Goal: Information Seeking & Learning: Learn about a topic

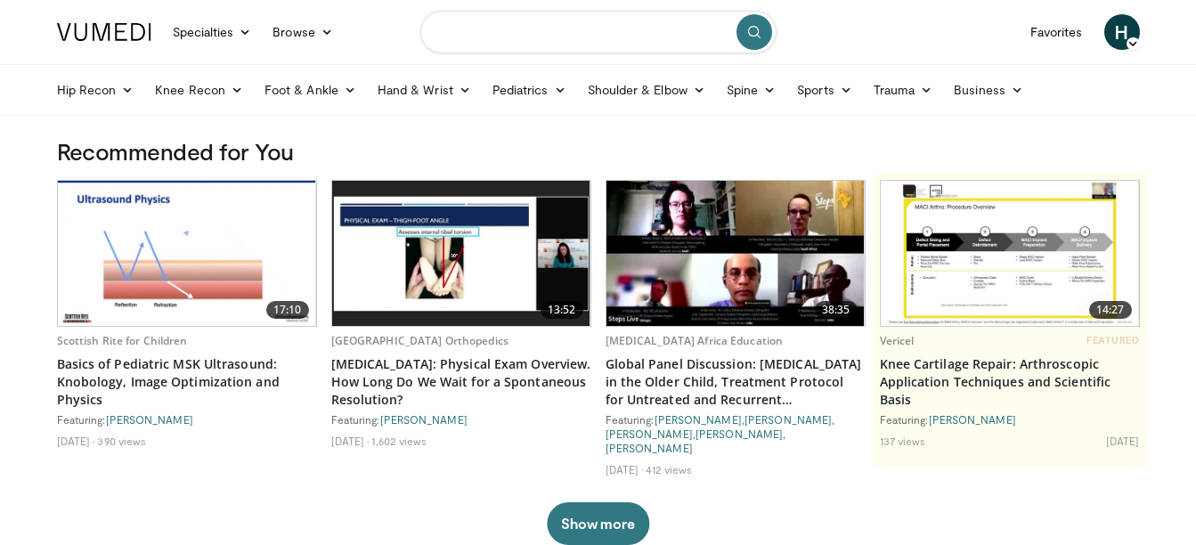
click at [605, 36] on input "Search topics, interventions" at bounding box center [598, 32] width 356 height 43
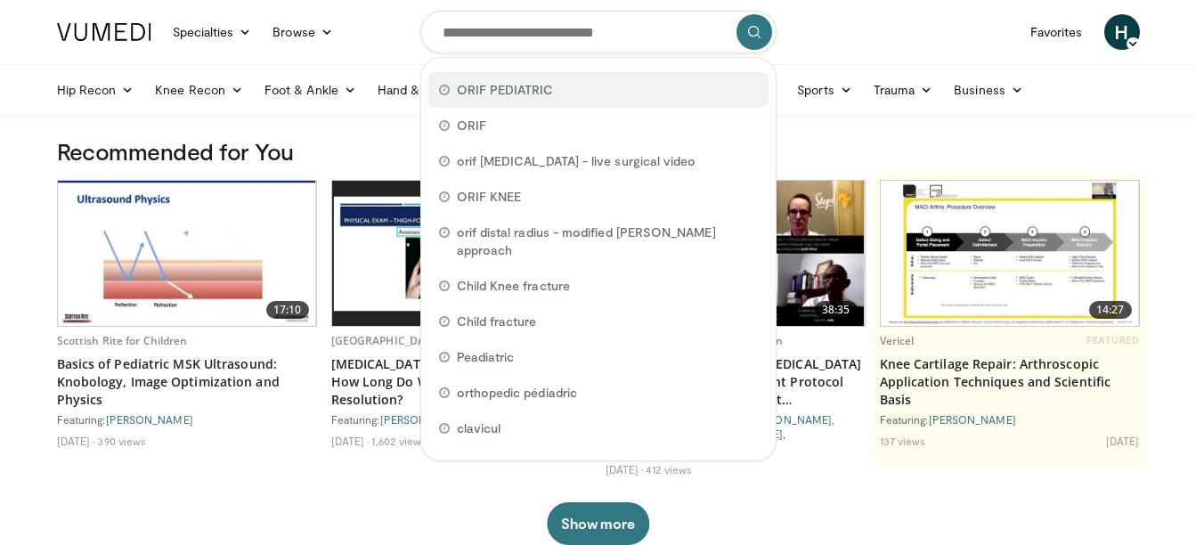
click at [543, 96] on span "ORIF PEDIATRIC" at bounding box center [505, 90] width 97 height 18
type input "**********"
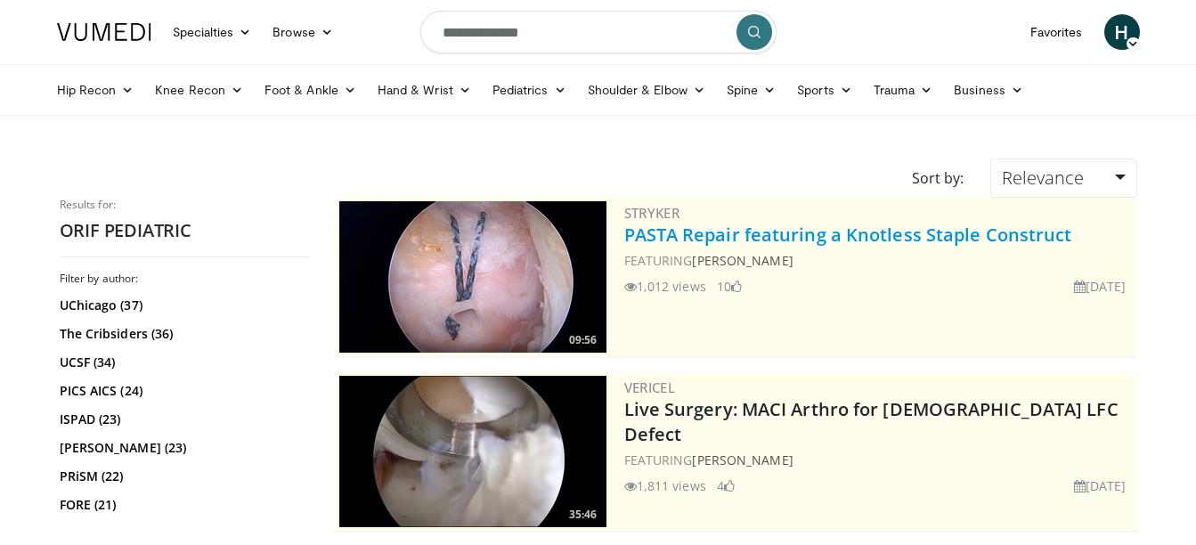
drag, startPoint x: 1073, startPoint y: 240, endPoint x: 629, endPoint y: 240, distance: 444.4
click at [629, 240] on h2 "PASTA Repair featuring a Knotless Staple Construct" at bounding box center [878, 235] width 509 height 25
copy link "PASTA Repair featuring a Knotless Staple Construct"
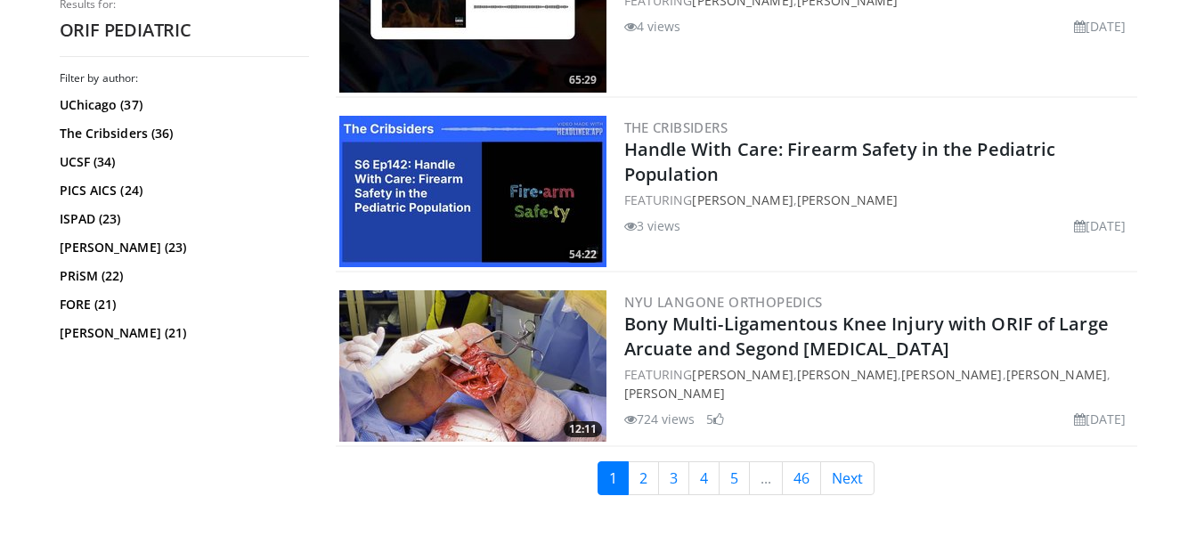
scroll to position [4464, 0]
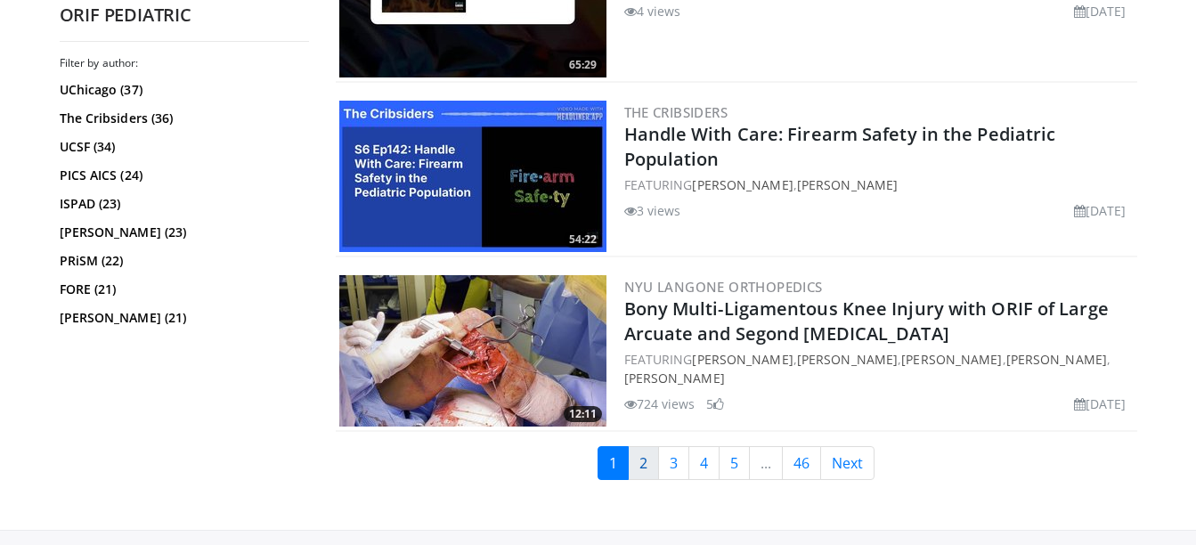
click at [647, 470] on link "2" at bounding box center [643, 463] width 31 height 34
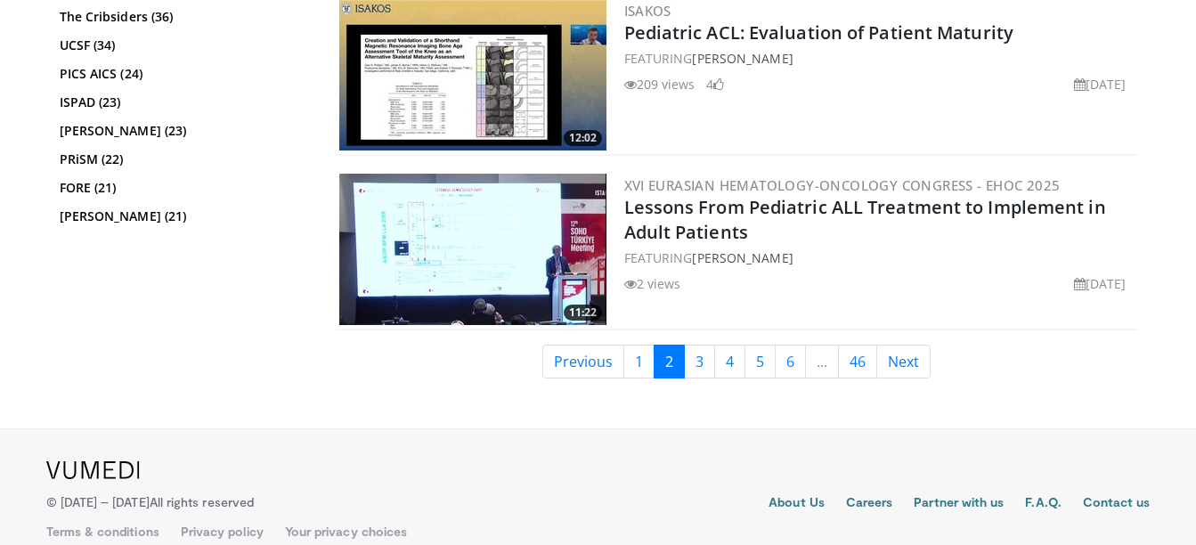
scroll to position [4571, 0]
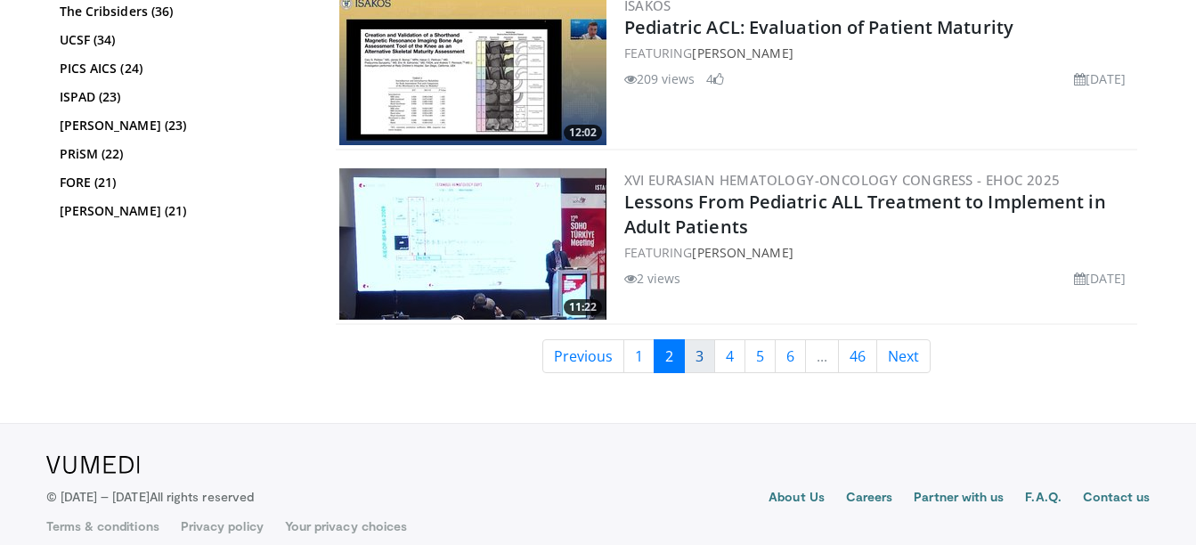
click at [701, 351] on link "3" at bounding box center [699, 356] width 31 height 34
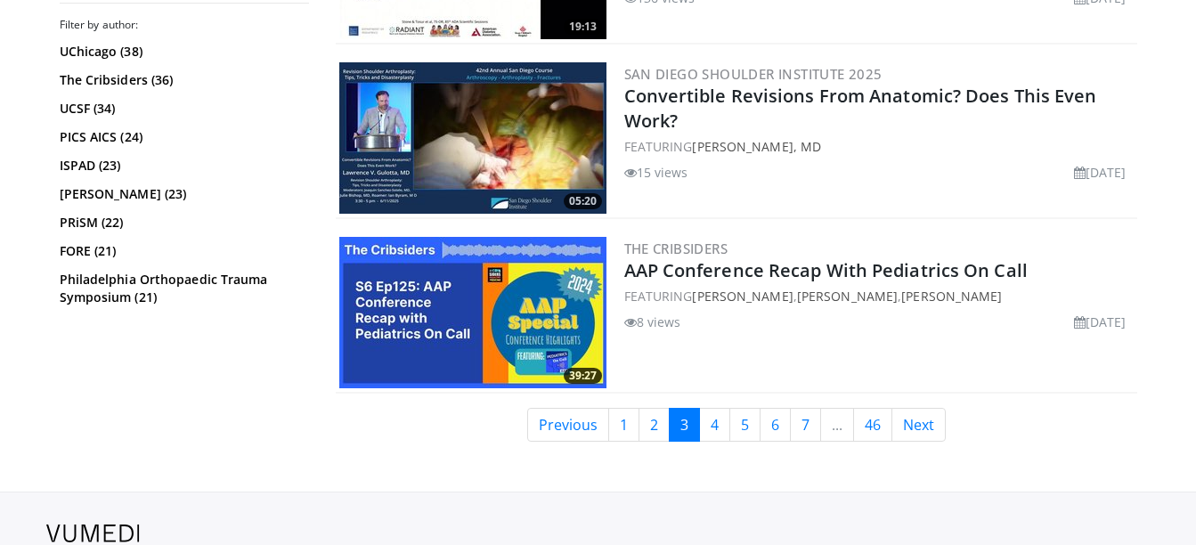
scroll to position [4524, 0]
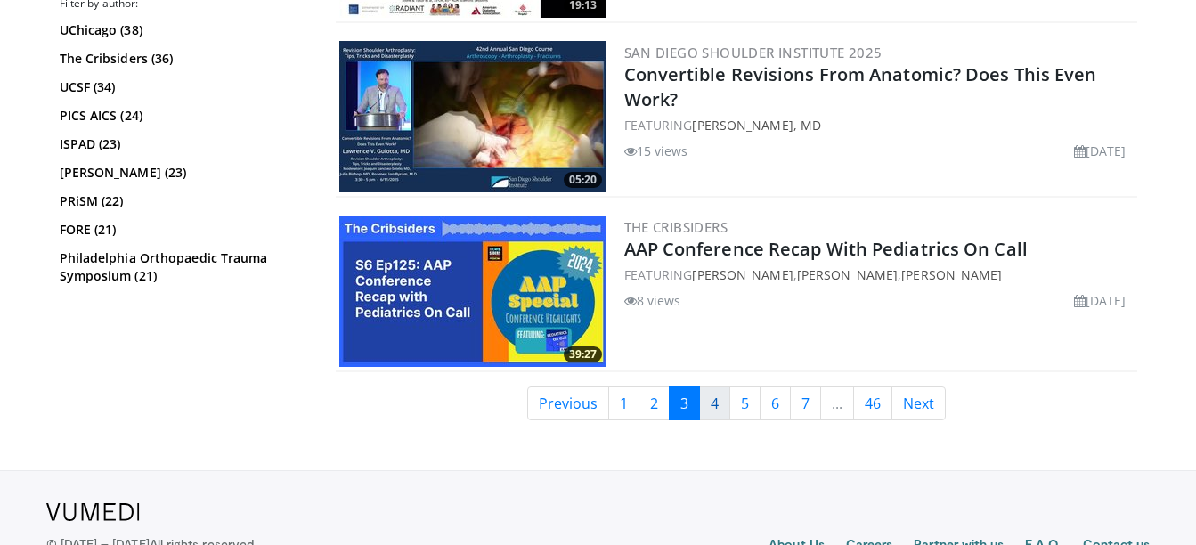
click at [718, 408] on link "4" at bounding box center [714, 404] width 31 height 34
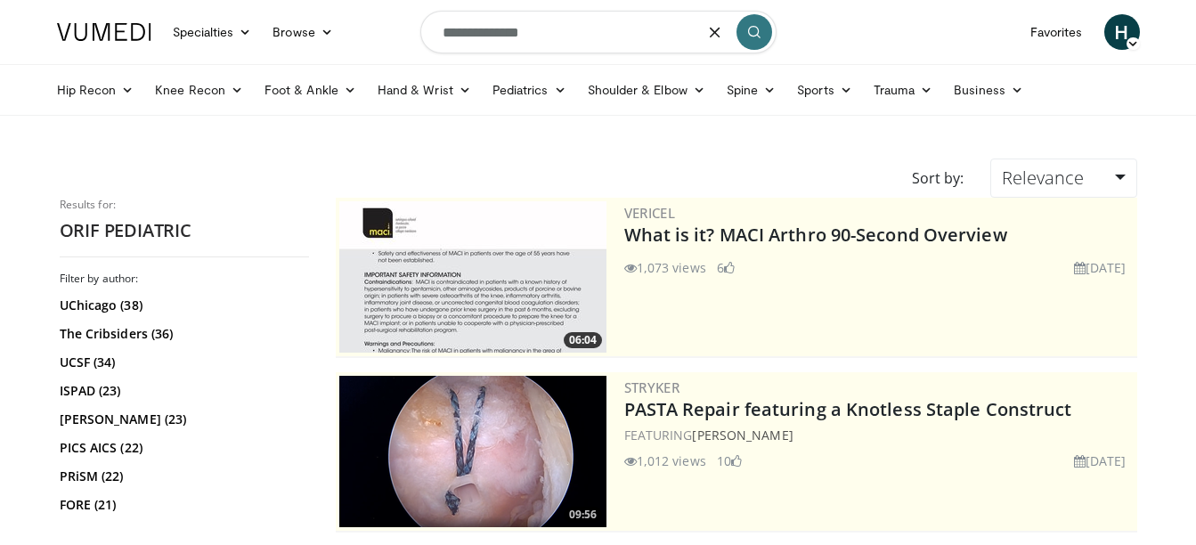
click at [622, 33] on input "**********" at bounding box center [598, 32] width 356 height 43
type input "**********"
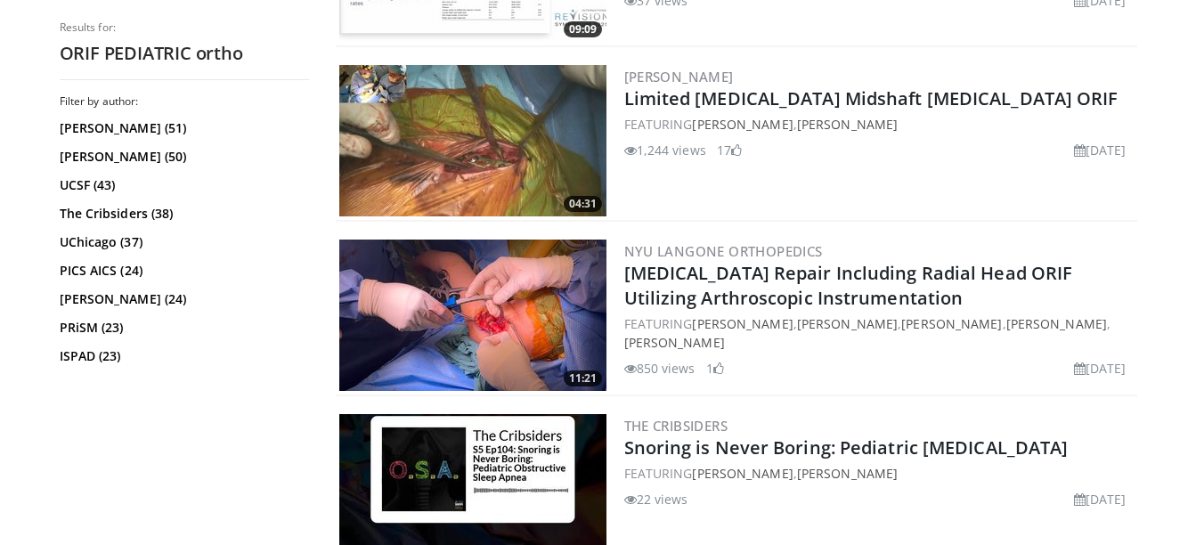
scroll to position [1365, 0]
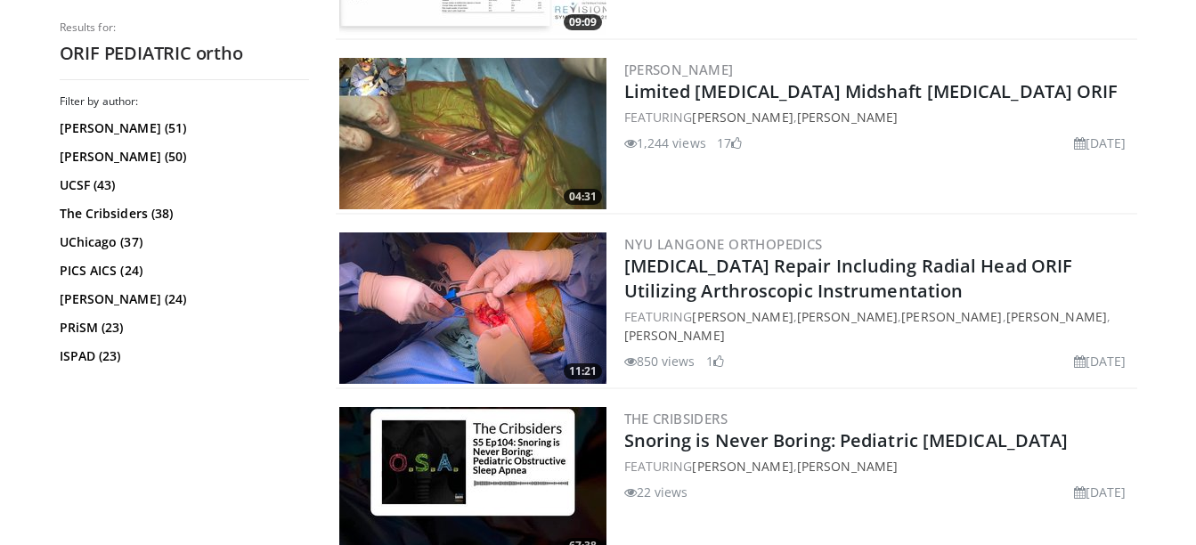
click at [498, 197] on img at bounding box center [472, 133] width 267 height 151
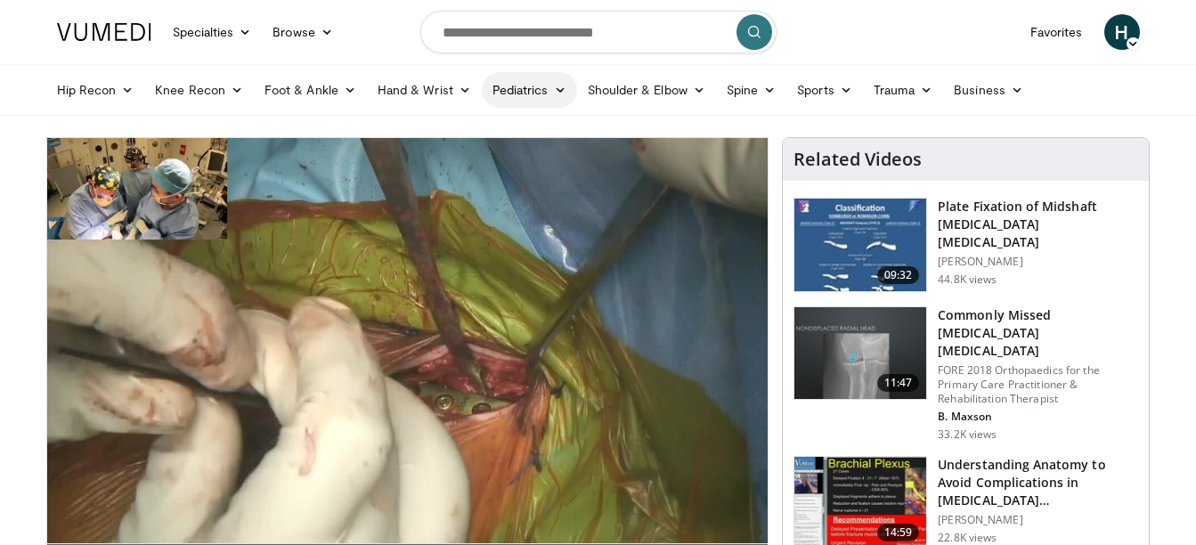
click at [557, 93] on icon at bounding box center [560, 90] width 12 height 12
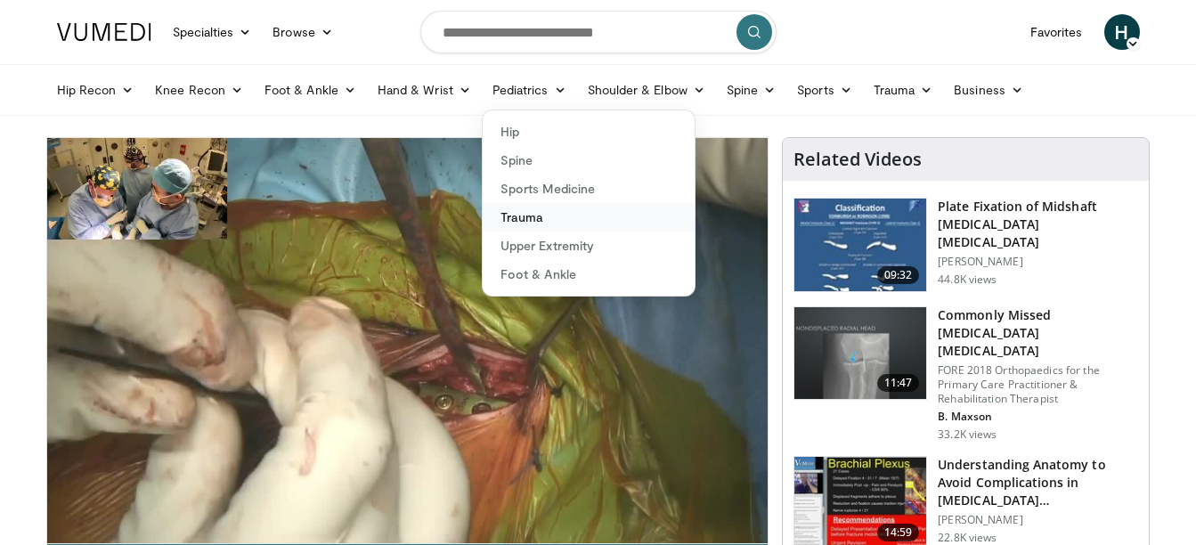
click at [541, 212] on link "Trauma" at bounding box center [589, 217] width 212 height 28
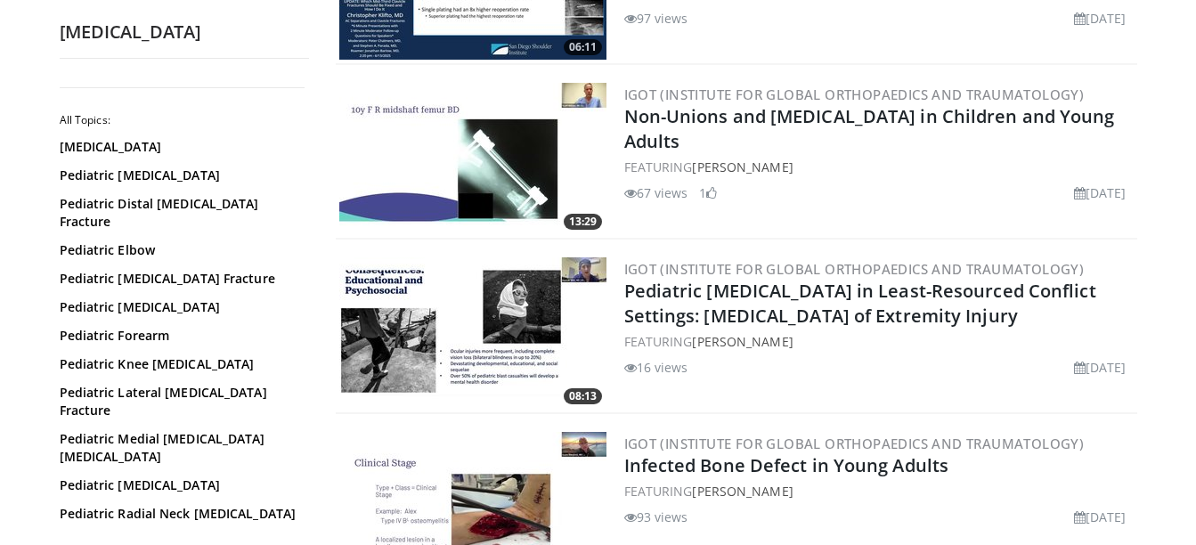
scroll to position [650, 0]
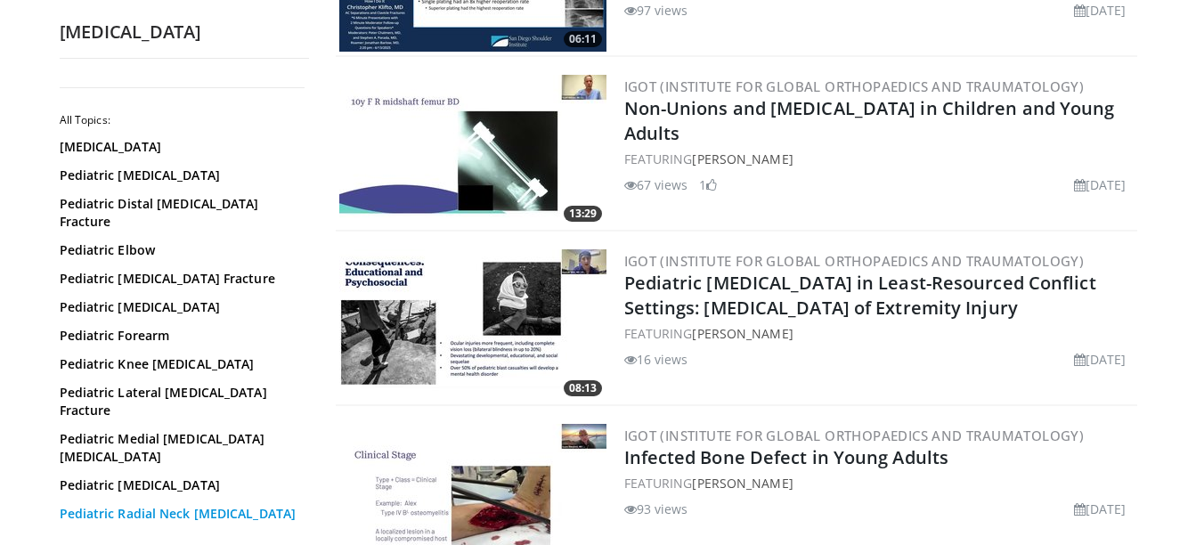
click at [214, 505] on link "Pediatric Radial Neck Fractures" at bounding box center [180, 514] width 240 height 18
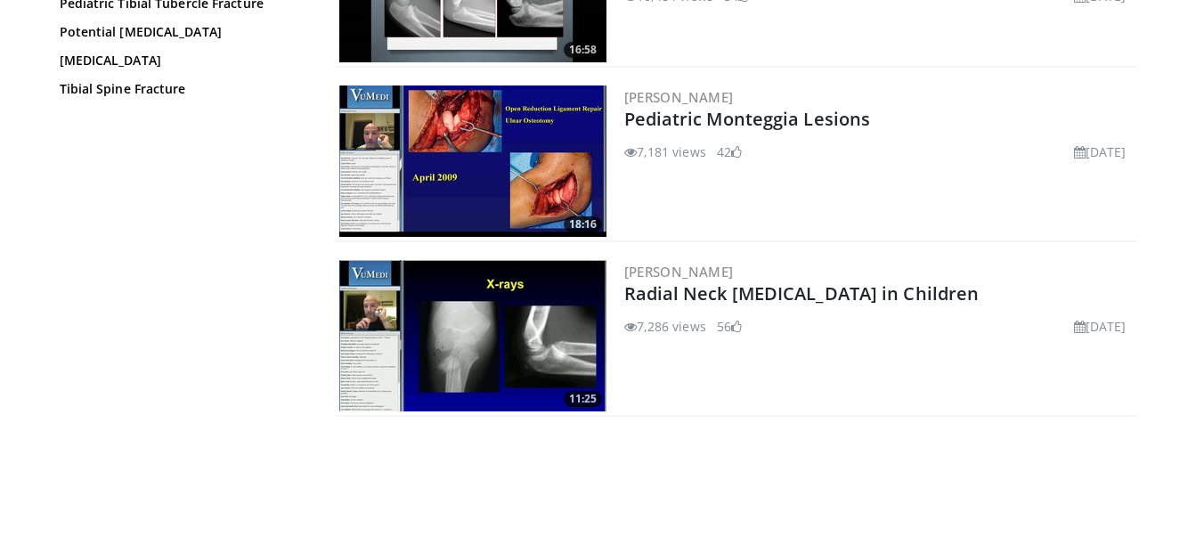
scroll to position [819, 0]
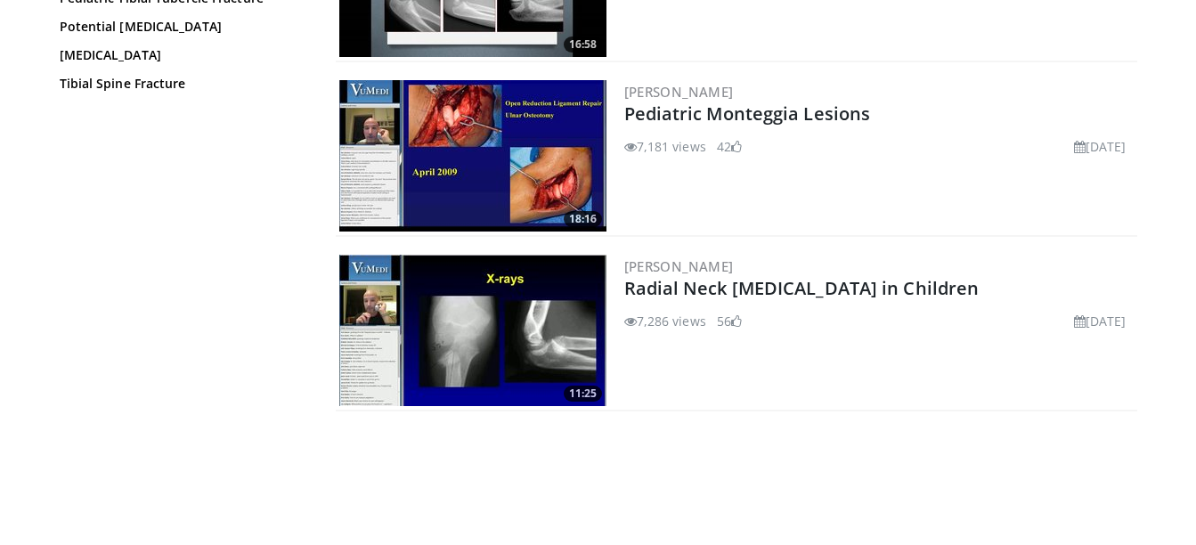
click at [492, 326] on img at bounding box center [472, 330] width 267 height 151
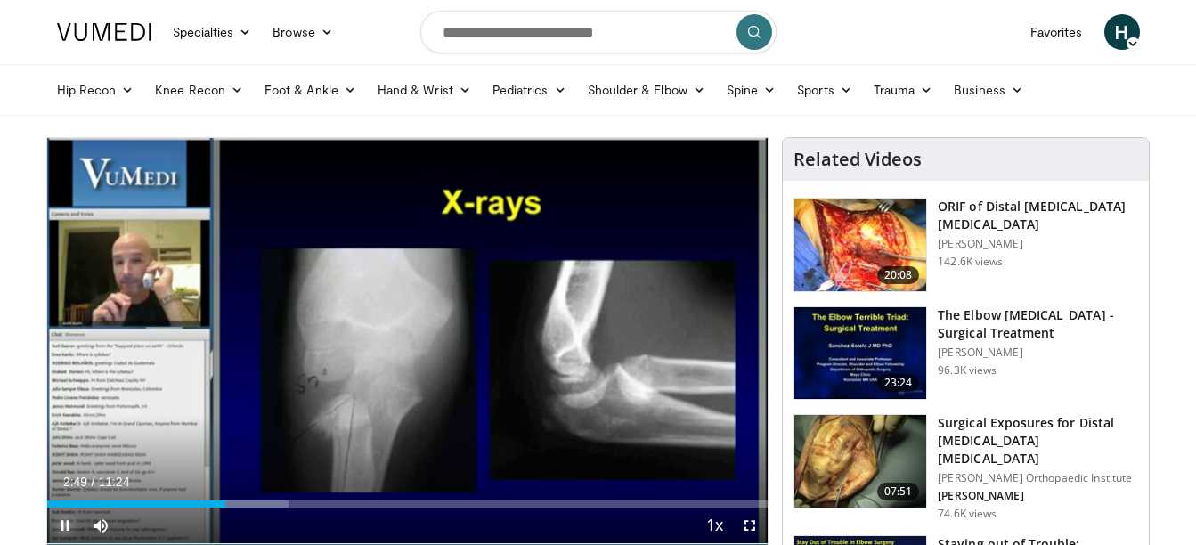
click at [61, 521] on span "Video Player" at bounding box center [65, 526] width 36 height 36
click at [748, 520] on span "Video Player" at bounding box center [750, 526] width 36 height 36
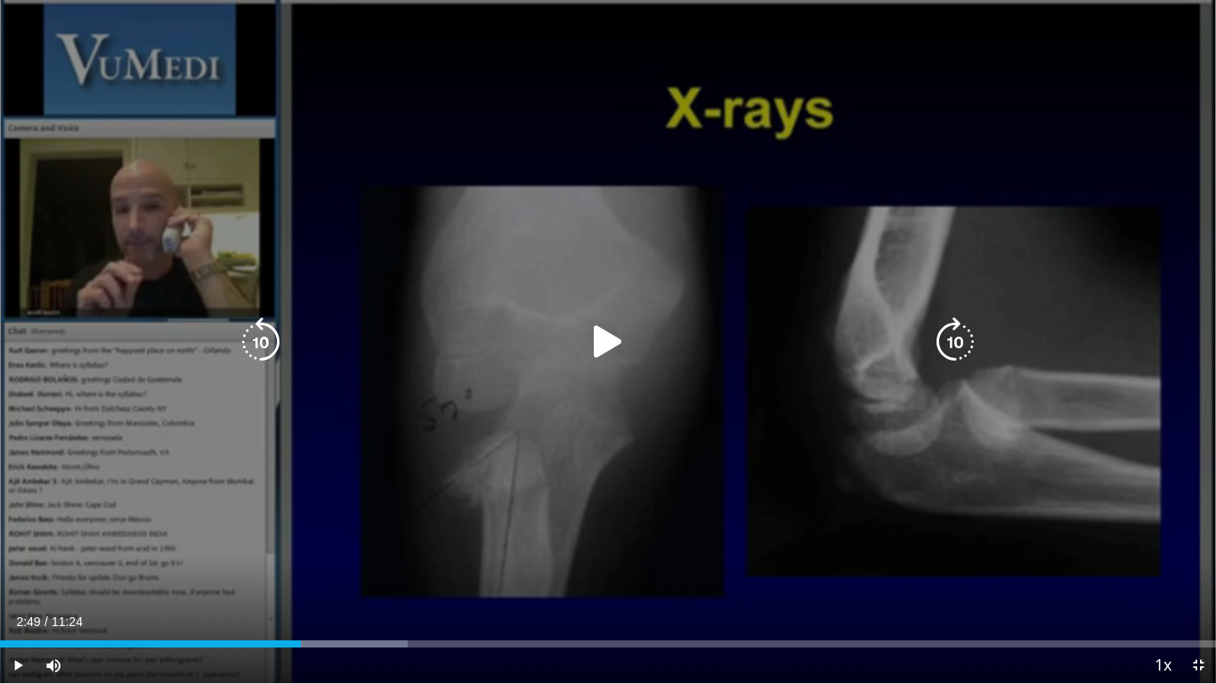
click at [605, 340] on icon "Video Player" at bounding box center [608, 342] width 50 height 50
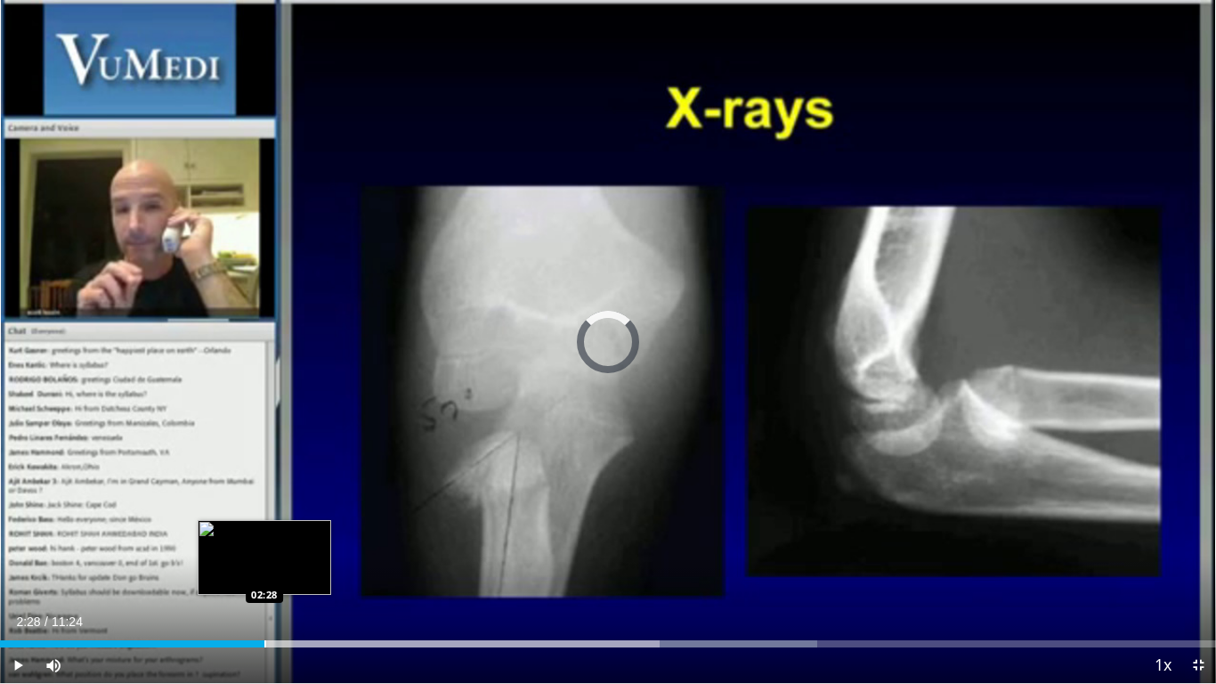
click at [264, 544] on div "Progress Bar" at bounding box center [265, 643] width 2 height 7
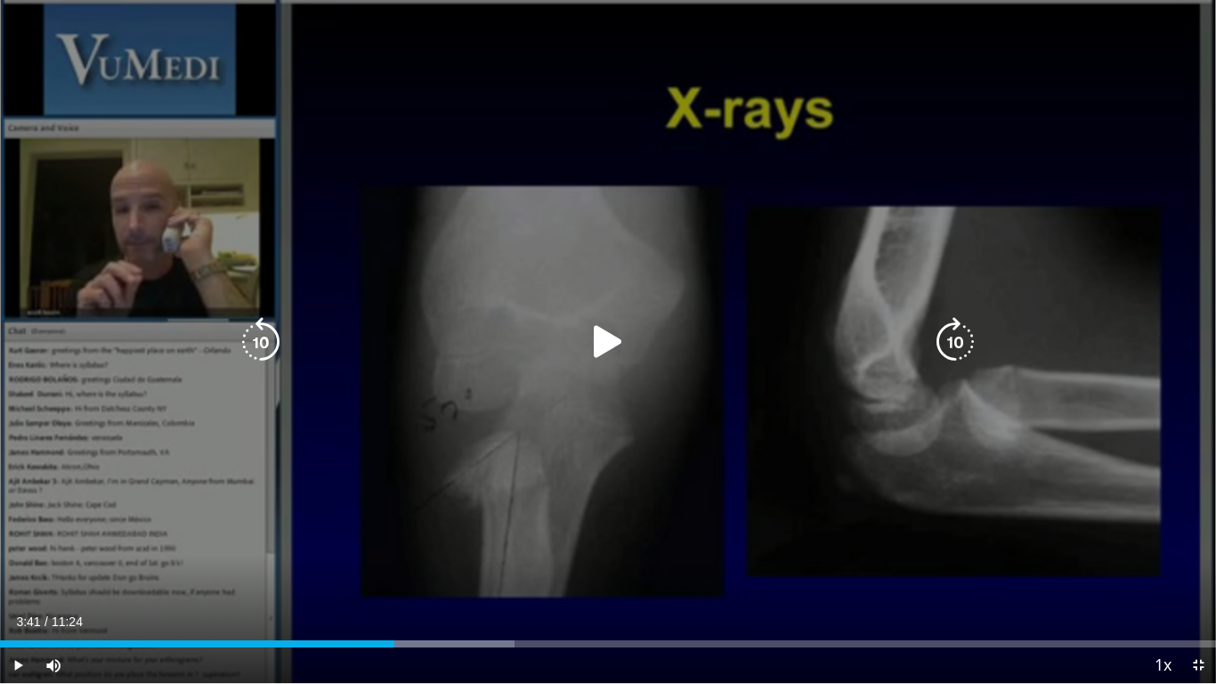
click at [606, 350] on icon "Video Player" at bounding box center [608, 342] width 50 height 50
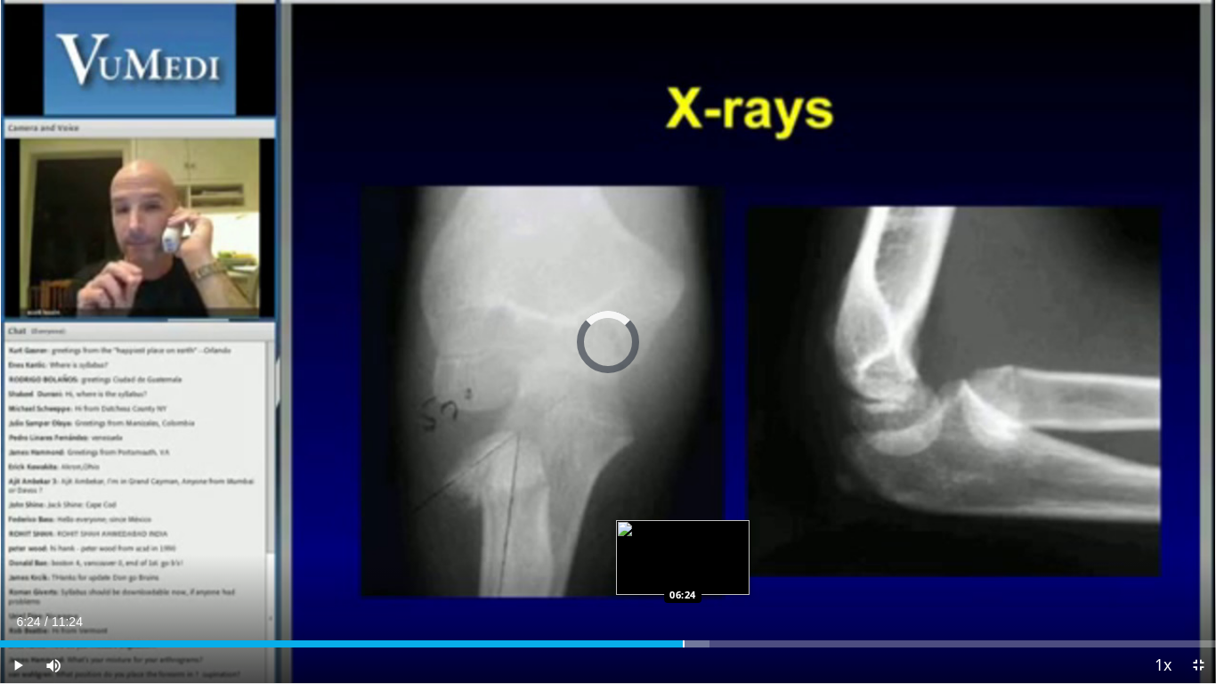
click at [683, 544] on div "Loaded : 58.35% 05:34 06:24" at bounding box center [608, 639] width 1216 height 17
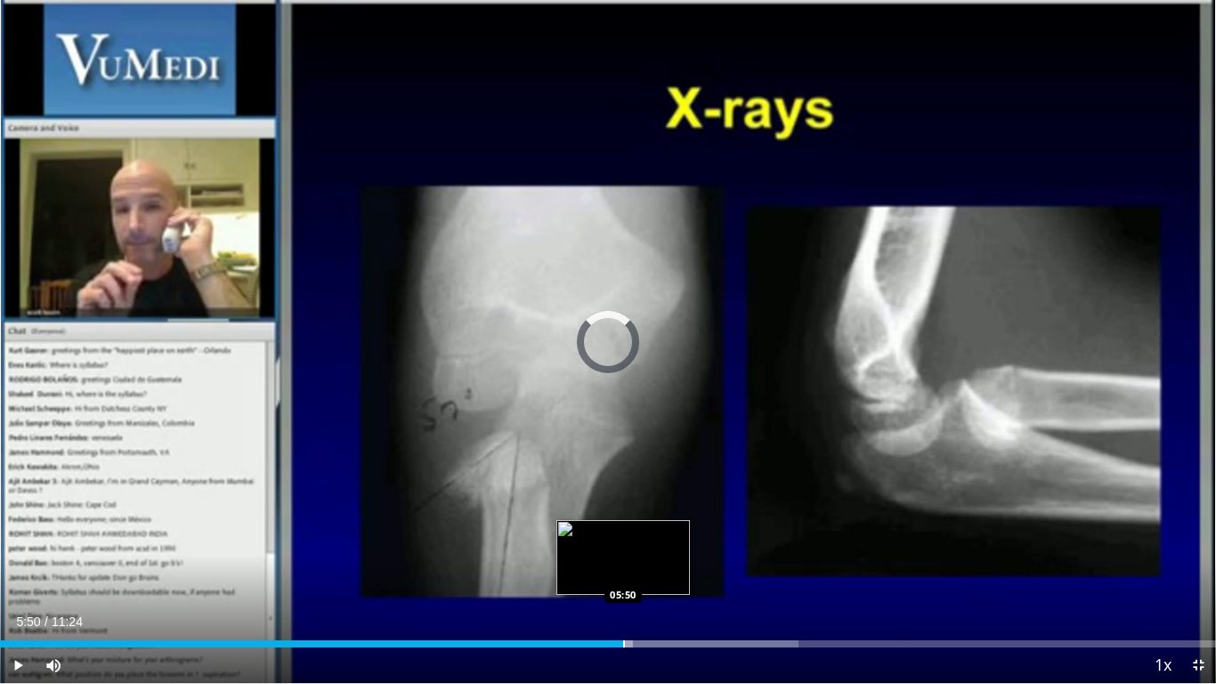
click at [623, 544] on div "Progress Bar" at bounding box center [624, 643] width 2 height 7
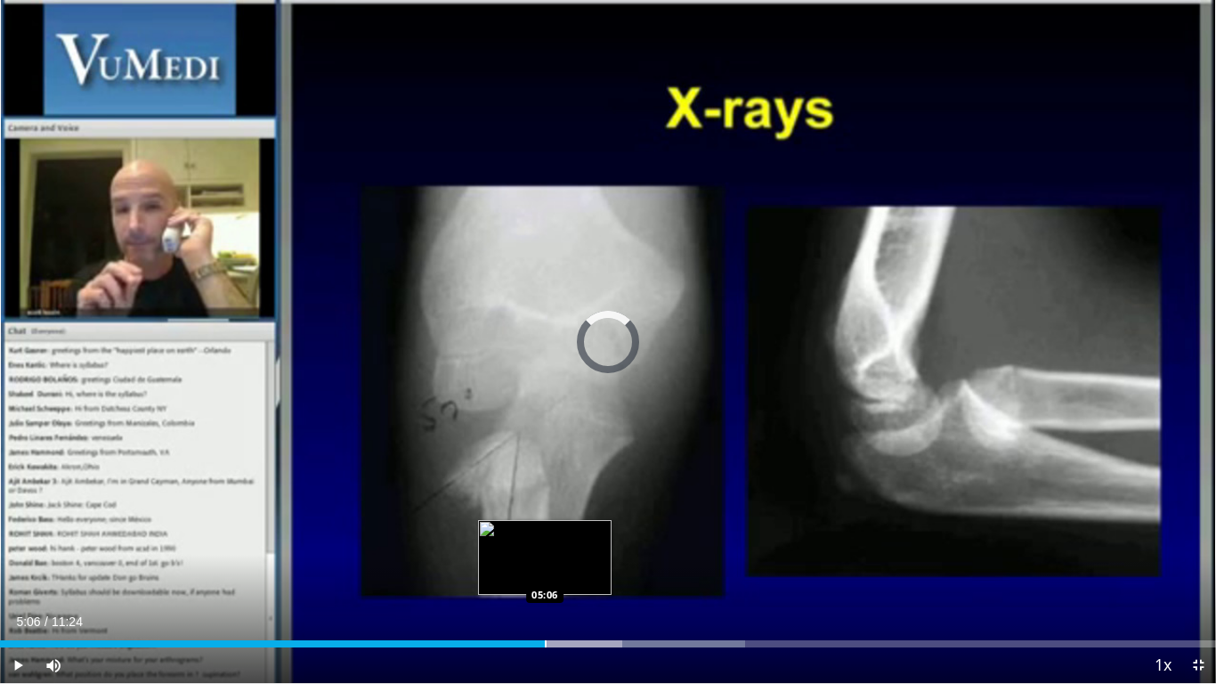
click at [545, 544] on div "Progress Bar" at bounding box center [546, 643] width 2 height 7
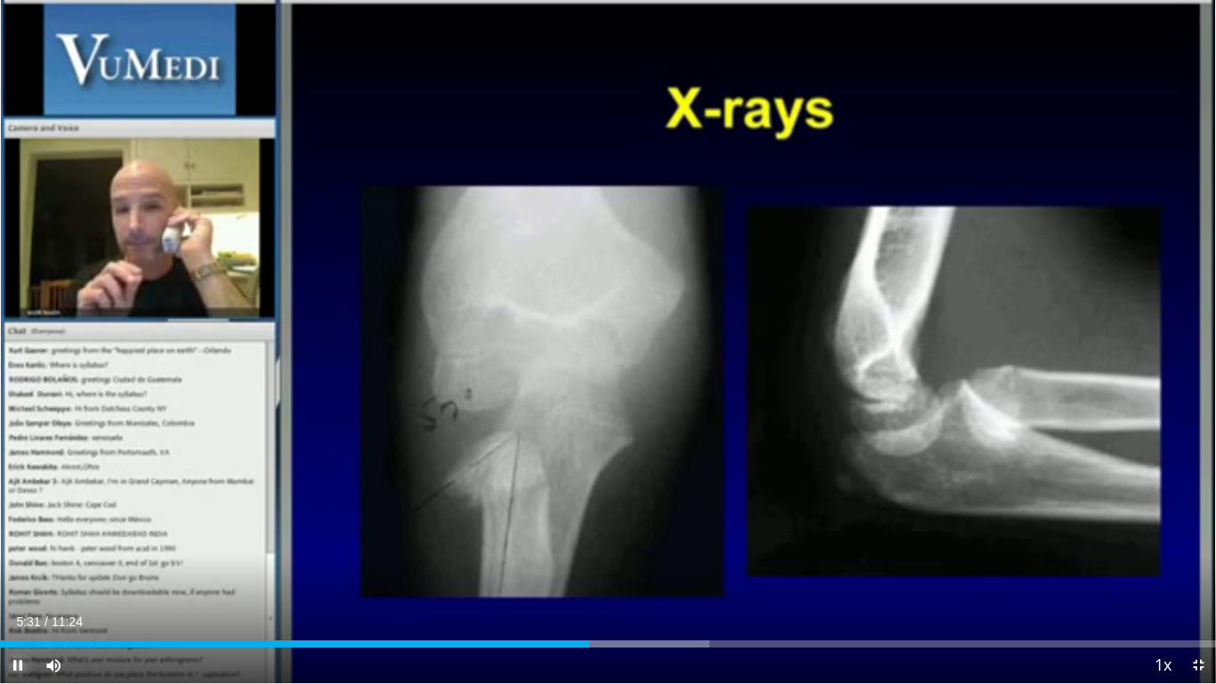
click at [8, 544] on span "Video Player" at bounding box center [18, 665] width 36 height 36
click at [0, 544] on button "Play" at bounding box center [18, 665] width 36 height 36
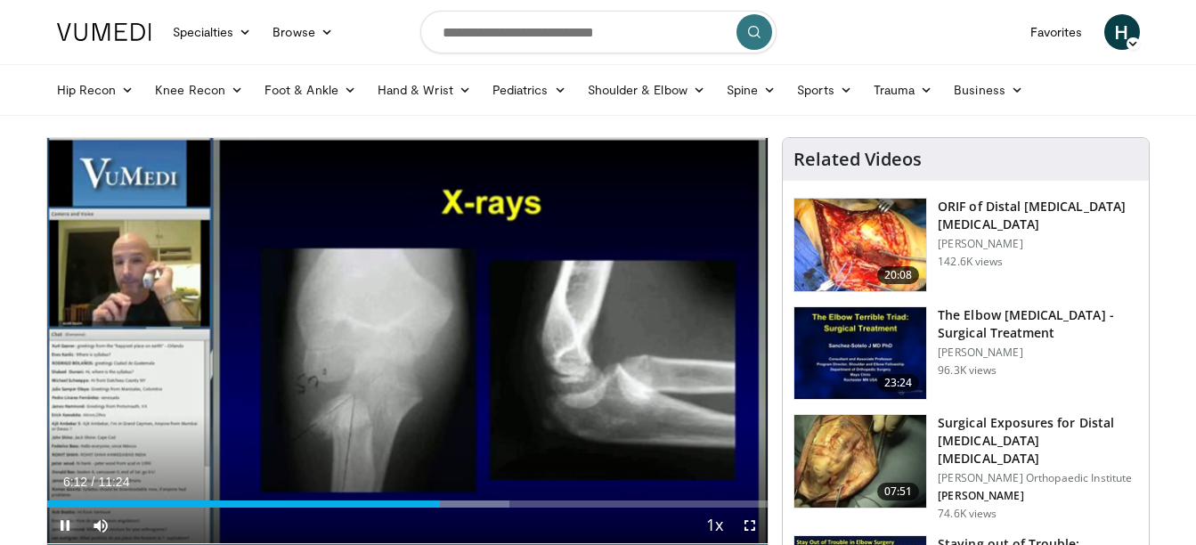
click at [70, 530] on span "Video Player" at bounding box center [65, 526] width 36 height 36
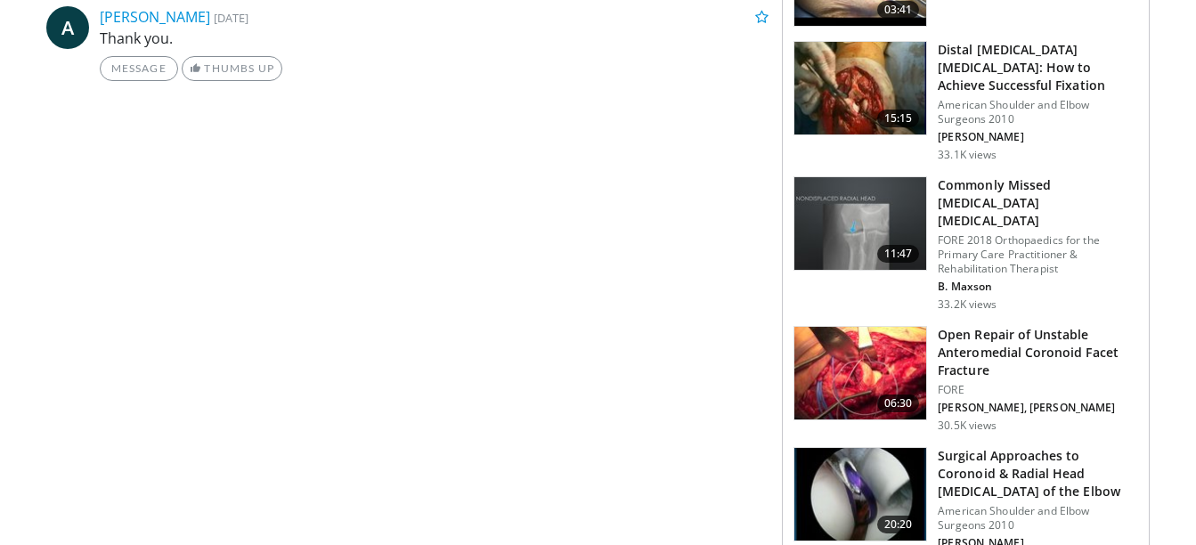
scroll to position [824, 0]
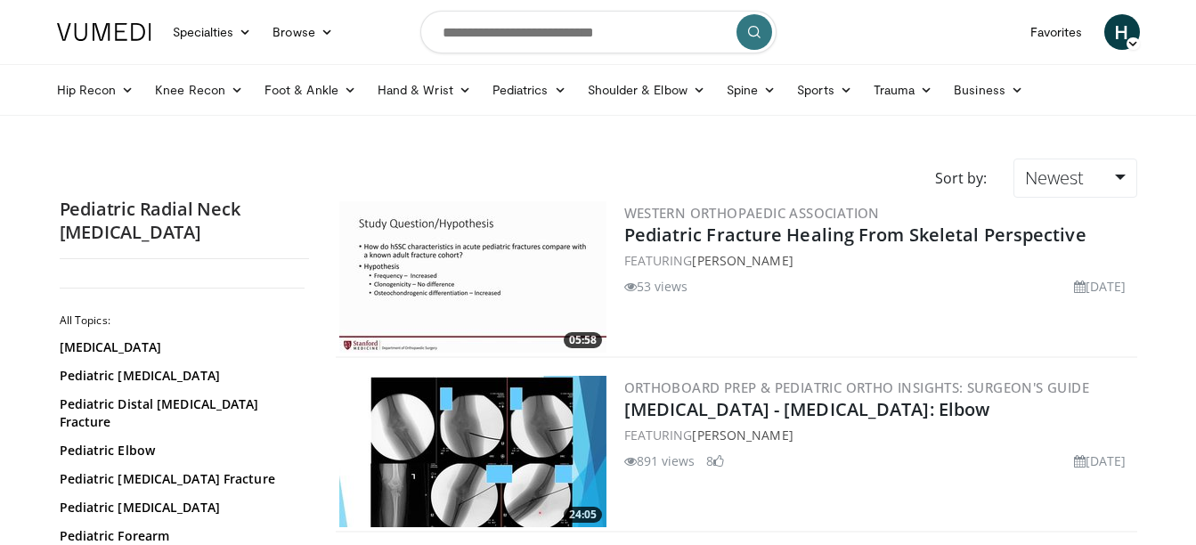
scroll to position [819, 0]
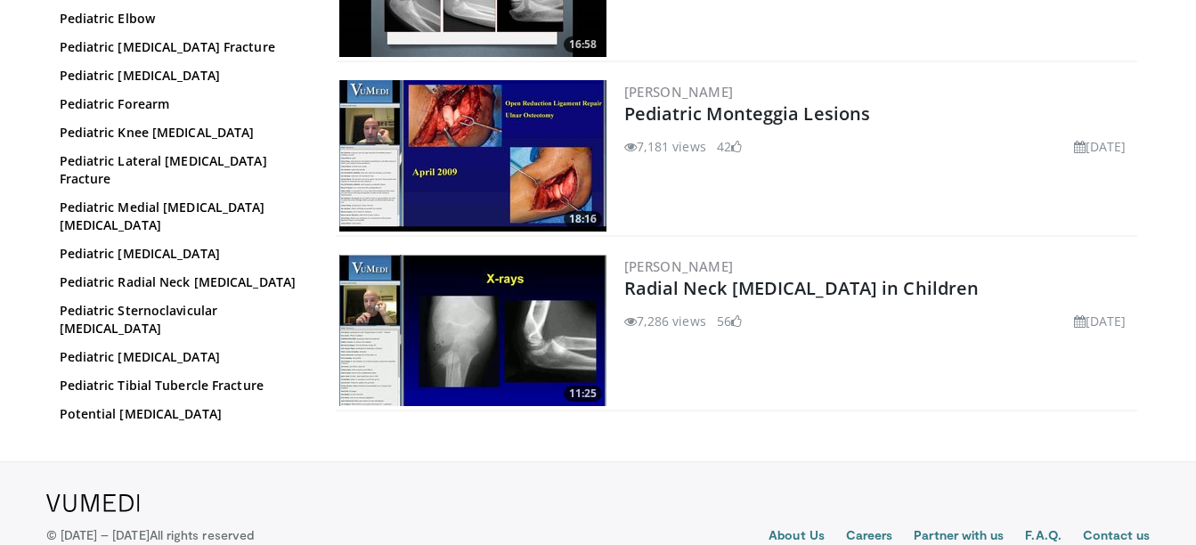
click at [130, 462] on link "Tibial Spine Fracture" at bounding box center [180, 471] width 240 height 18
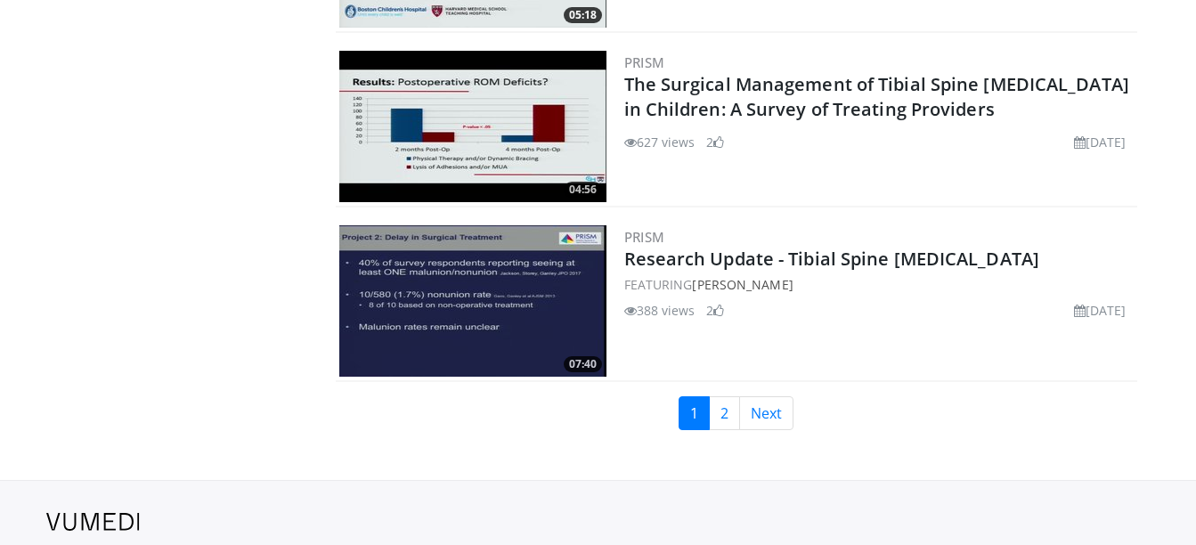
scroll to position [4203, 0]
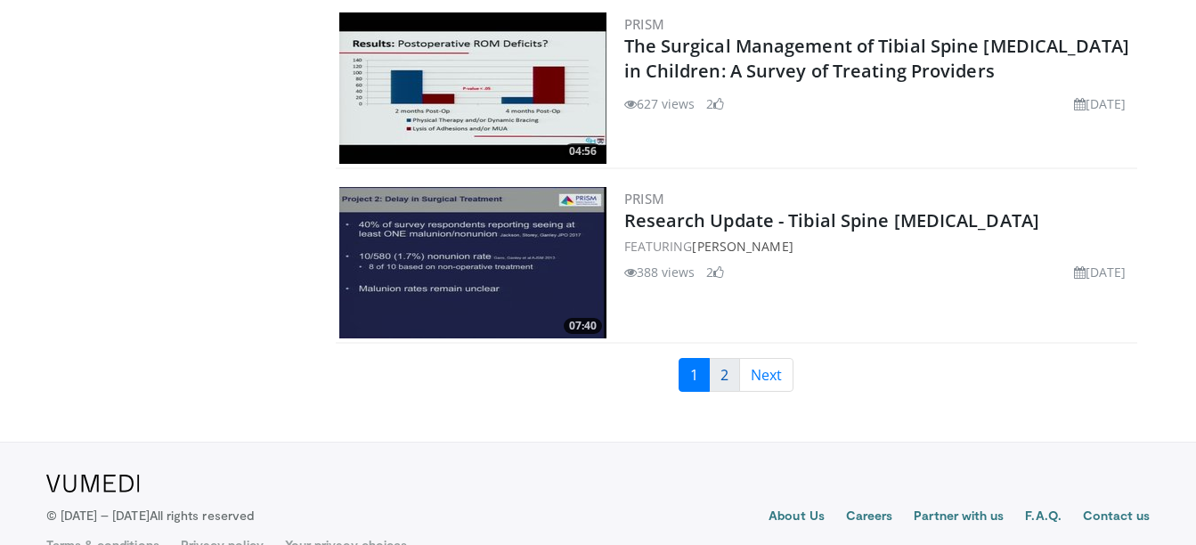
click at [730, 378] on link "2" at bounding box center [724, 375] width 31 height 34
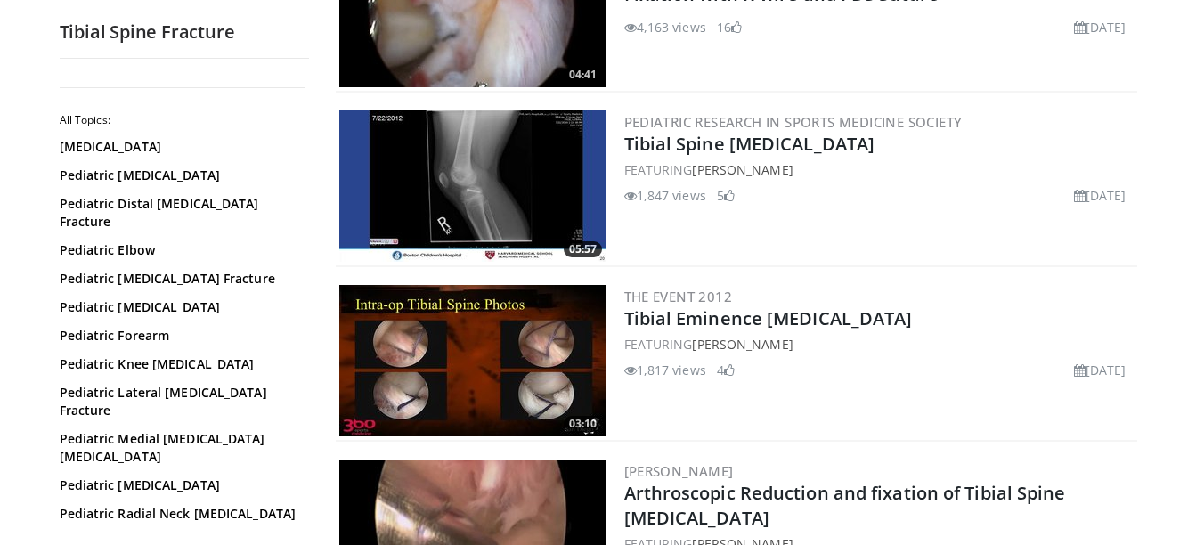
scroll to position [2324, 0]
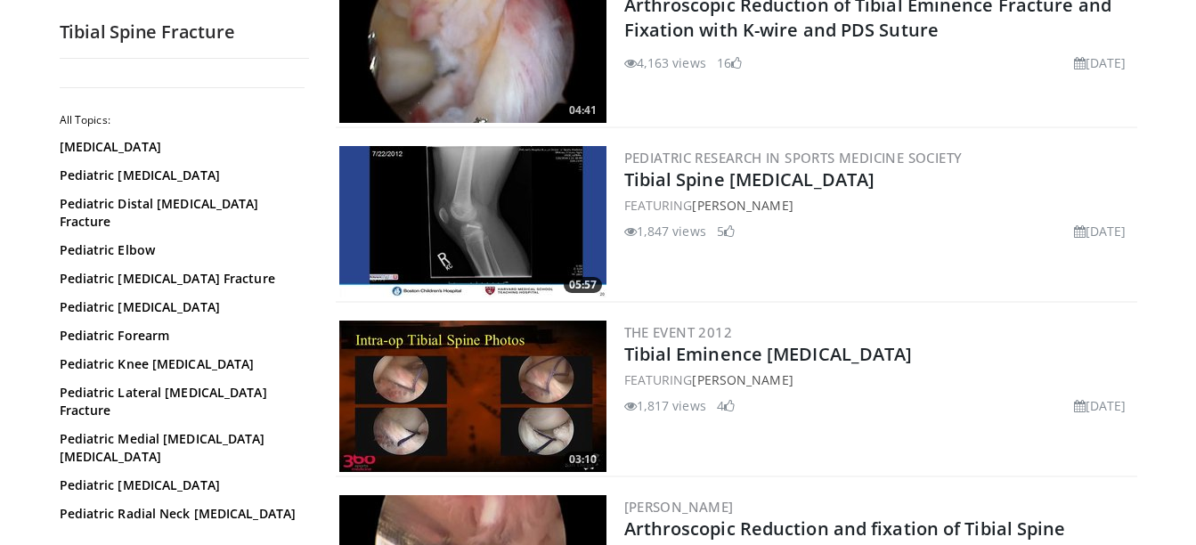
click at [492, 218] on img at bounding box center [472, 221] width 267 height 151
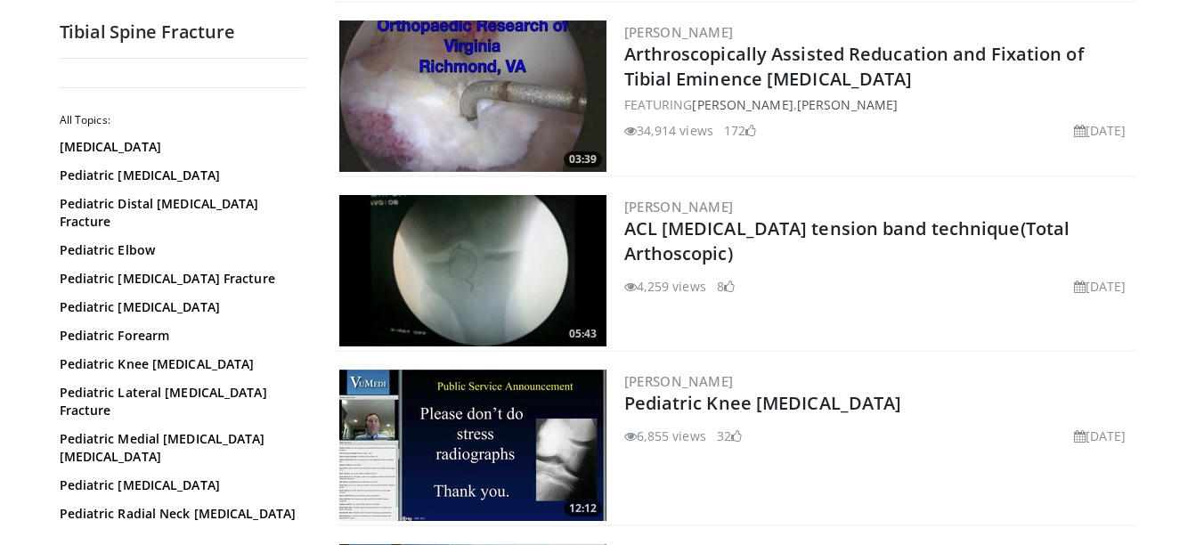
scroll to position [3172, 0]
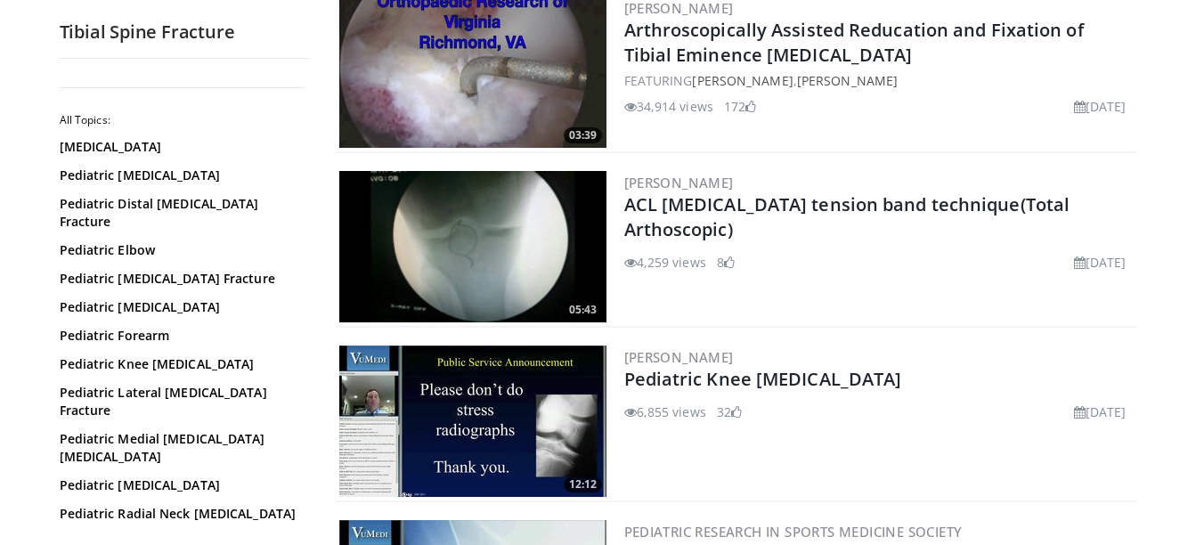
click at [455, 238] on img at bounding box center [472, 246] width 267 height 151
click at [178, 476] on link "Pediatric [MEDICAL_DATA]" at bounding box center [180, 485] width 240 height 18
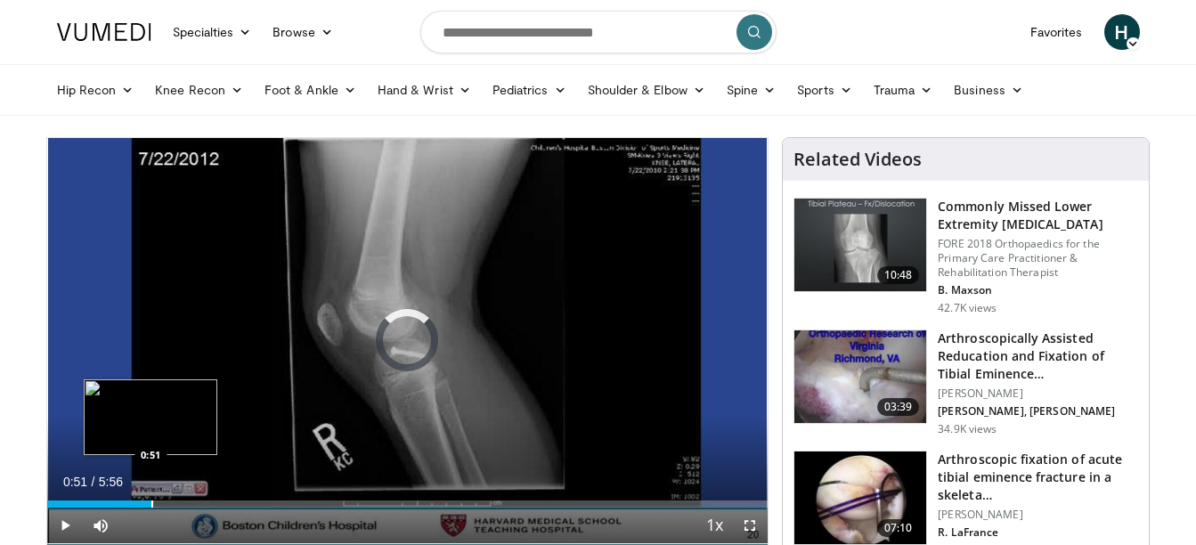
click at [151, 501] on div "Progress Bar" at bounding box center [152, 503] width 2 height 7
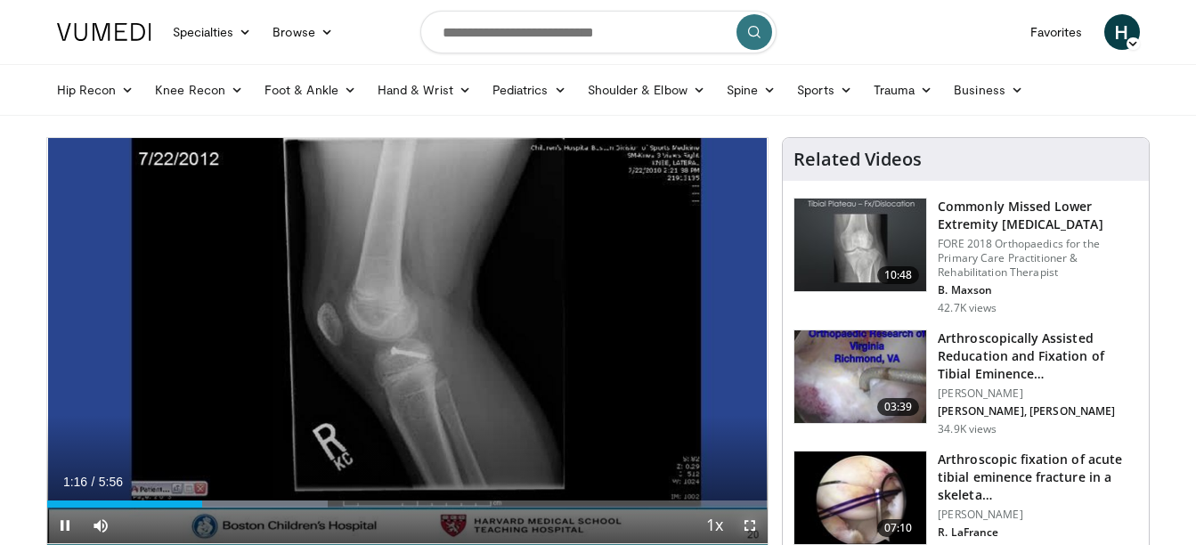
click at [749, 520] on span "Video Player" at bounding box center [750, 526] width 36 height 36
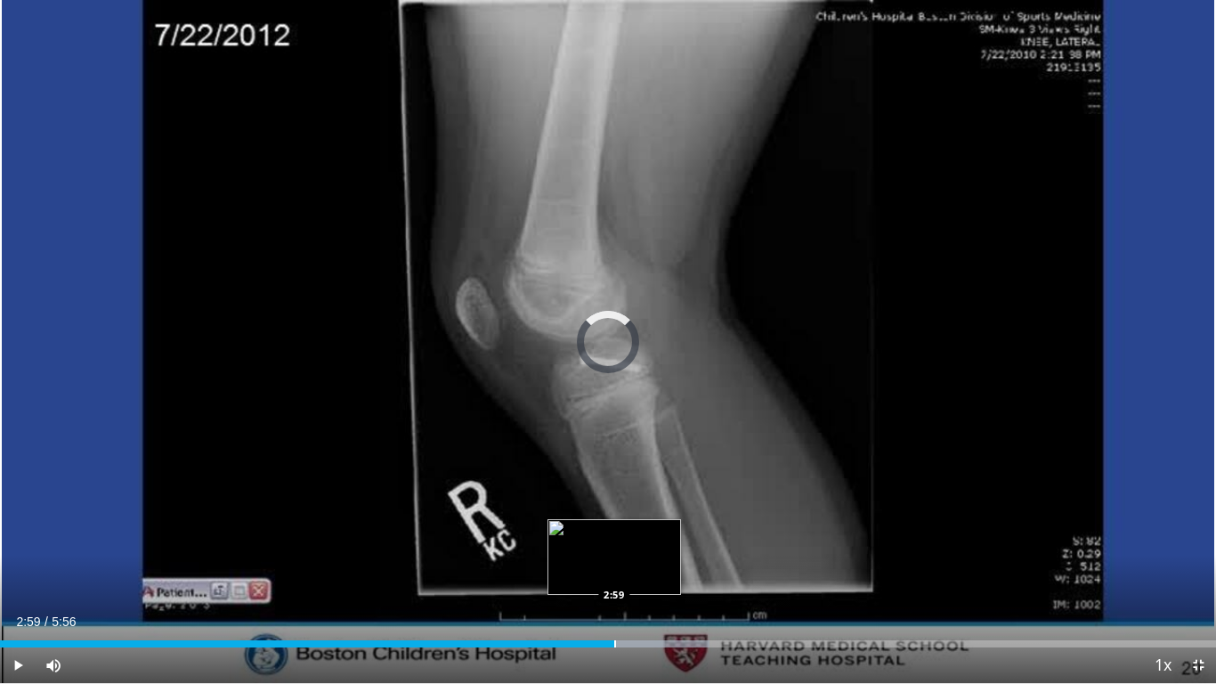
click at [614, 544] on div "Loaded : 58.36% 2:59 2:59" at bounding box center [608, 639] width 1216 height 17
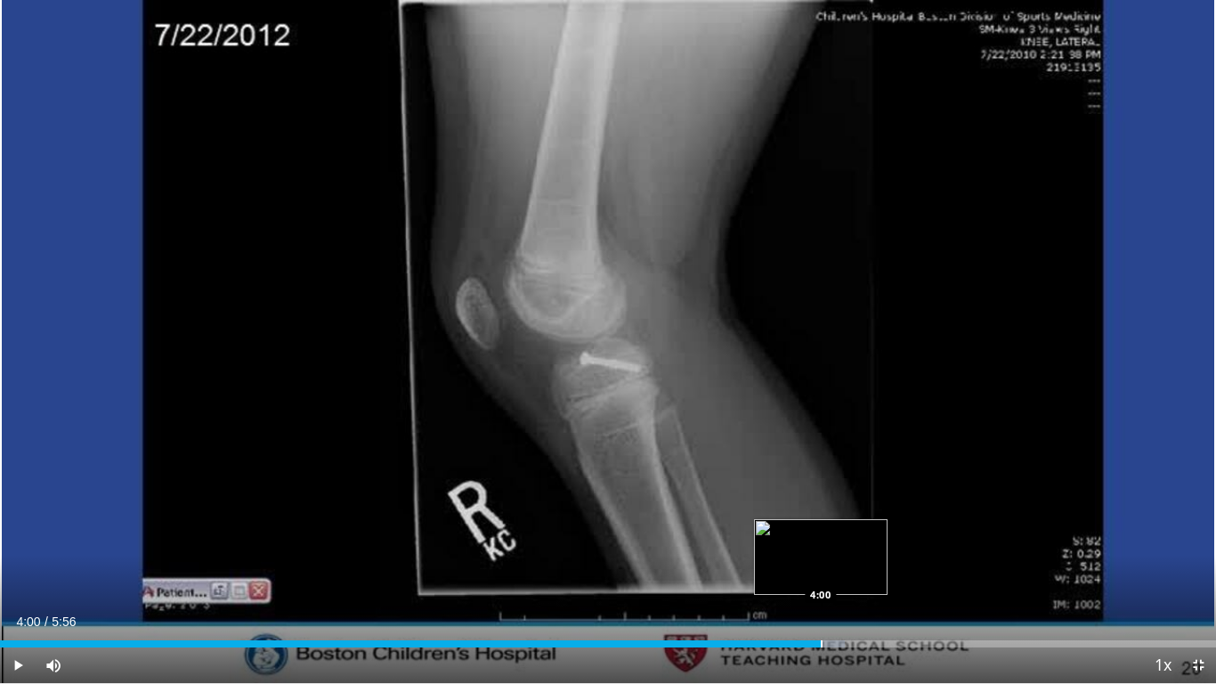
click at [821, 544] on div "Loaded : 69.48% 4:00 4:00" at bounding box center [608, 639] width 1216 height 17
click at [913, 544] on div "Progress Bar" at bounding box center [913, 643] width 2 height 7
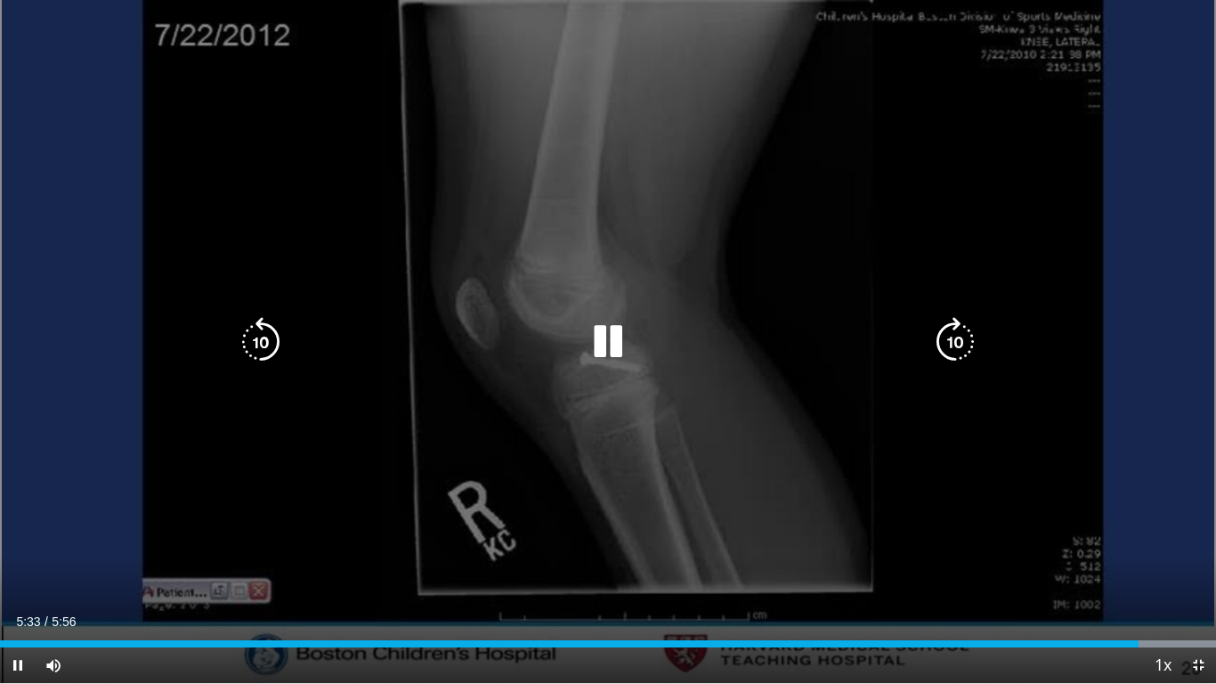
click at [606, 354] on icon "Video Player" at bounding box center [608, 342] width 50 height 50
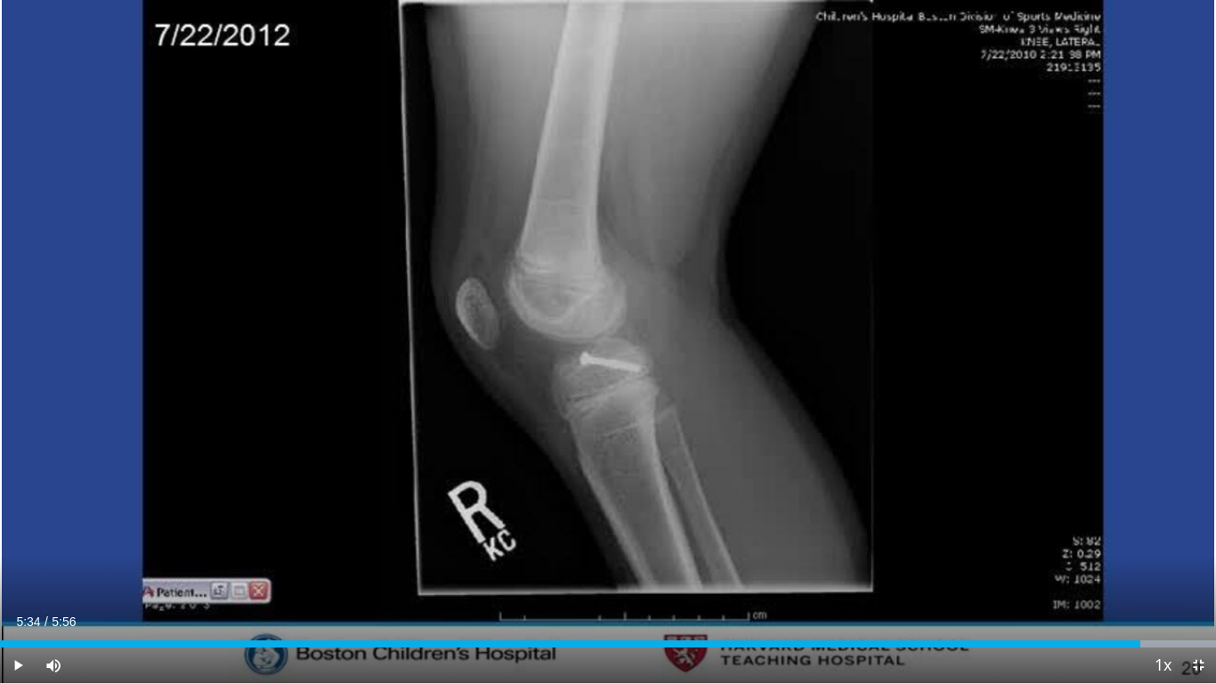
click at [590, 324] on button "Video Player" at bounding box center [608, 342] width 36 height 36
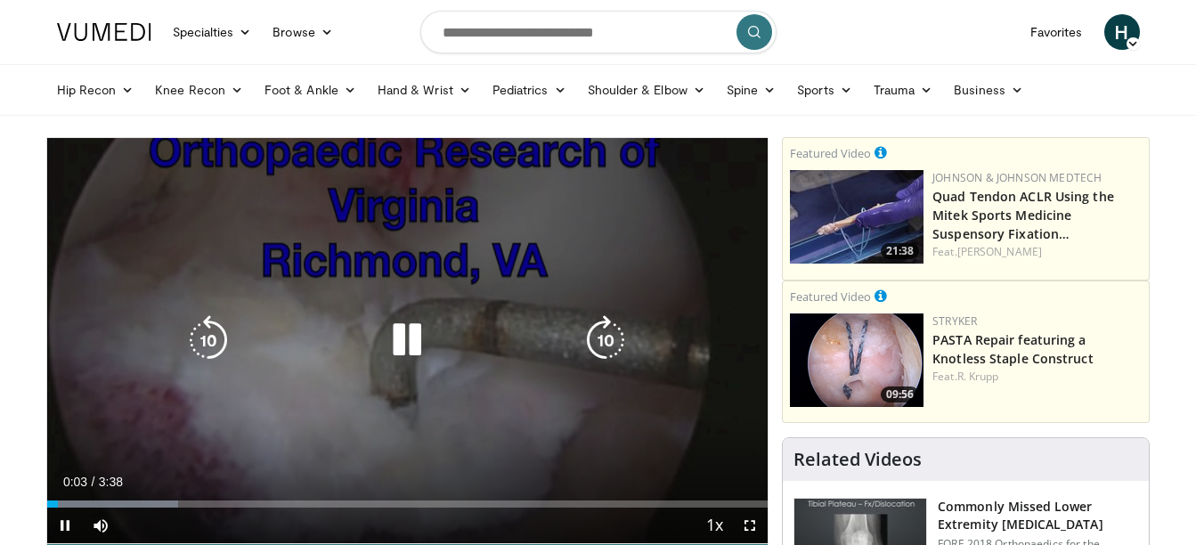
click at [220, 342] on icon "Video Player" at bounding box center [208, 340] width 50 height 50
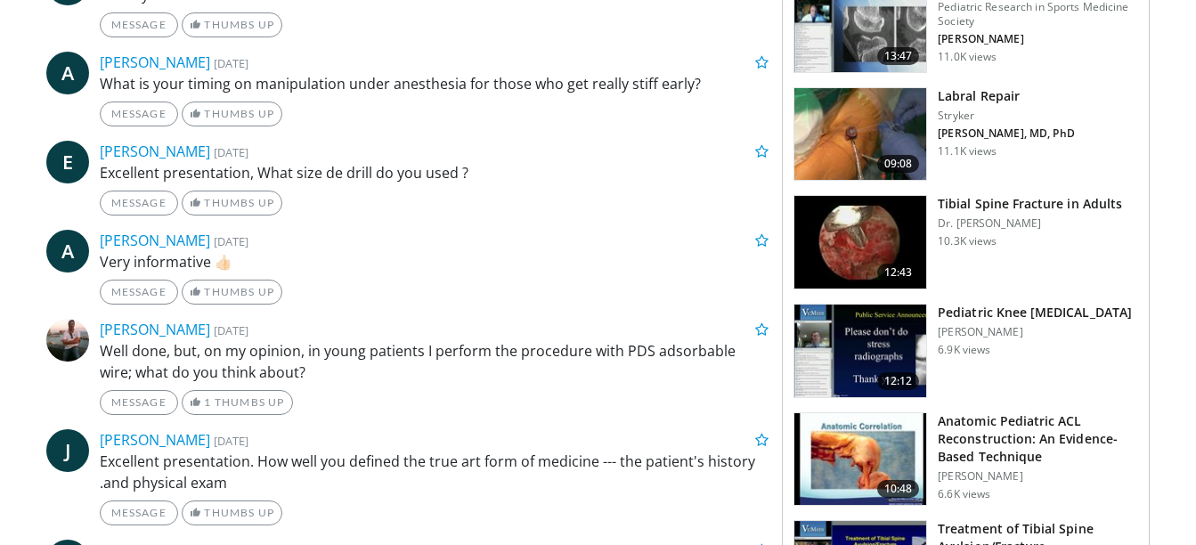
scroll to position [891, 0]
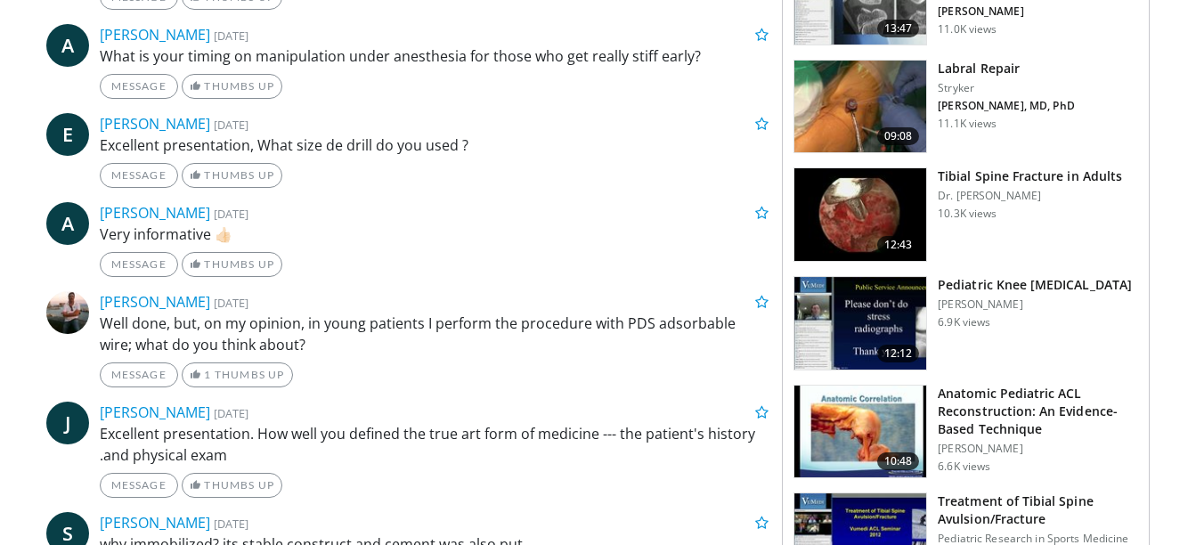
click at [875, 427] on img at bounding box center [860, 432] width 132 height 93
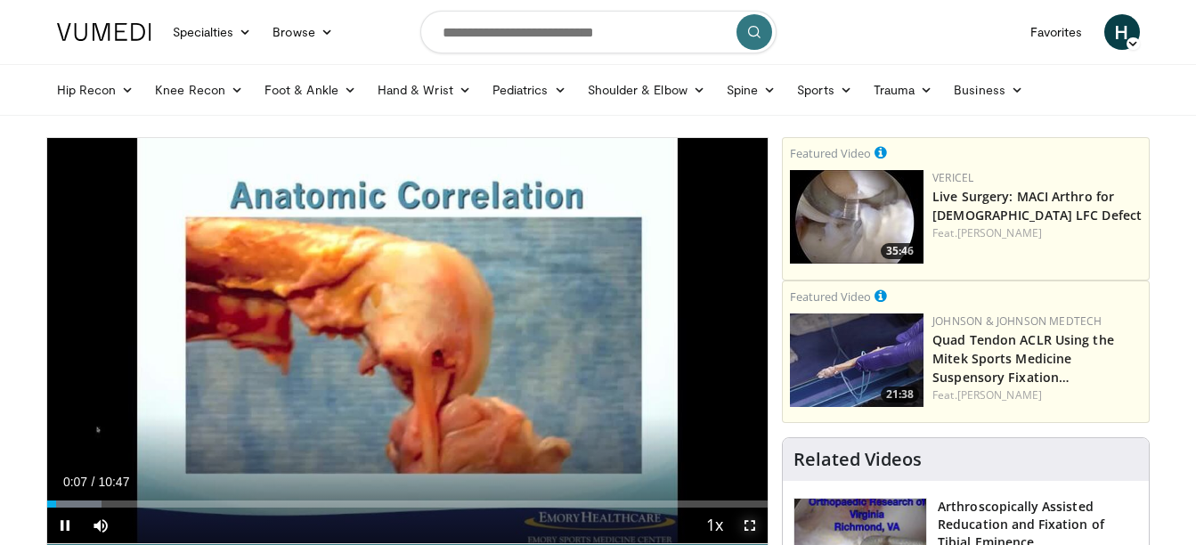
click at [749, 525] on span "Video Player" at bounding box center [750, 526] width 36 height 36
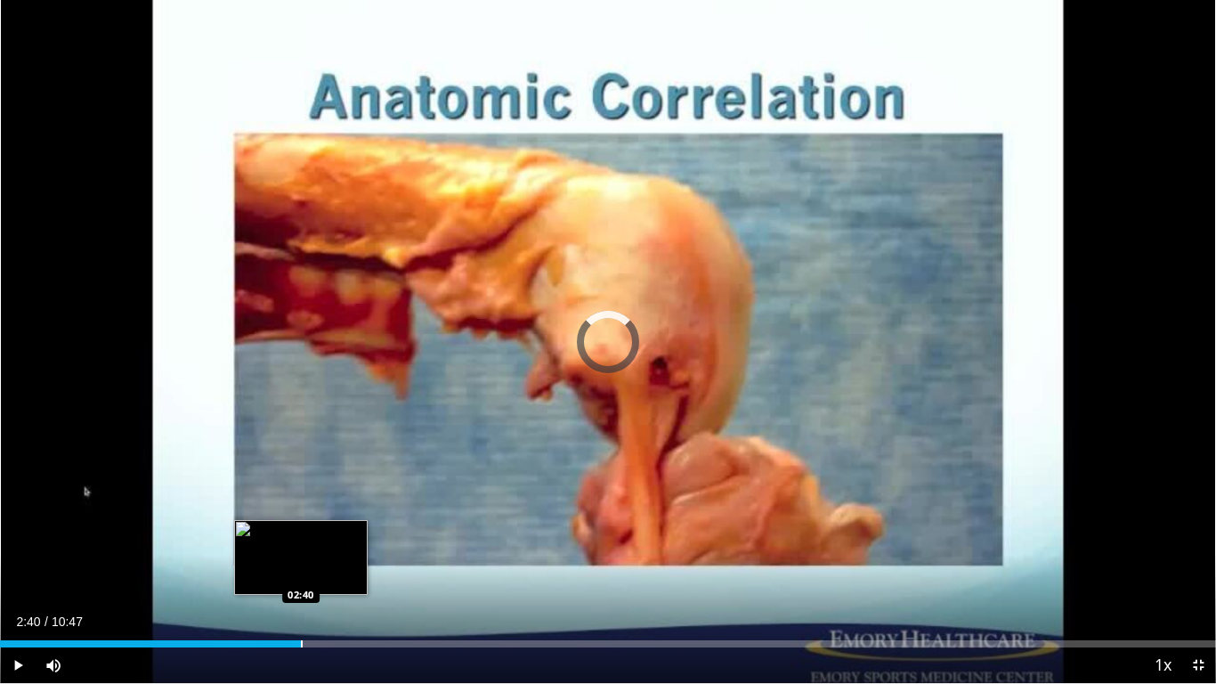
click at [301, 544] on div "Progress Bar" at bounding box center [302, 643] width 2 height 7
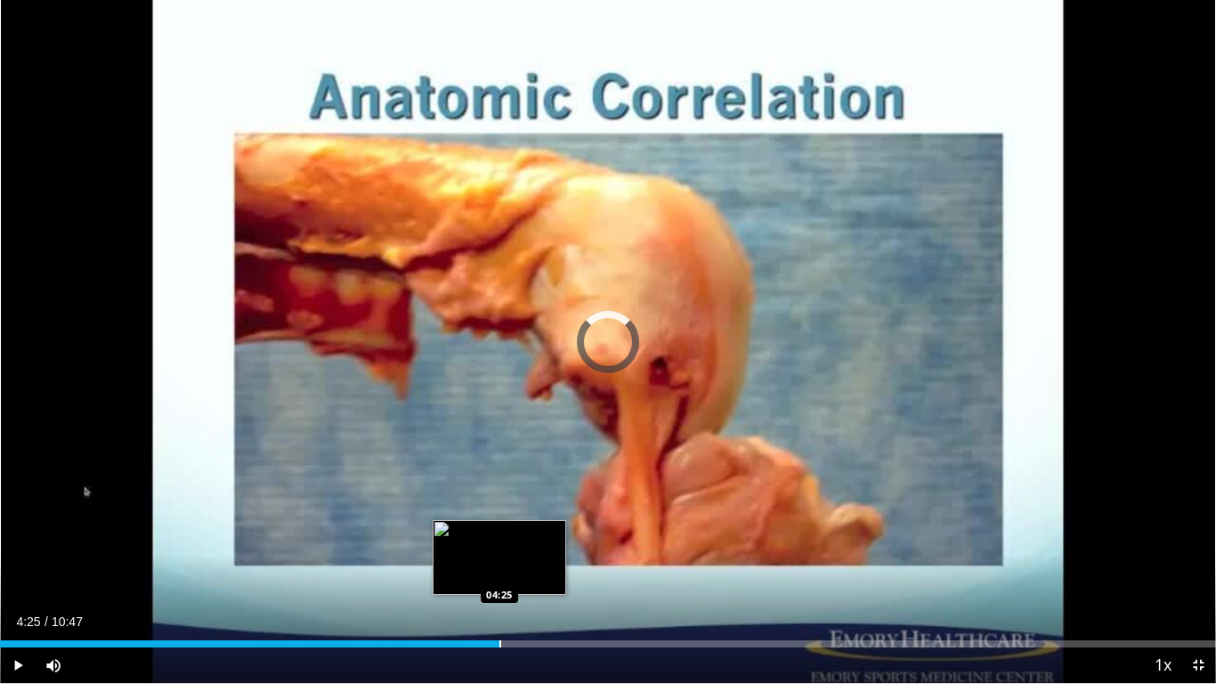
click at [500, 544] on div "Loaded : 36.78% 04:25 04:25" at bounding box center [608, 639] width 1216 height 17
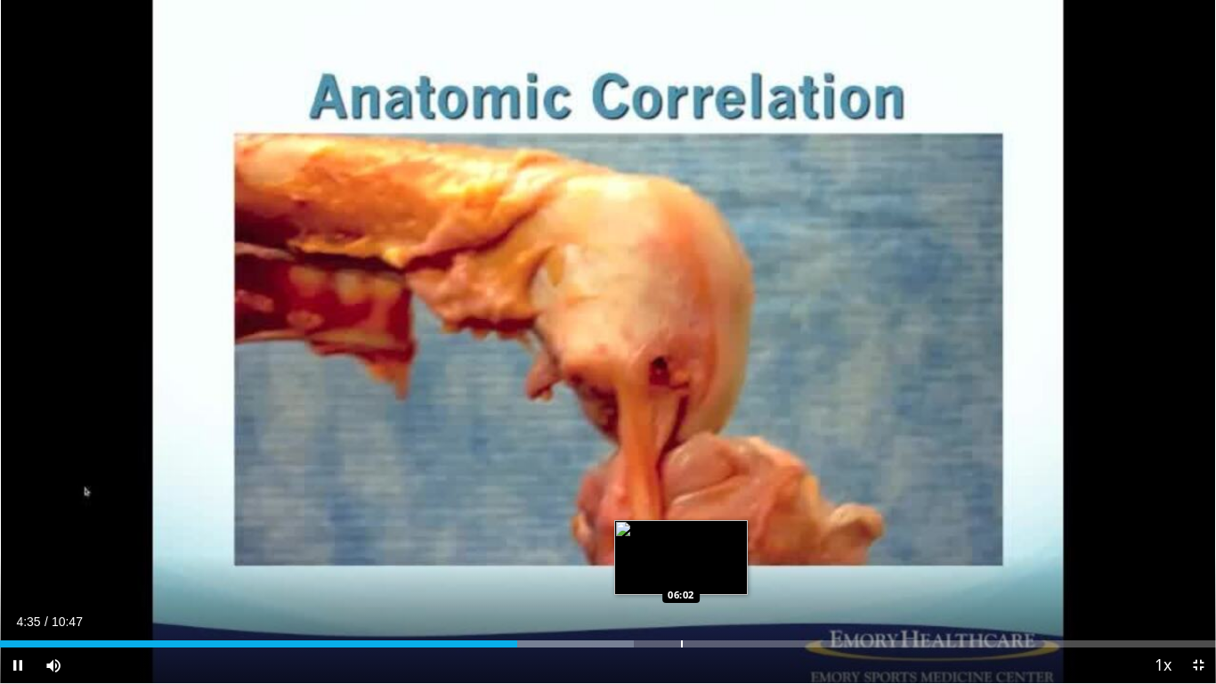
click at [681, 544] on video-js "**********" at bounding box center [608, 342] width 1216 height 684
click at [680, 544] on div "Progress Bar" at bounding box center [681, 643] width 2 height 7
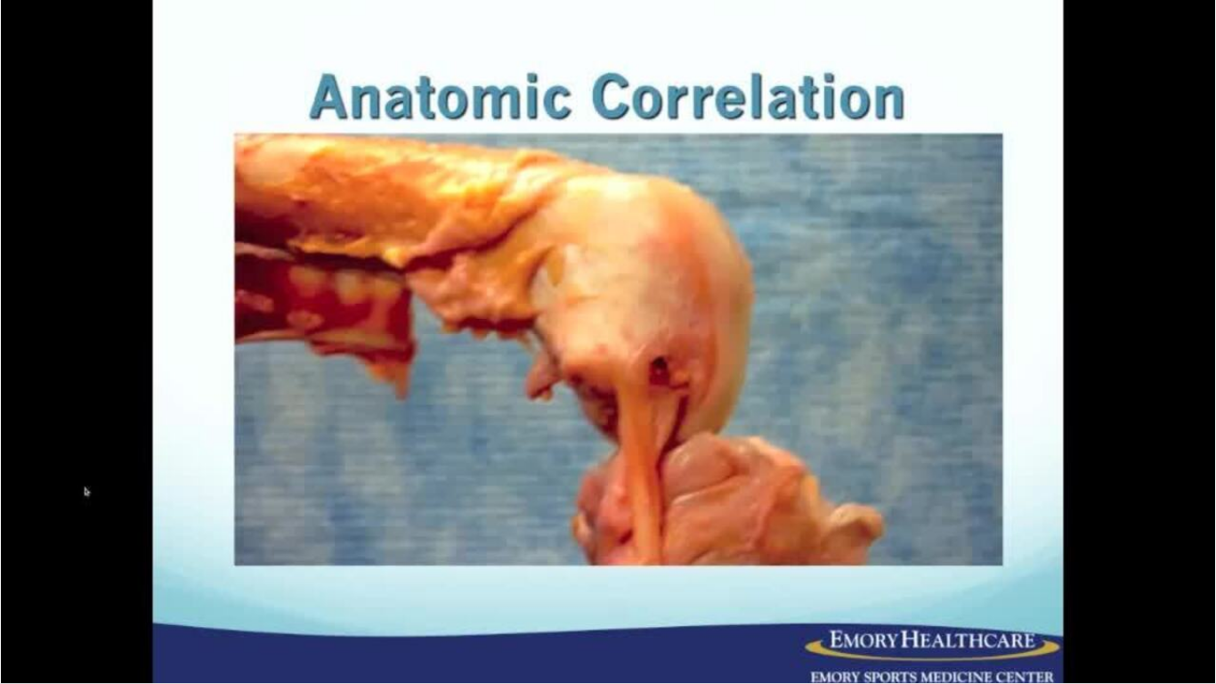
click at [744, 544] on video-js "**********" at bounding box center [608, 342] width 1216 height 684
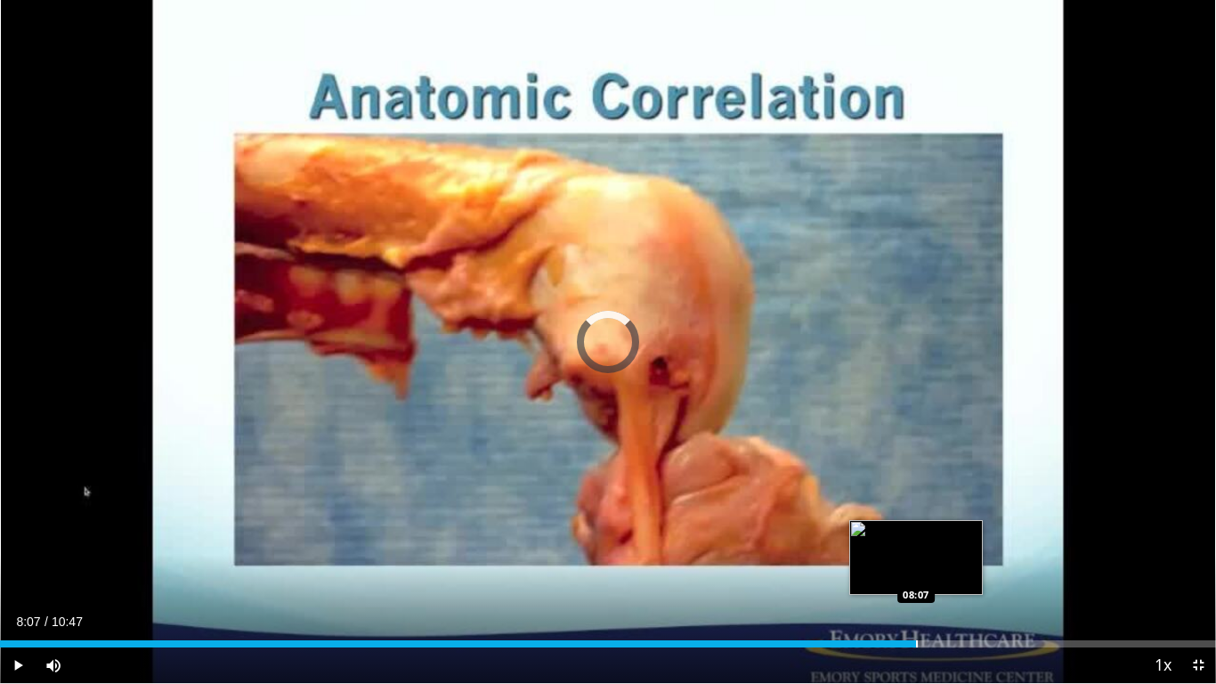
click at [916, 544] on div "Progress Bar" at bounding box center [917, 643] width 2 height 7
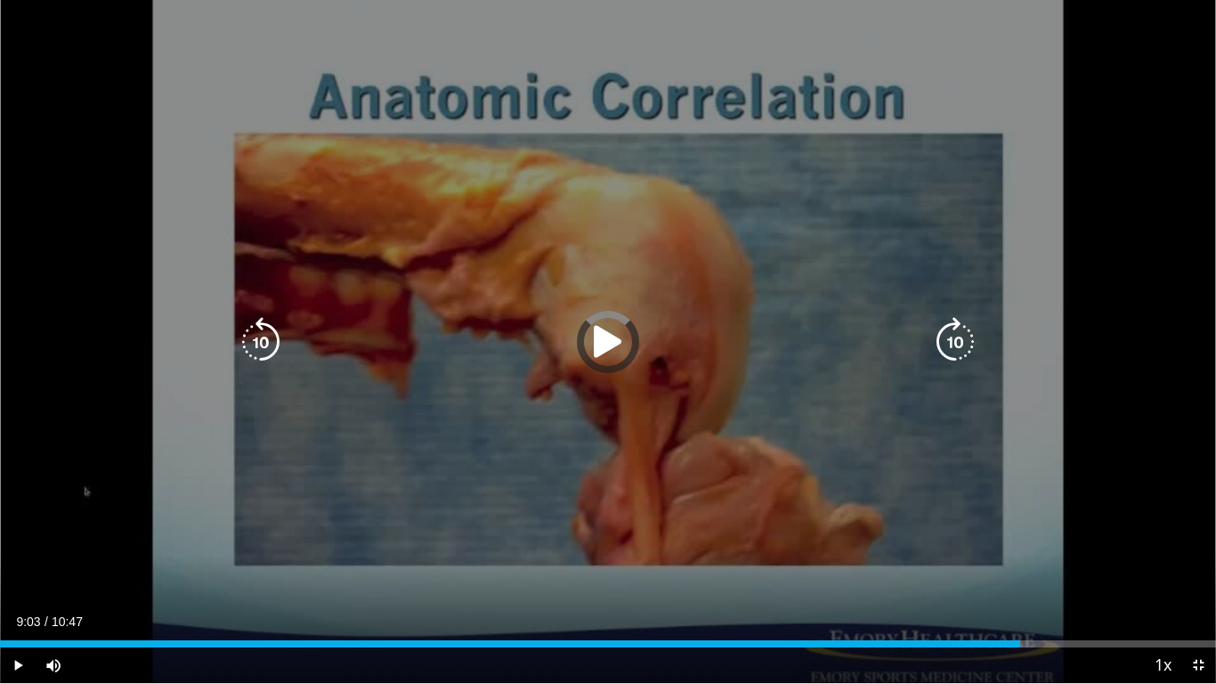
click at [1021, 544] on div "Loaded : 78.87% 08:09 09:01" at bounding box center [608, 643] width 1216 height 7
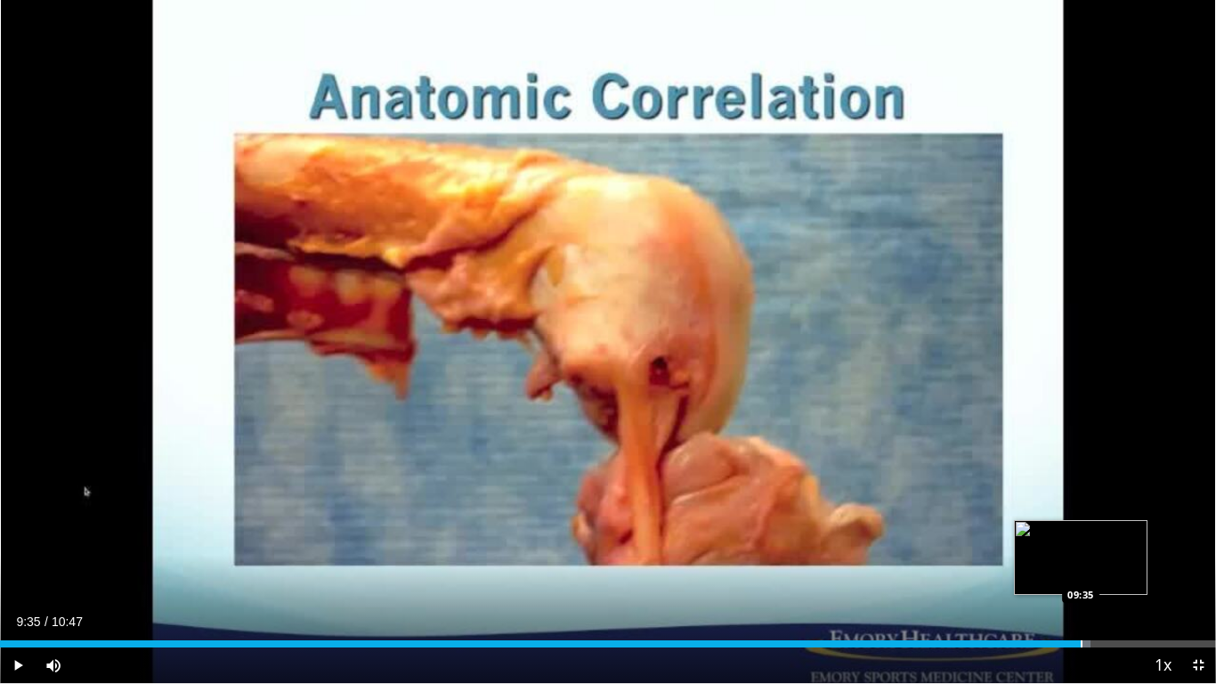
click at [1082, 544] on div "Loaded : 89.70% 09:04 09:35" at bounding box center [608, 639] width 1216 height 17
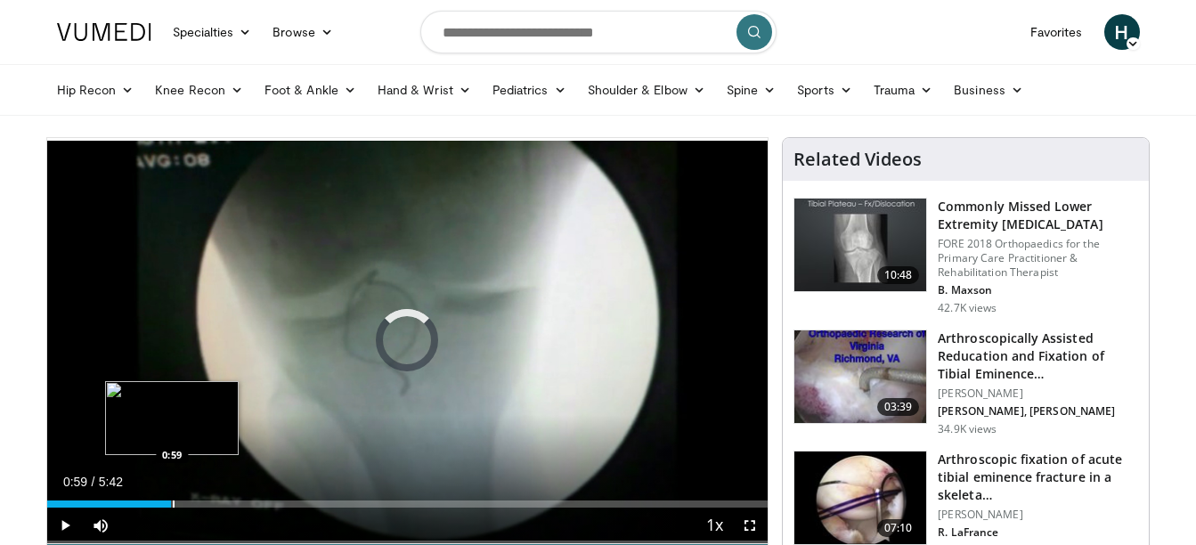
click at [173, 506] on div "Progress Bar" at bounding box center [174, 503] width 2 height 7
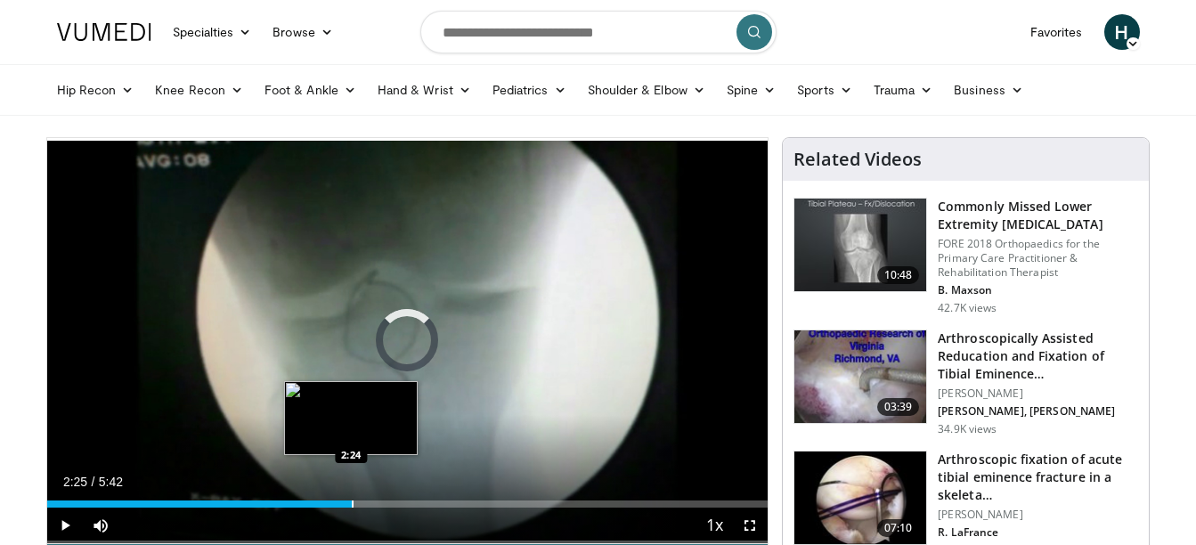
click at [352, 500] on div "Progress Bar" at bounding box center [353, 503] width 2 height 7
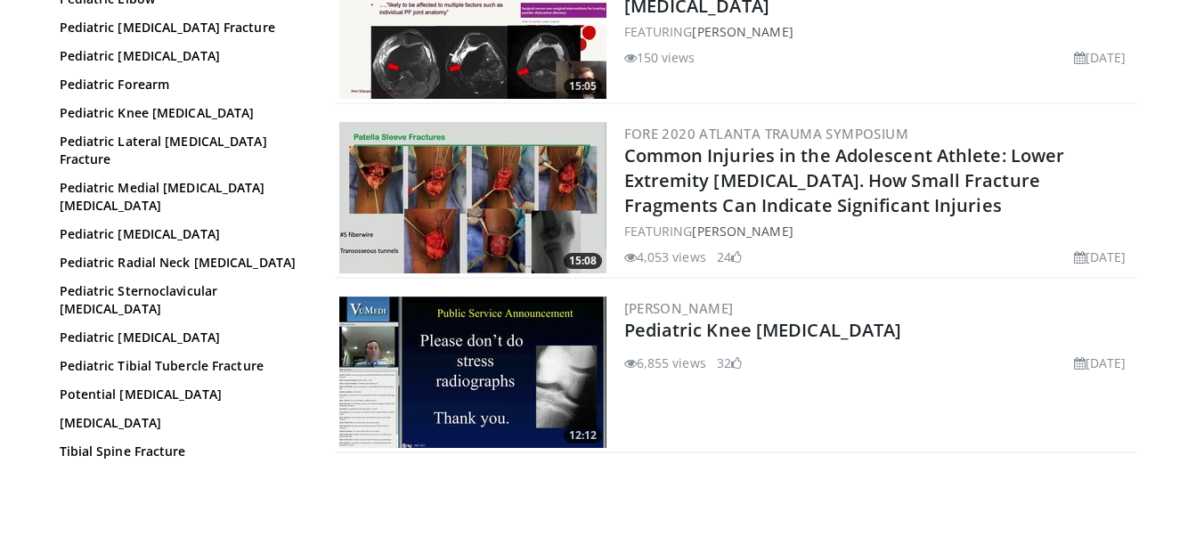
scroll to position [463, 0]
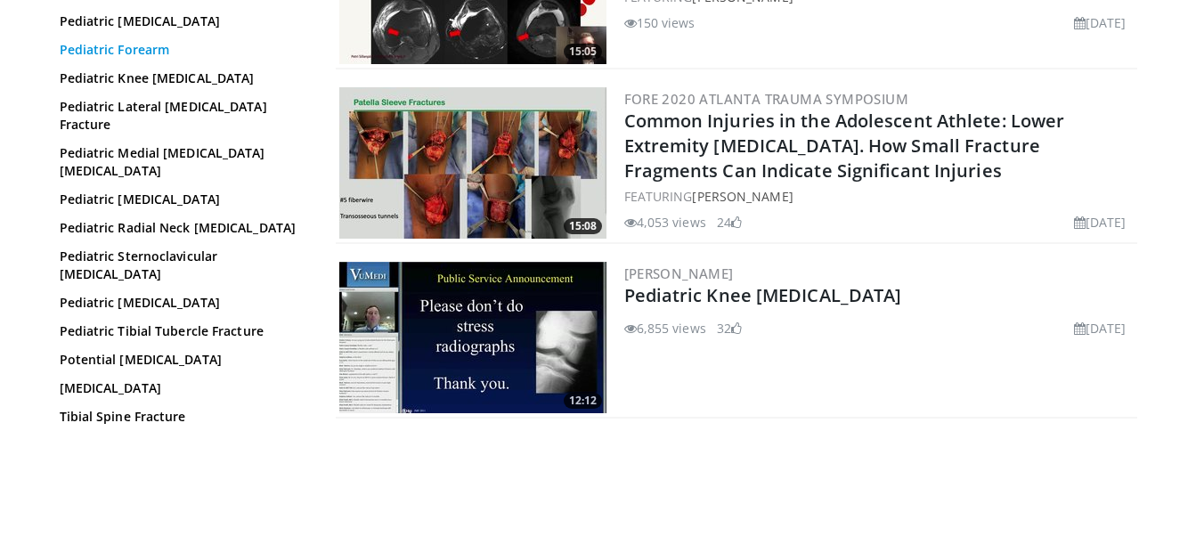
click at [153, 41] on link "Pediatric Forearm" at bounding box center [180, 50] width 240 height 18
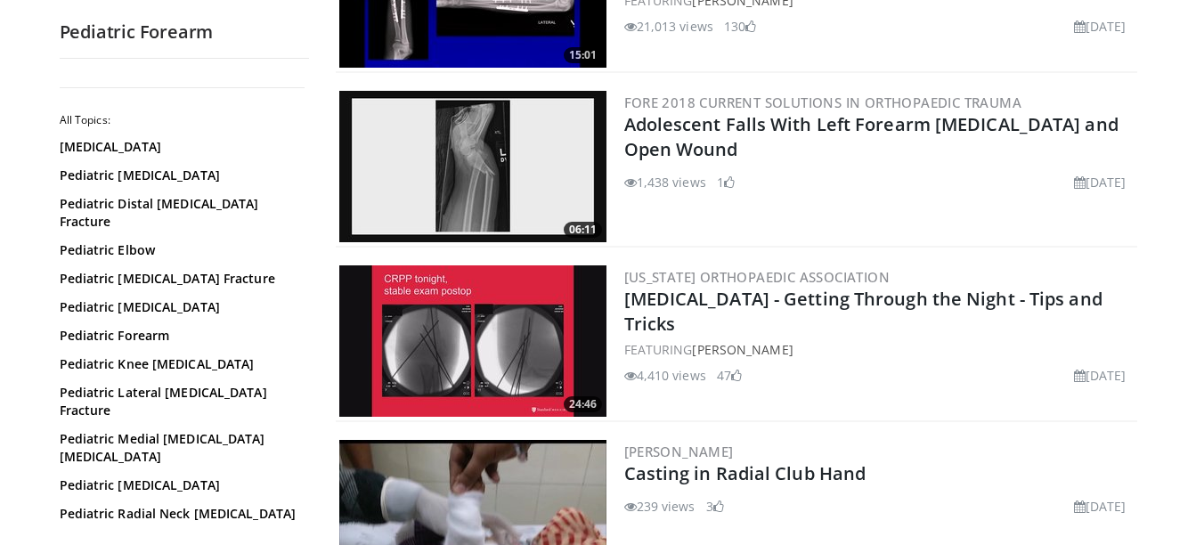
scroll to position [1508, 0]
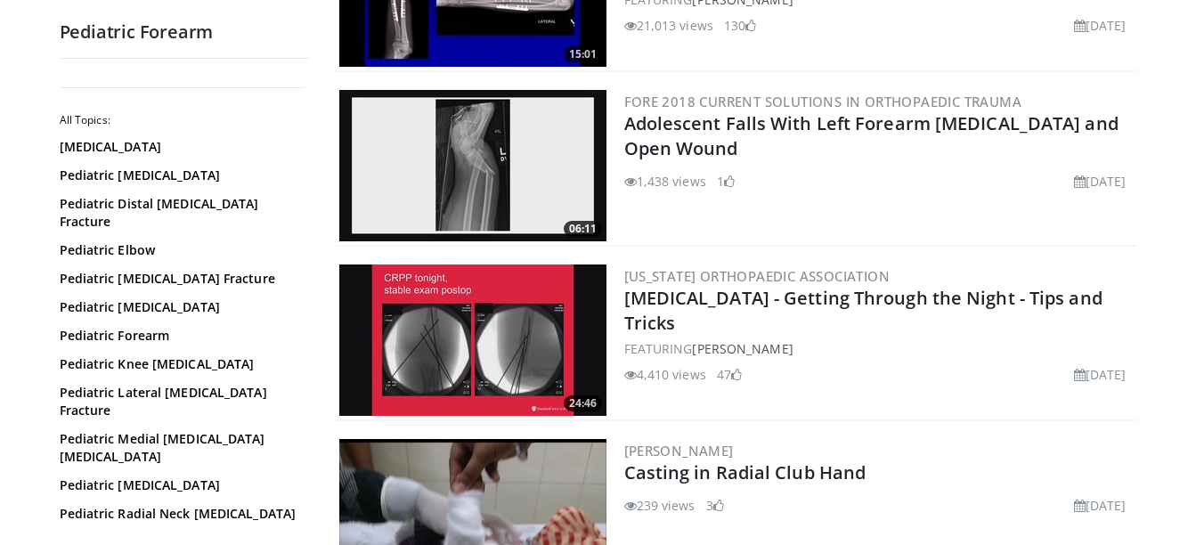
click at [505, 175] on img at bounding box center [472, 165] width 267 height 151
click at [155, 270] on link "Pediatric [MEDICAL_DATA] Fracture" at bounding box center [180, 279] width 240 height 18
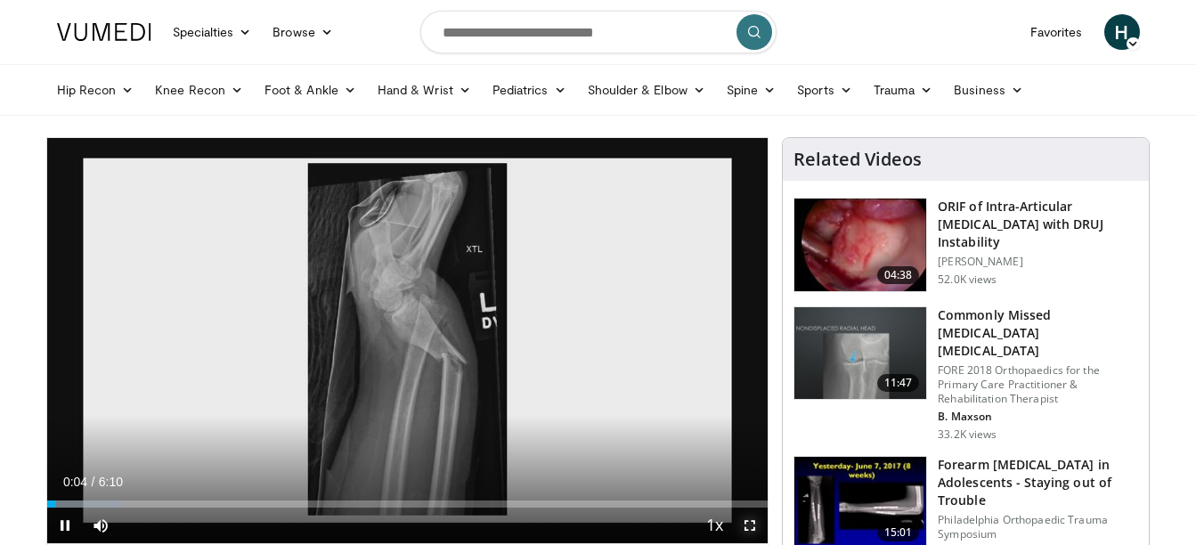
click at [752, 522] on span "Video Player" at bounding box center [750, 526] width 36 height 36
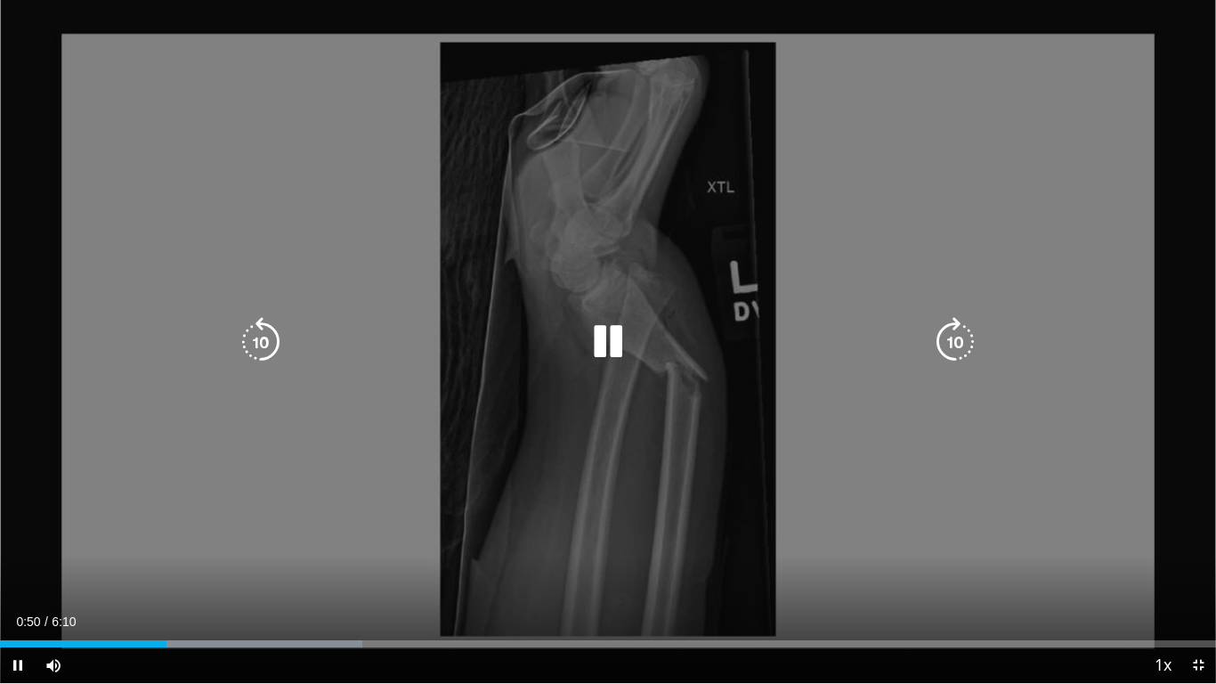
click at [240, 544] on video-js "**********" at bounding box center [608, 342] width 1216 height 684
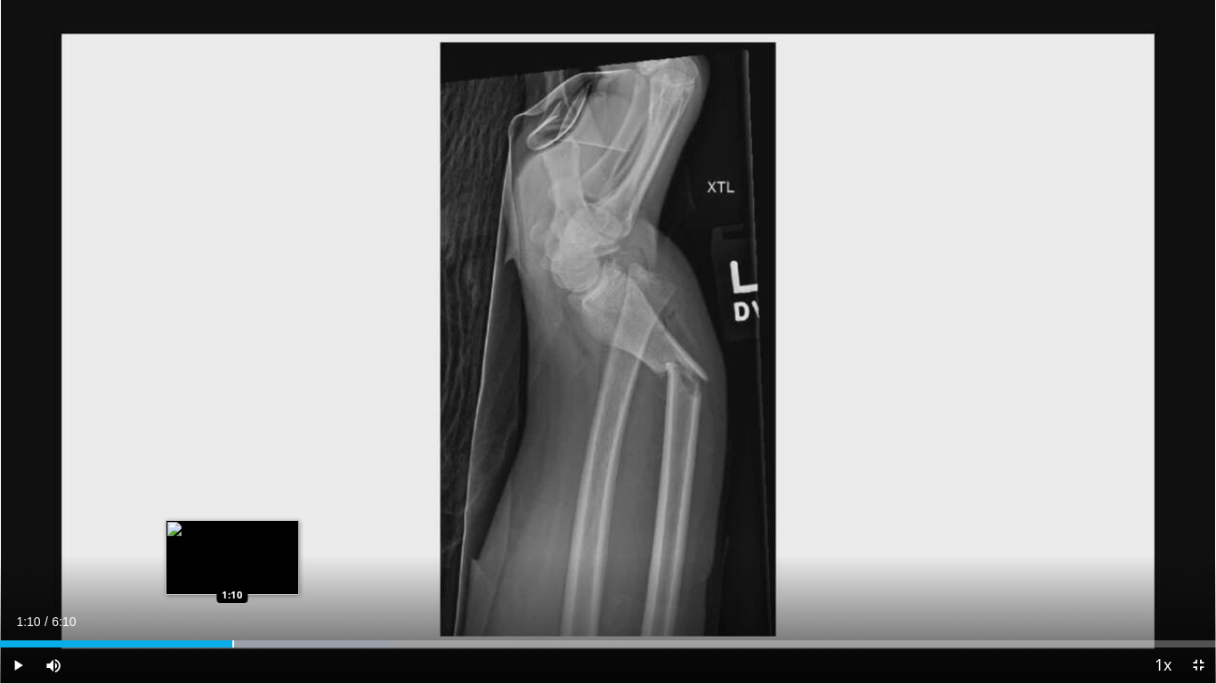
click at [232, 544] on div "Progress Bar" at bounding box center [233, 643] width 2 height 7
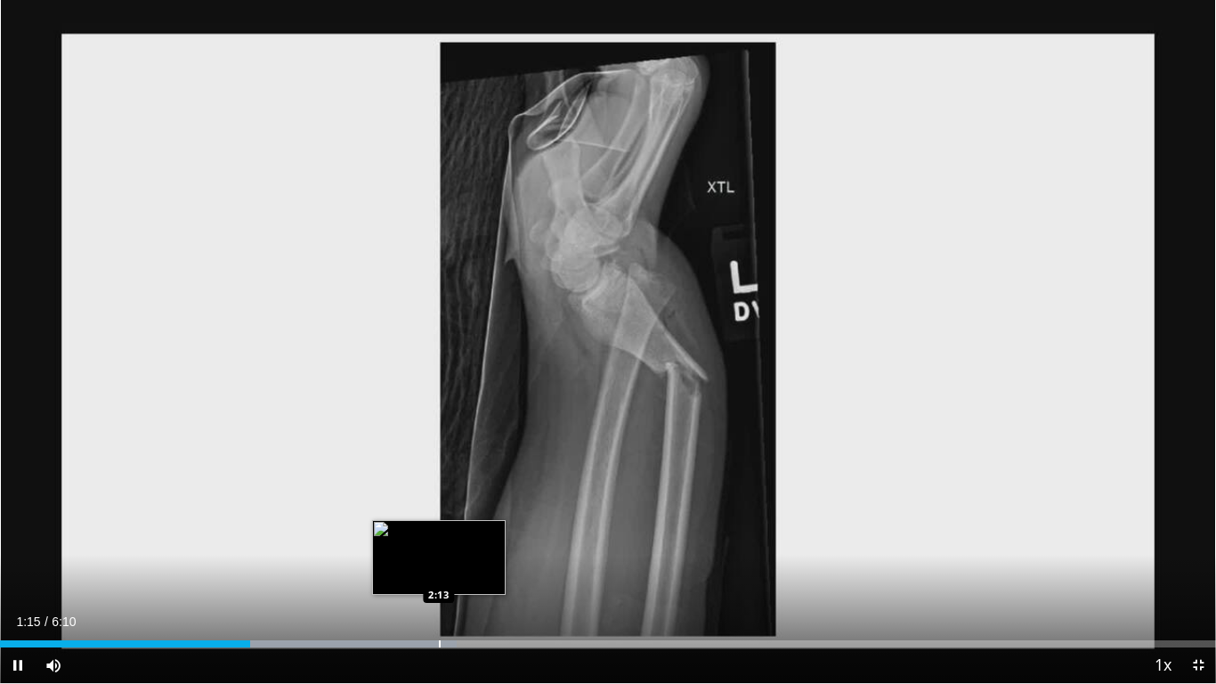
click at [440, 544] on div "Progress Bar" at bounding box center [440, 643] width 2 height 7
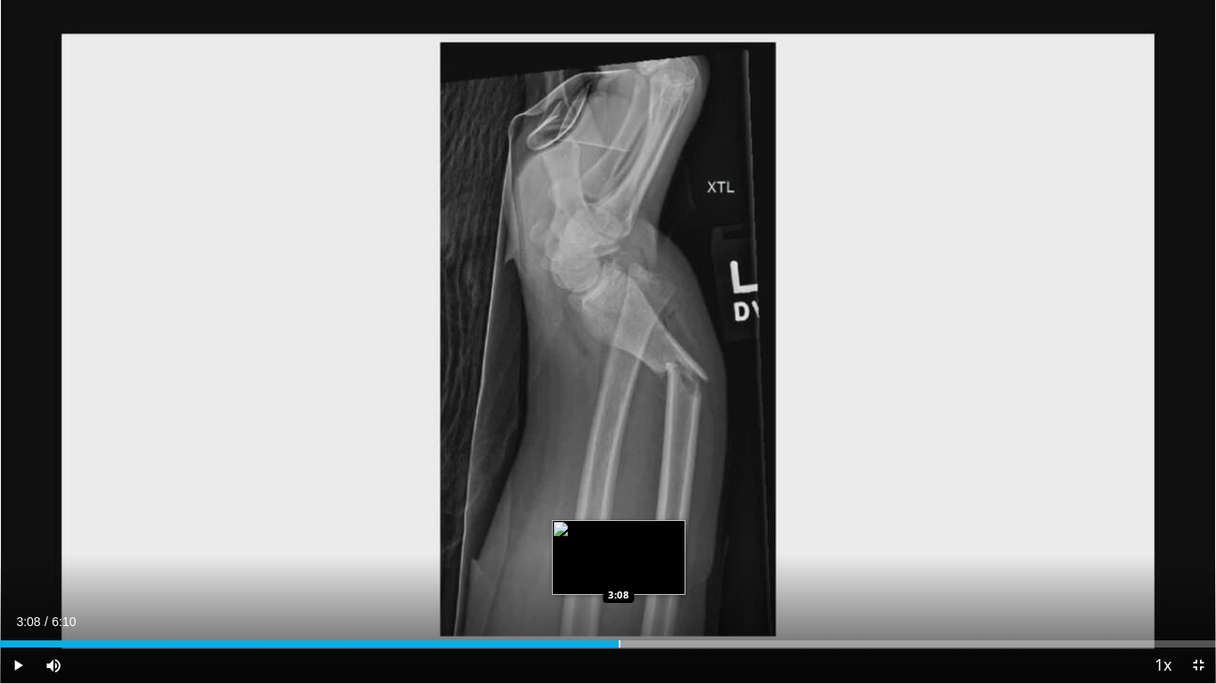
click at [619, 544] on div "Loaded : 51.40% 2:15 3:08" at bounding box center [608, 639] width 1216 height 17
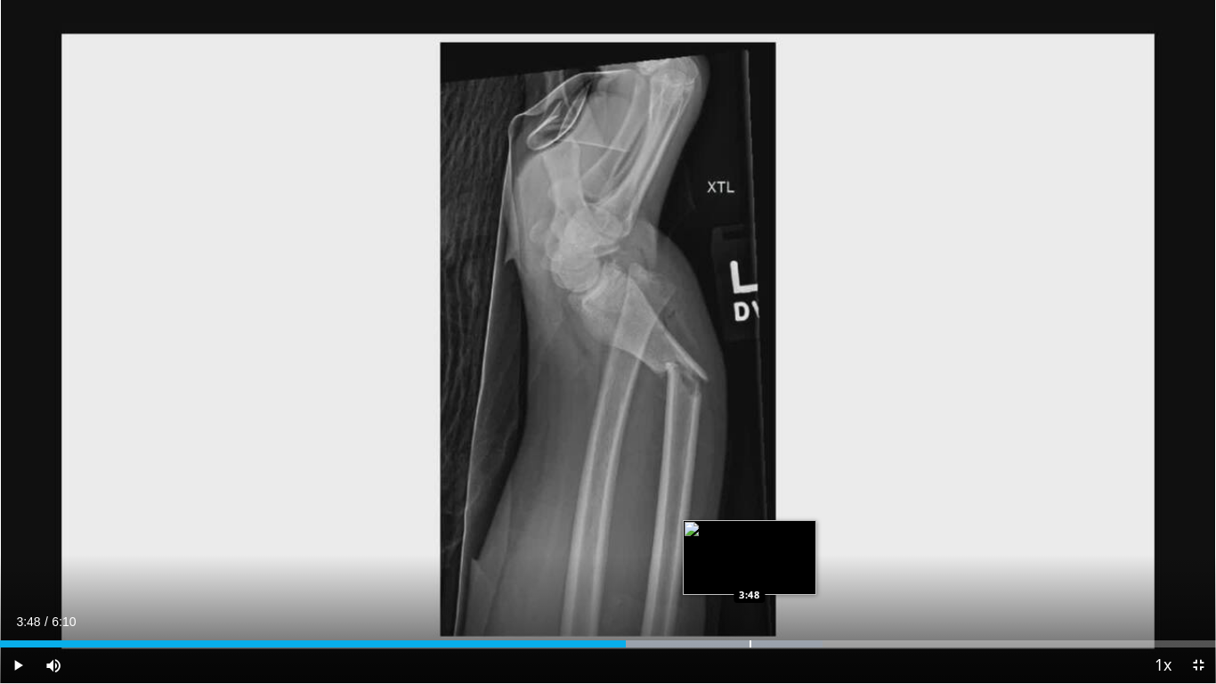
click at [750, 544] on div "Progress Bar" at bounding box center [751, 643] width 2 height 7
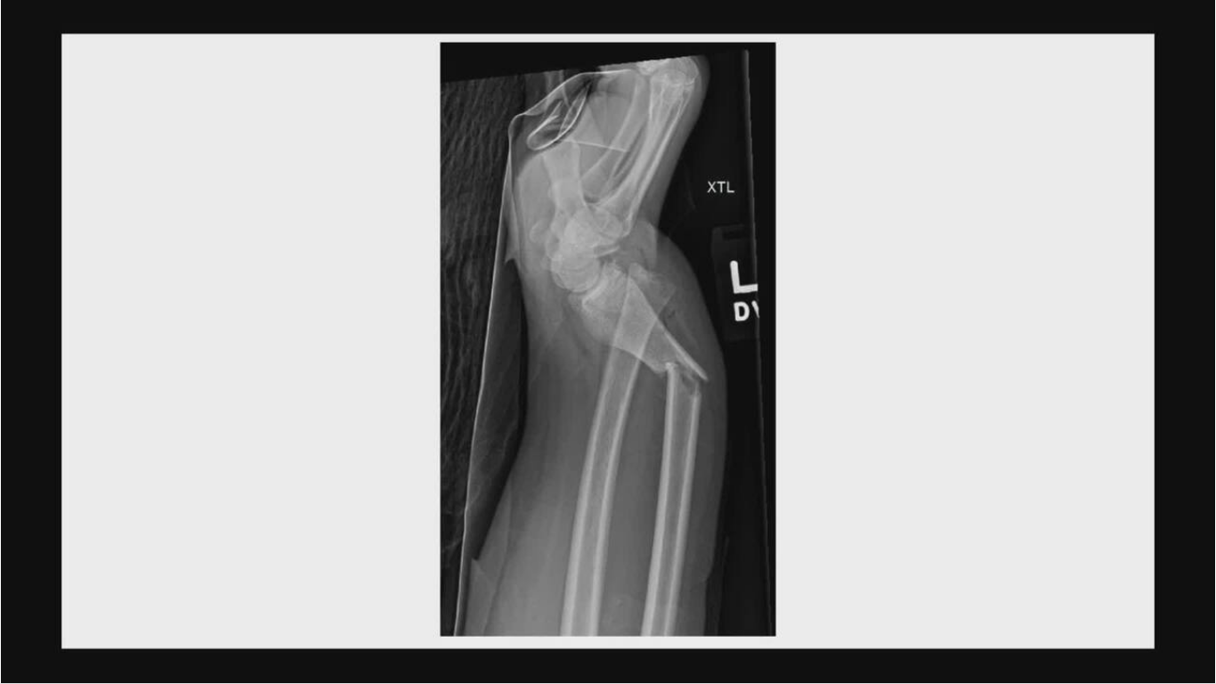
click at [778, 544] on video-js "**********" at bounding box center [608, 342] width 1216 height 684
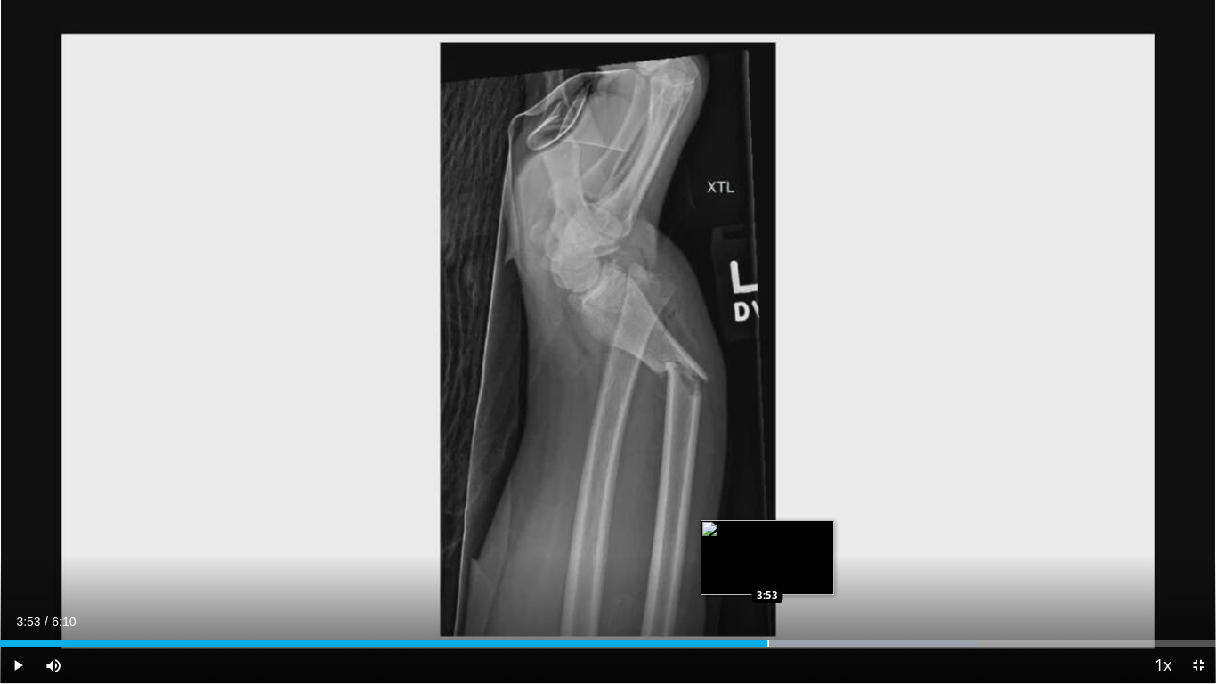
click at [768, 544] on div "Progress Bar" at bounding box center [769, 643] width 2 height 7
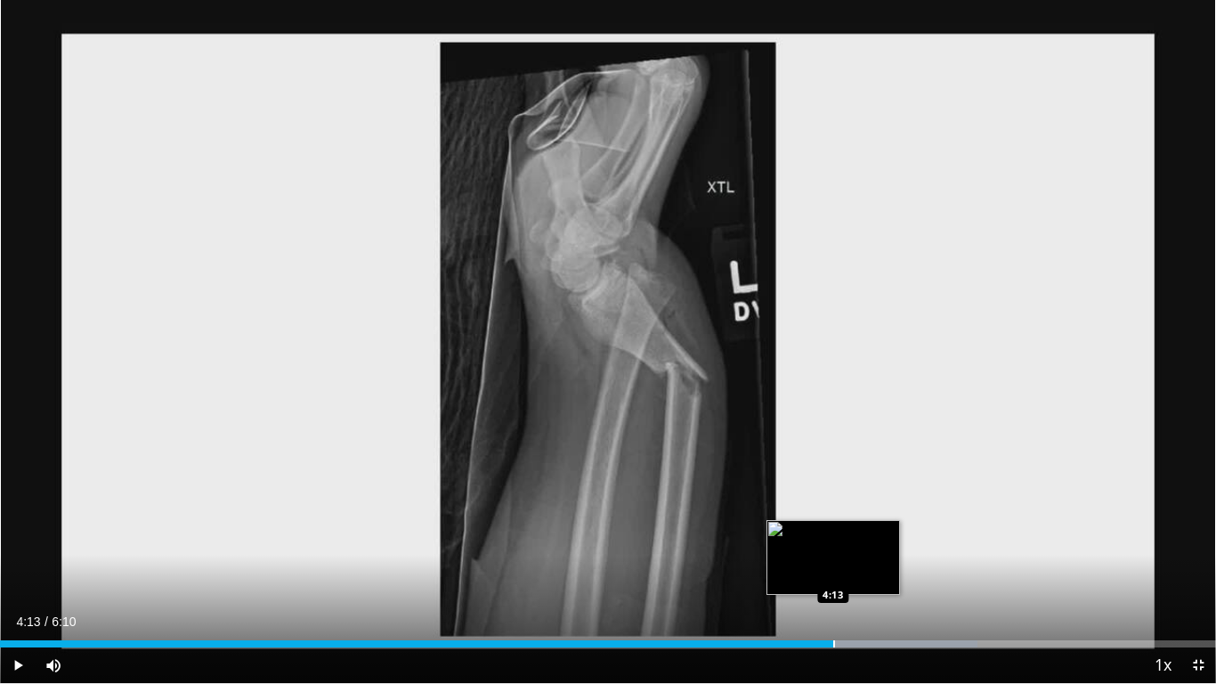
click at [834, 544] on div "Progress Bar" at bounding box center [835, 643] width 2 height 7
click at [857, 544] on div "Progress Bar" at bounding box center [858, 643] width 2 height 7
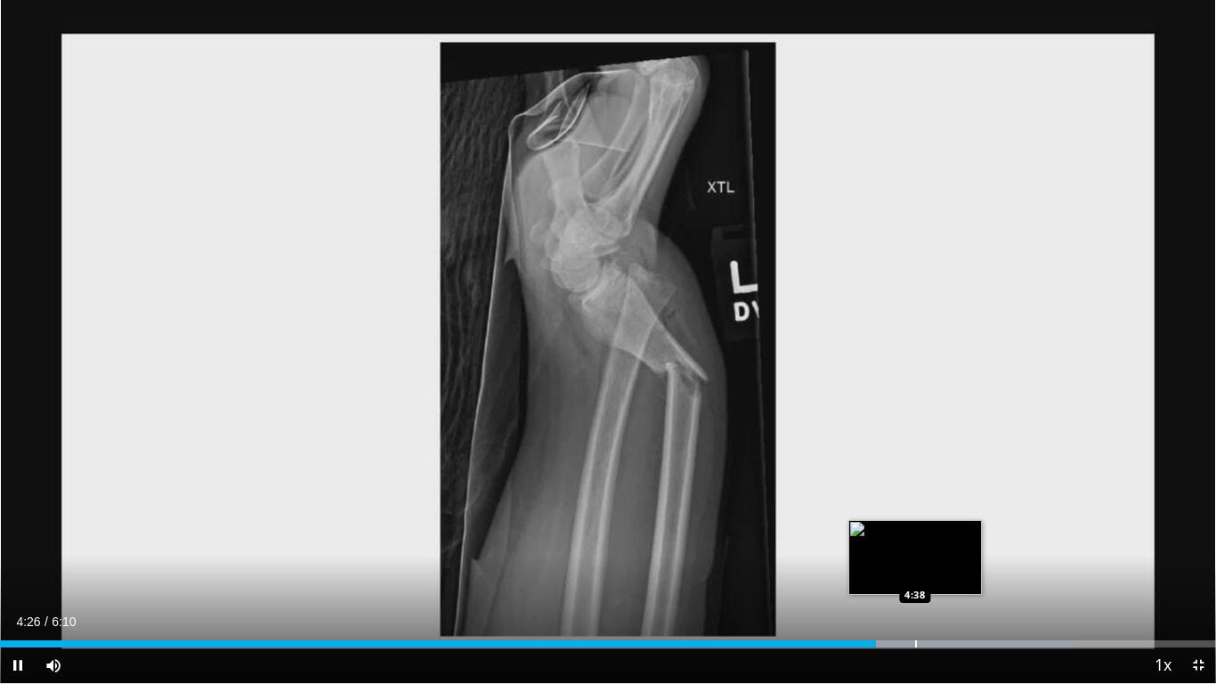
click at [915, 544] on div "Loaded : 88.46% 4:26 4:38" at bounding box center [608, 639] width 1216 height 17
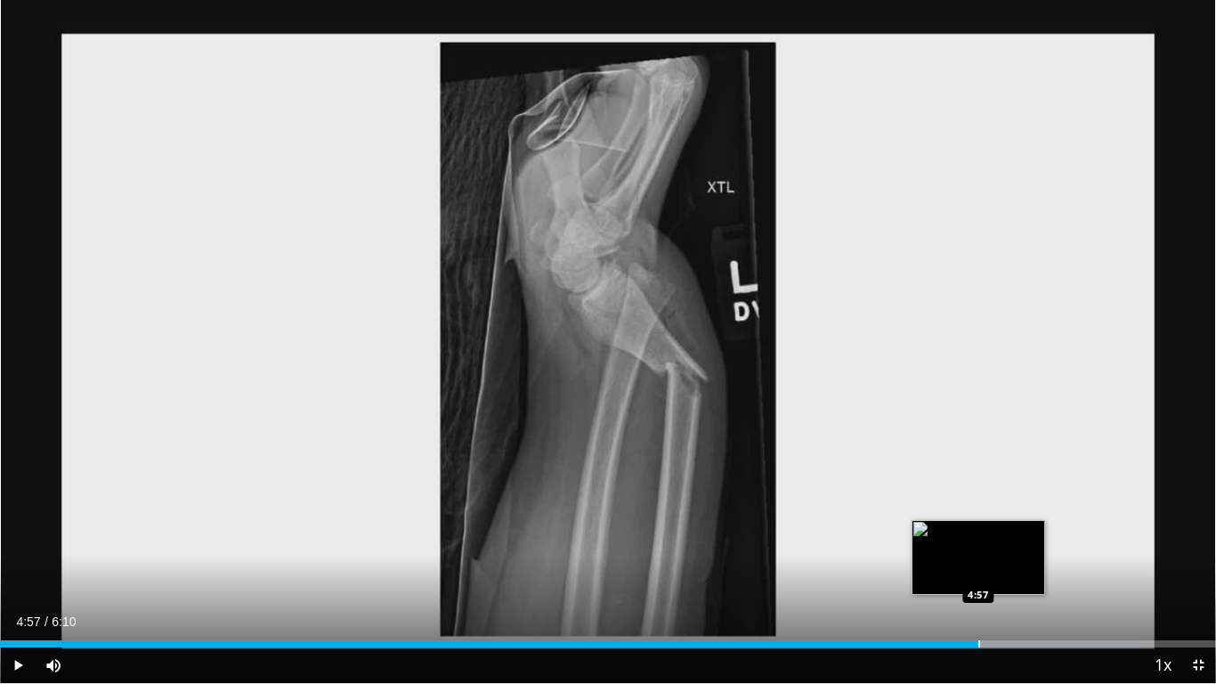
click at [979, 544] on div "Loaded : 93.82% 4:57 4:57" at bounding box center [608, 639] width 1216 height 17
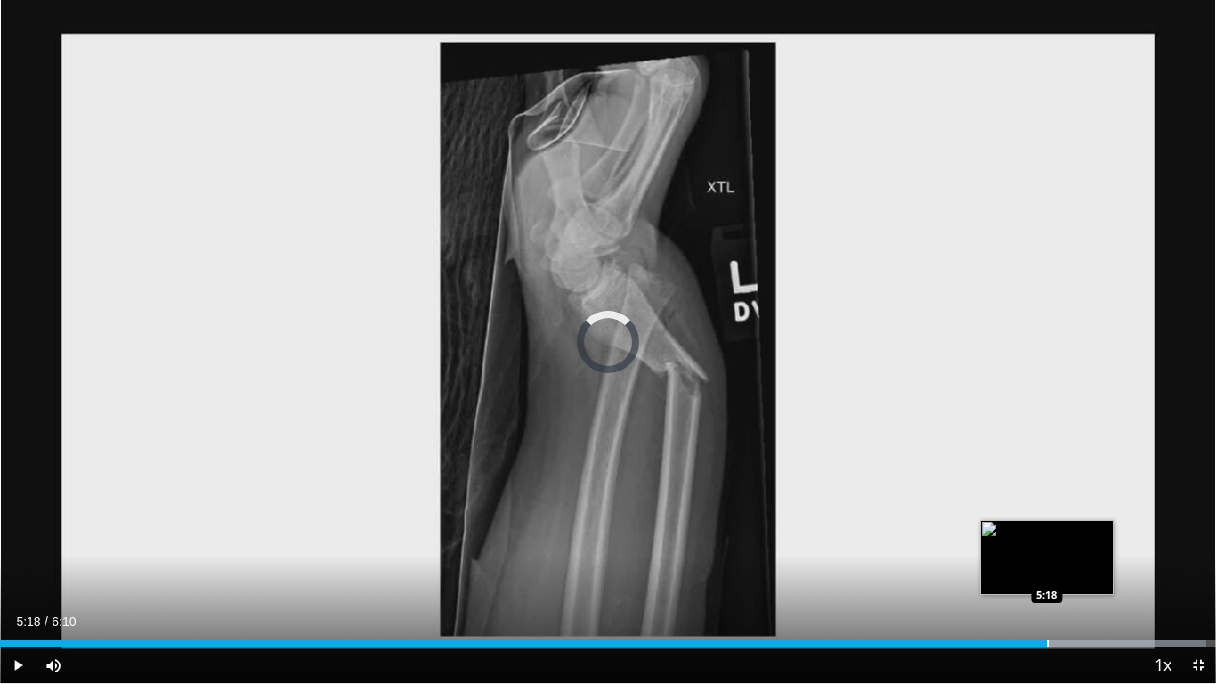
click at [1047, 544] on div "Progress Bar" at bounding box center [1048, 643] width 2 height 7
click at [1031, 544] on div "Loaded : 100.00% 5:13 5:13" at bounding box center [608, 639] width 1216 height 17
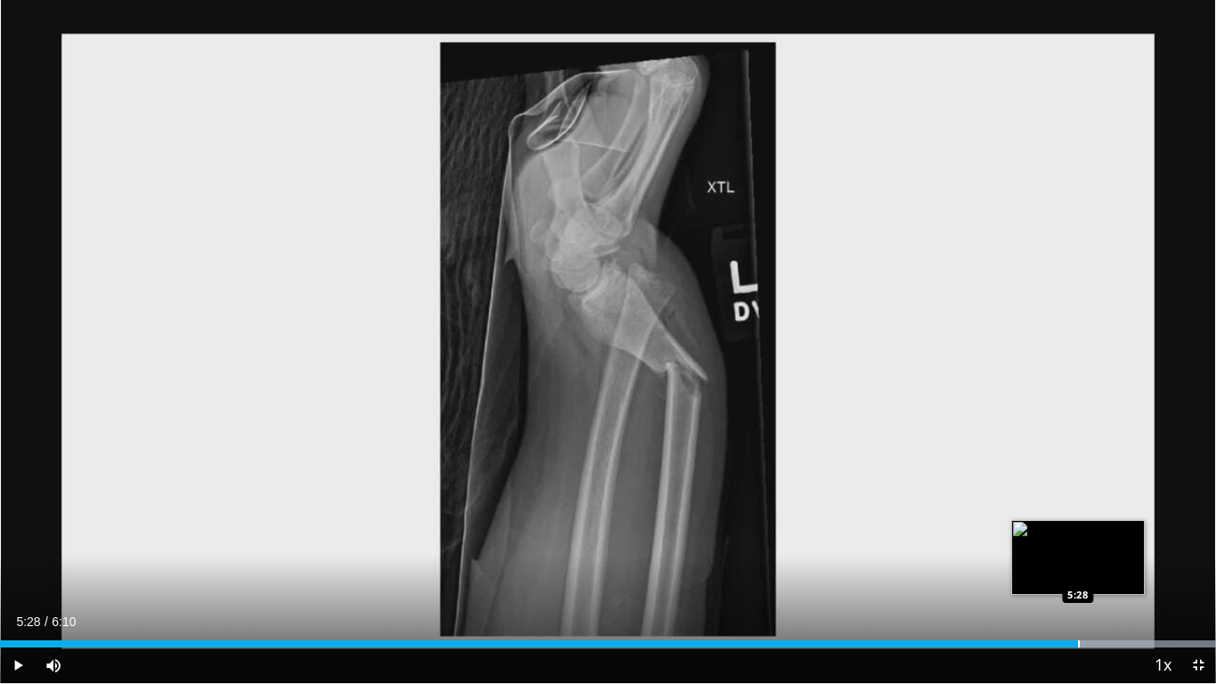
click at [1078, 544] on div "Progress Bar" at bounding box center [1079, 643] width 2 height 7
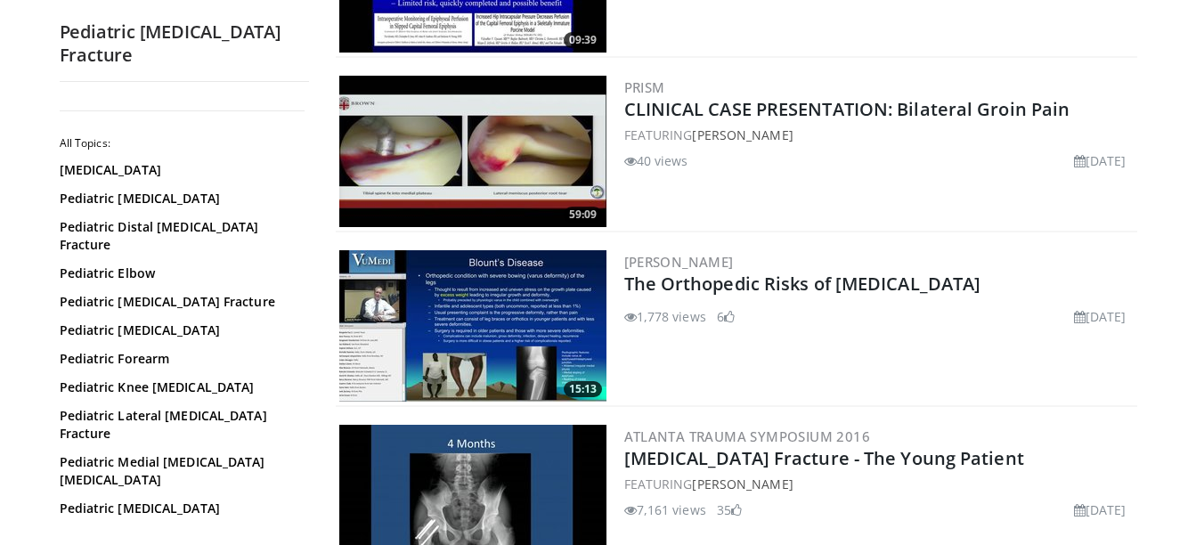
scroll to position [831, 0]
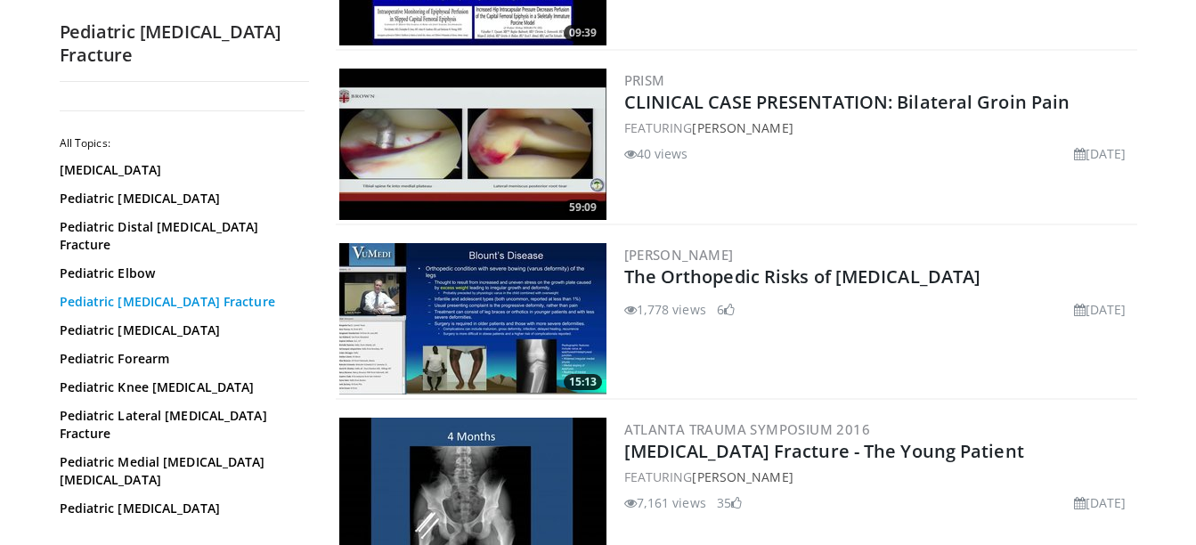
click at [252, 293] on link "Pediatric [MEDICAL_DATA] Fracture" at bounding box center [180, 302] width 240 height 18
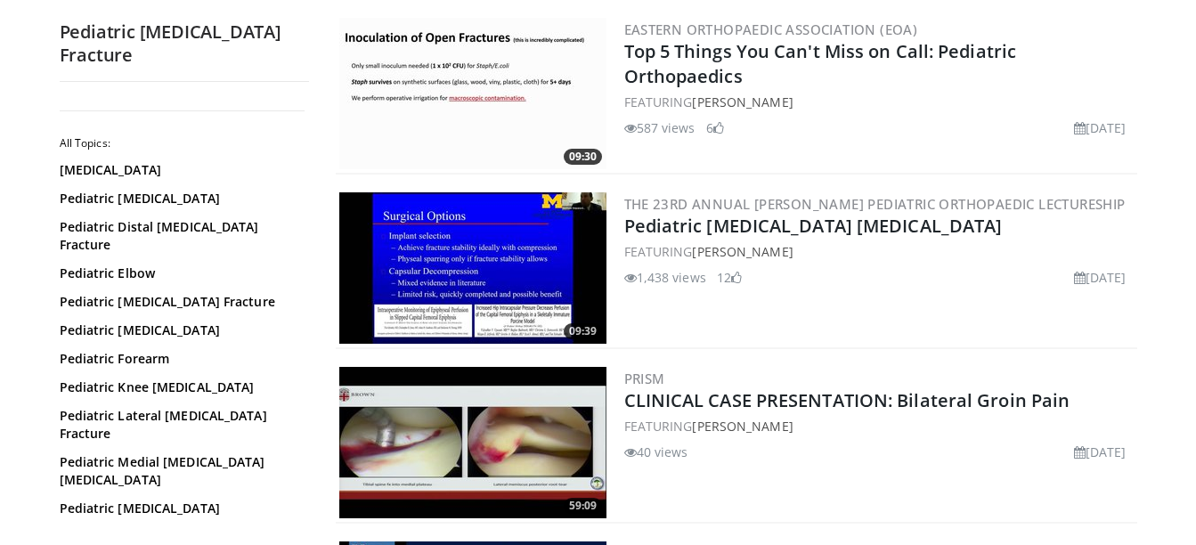
scroll to position [539, 0]
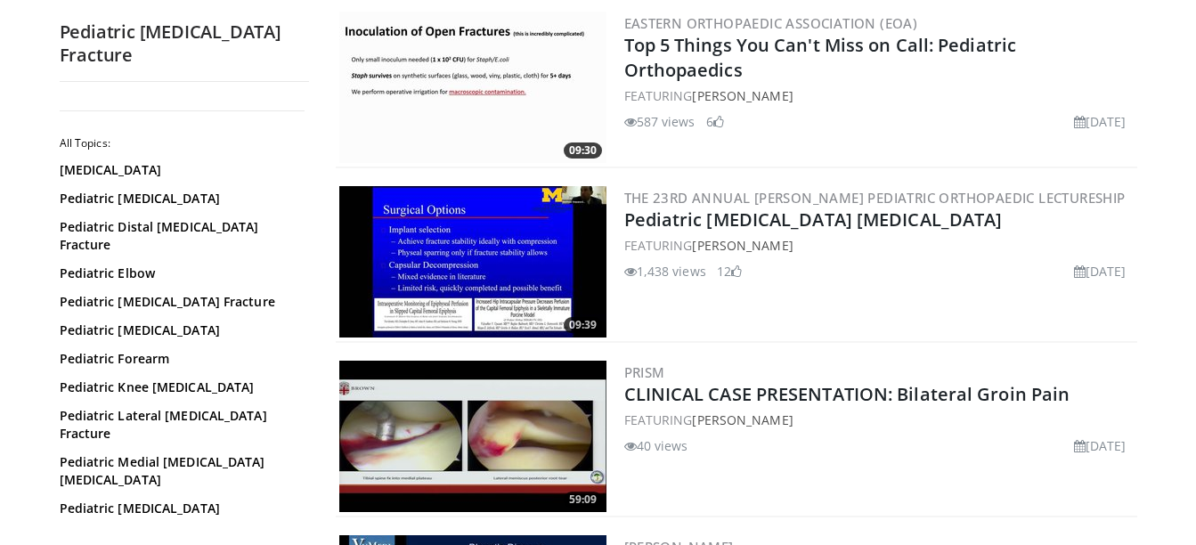
click at [534, 82] on img at bounding box center [472, 87] width 267 height 151
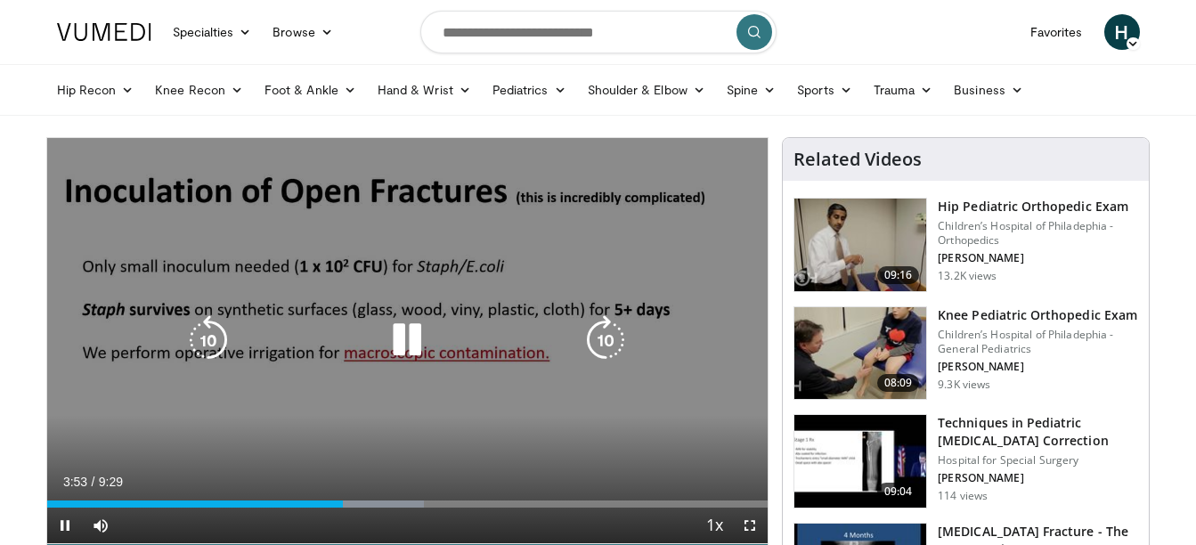
click at [456, 278] on div "10 seconds Tap to unmute" at bounding box center [407, 340] width 721 height 405
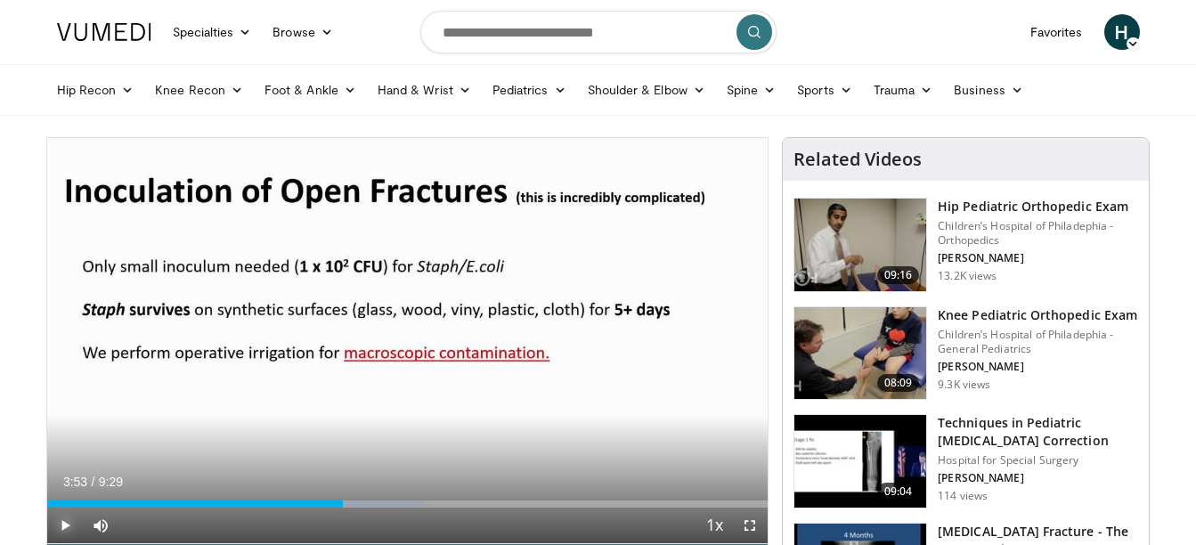
click at [69, 524] on span "Video Player" at bounding box center [65, 526] width 36 height 36
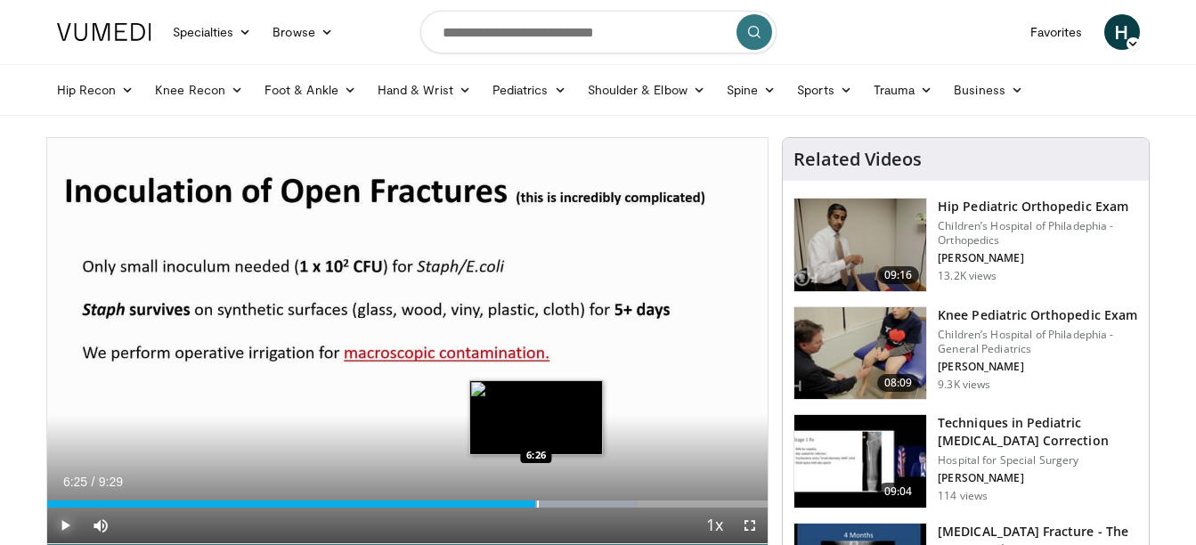
click at [537, 501] on div "Progress Bar" at bounding box center [538, 503] width 2 height 7
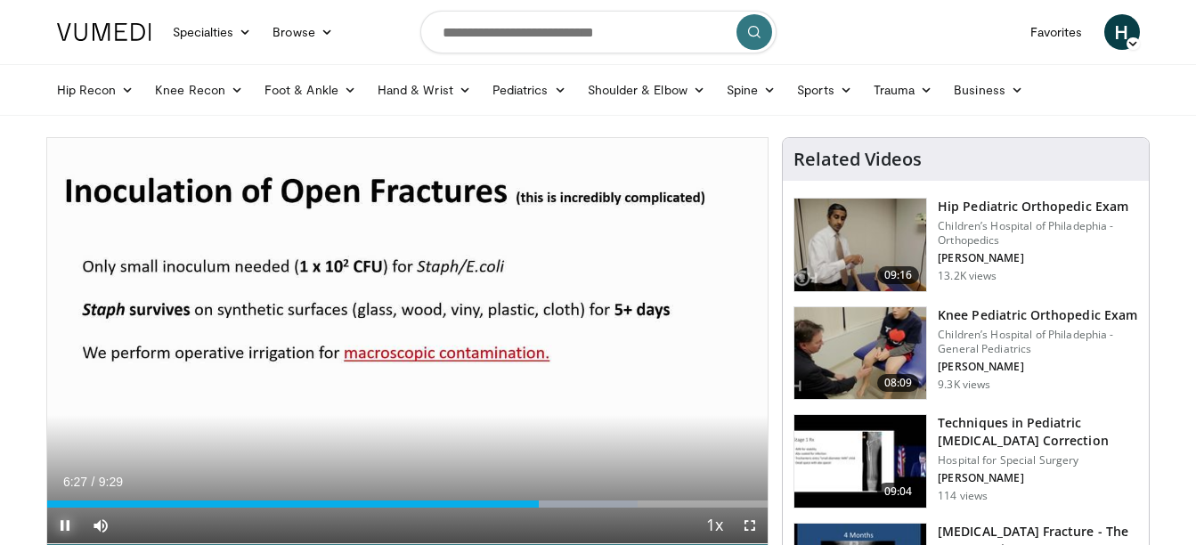
click at [67, 520] on span "Video Player" at bounding box center [65, 526] width 36 height 36
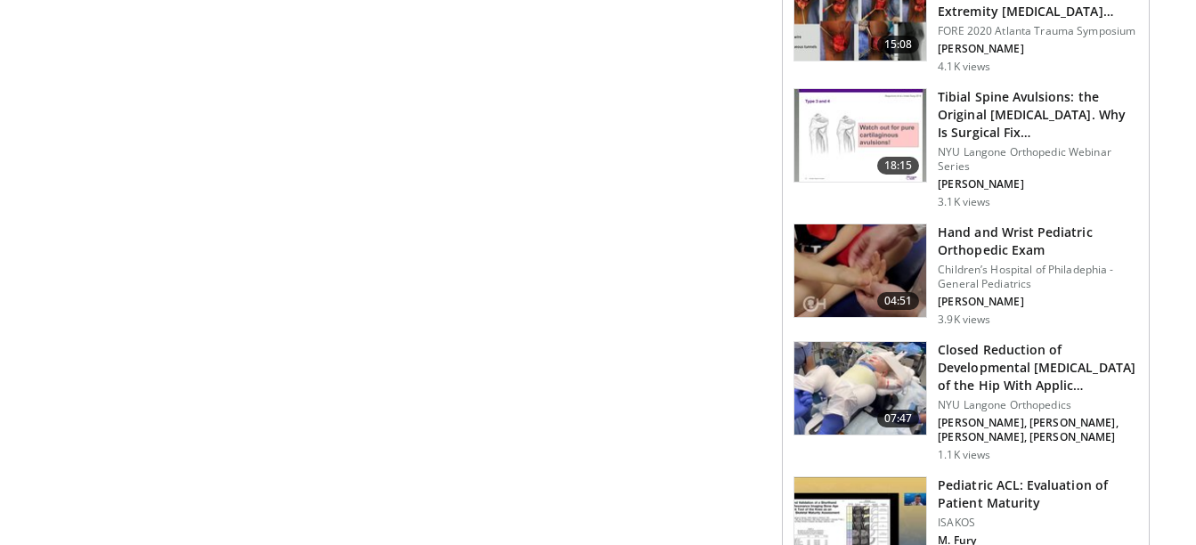
scroll to position [1304, 0]
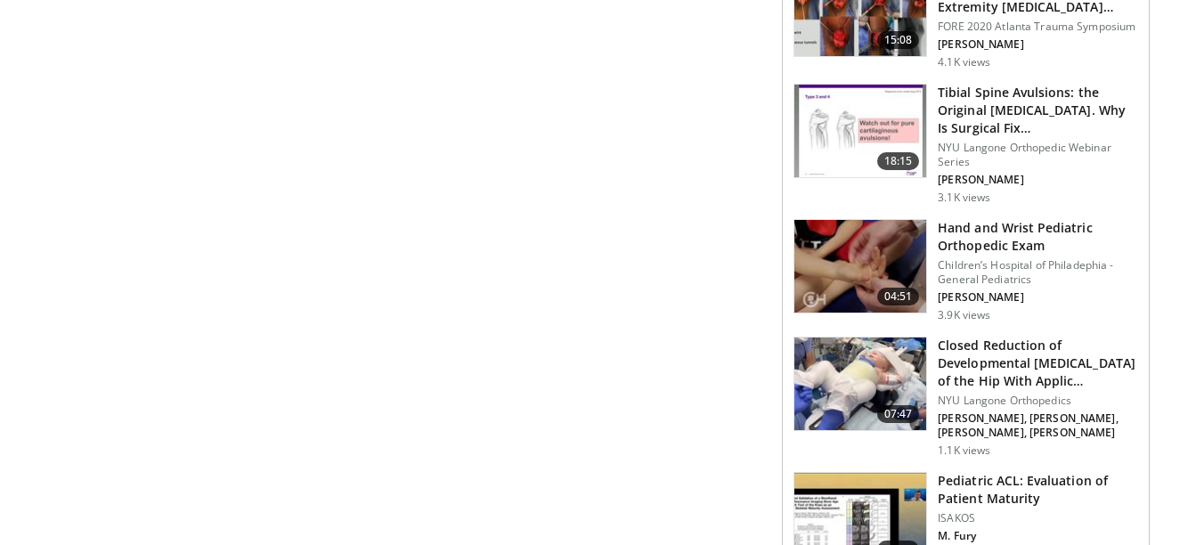
click at [851, 338] on img at bounding box center [860, 384] width 132 height 93
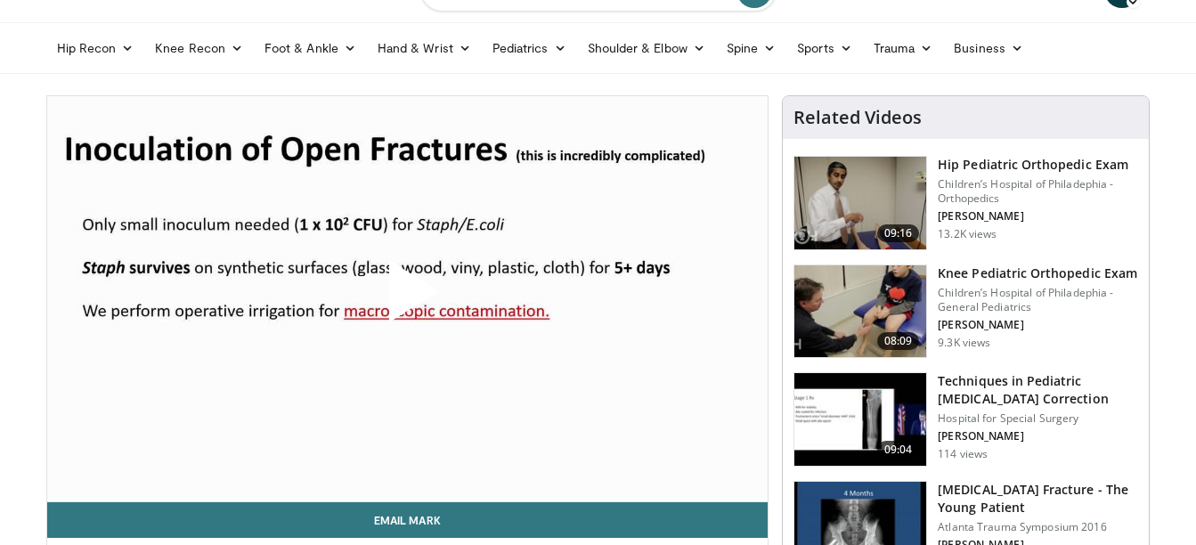
scroll to position [0, 0]
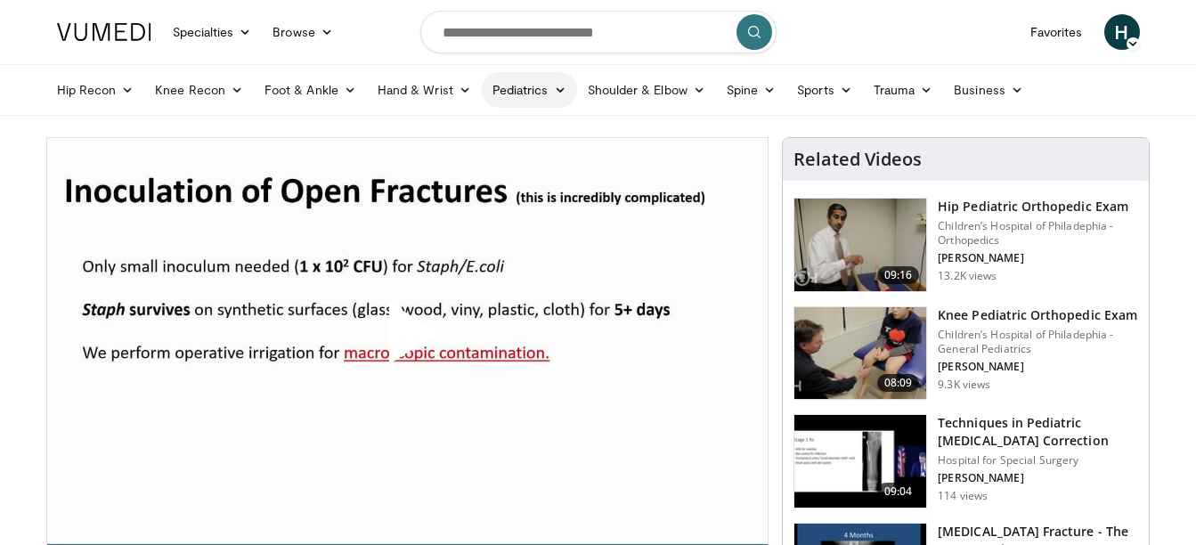
click at [557, 88] on icon at bounding box center [560, 90] width 12 height 12
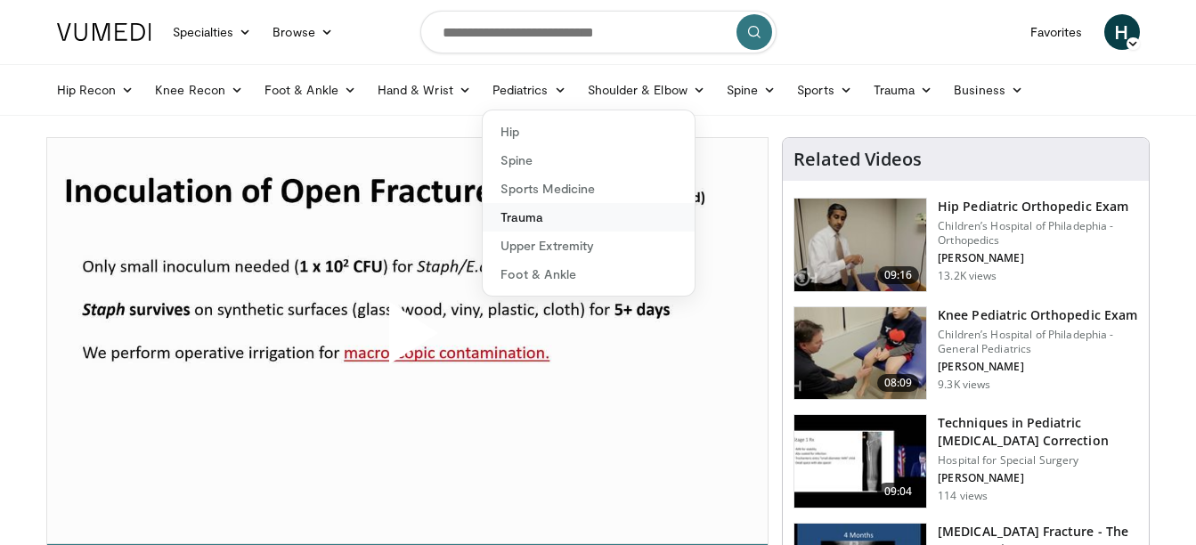
click at [537, 211] on link "Trauma" at bounding box center [589, 217] width 212 height 28
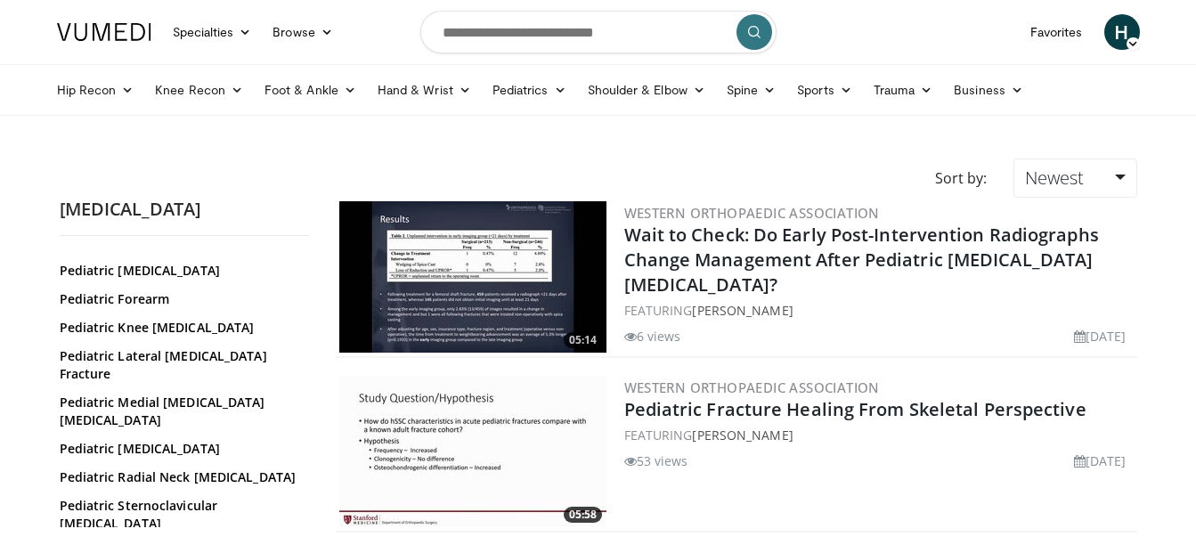
scroll to position [242, 0]
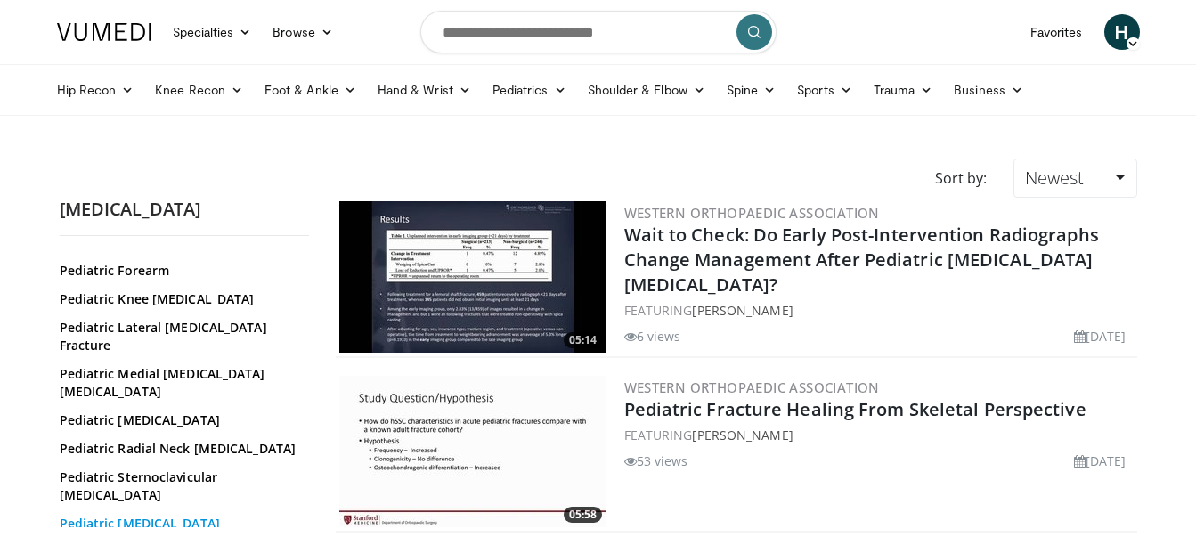
click at [178, 515] on link "Pediatric [MEDICAL_DATA]" at bounding box center [180, 524] width 240 height 18
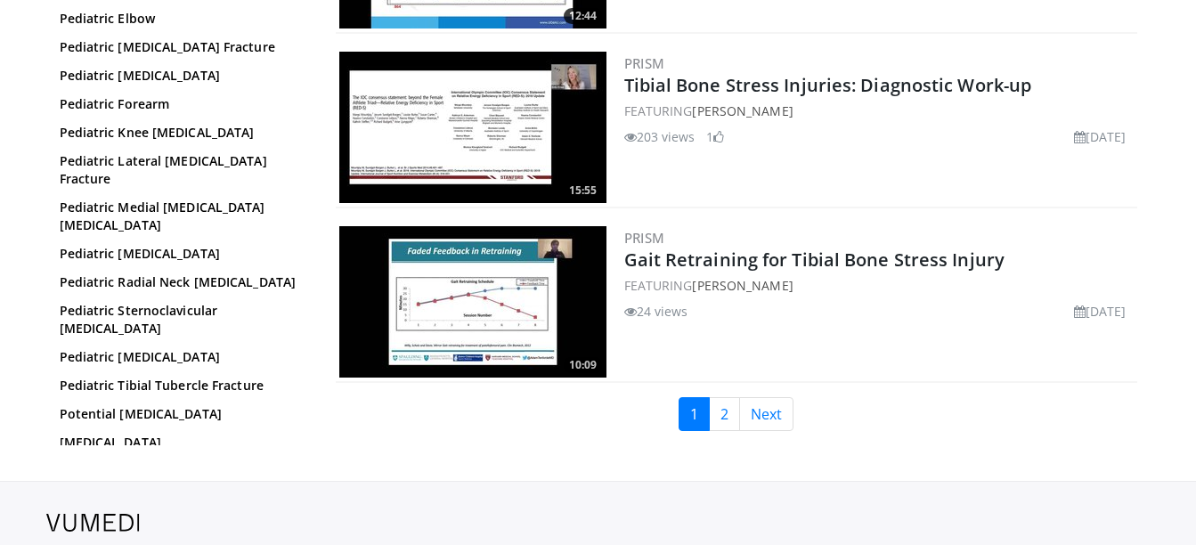
scroll to position [4241, 0]
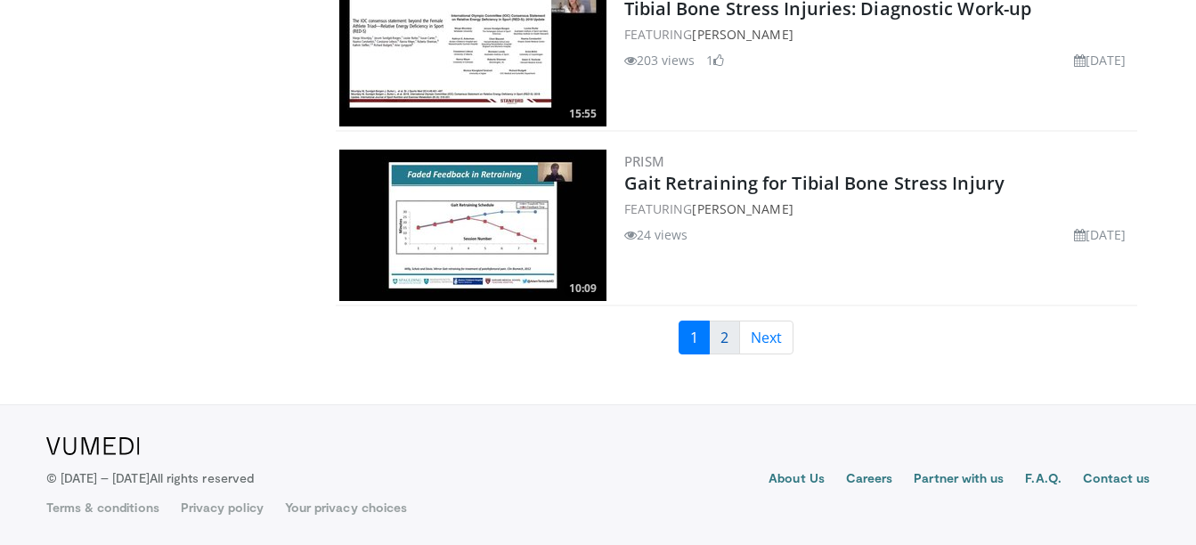
click at [723, 338] on link "2" at bounding box center [724, 338] width 31 height 34
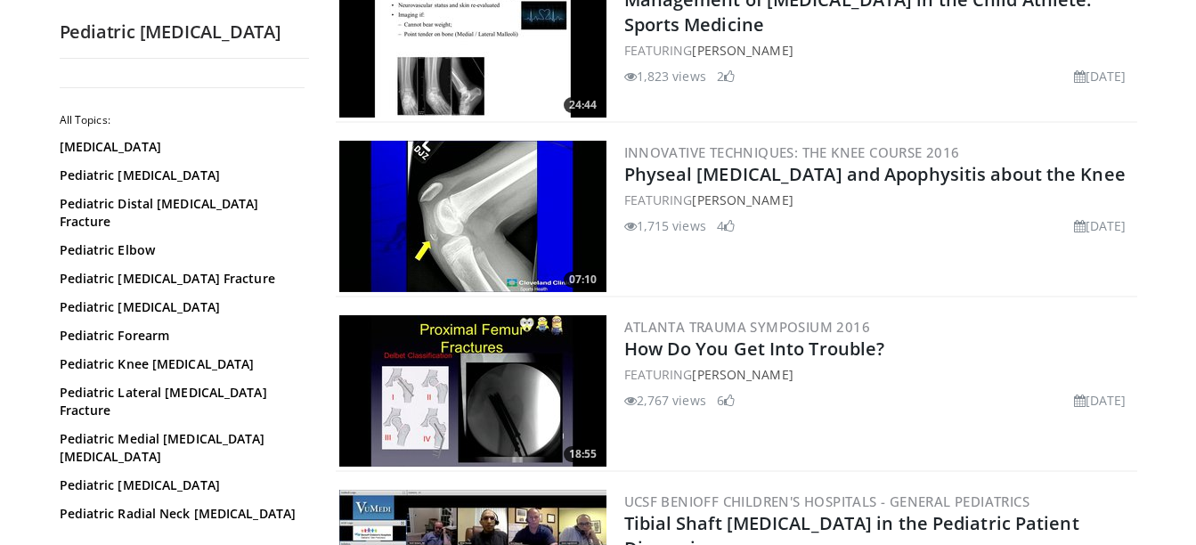
scroll to position [597, 0]
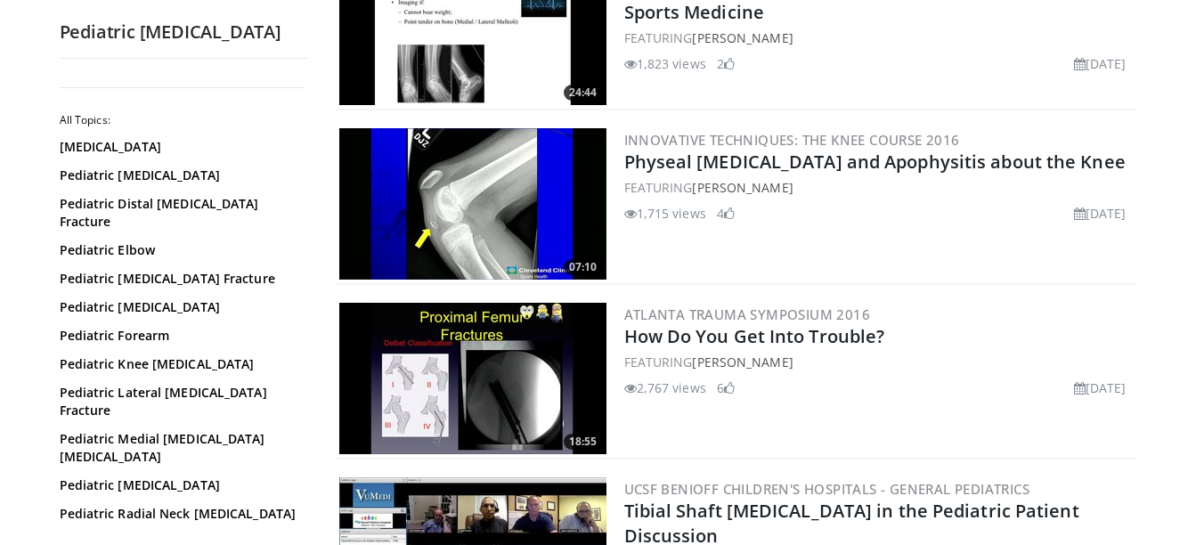
click at [443, 206] on img at bounding box center [472, 203] width 267 height 151
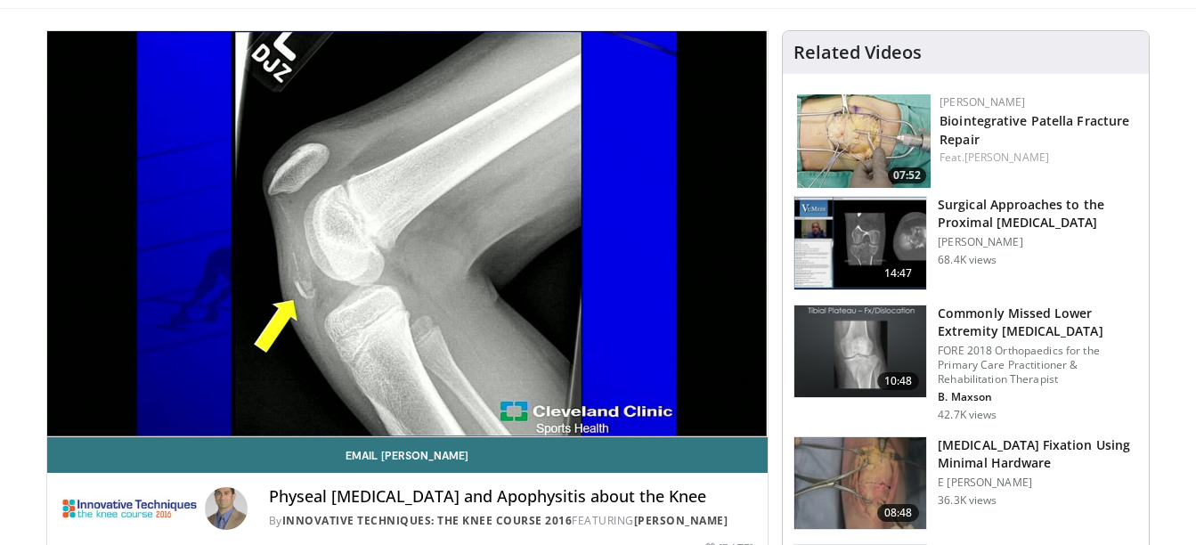
scroll to position [142, 0]
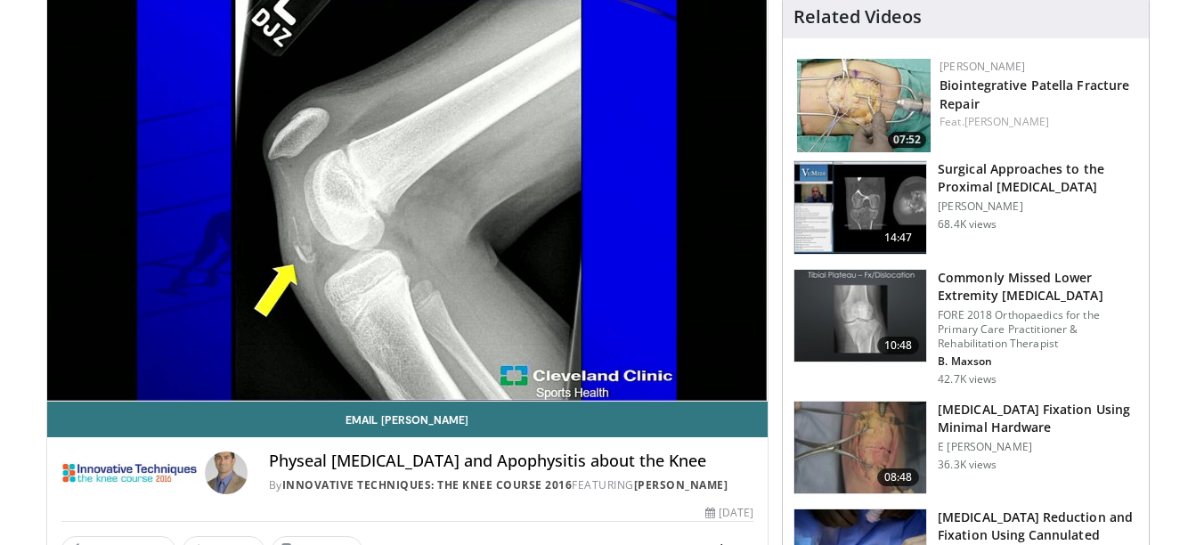
click at [862, 81] on img at bounding box center [864, 106] width 134 height 94
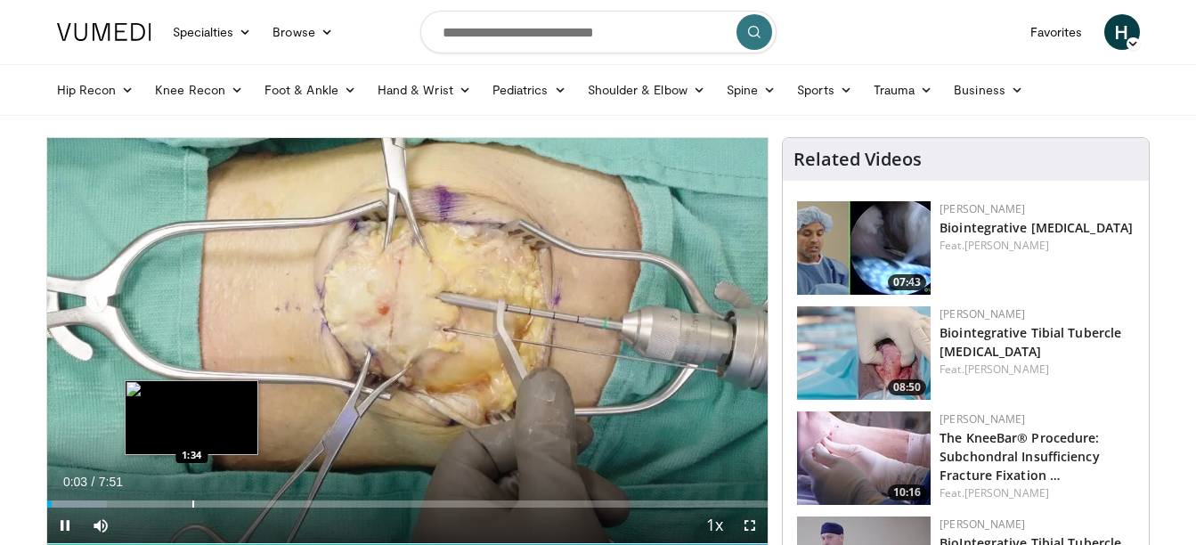
click at [191, 497] on div "Loaded : 8.39% 0:03 1:34" at bounding box center [407, 499] width 721 height 17
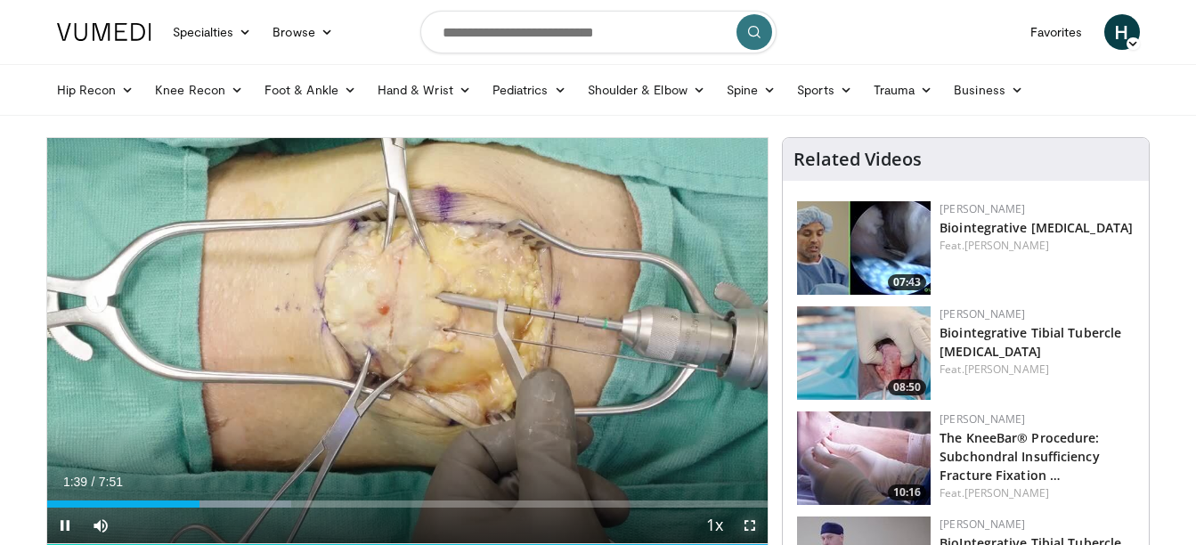
click at [753, 523] on span "Video Player" at bounding box center [750, 526] width 36 height 36
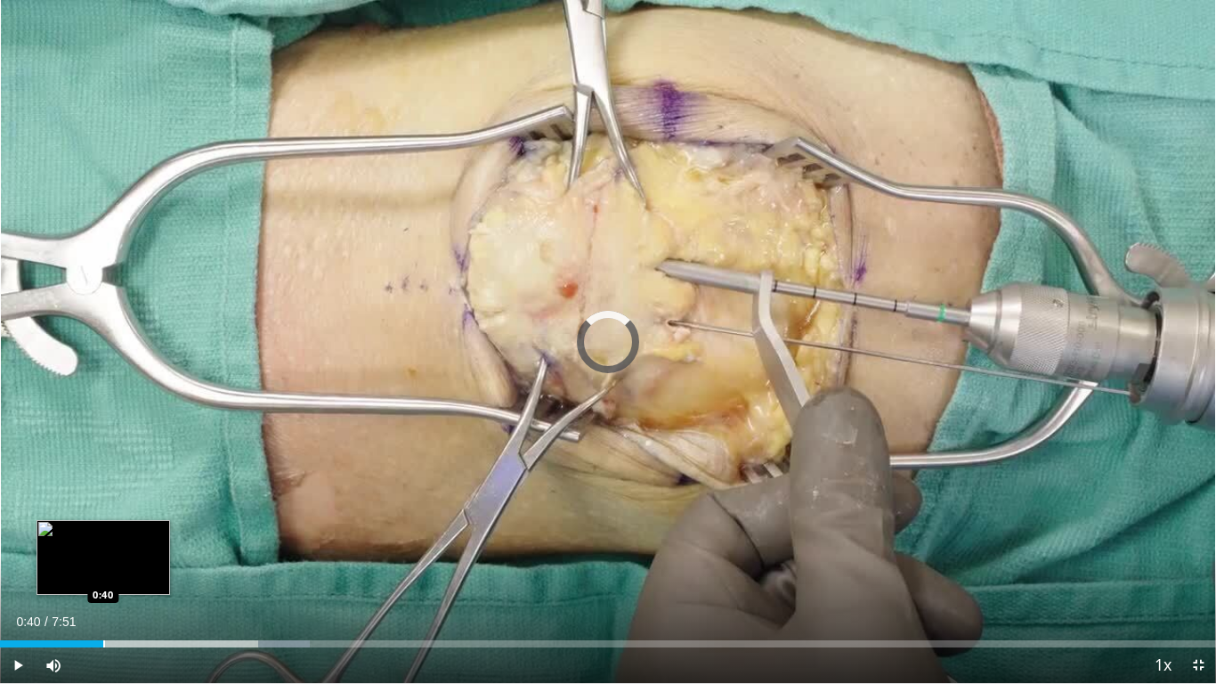
click at [103, 544] on div "Progress Bar" at bounding box center [104, 643] width 2 height 7
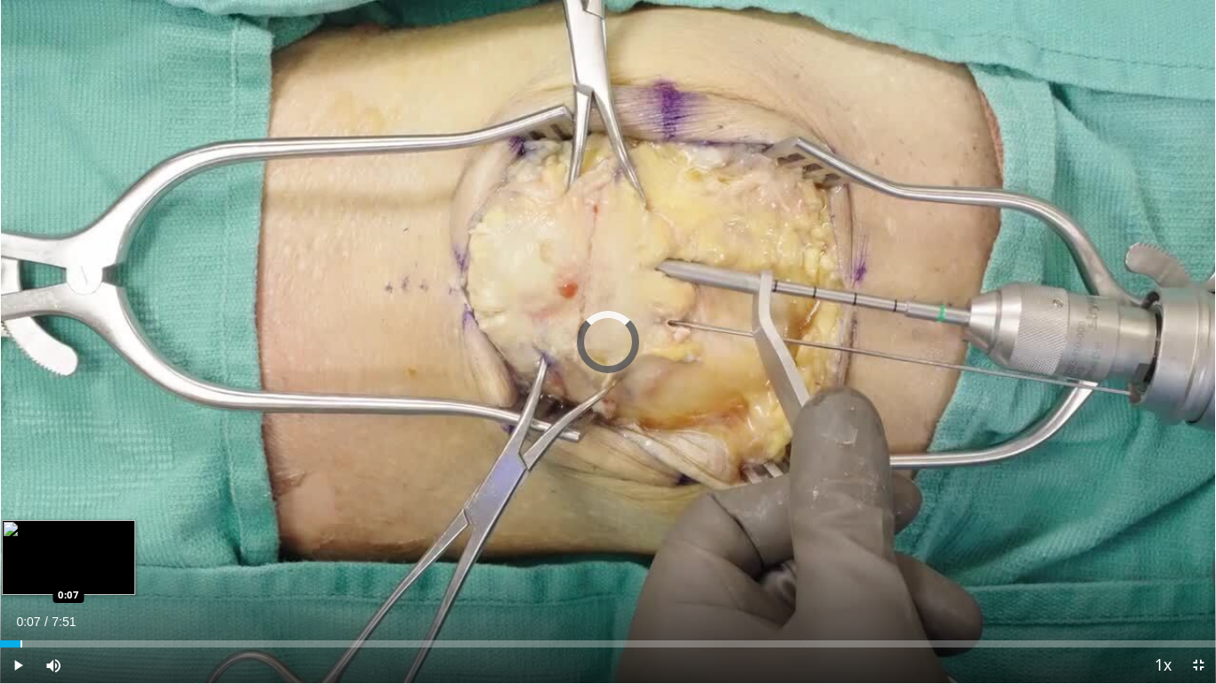
click at [20, 544] on div "Progress Bar" at bounding box center [21, 643] width 2 height 7
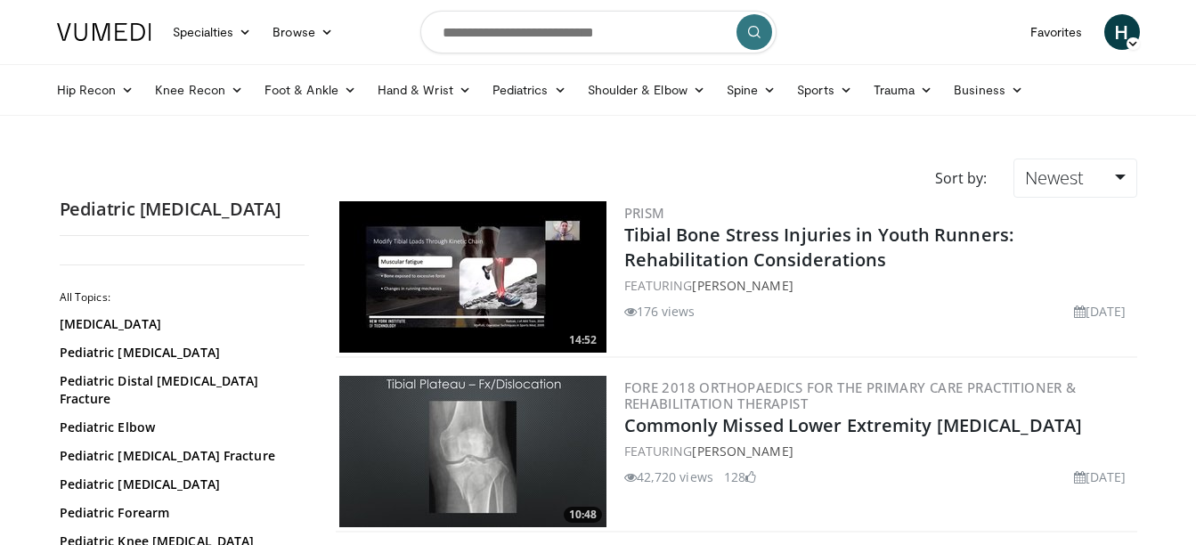
scroll to position [597, 0]
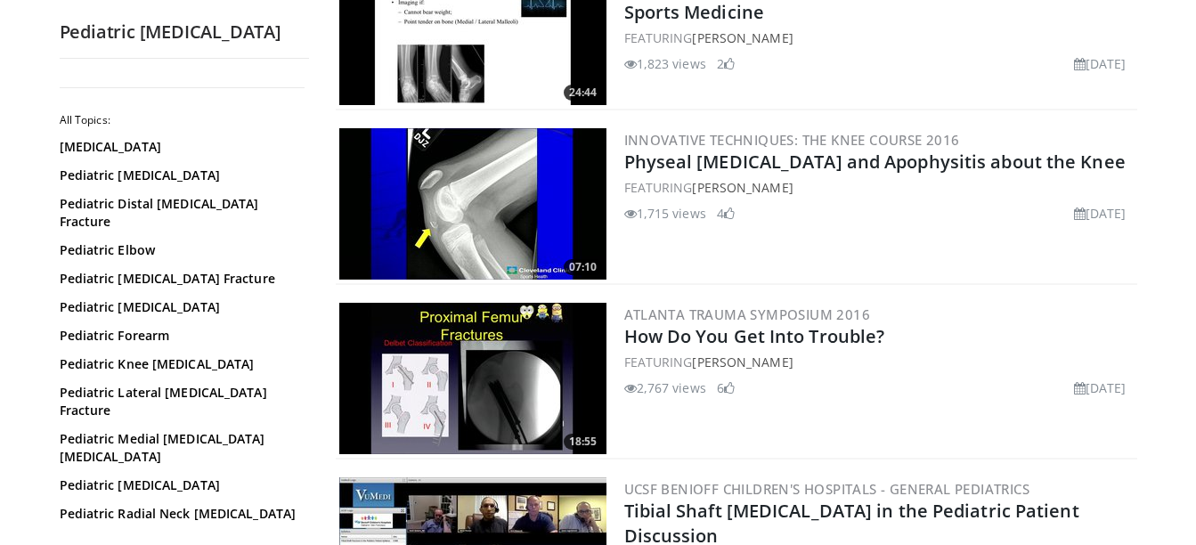
click at [244, 533] on link "Pediatric Sternoclavicular [MEDICAL_DATA]" at bounding box center [180, 551] width 240 height 36
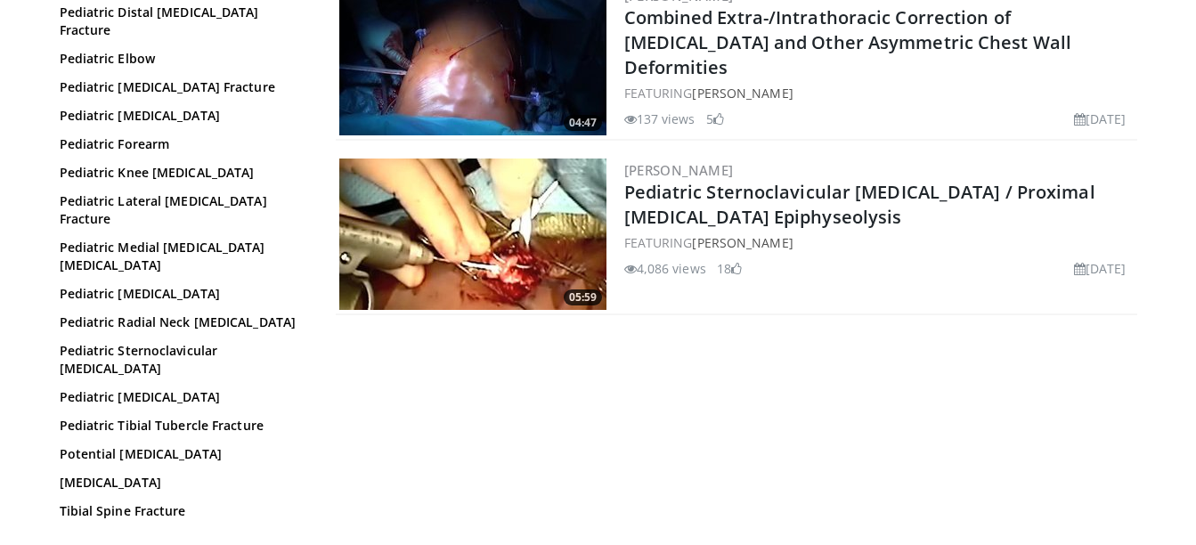
scroll to position [427, 0]
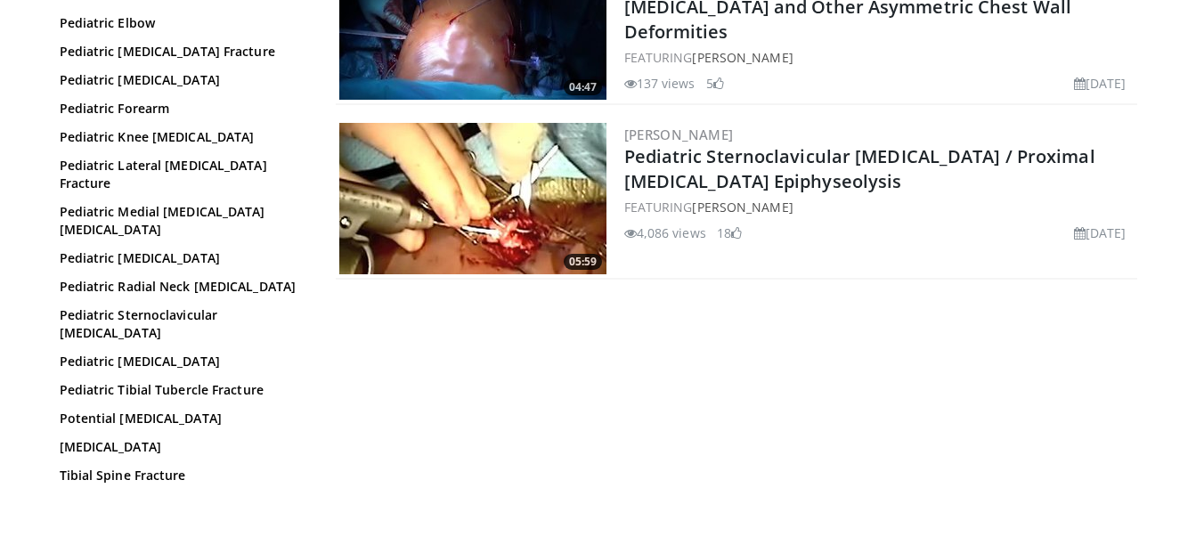
click at [486, 229] on img at bounding box center [472, 198] width 267 height 151
click at [128, 438] on link "Supracondylar Humerus Fracture" at bounding box center [180, 447] width 240 height 18
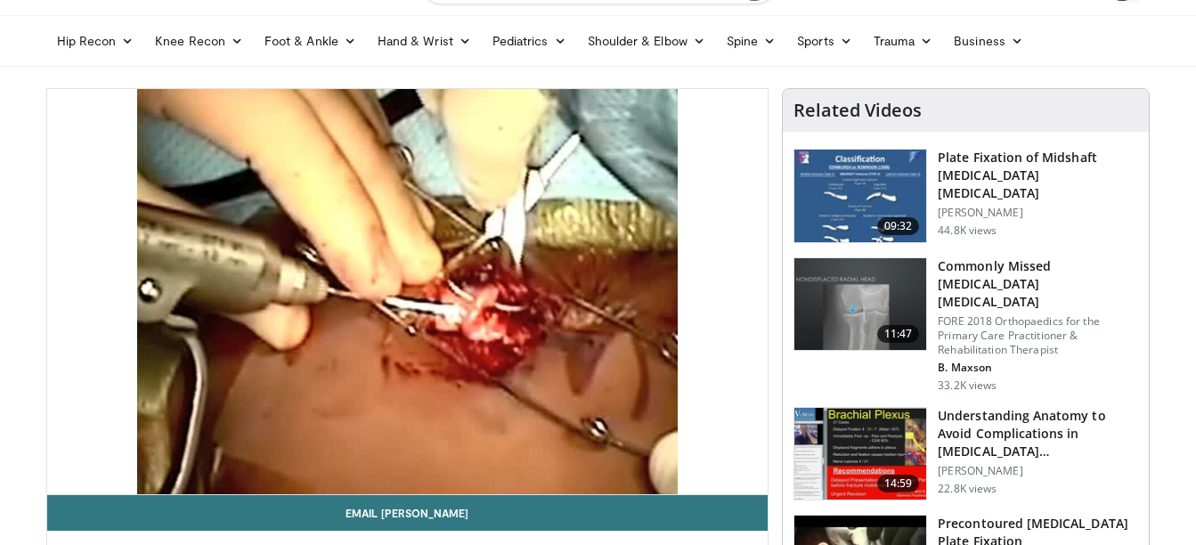
scroll to position [71, 0]
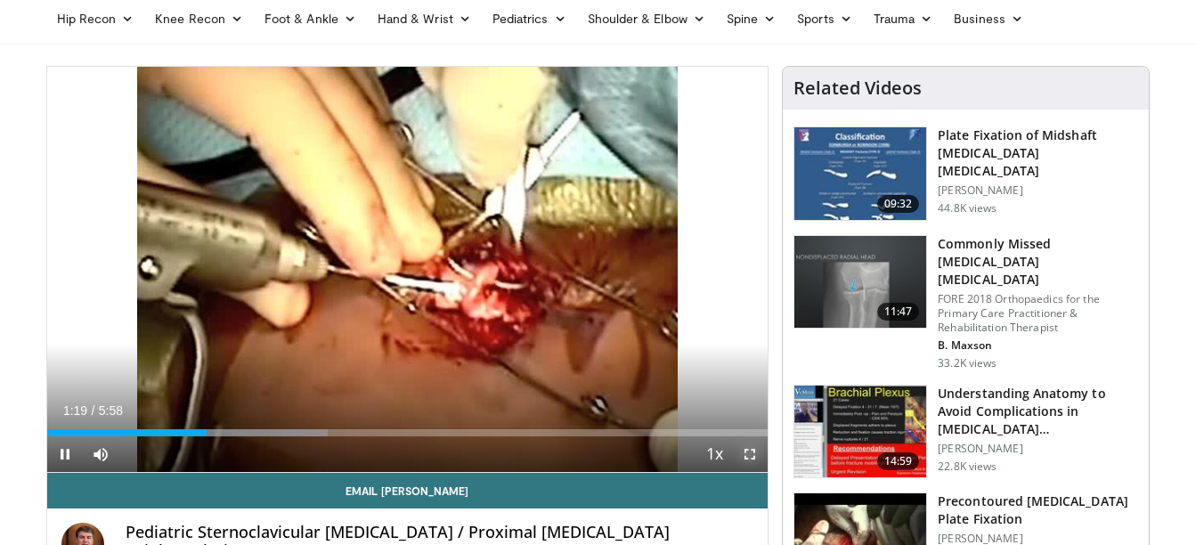
click at [746, 453] on span "Video Player" at bounding box center [750, 454] width 36 height 36
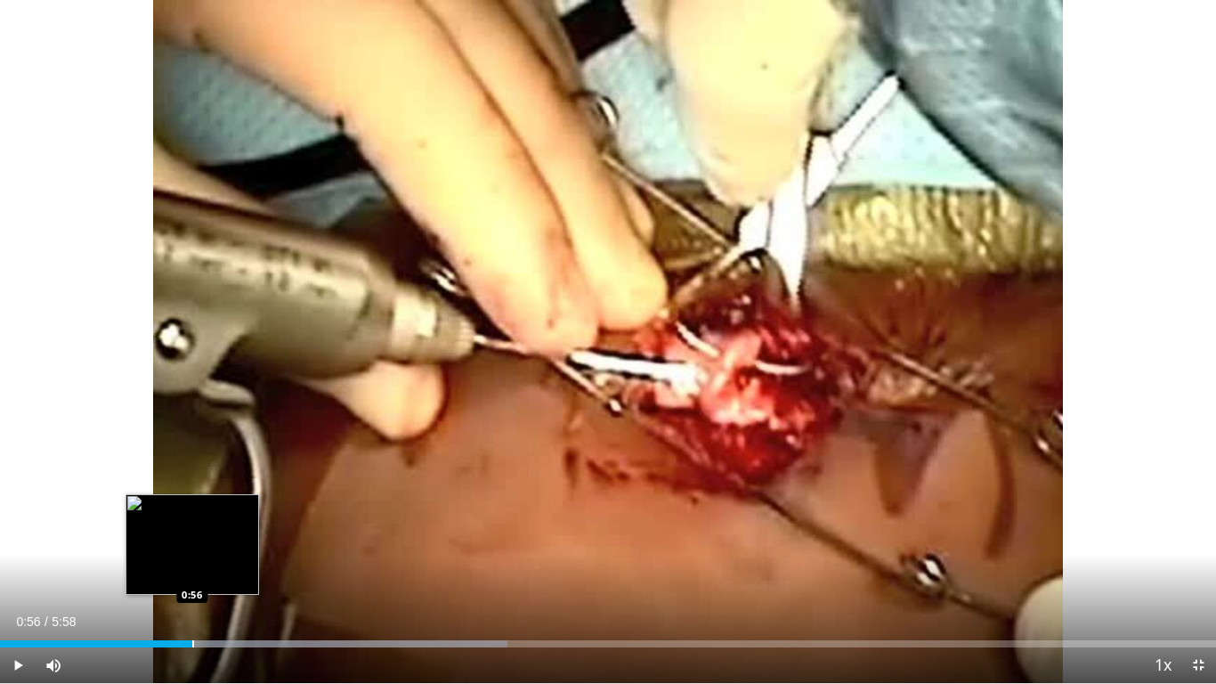
click at [192, 544] on div "Loaded : 41.71% 0:56 0:56" at bounding box center [608, 639] width 1216 height 17
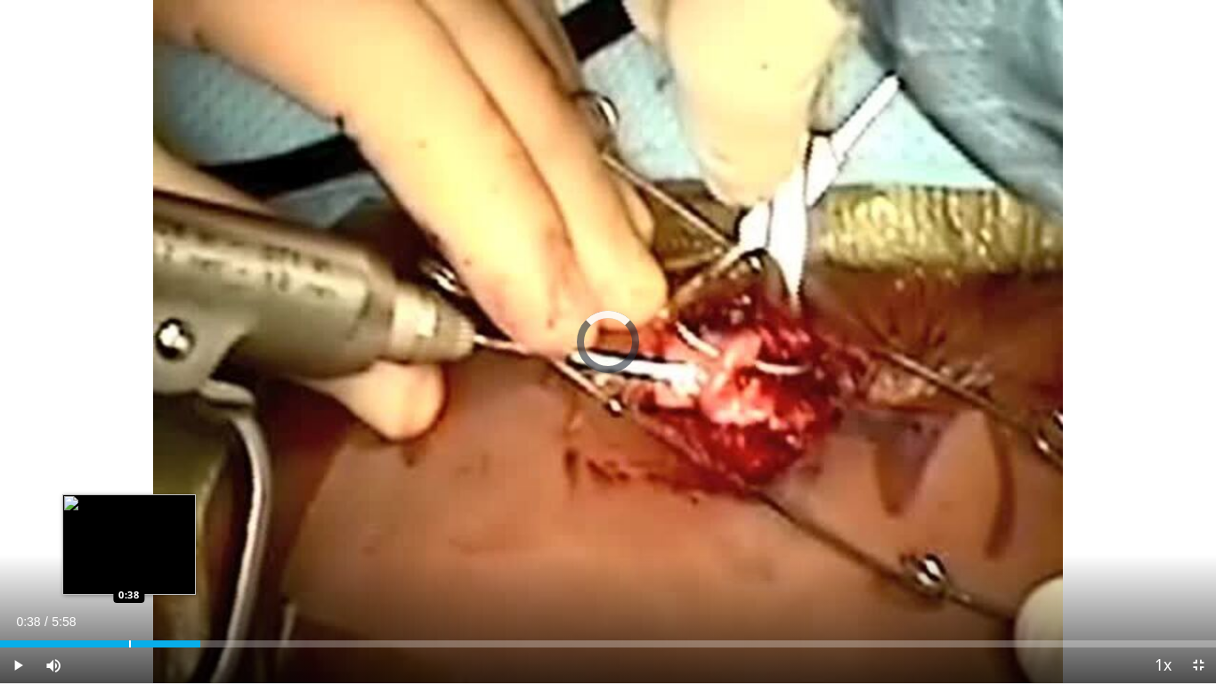
click at [129, 544] on div "Progress Bar" at bounding box center [130, 643] width 2 height 7
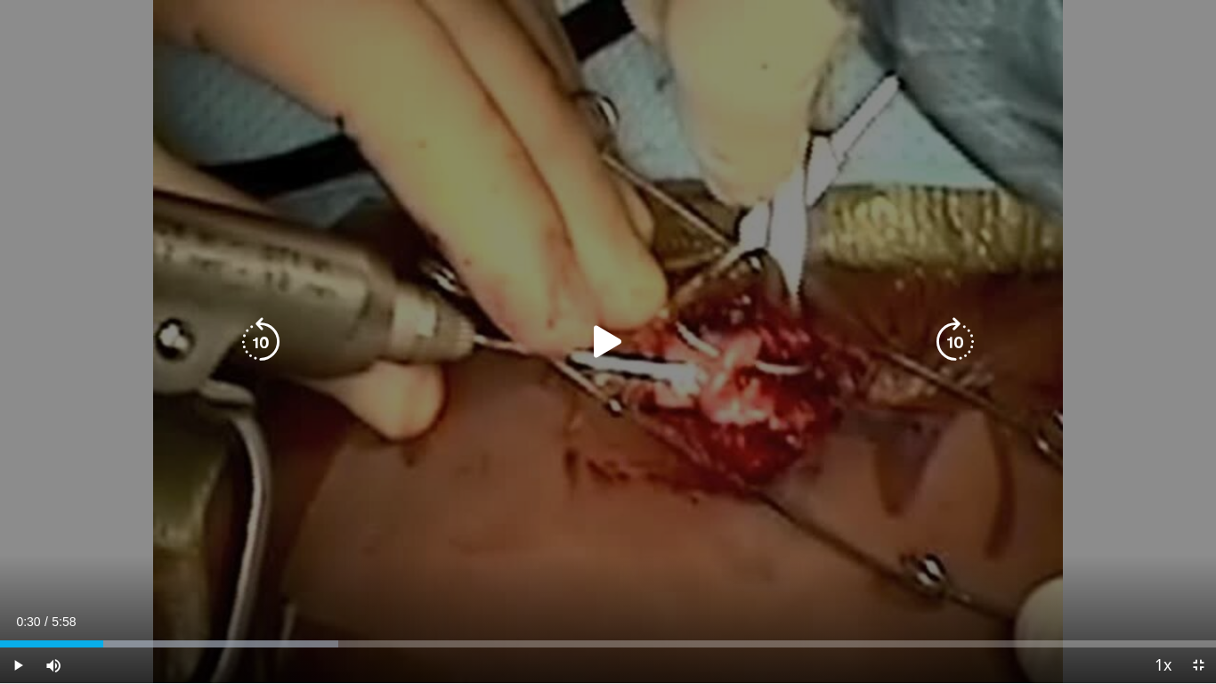
click at [103, 544] on div "Loaded : 27.80% 0:39 0:31" at bounding box center [608, 643] width 1216 height 7
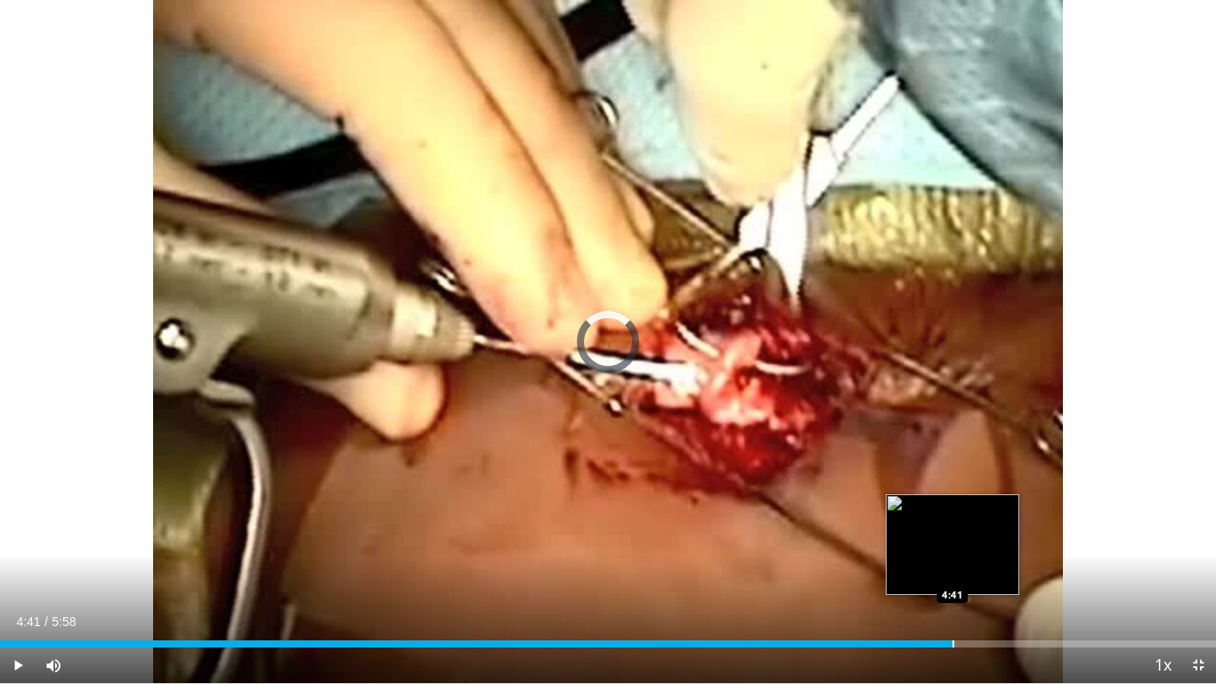
click at [953, 544] on div "Progress Bar" at bounding box center [954, 643] width 2 height 7
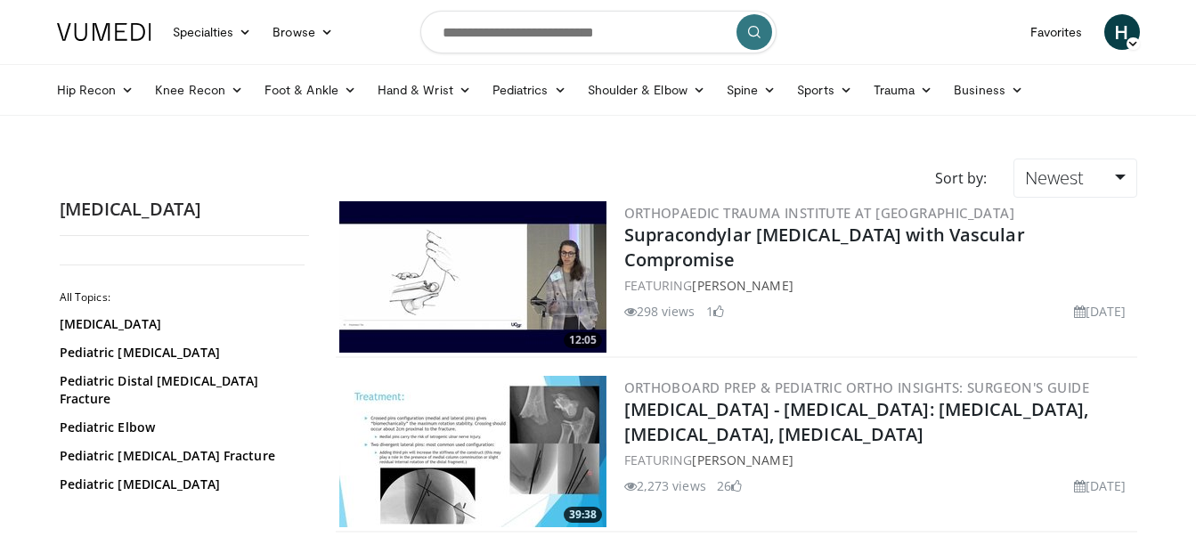
click at [442, 288] on img at bounding box center [472, 276] width 267 height 151
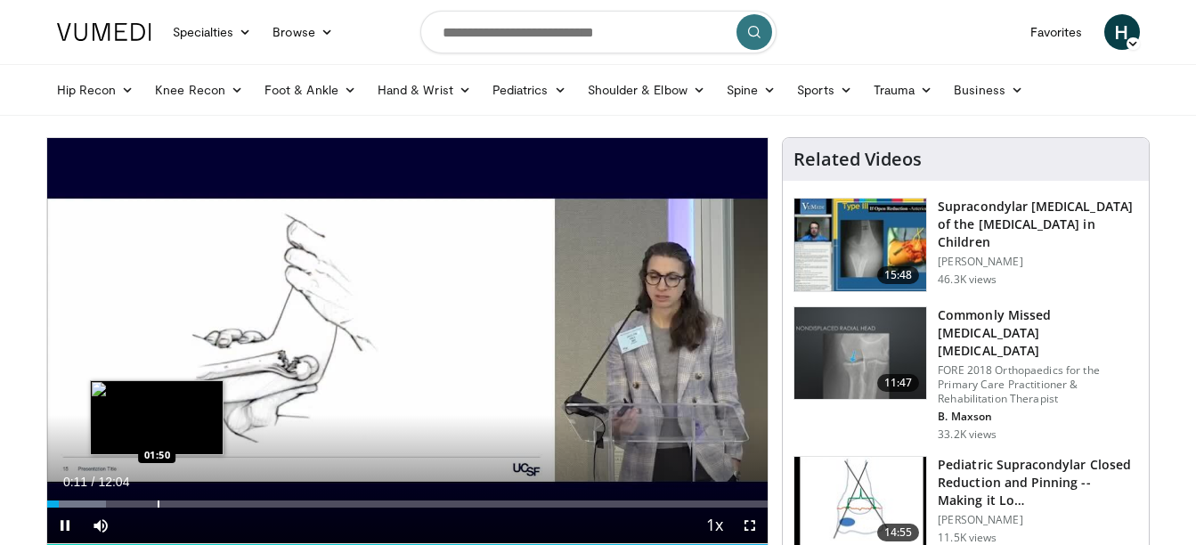
click at [158, 501] on div "Progress Bar" at bounding box center [159, 503] width 2 height 7
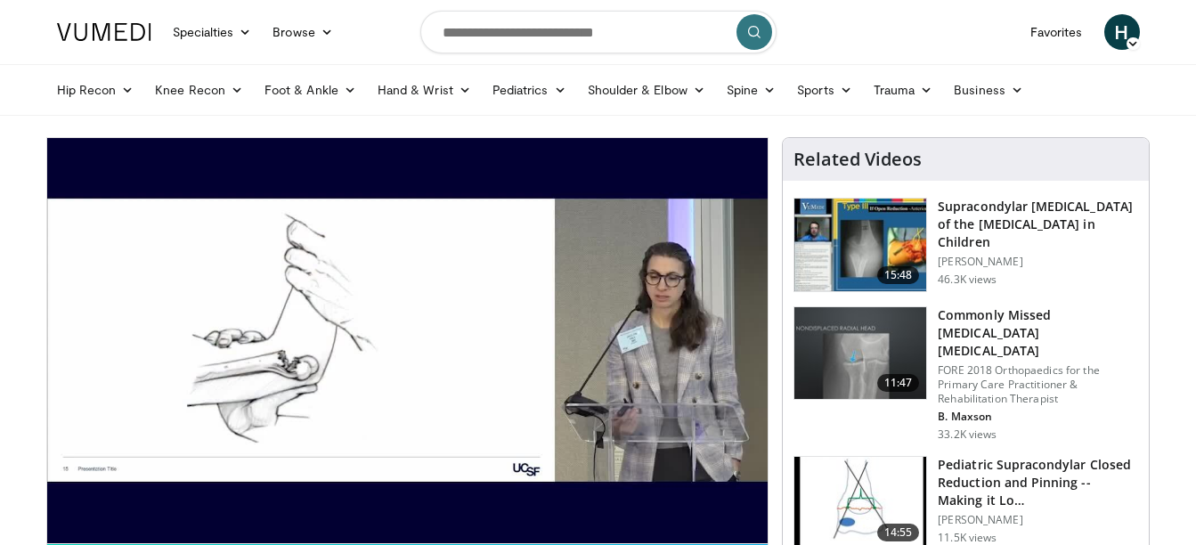
click at [278, 500] on video-js "**********" at bounding box center [407, 341] width 721 height 406
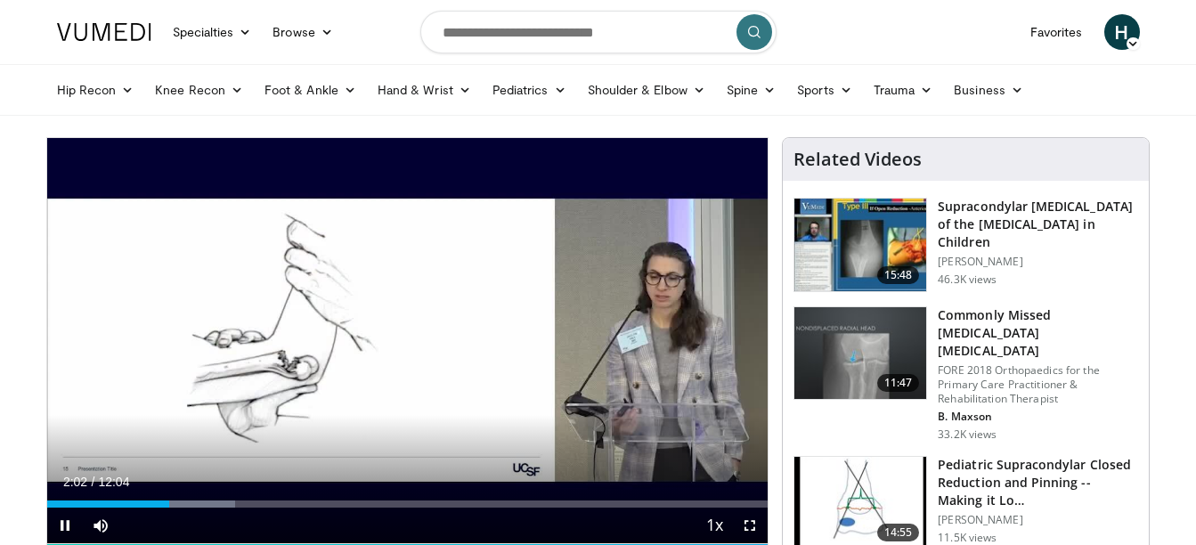
click at [297, 509] on div "Current Time 2:02 / Duration 12:04 Pause Skip Backward Skip Forward Mute Loaded…" at bounding box center [407, 526] width 721 height 36
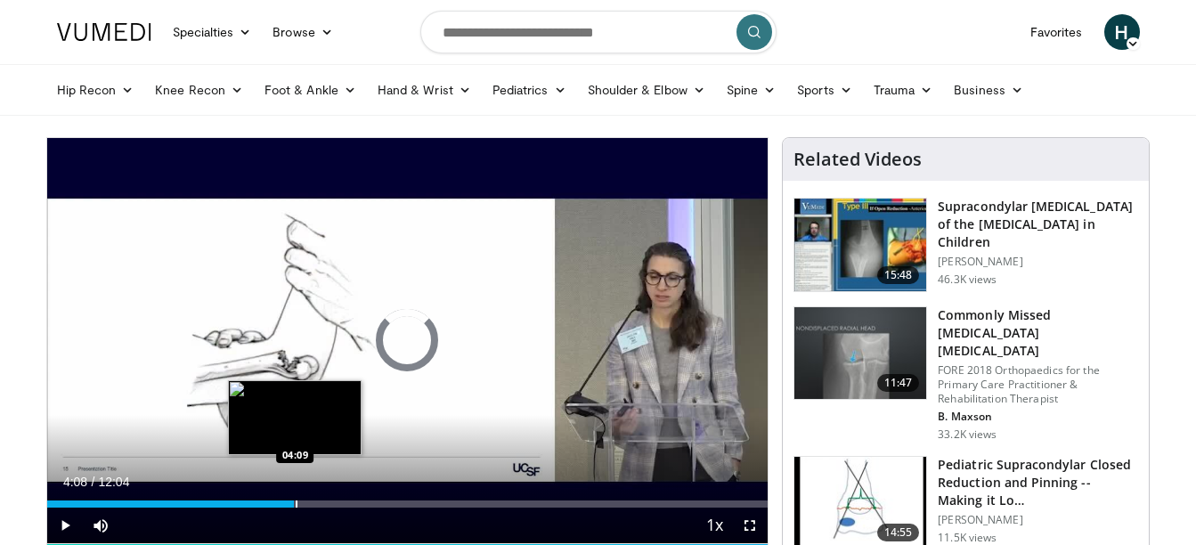
click at [296, 500] on div "Progress Bar" at bounding box center [297, 503] width 2 height 7
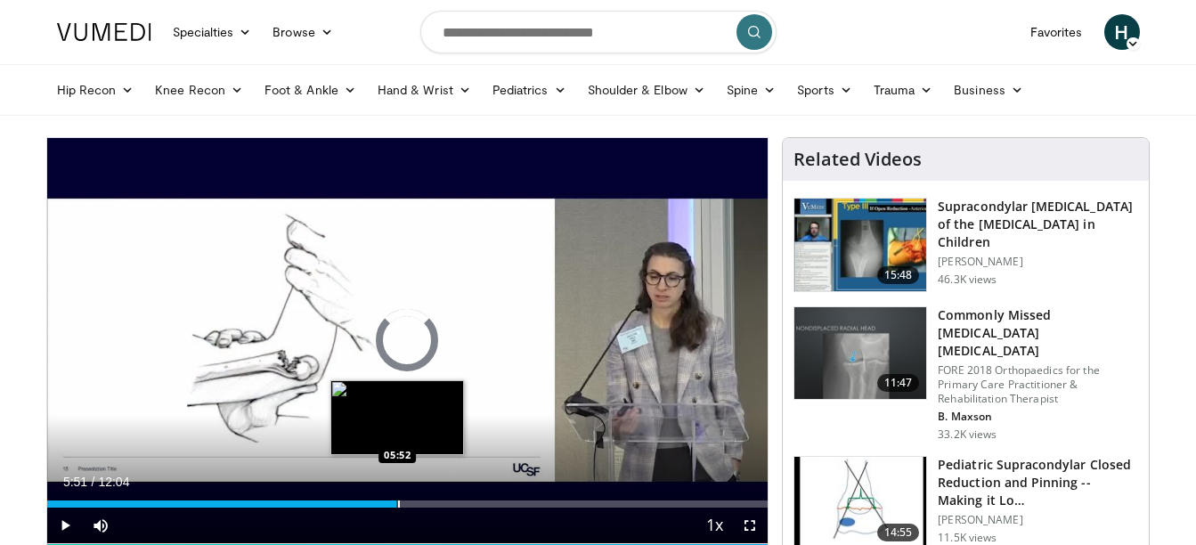
click at [398, 500] on div "Progress Bar" at bounding box center [399, 503] width 2 height 7
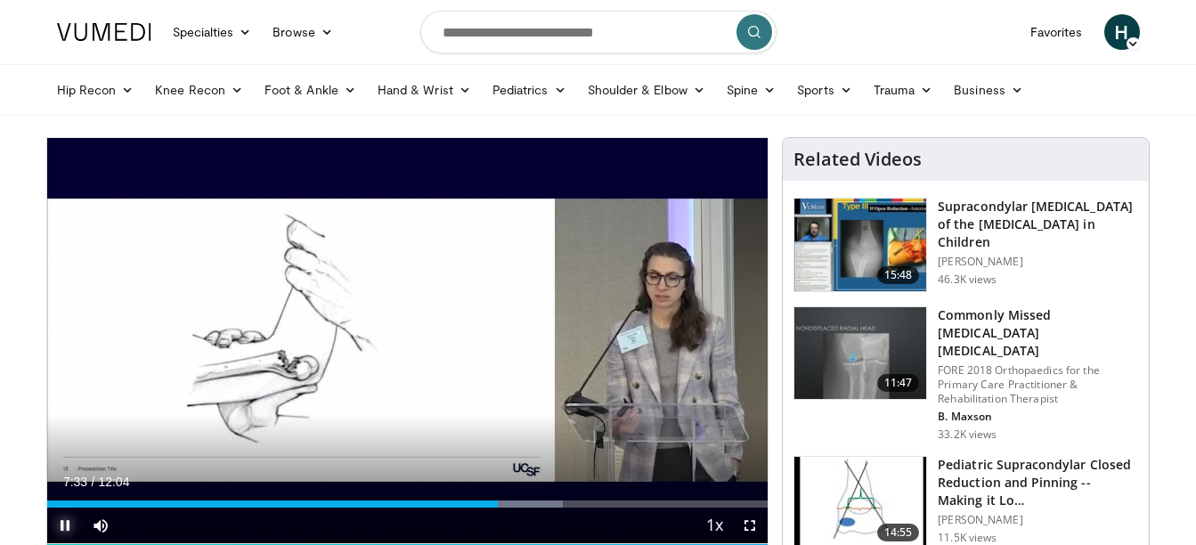
click at [59, 529] on span "Video Player" at bounding box center [65, 526] width 36 height 36
click at [59, 529] on video-js "**********" at bounding box center [407, 341] width 721 height 406
click at [65, 528] on span "Video Player" at bounding box center [65, 526] width 36 height 36
click at [750, 526] on span "Video Player" at bounding box center [750, 526] width 36 height 36
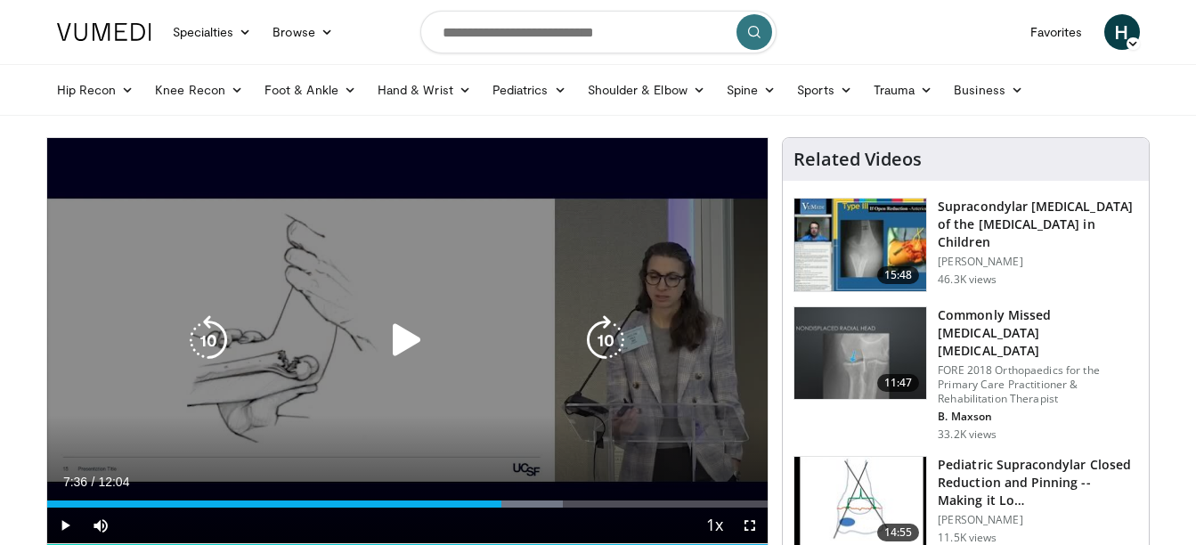
click at [400, 321] on icon "Video Player" at bounding box center [407, 340] width 50 height 50
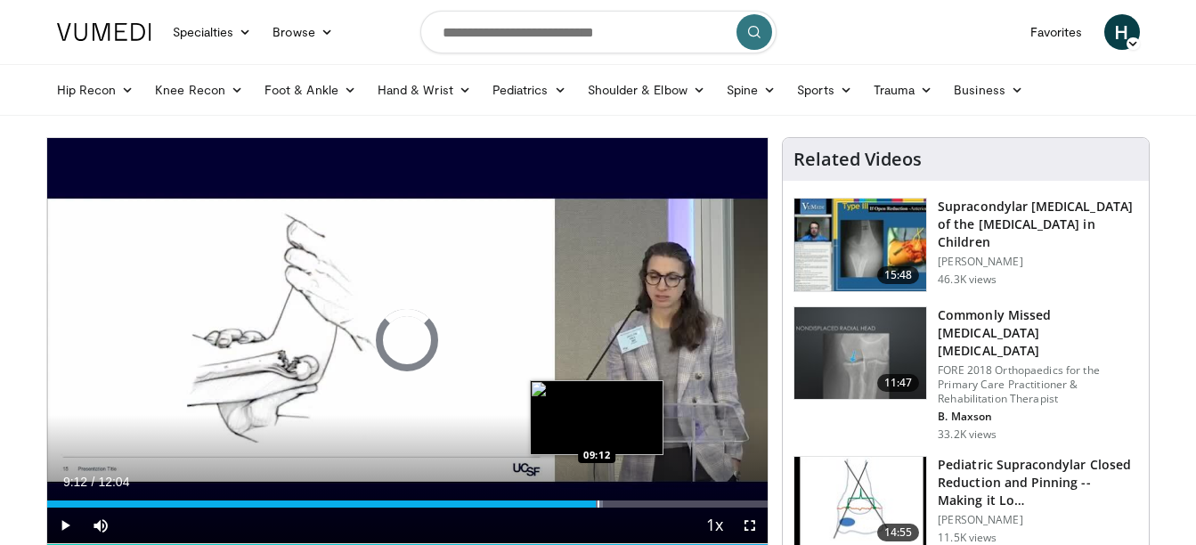
click at [598, 505] on div "Progress Bar" at bounding box center [599, 503] width 2 height 7
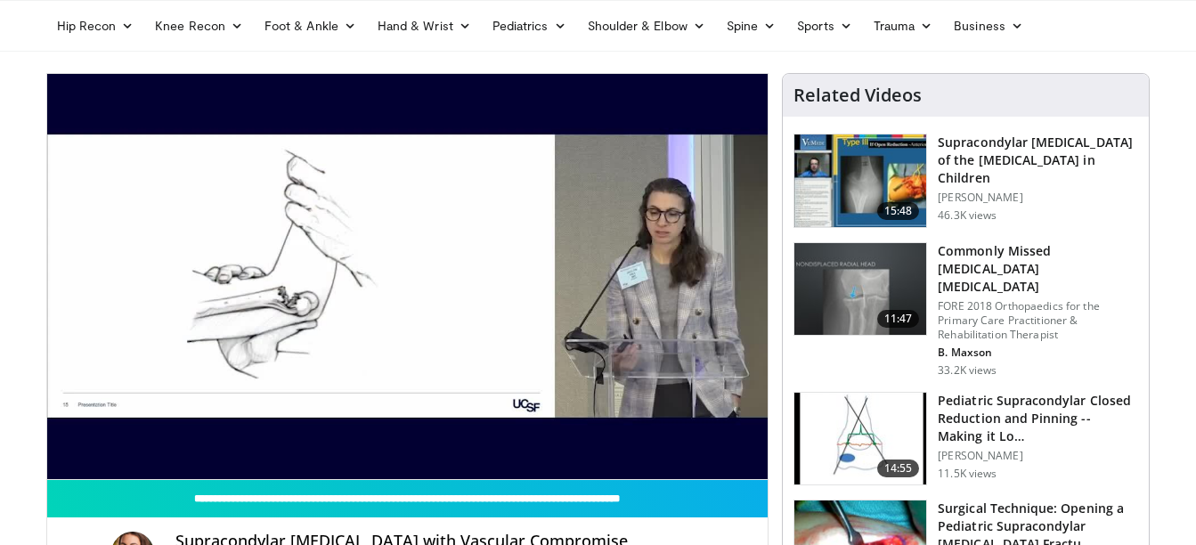
scroll to position [71, 0]
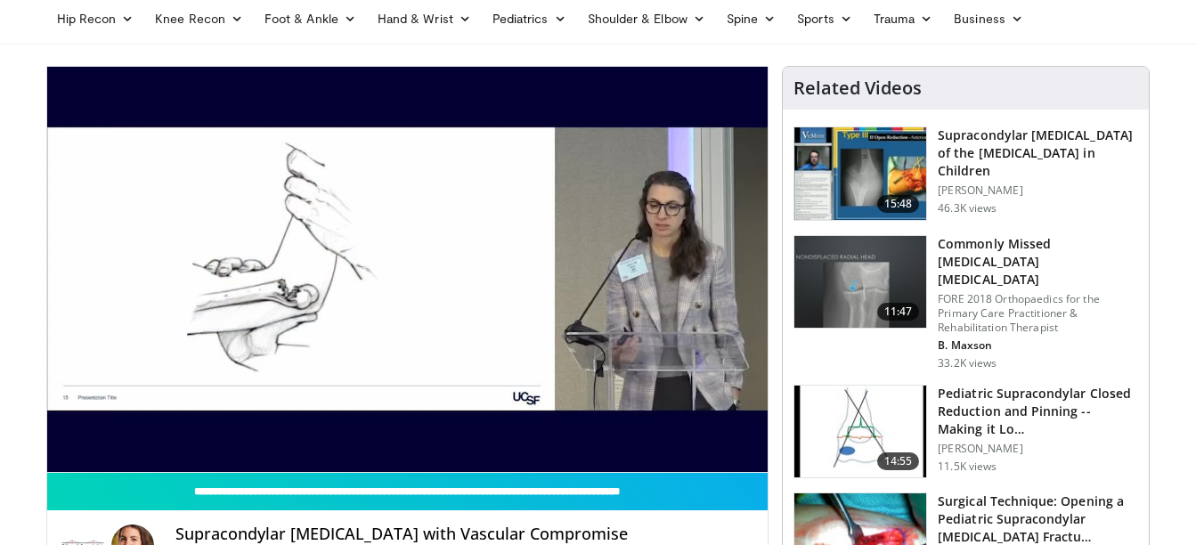
click at [880, 193] on img at bounding box center [860, 173] width 132 height 93
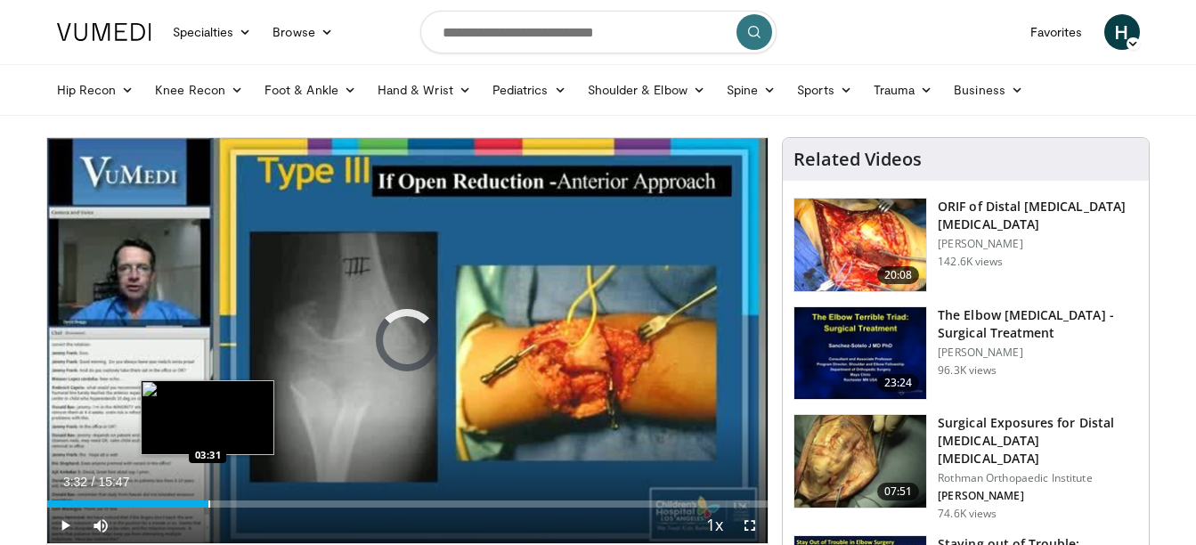
click at [208, 501] on div "Progress Bar" at bounding box center [209, 503] width 2 height 7
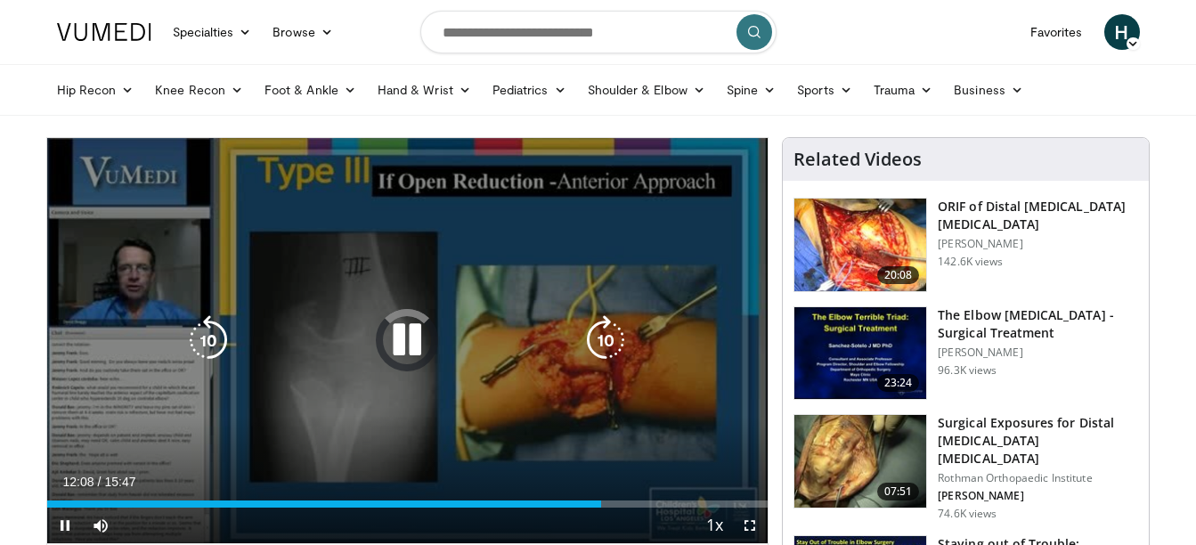
click at [426, 333] on icon "Video Player" at bounding box center [407, 340] width 50 height 50
click at [395, 333] on icon "Video Player" at bounding box center [407, 340] width 50 height 50
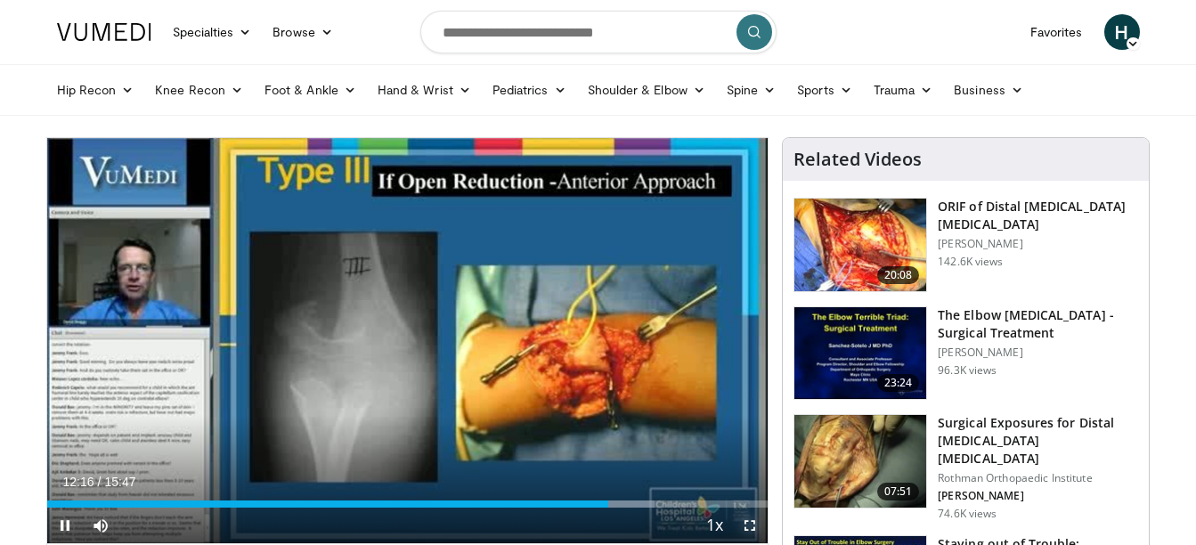
click at [746, 521] on span "Video Player" at bounding box center [750, 526] width 36 height 36
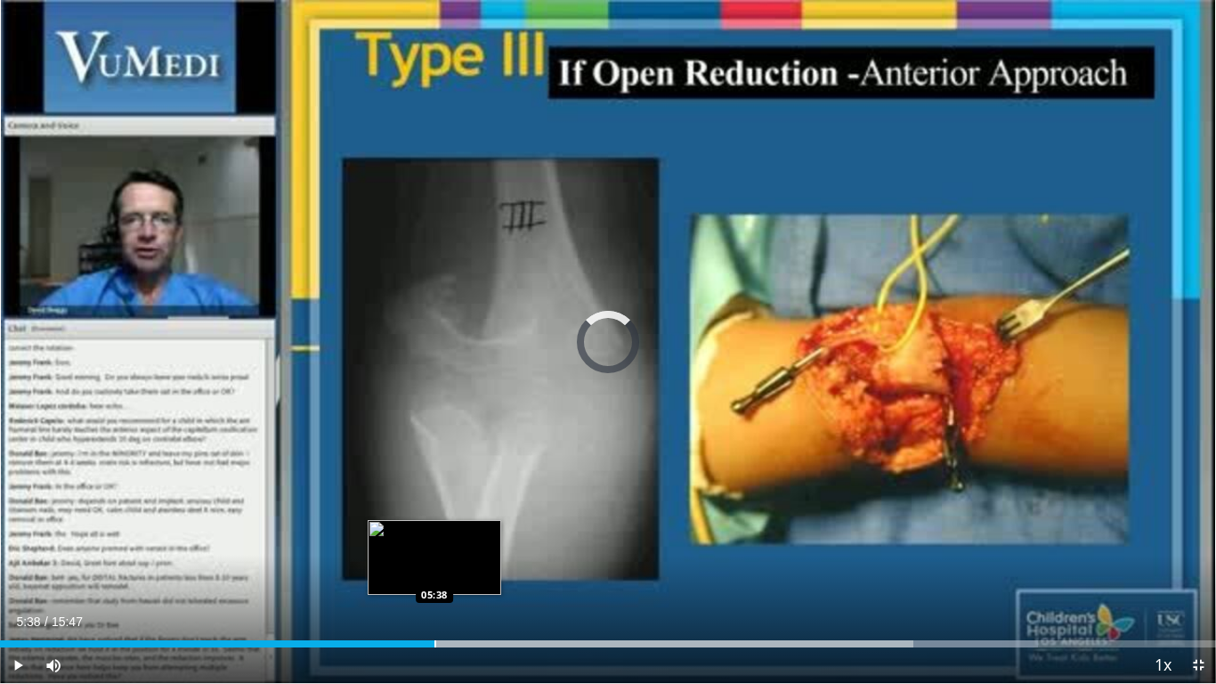
click at [435, 544] on div "Progress Bar" at bounding box center [436, 643] width 2 height 7
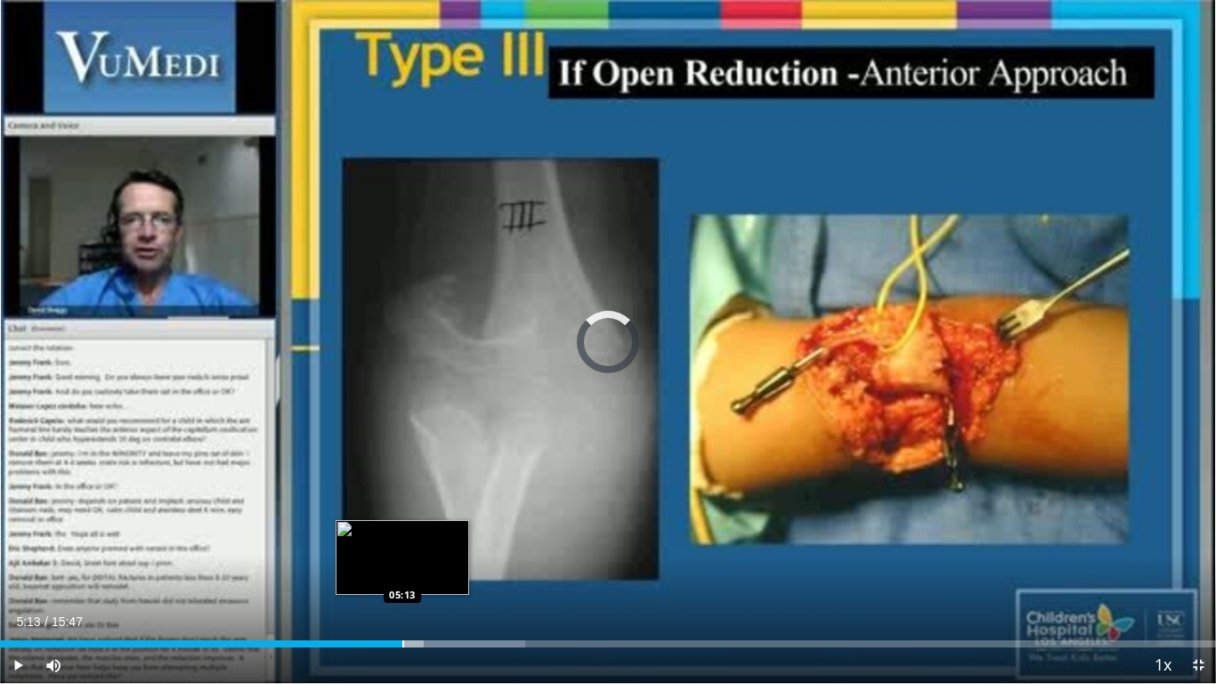
click at [403, 544] on div "Progress Bar" at bounding box center [404, 643] width 2 height 7
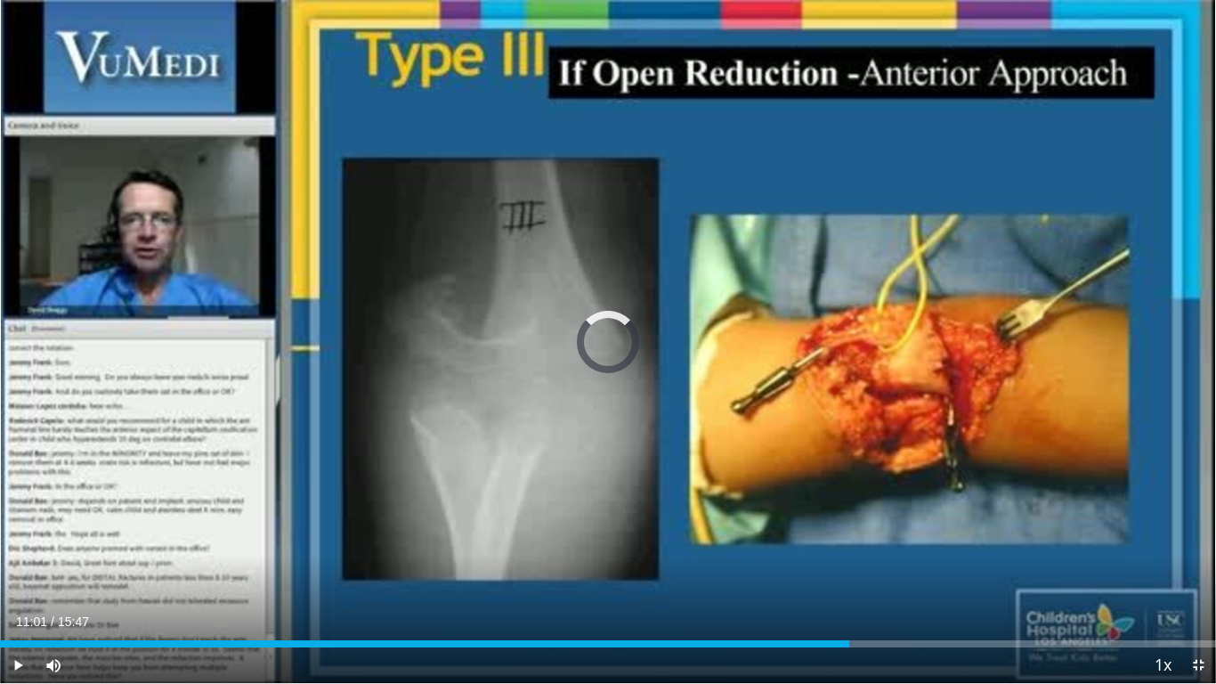
click at [850, 544] on div "Loaded : 0.00% 11:01 11:01" at bounding box center [608, 639] width 1216 height 17
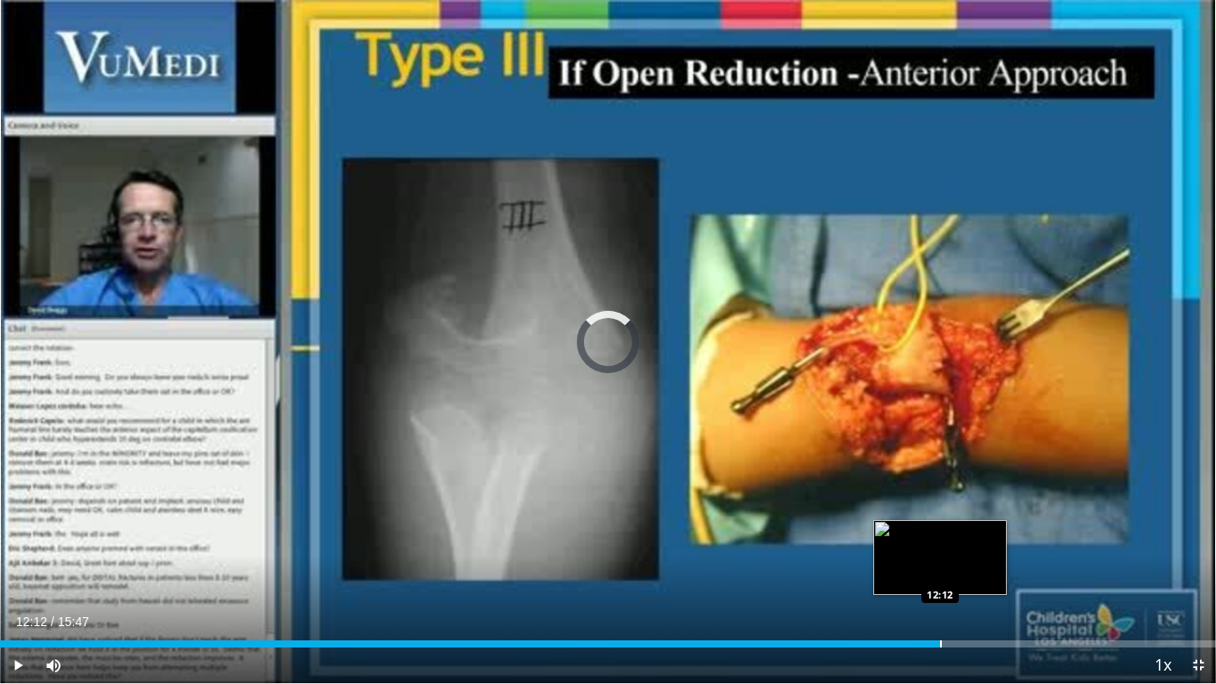
click at [940, 544] on div "Progress Bar" at bounding box center [941, 643] width 2 height 7
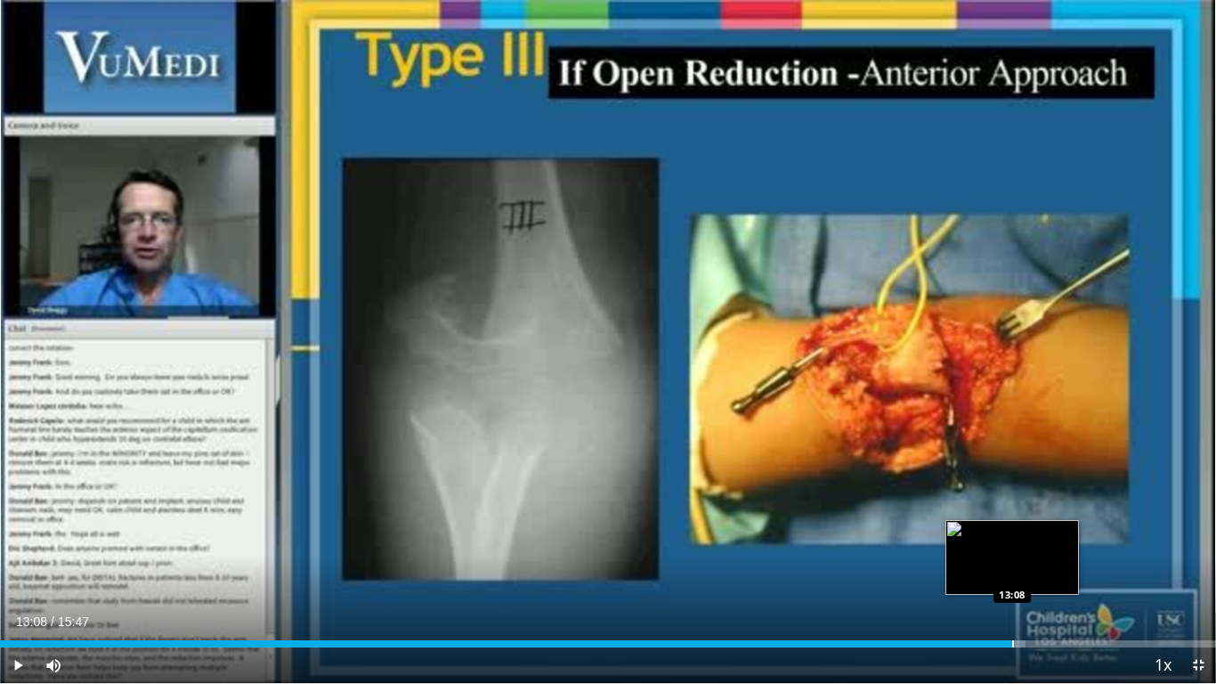
click at [1013, 544] on div "Progress Bar" at bounding box center [1014, 643] width 2 height 7
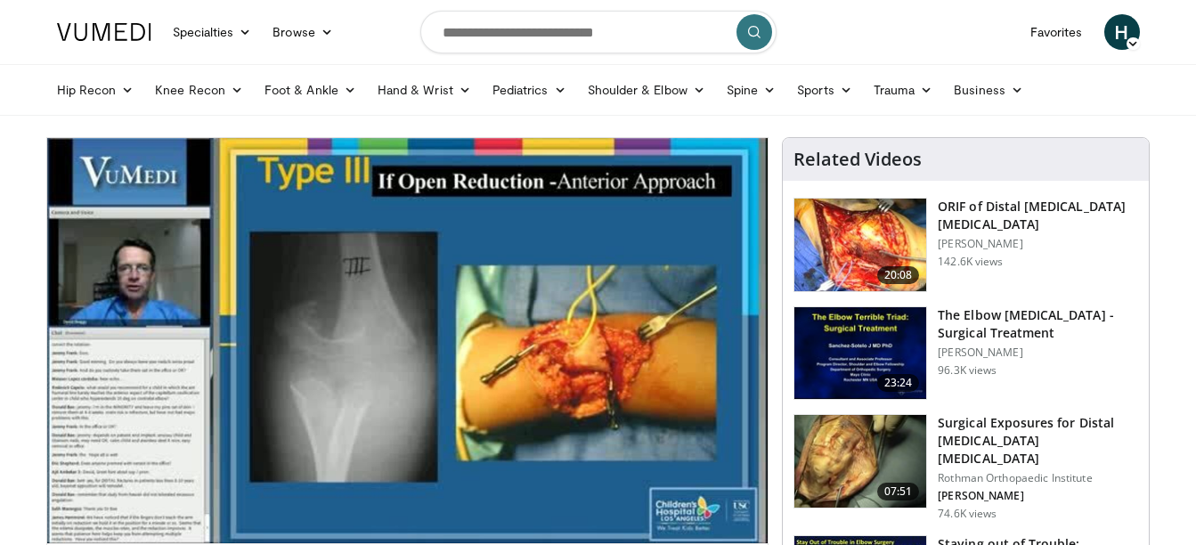
click at [850, 237] on img at bounding box center [860, 245] width 132 height 93
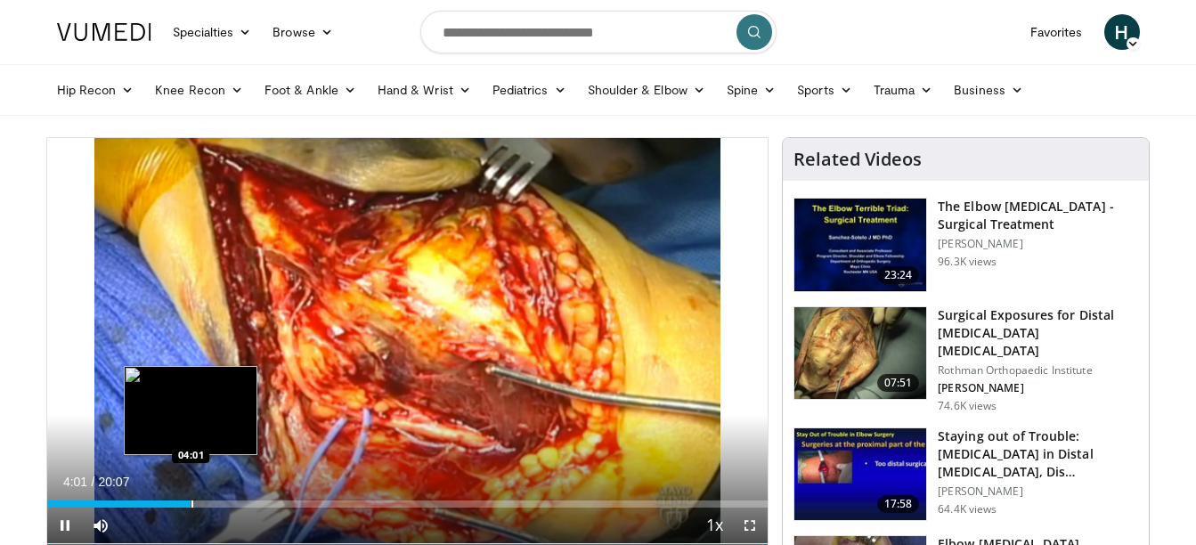
click at [191, 499] on div "Loaded : 3.28% 04:01 04:01" at bounding box center [407, 499] width 721 height 17
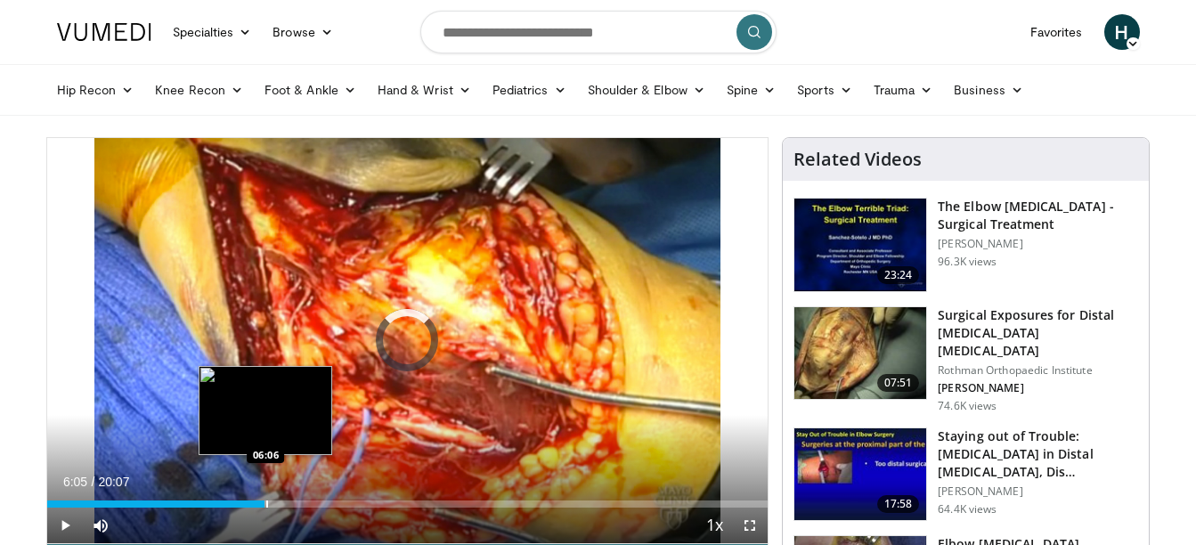
click at [266, 500] on div "Progress Bar" at bounding box center [267, 503] width 2 height 7
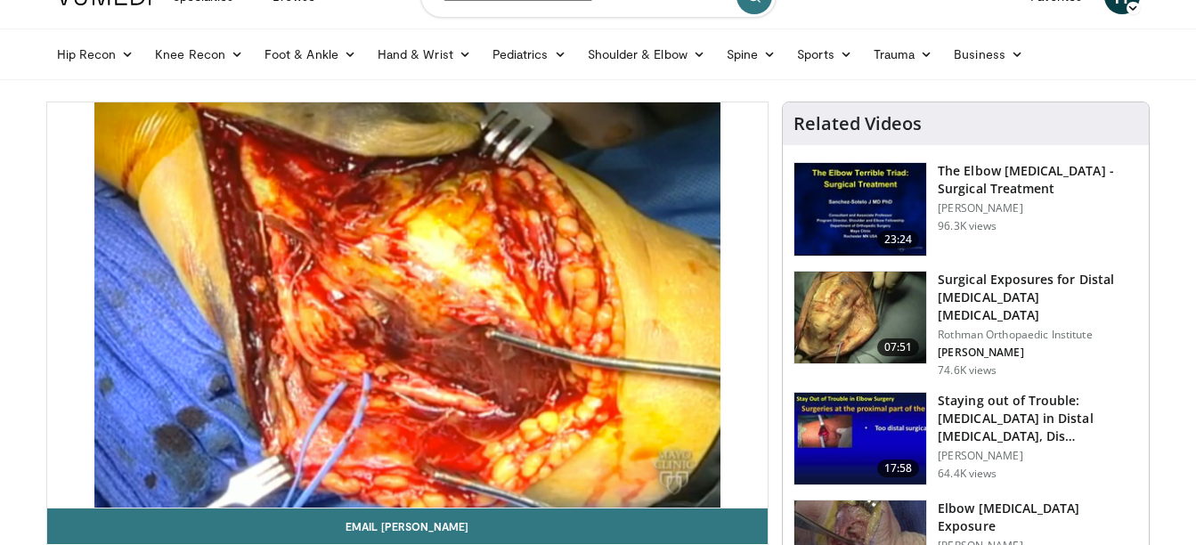
scroll to position [71, 0]
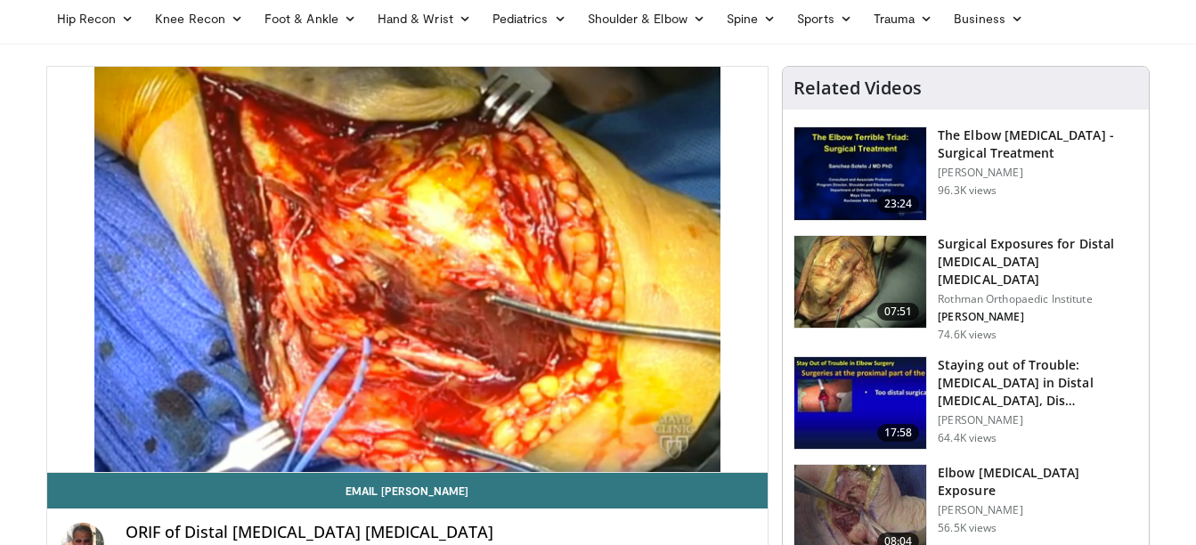
click at [862, 379] on img at bounding box center [860, 403] width 132 height 93
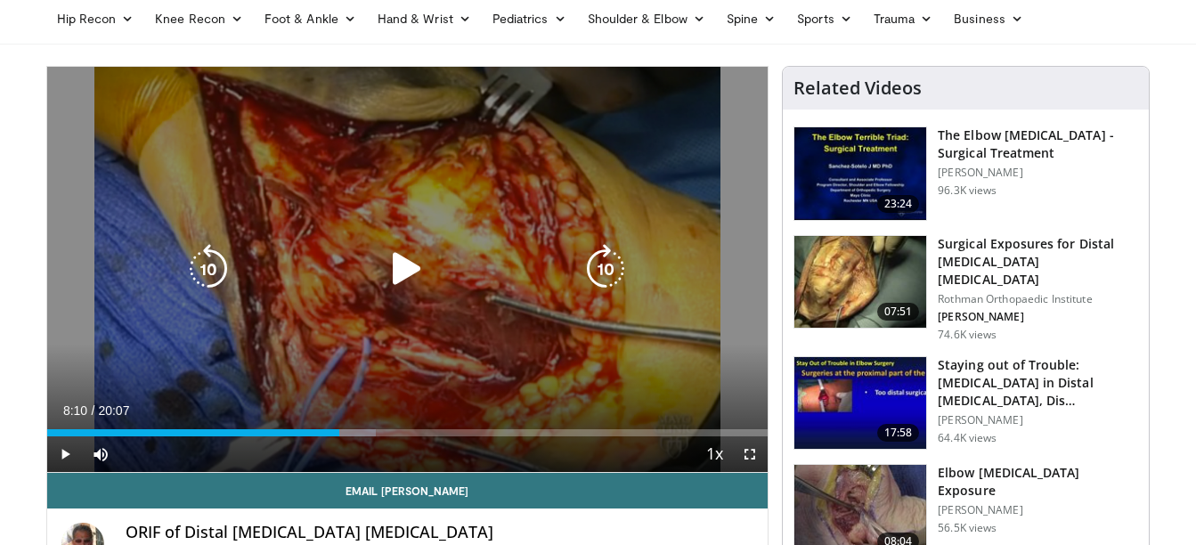
click at [405, 258] on icon "Video Player" at bounding box center [407, 269] width 50 height 50
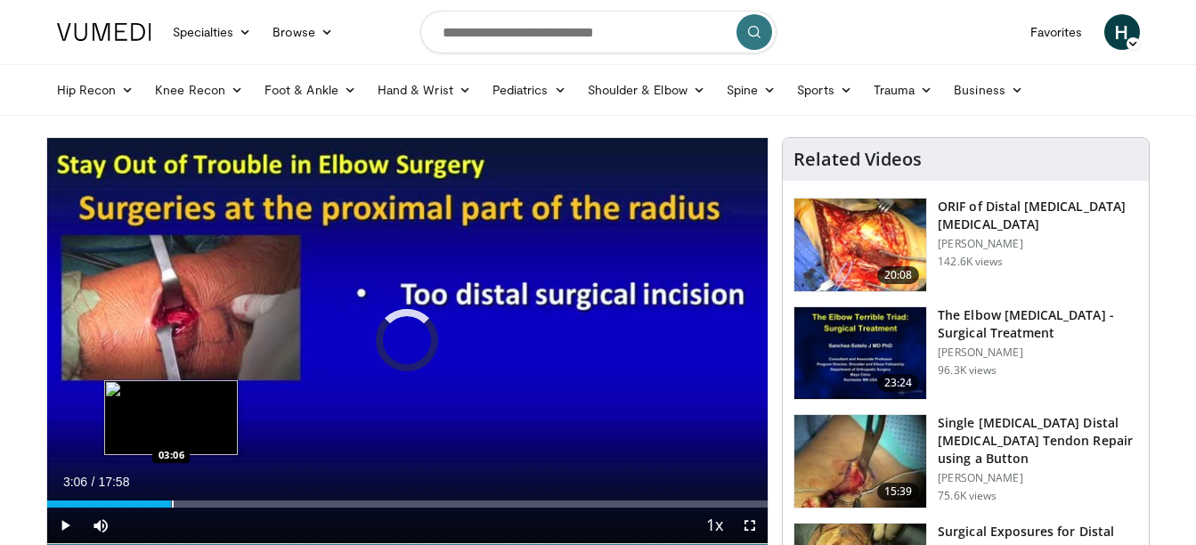
click at [171, 498] on div "Loaded : 4.62% 00:09 03:06" at bounding box center [407, 499] width 721 height 17
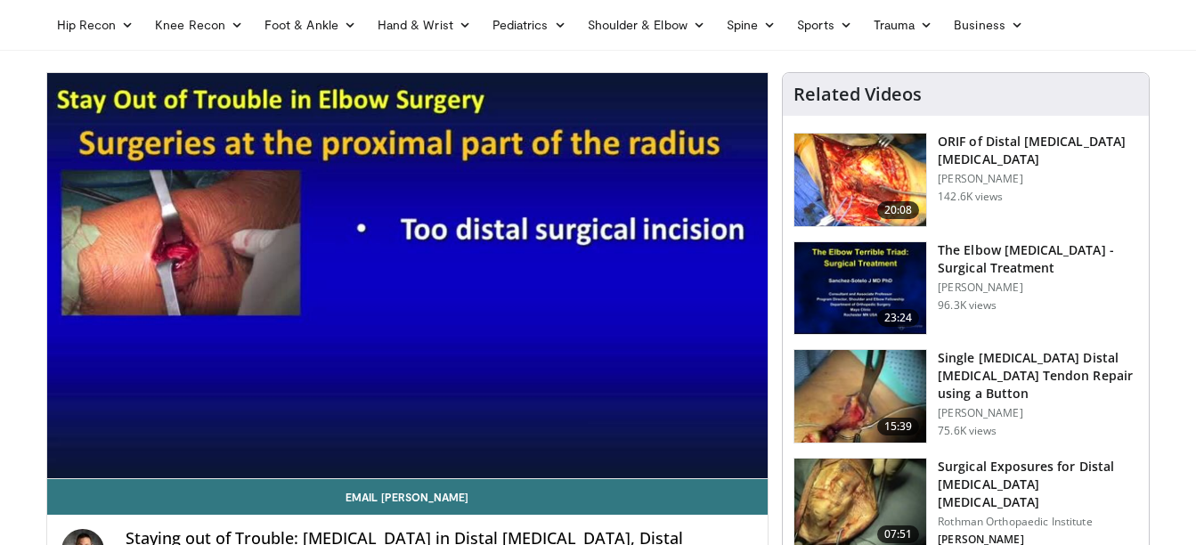
scroll to position [71, 0]
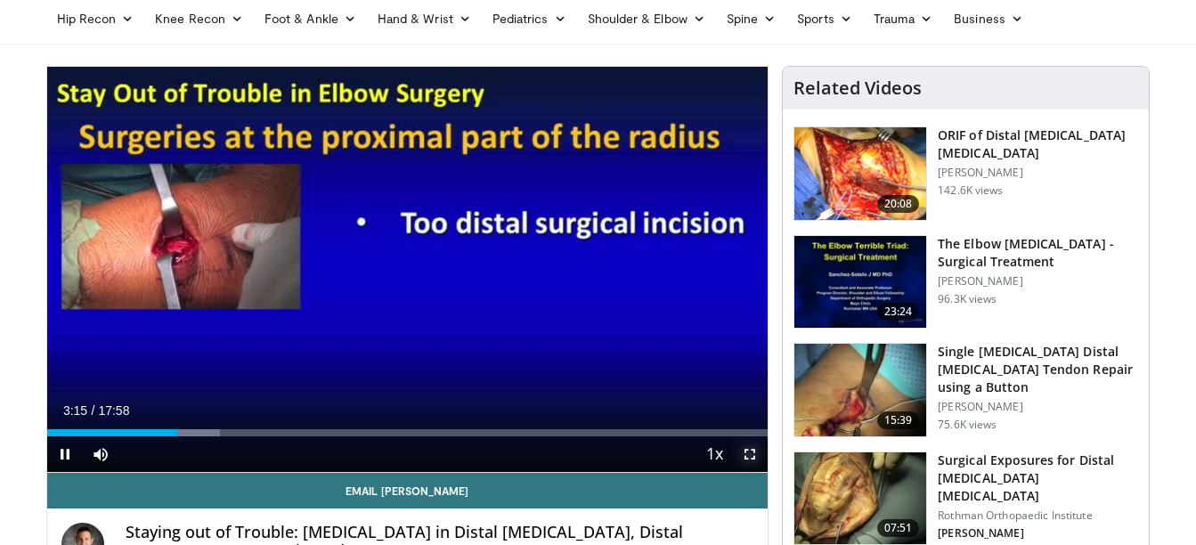
click at [746, 460] on span "Video Player" at bounding box center [750, 454] width 36 height 36
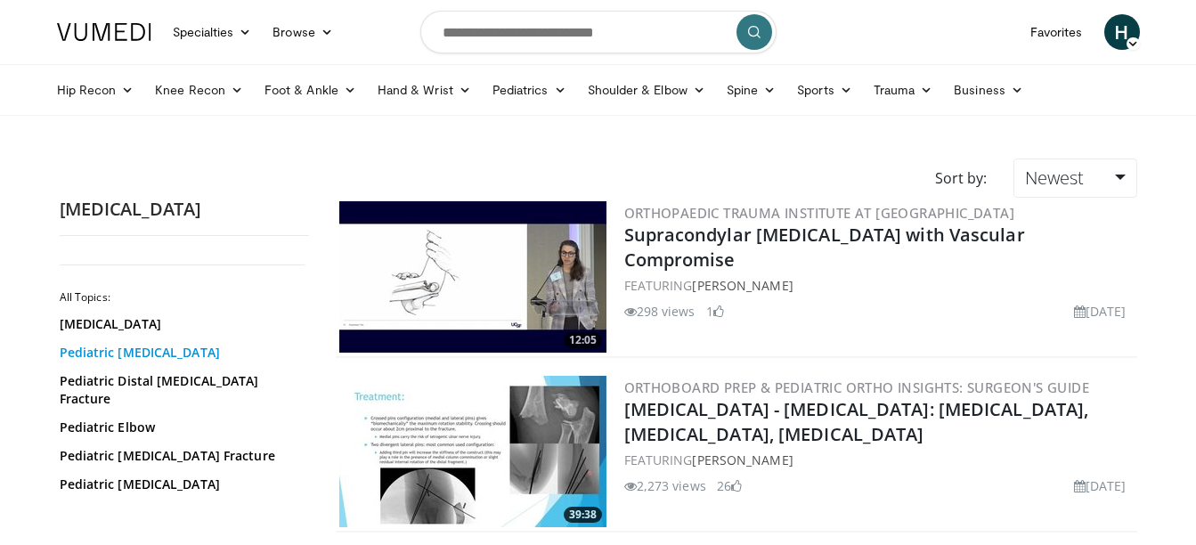
click at [182, 362] on link "Pediatric [MEDICAL_DATA]" at bounding box center [180, 353] width 240 height 18
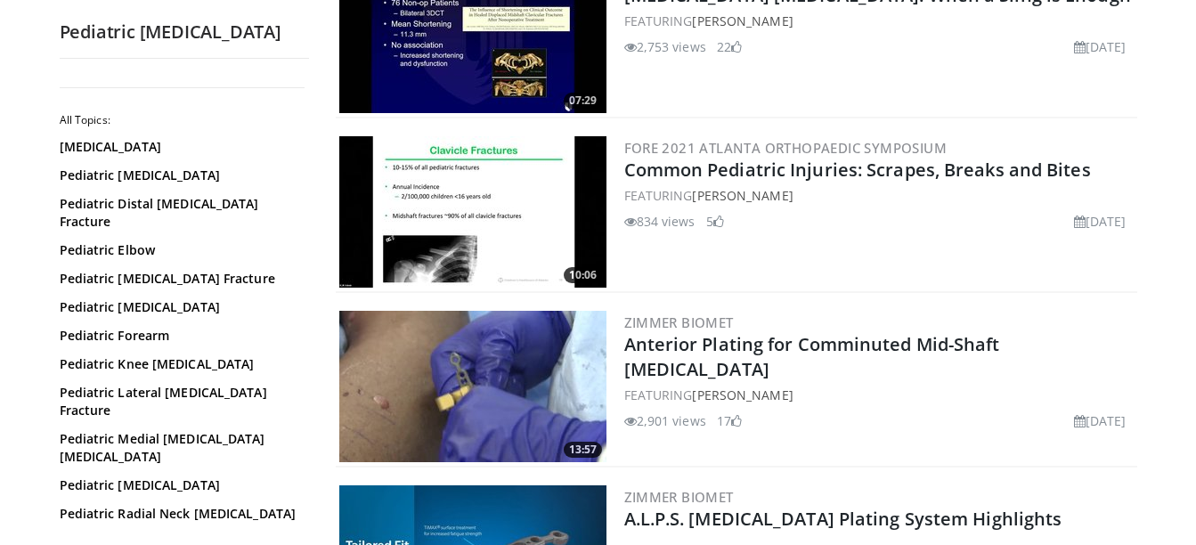
scroll to position [1318, 0]
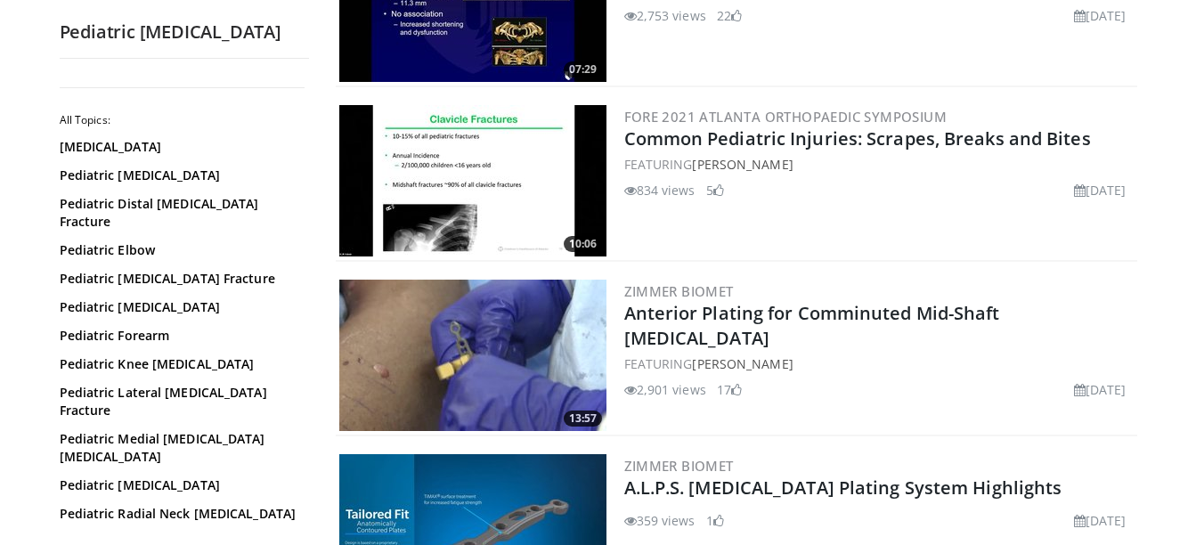
click at [531, 223] on img at bounding box center [472, 180] width 267 height 151
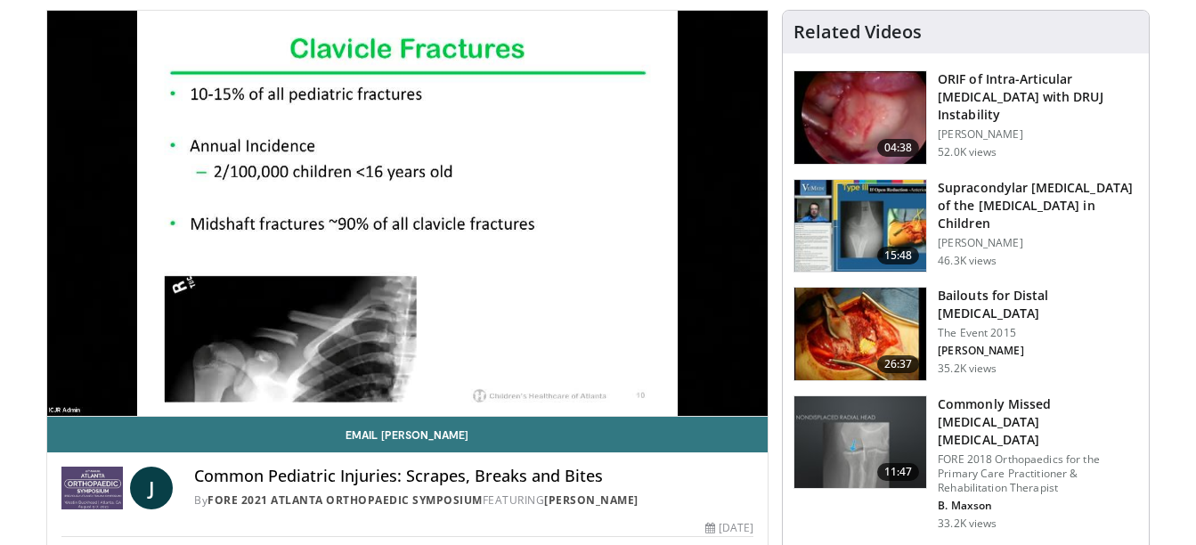
scroll to position [142, 0]
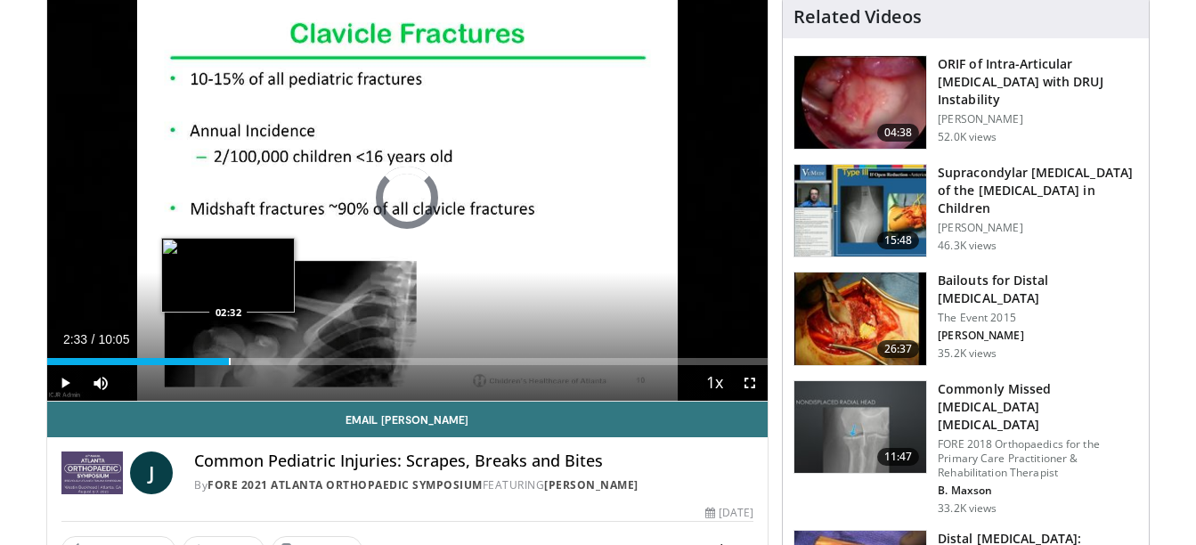
click at [229, 358] on div "Progress Bar" at bounding box center [230, 361] width 2 height 7
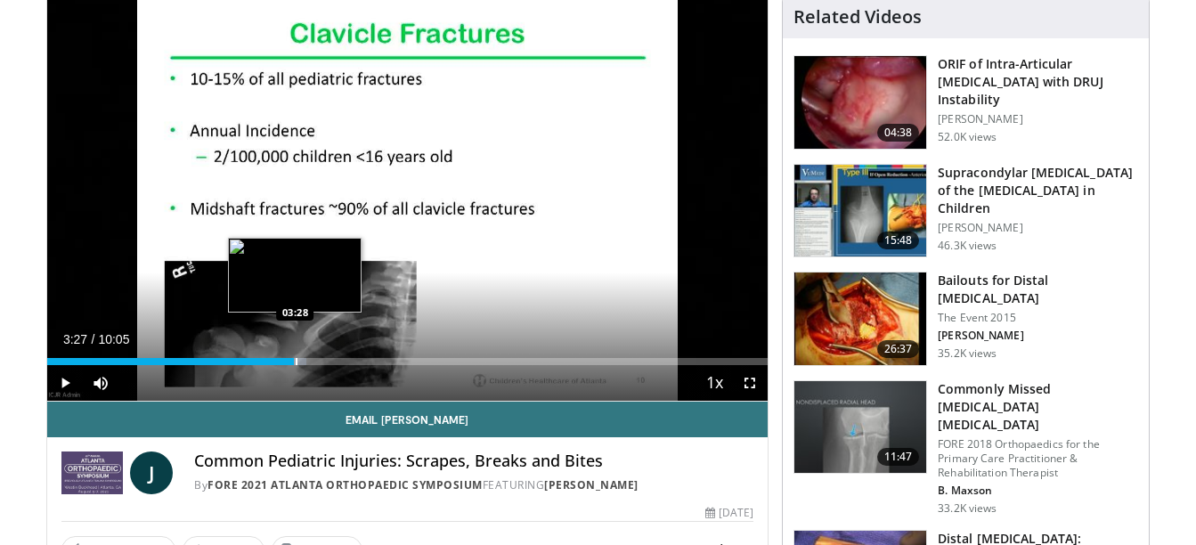
click at [296, 362] on div "Progress Bar" at bounding box center [297, 361] width 2 height 7
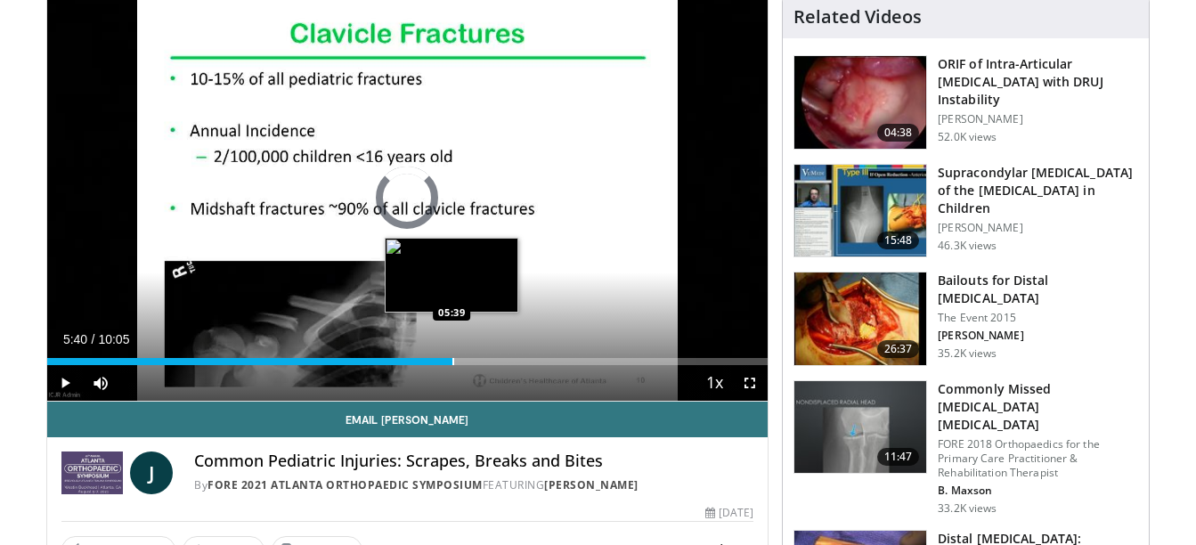
click at [452, 358] on div "Progress Bar" at bounding box center [453, 361] width 2 height 7
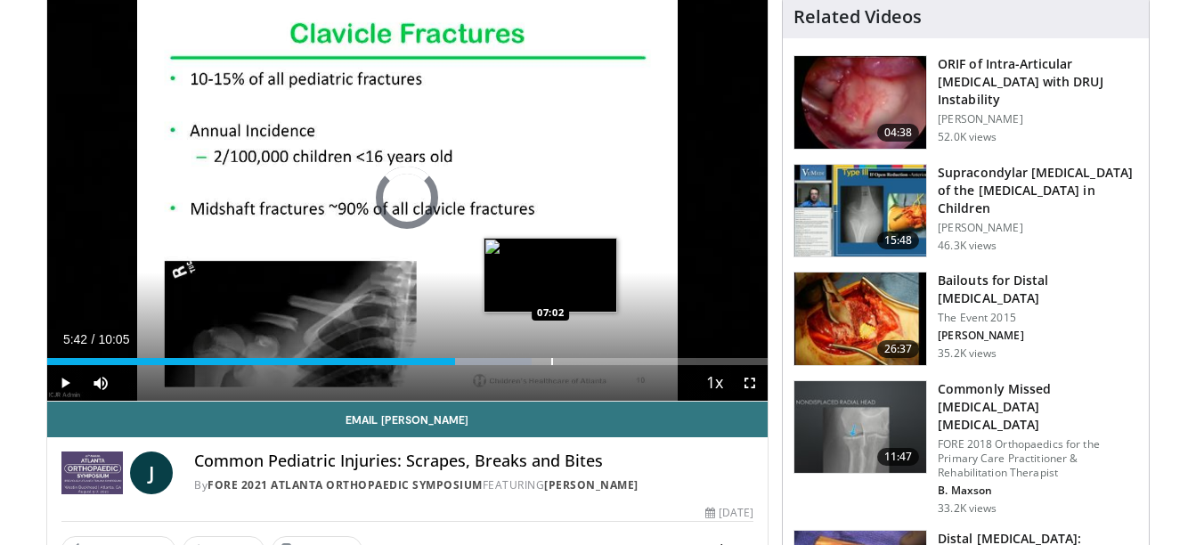
click at [551, 361] on div "Progress Bar" at bounding box center [552, 361] width 2 height 7
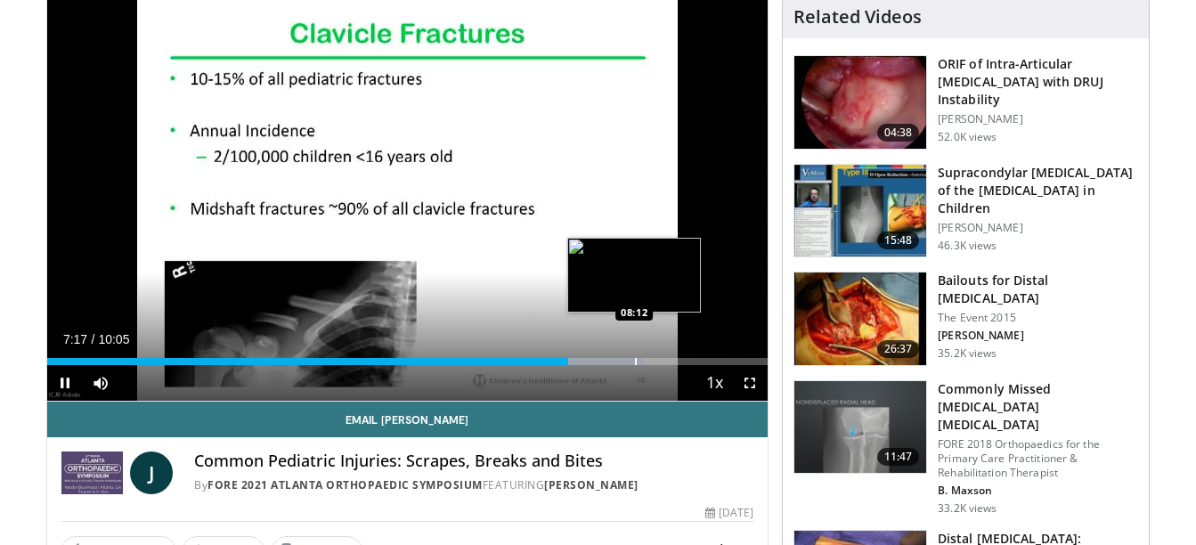
click at [634, 359] on video-js "**********" at bounding box center [407, 199] width 721 height 406
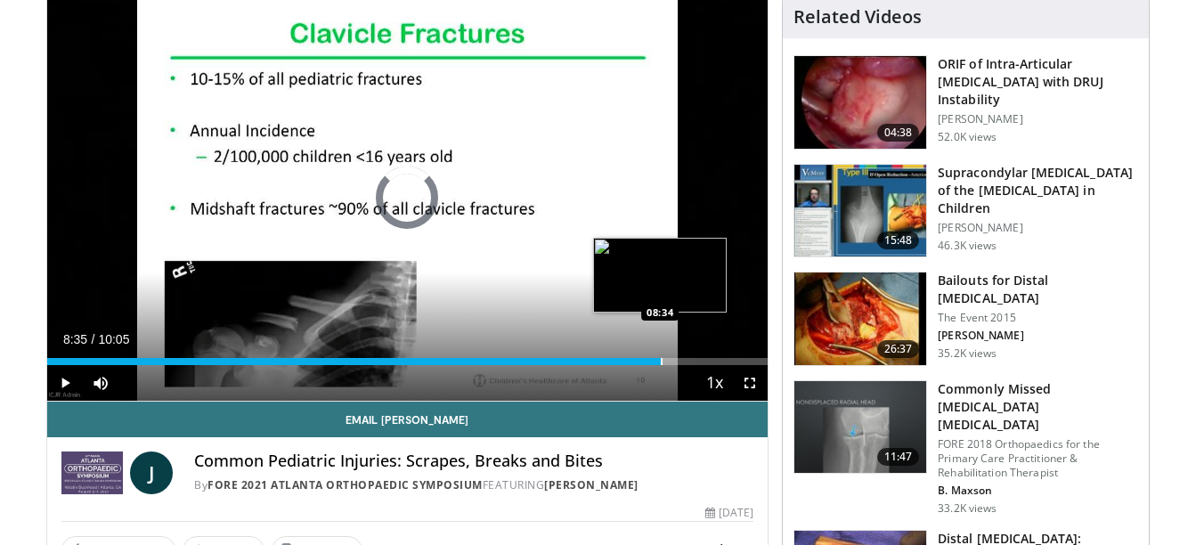
click at [661, 362] on div "Progress Bar" at bounding box center [662, 361] width 2 height 7
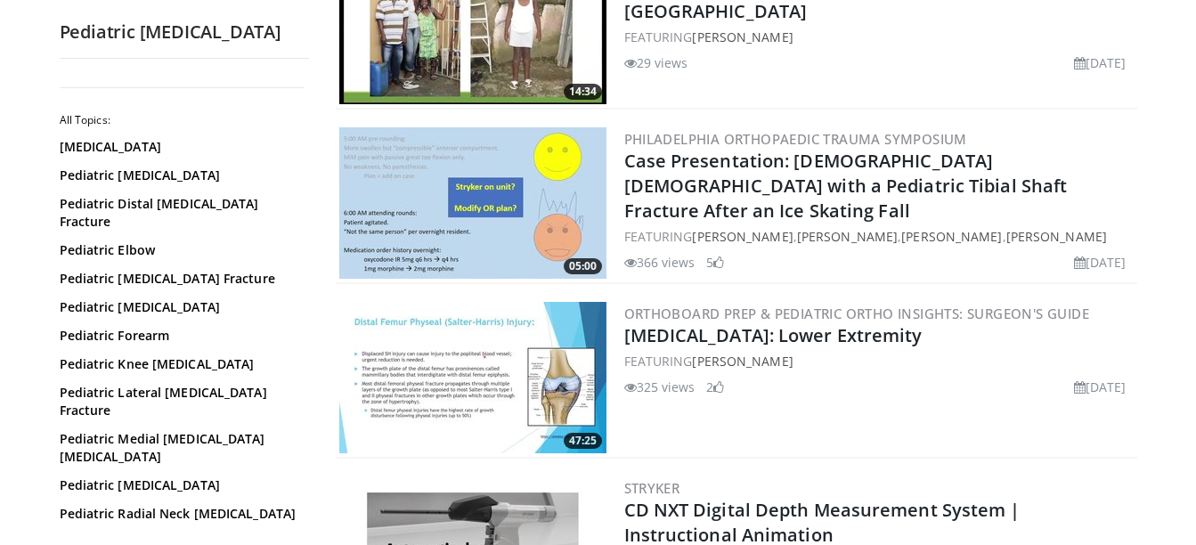
scroll to position [3058, 0]
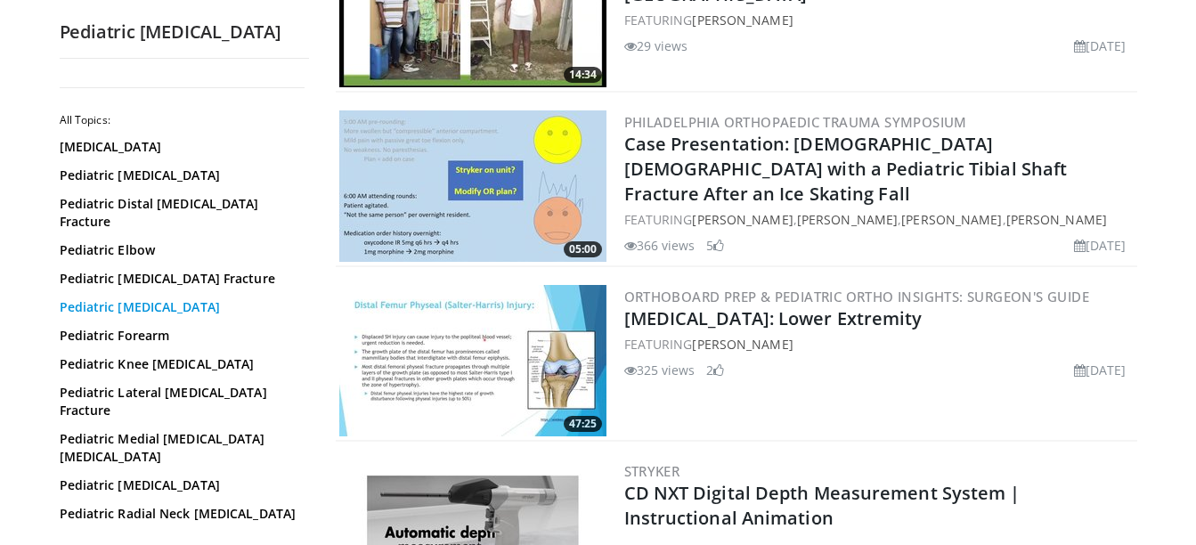
click at [226, 298] on link "Pediatric Femoral Shaft Fracture" at bounding box center [180, 307] width 240 height 18
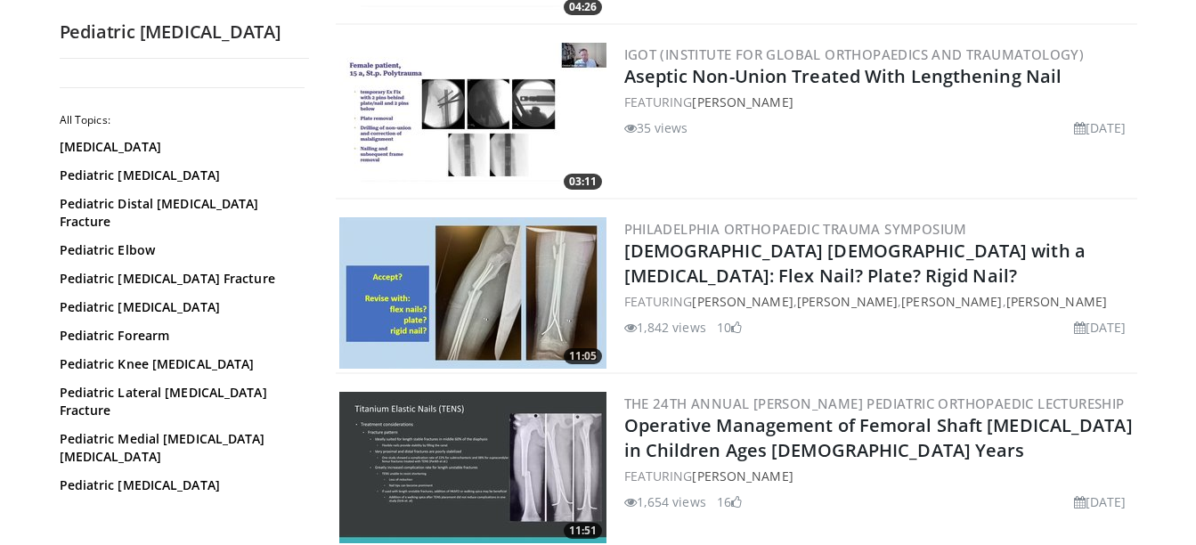
scroll to position [688, 0]
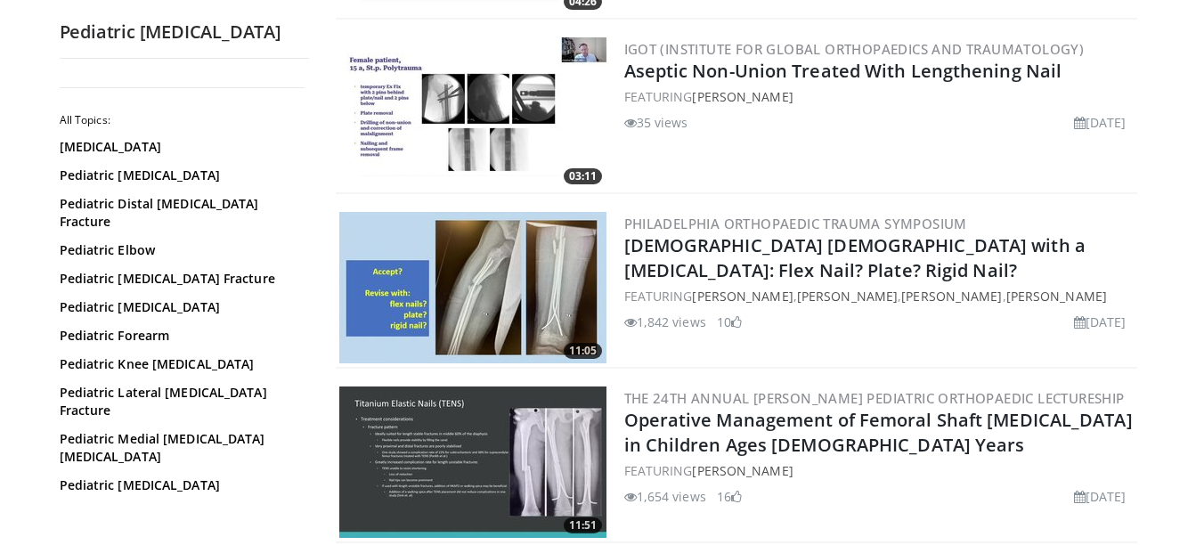
click at [501, 308] on img at bounding box center [472, 287] width 267 height 151
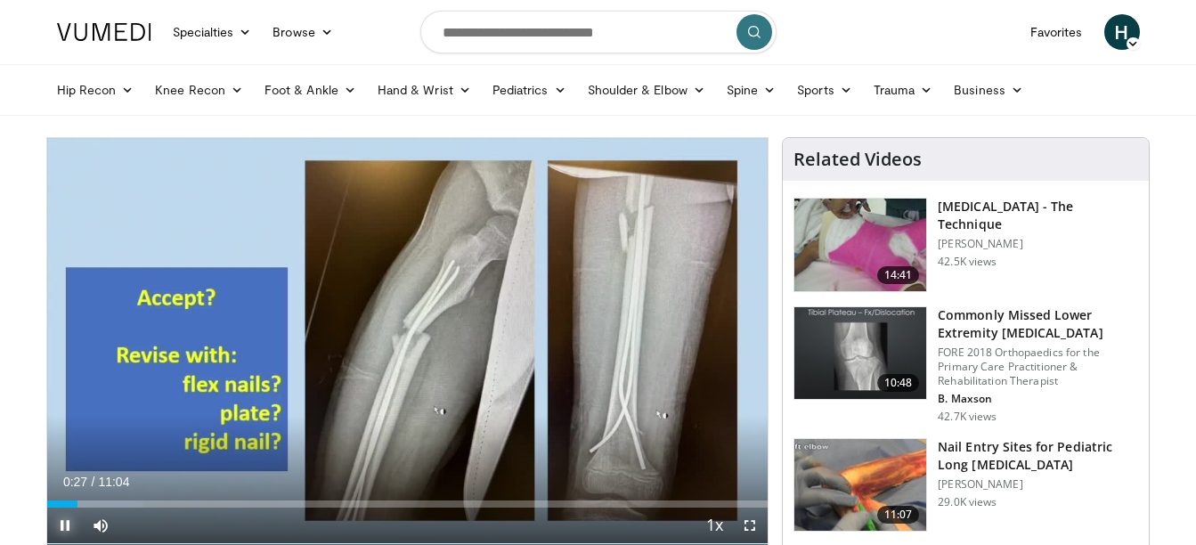
click at [62, 530] on span "Video Player" at bounding box center [65, 526] width 36 height 36
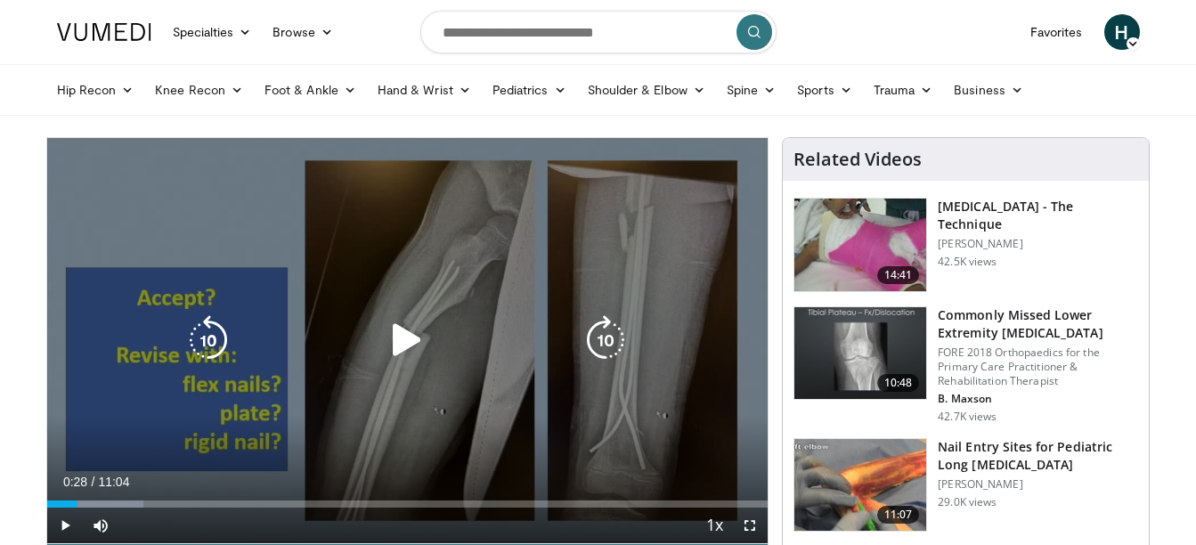
click at [399, 338] on icon "Video Player" at bounding box center [407, 340] width 50 height 50
drag, startPoint x: 297, startPoint y: 212, endPoint x: 252, endPoint y: 219, distance: 46.0
click at [252, 219] on div "10 seconds Tap to unmute" at bounding box center [407, 340] width 721 height 405
click at [389, 317] on icon "Video Player" at bounding box center [407, 340] width 50 height 50
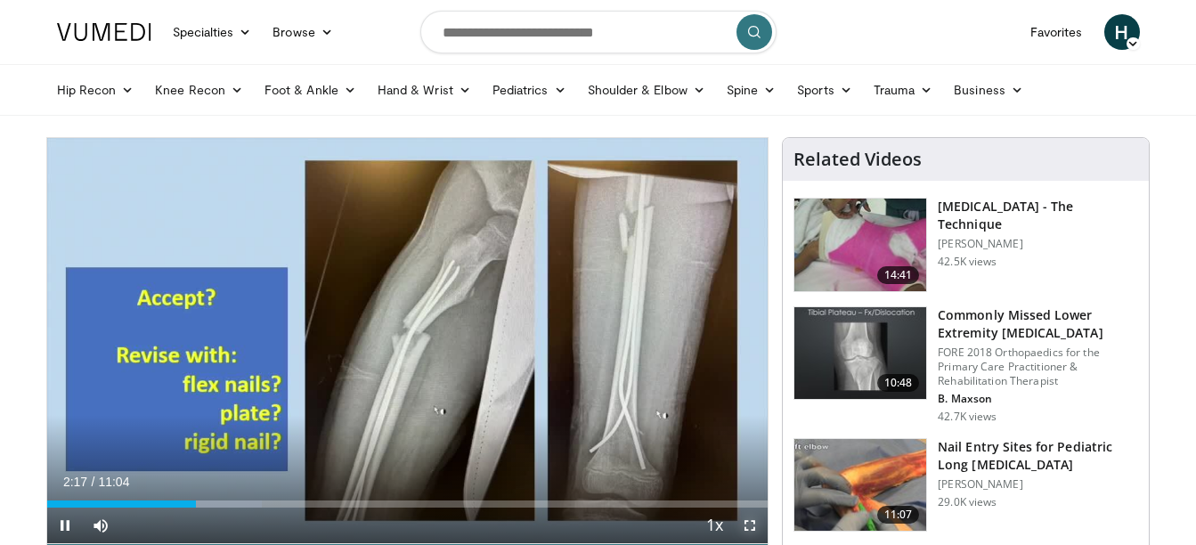
click at [745, 521] on span "Video Player" at bounding box center [750, 526] width 36 height 36
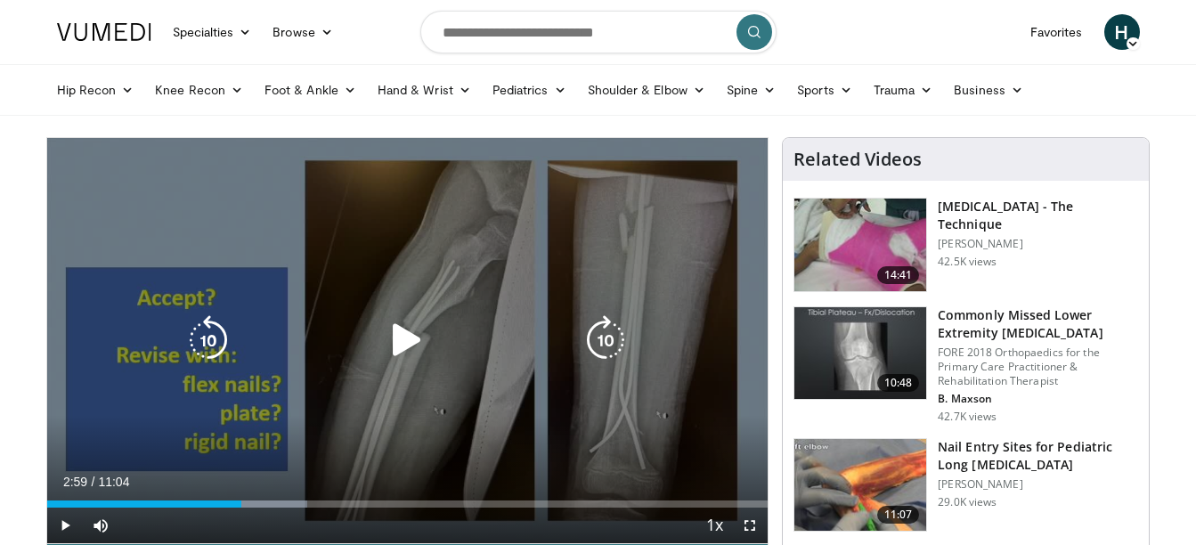
click at [394, 340] on icon "Video Player" at bounding box center [407, 340] width 50 height 50
click at [388, 350] on icon "Video Player" at bounding box center [407, 340] width 50 height 50
click at [400, 352] on icon "Video Player" at bounding box center [407, 340] width 50 height 50
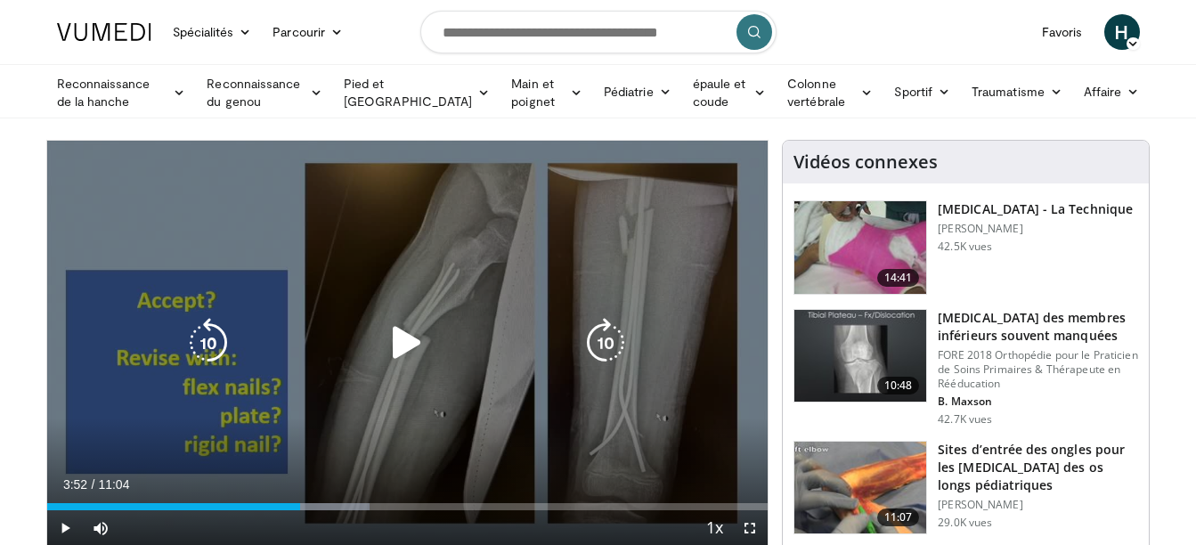
click at [397, 345] on icon "Lecteur vidéo" at bounding box center [407, 343] width 50 height 50
click at [547, 270] on div "10 seconds Tap to unmute" at bounding box center [407, 343] width 721 height 405
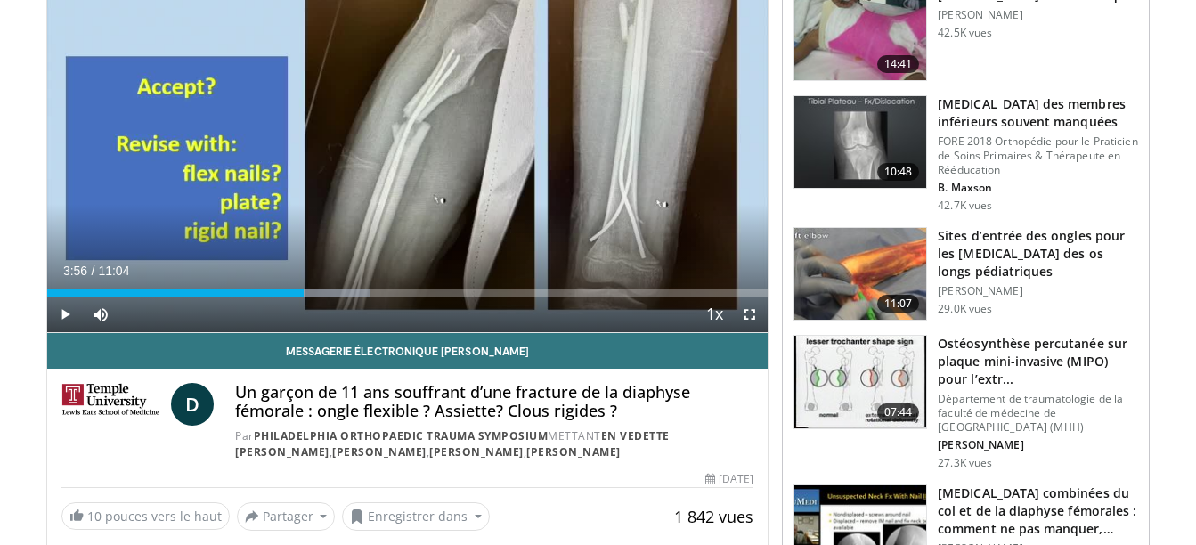
scroll to position [249, 0]
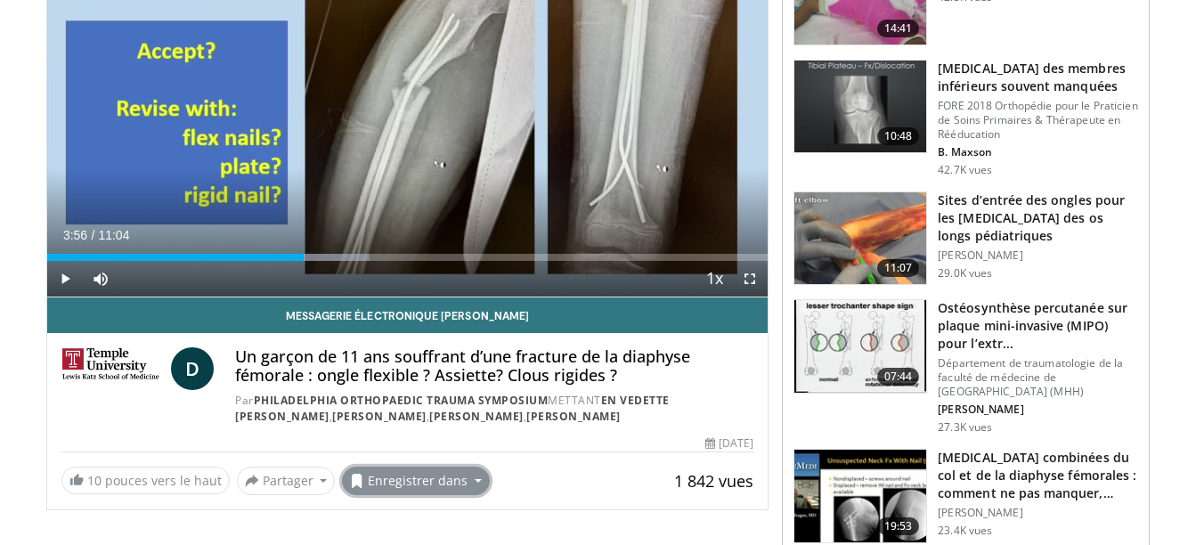
click at [413, 479] on font "Enregistrer dans" at bounding box center [418, 480] width 100 height 19
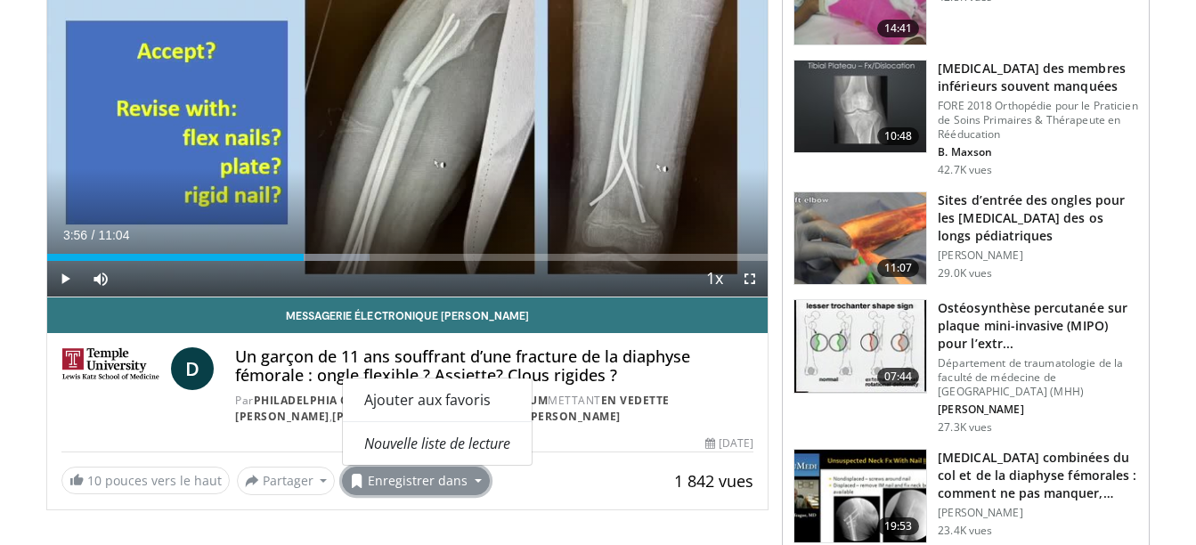
click at [467, 478] on button "Enregistrer dans" at bounding box center [416, 481] width 148 height 28
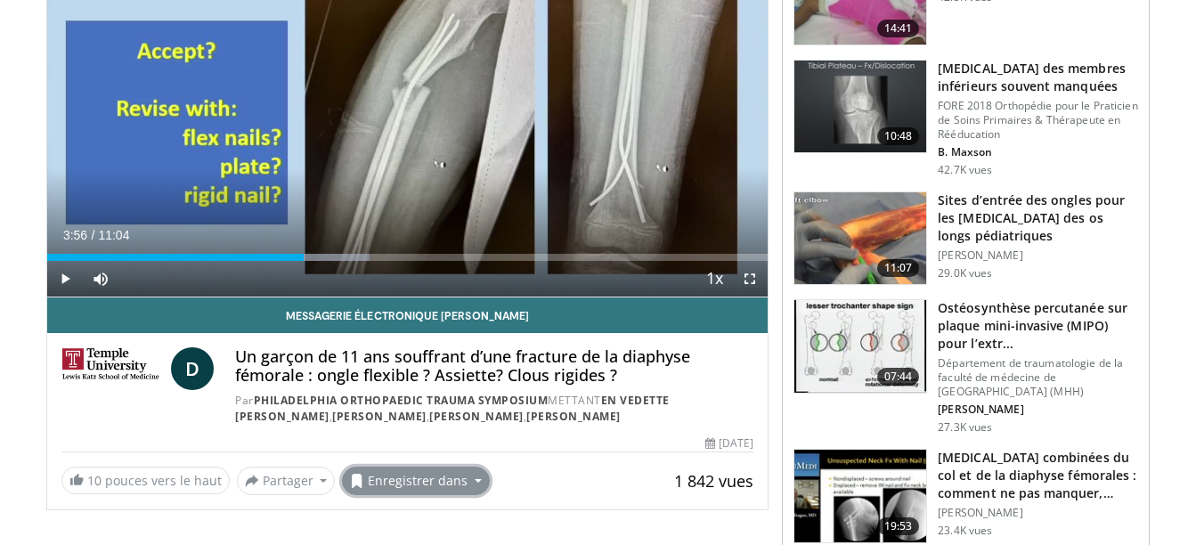
click at [435, 478] on font "Enregistrer dans" at bounding box center [418, 480] width 100 height 19
click at [439, 398] on span "Ajouter aux favoris" at bounding box center [427, 401] width 126 height 20
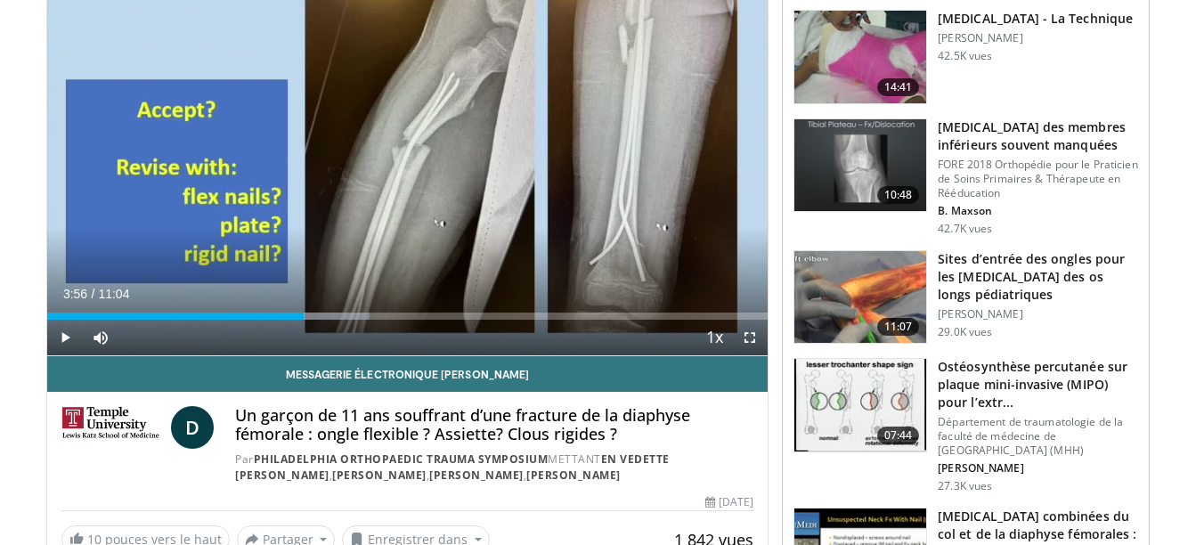
scroll to position [308, 0]
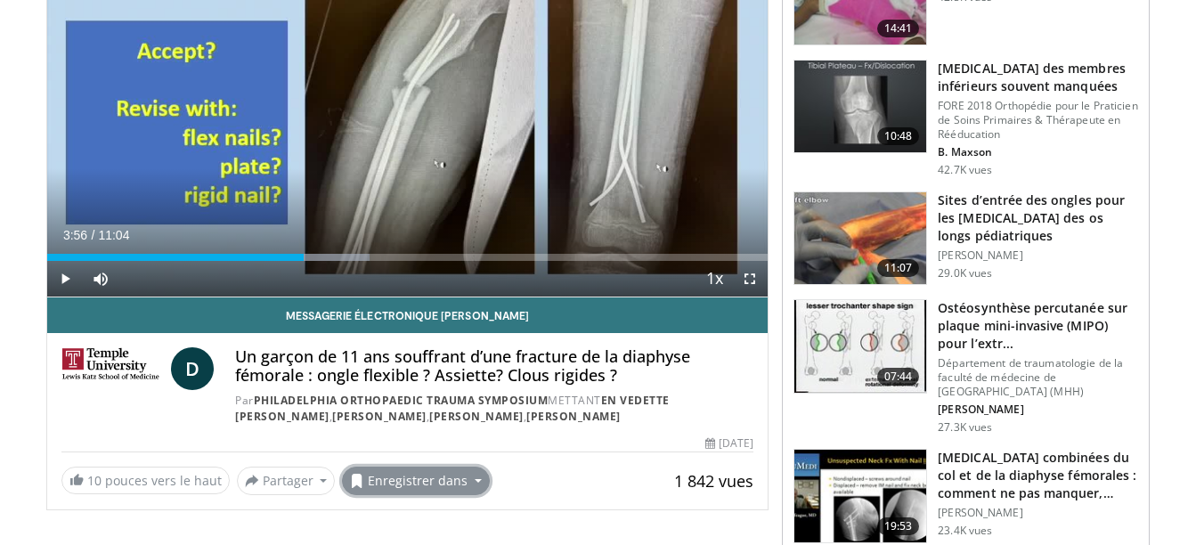
click at [463, 483] on button "Enregistrer dans" at bounding box center [416, 481] width 148 height 28
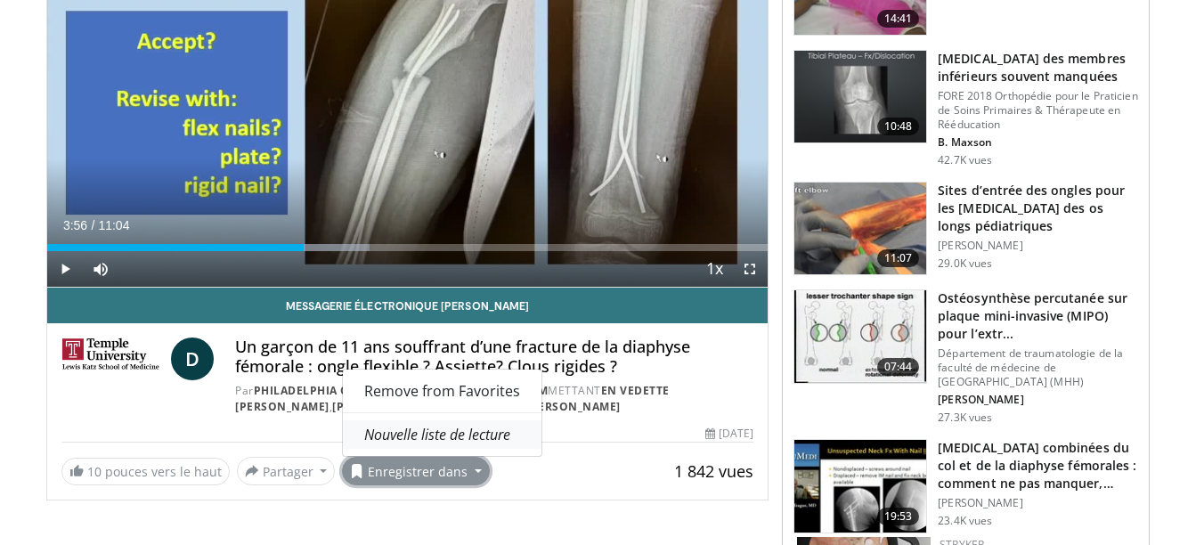
click at [413, 444] on em "Nouvelle liste de lecture" at bounding box center [437, 435] width 146 height 20
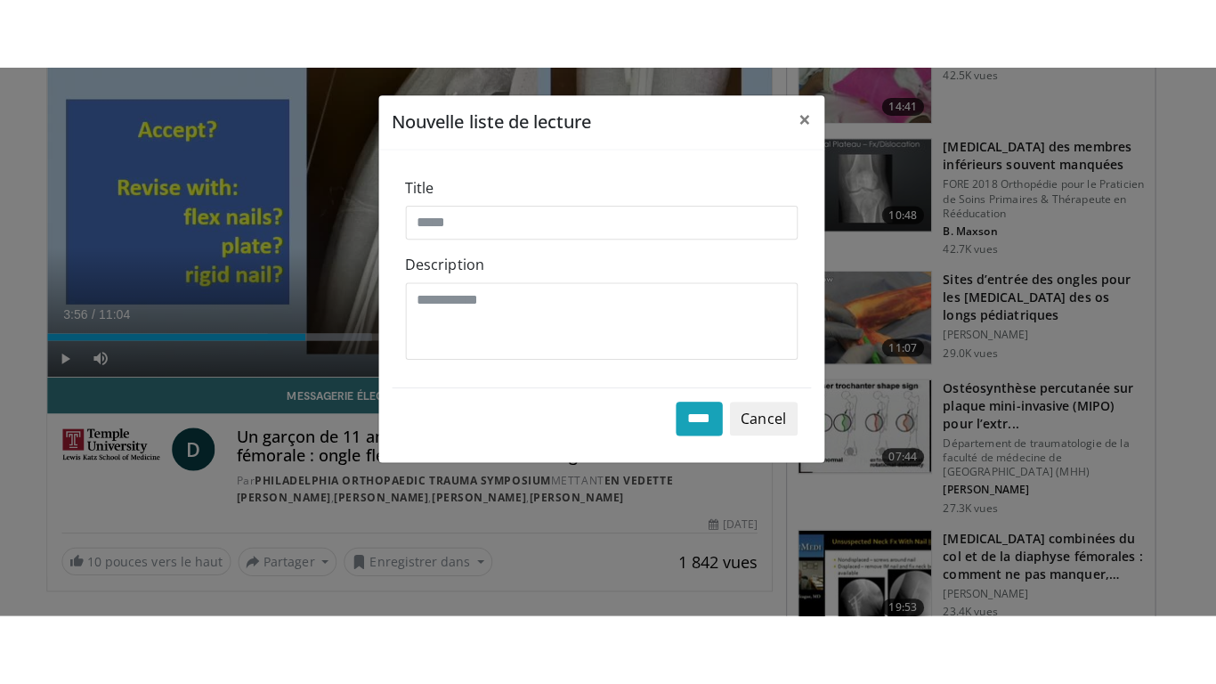
scroll to position [249, 0]
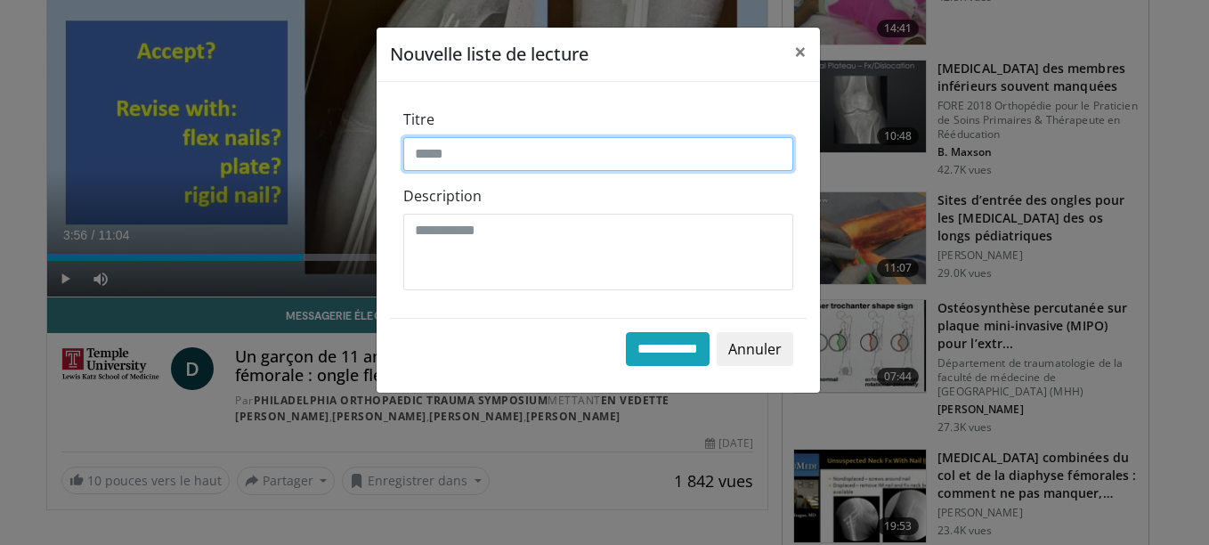
click at [557, 153] on input "Titre" at bounding box center [598, 154] width 390 height 34
type input "*"
type input "*****"
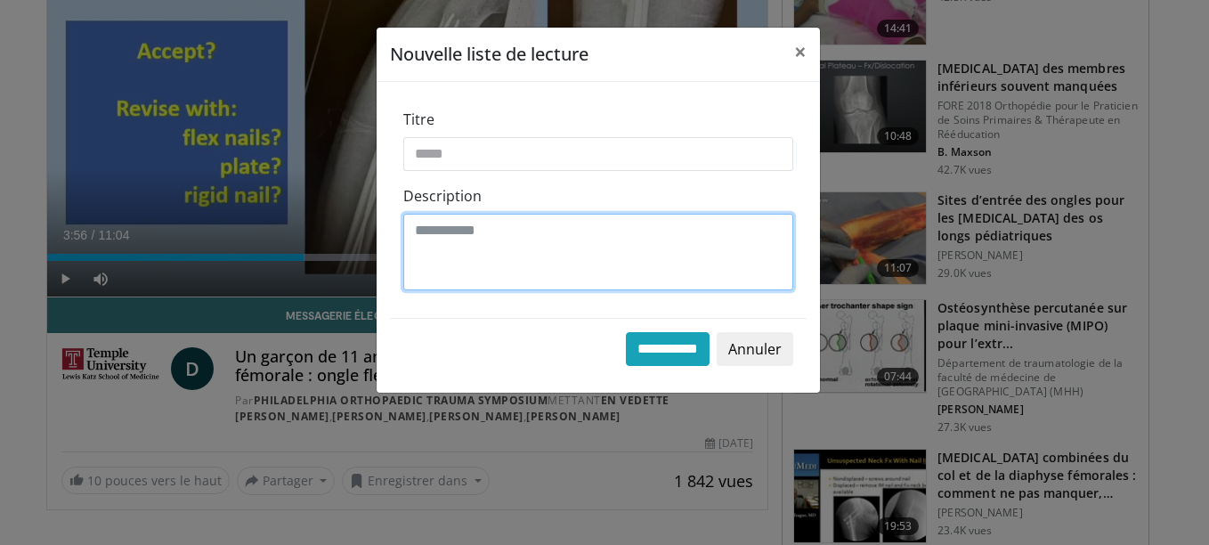
click at [527, 232] on textarea "Description" at bounding box center [598, 252] width 390 height 77
type textarea "**********"
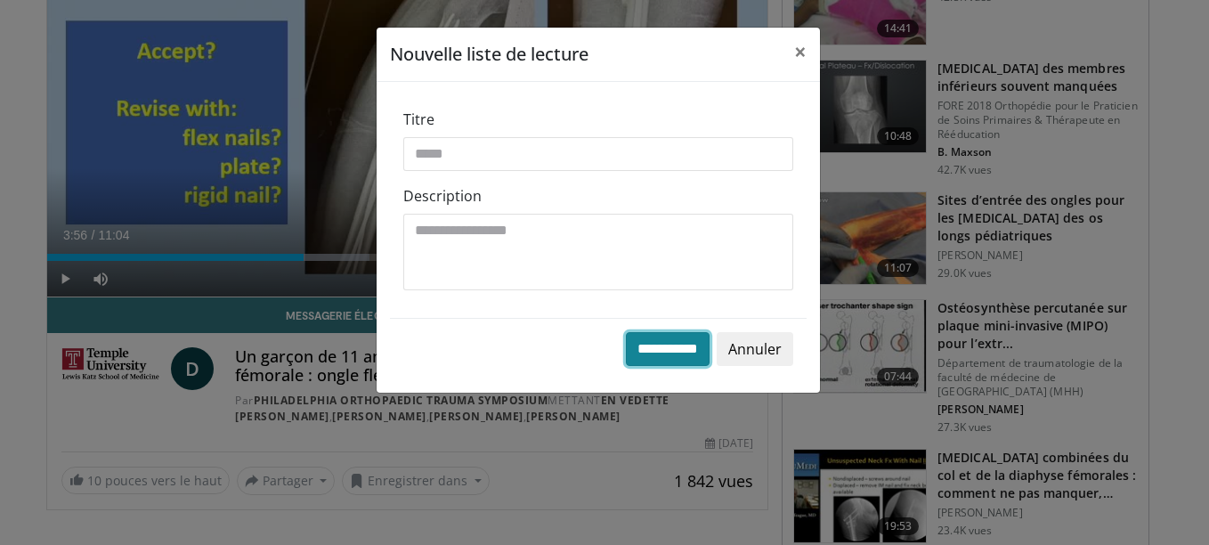
click at [626, 349] on input "****" at bounding box center [668, 349] width 84 height 34
click at [795, 55] on span "×" at bounding box center [800, 51] width 12 height 29
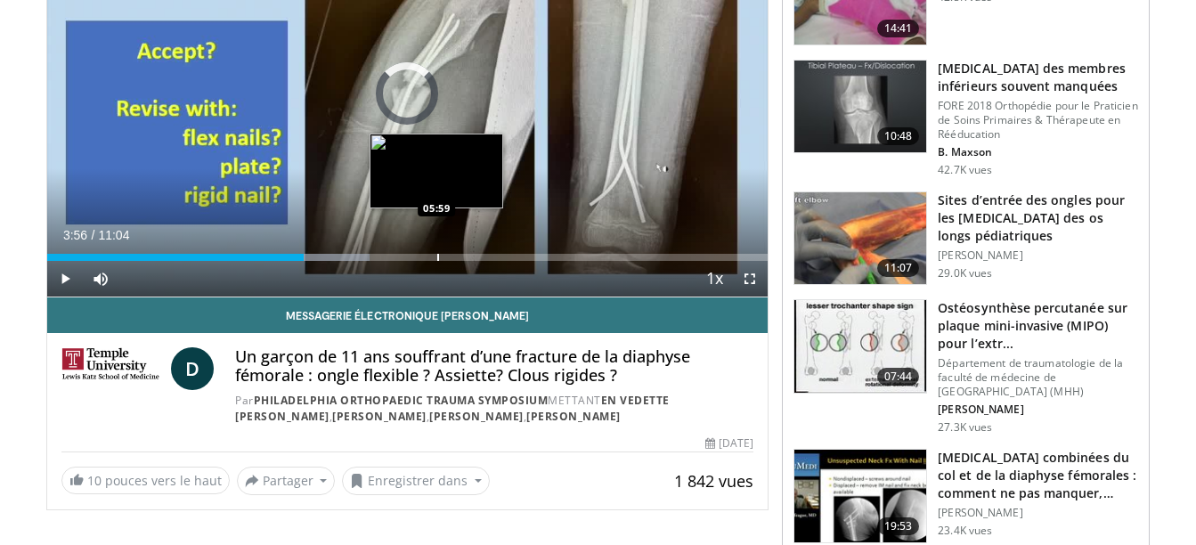
click at [437, 254] on div "Progress Bar" at bounding box center [438, 257] width 2 height 7
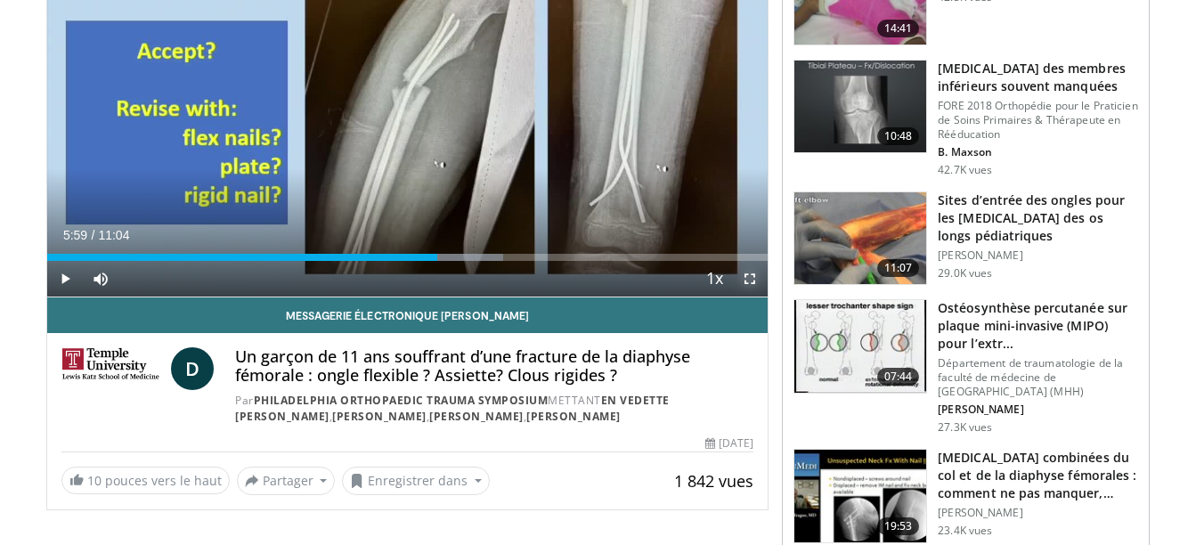
click at [748, 281] on span "Lecteur vidéo" at bounding box center [750, 279] width 36 height 36
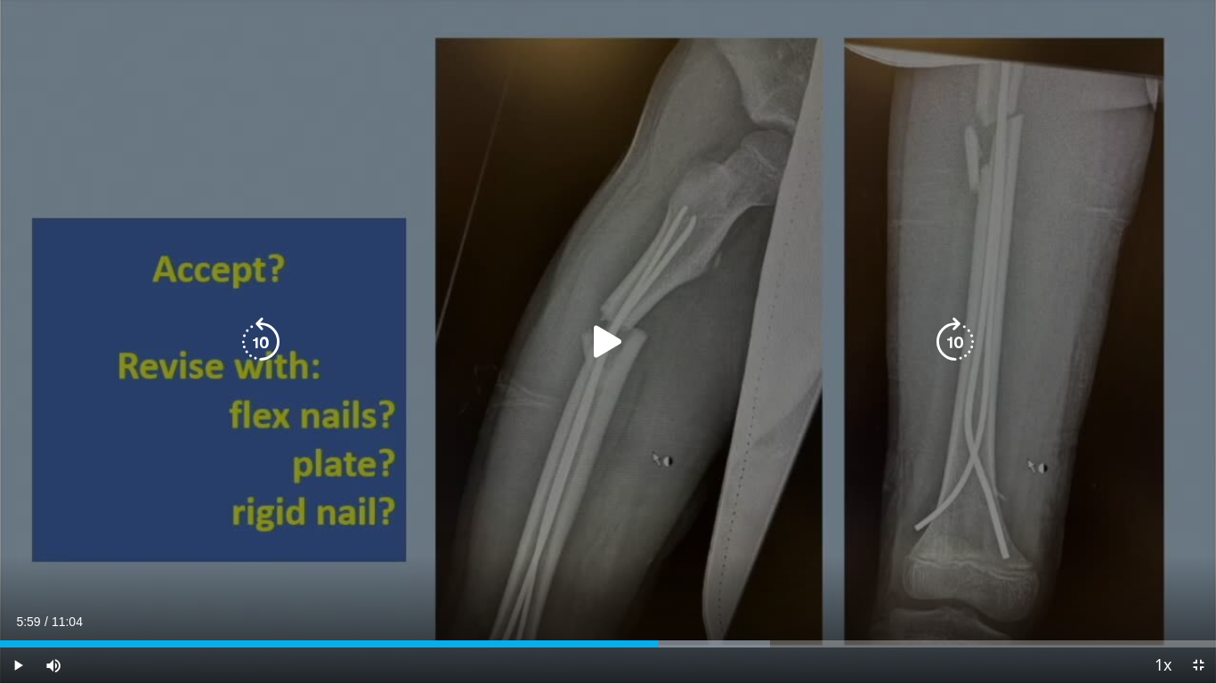
click at [596, 340] on icon "Lecteur vidéo" at bounding box center [608, 342] width 50 height 50
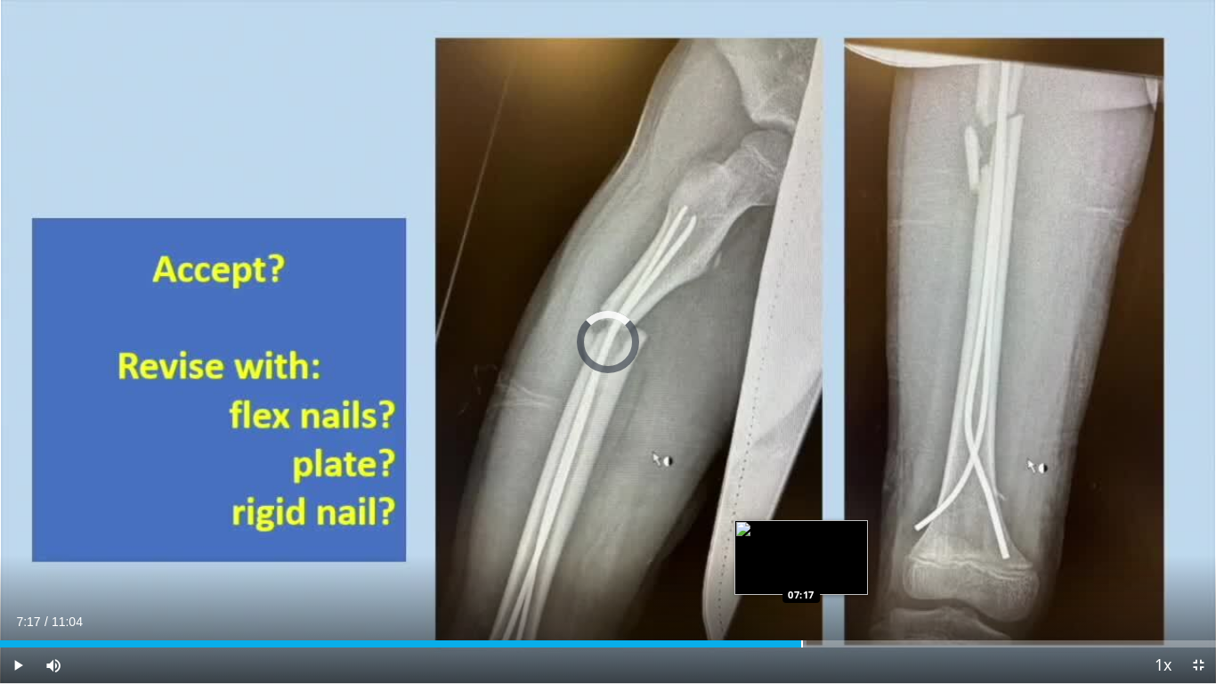
click at [802, 544] on div "Progress Bar" at bounding box center [803, 643] width 2 height 7
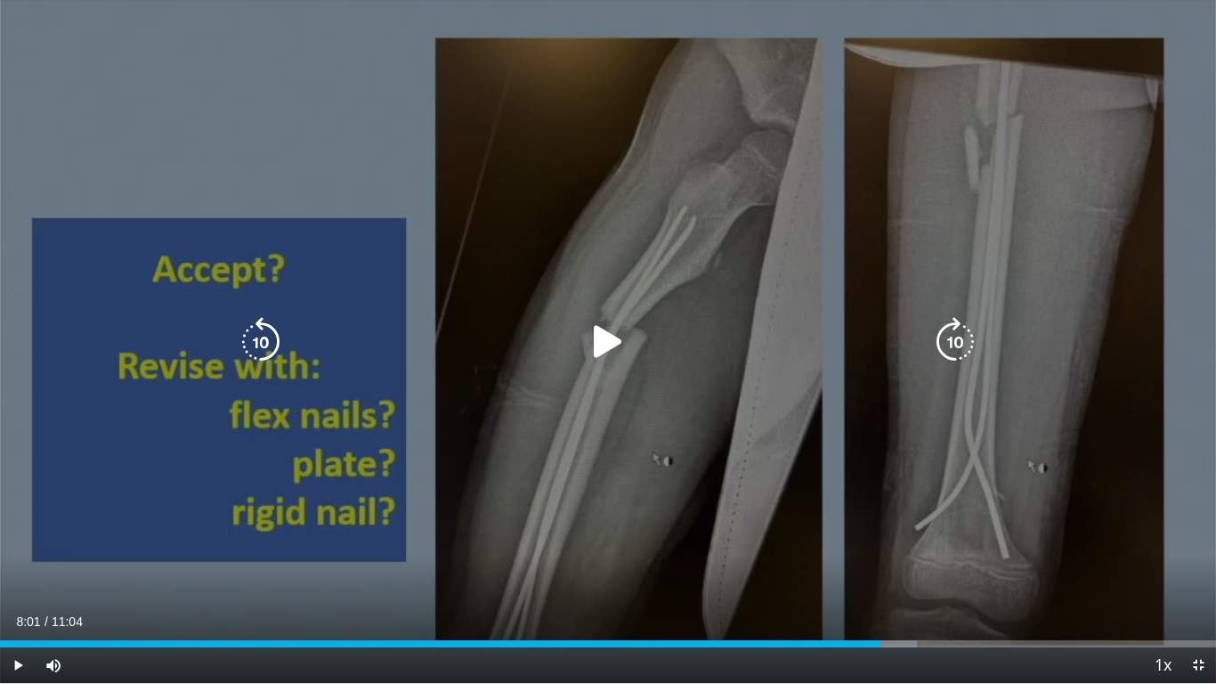
click at [882, 544] on div "Loaded : 75.37% 08:01 07:55" at bounding box center [608, 639] width 1216 height 17
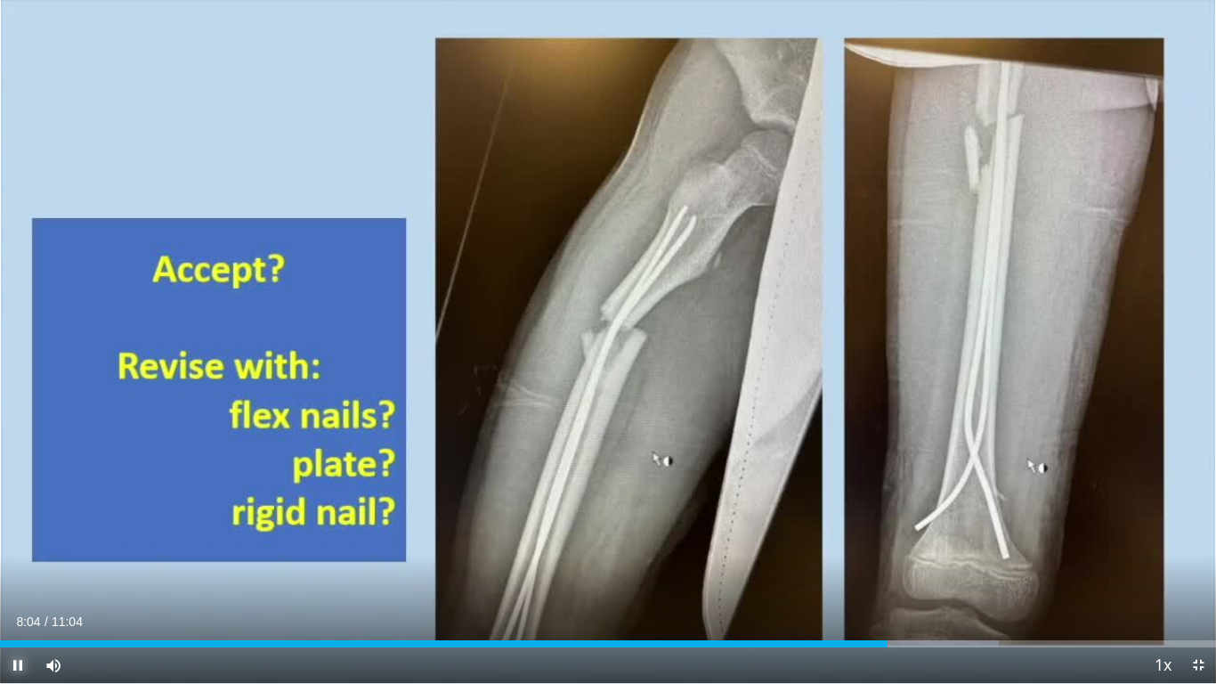
click at [17, 544] on span "Lecteur vidéo" at bounding box center [18, 665] width 36 height 36
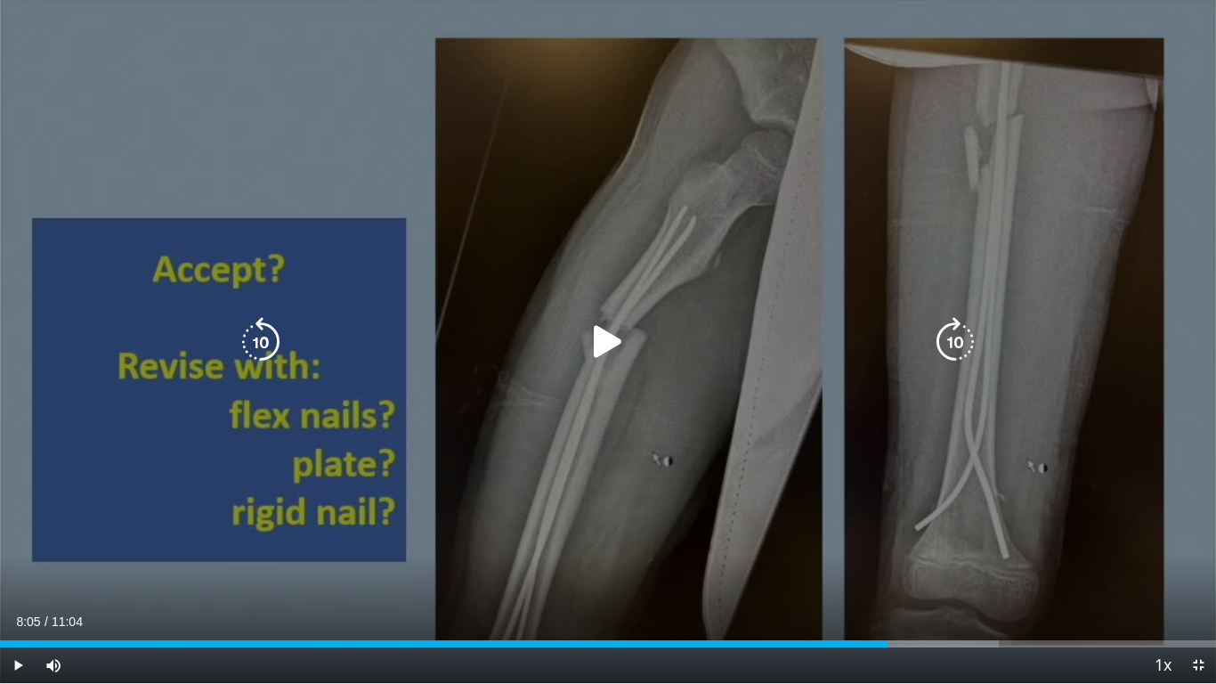
click at [605, 344] on icon "Lecteur vidéo" at bounding box center [608, 342] width 50 height 50
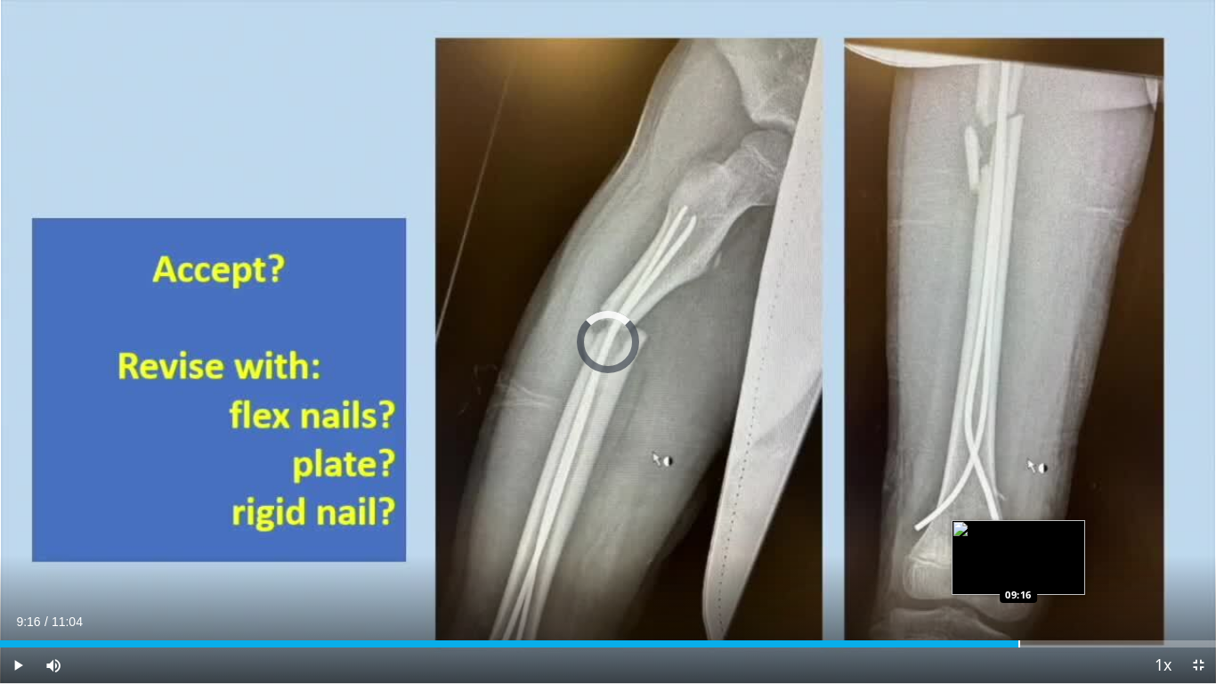
click at [1019, 544] on div "Progress Bar" at bounding box center [1020, 643] width 2 height 7
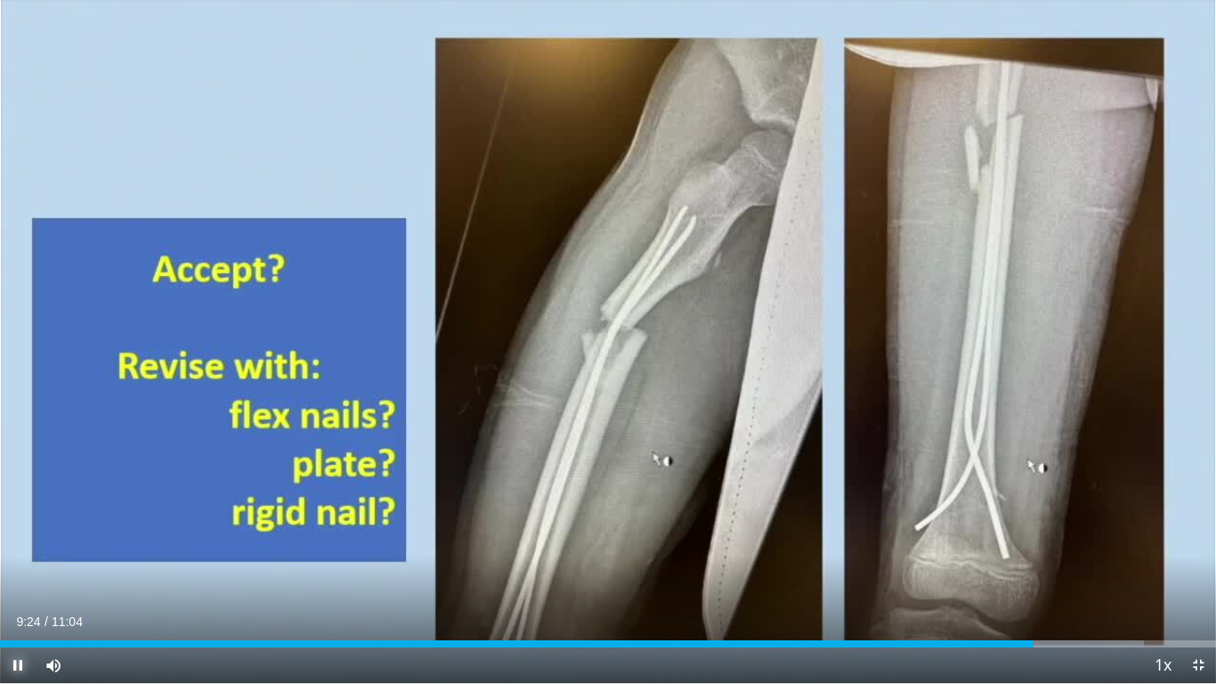
click at [21, 544] on span "Lecteur vidéo" at bounding box center [18, 665] width 36 height 36
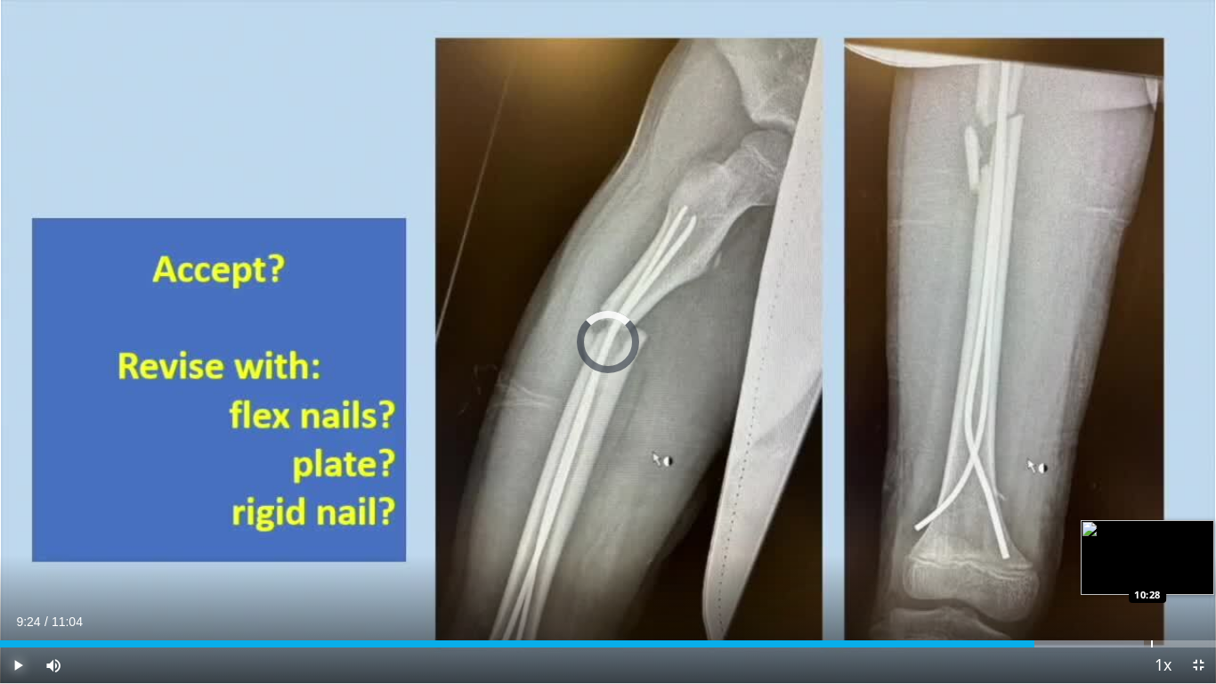
click at [1151, 544] on div "Progress Bar" at bounding box center [1152, 643] width 2 height 7
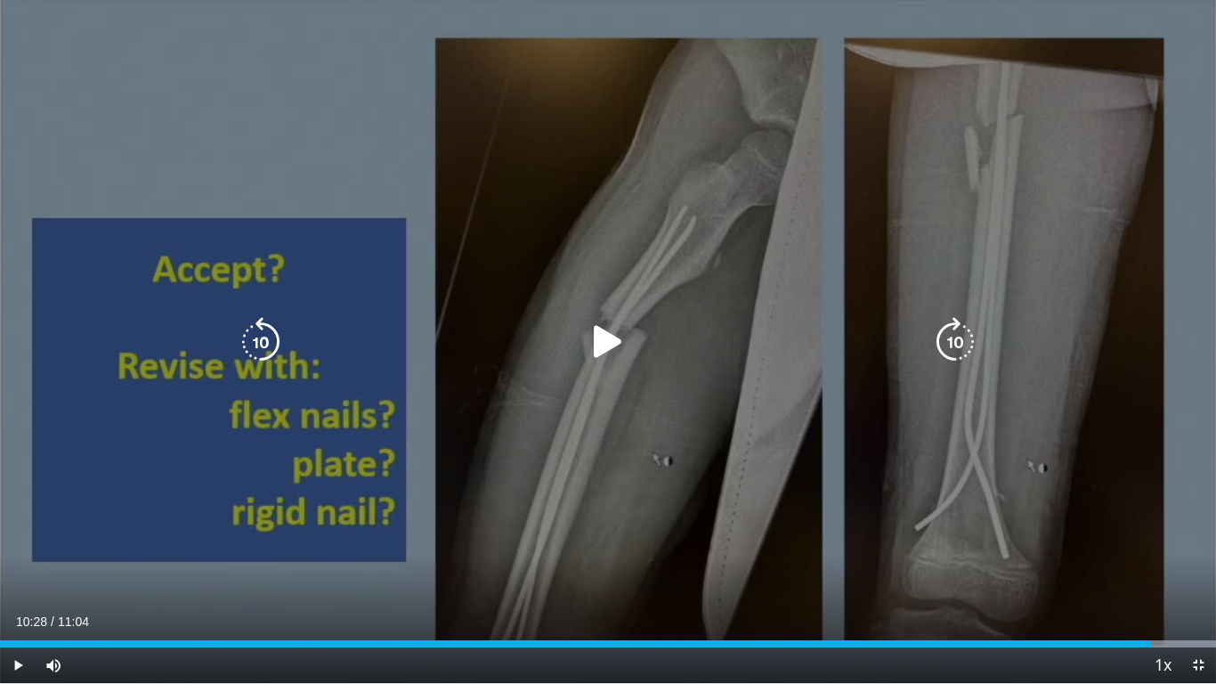
click at [611, 344] on icon "Lecteur vidéo" at bounding box center [608, 342] width 50 height 50
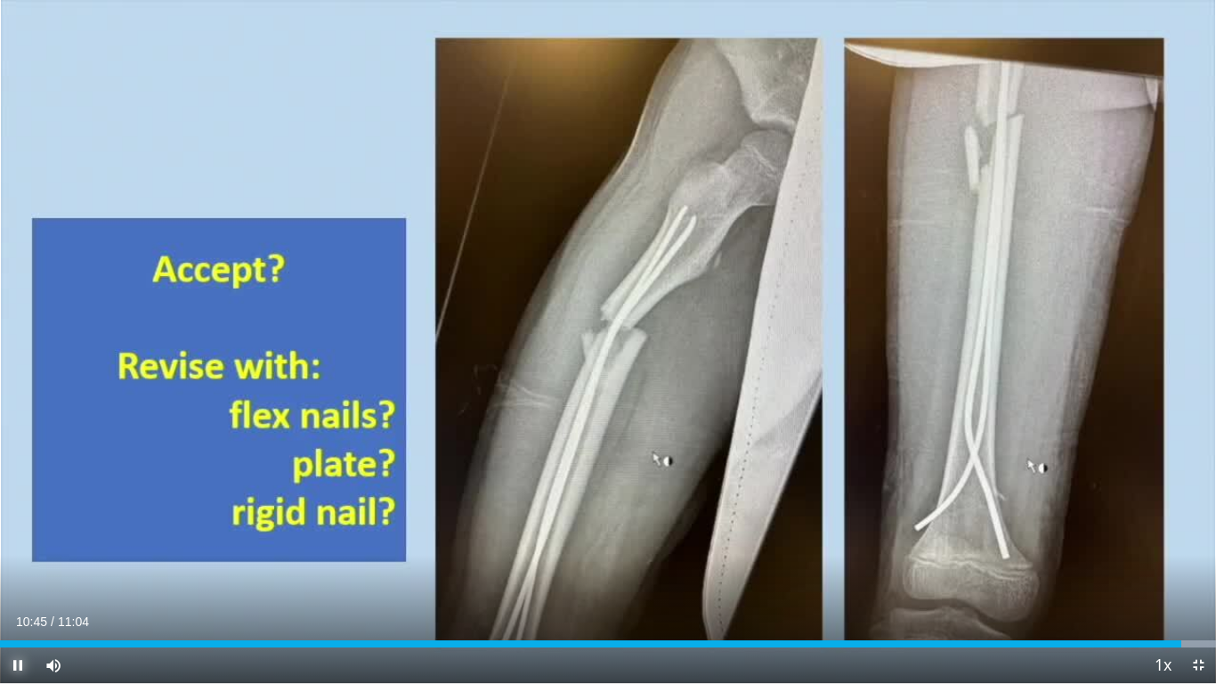
click at [23, 544] on span "Lecteur vidéo" at bounding box center [18, 665] width 36 height 36
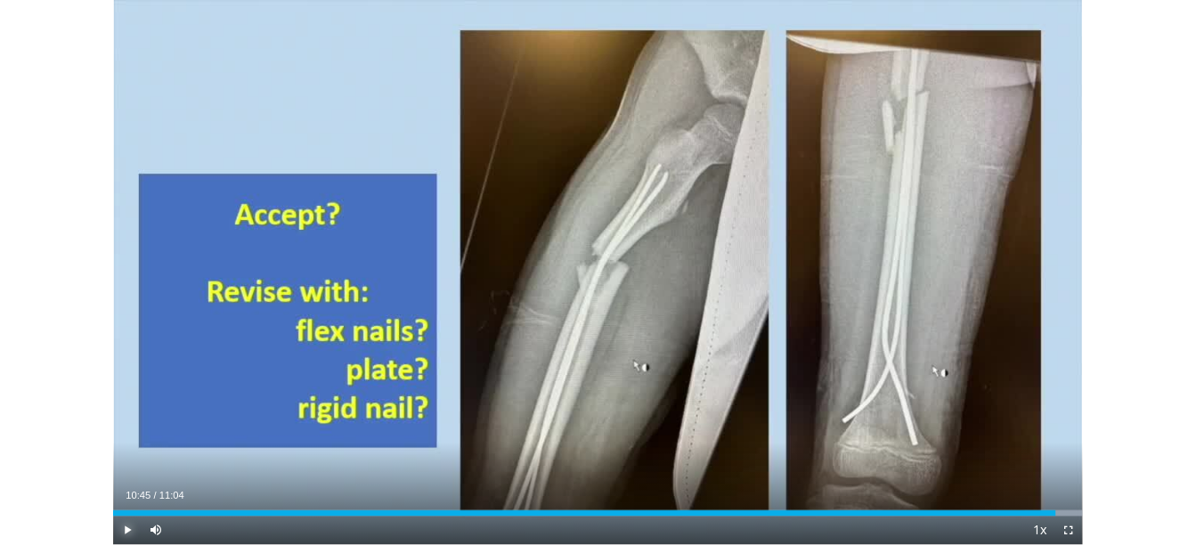
scroll to position [655, 0]
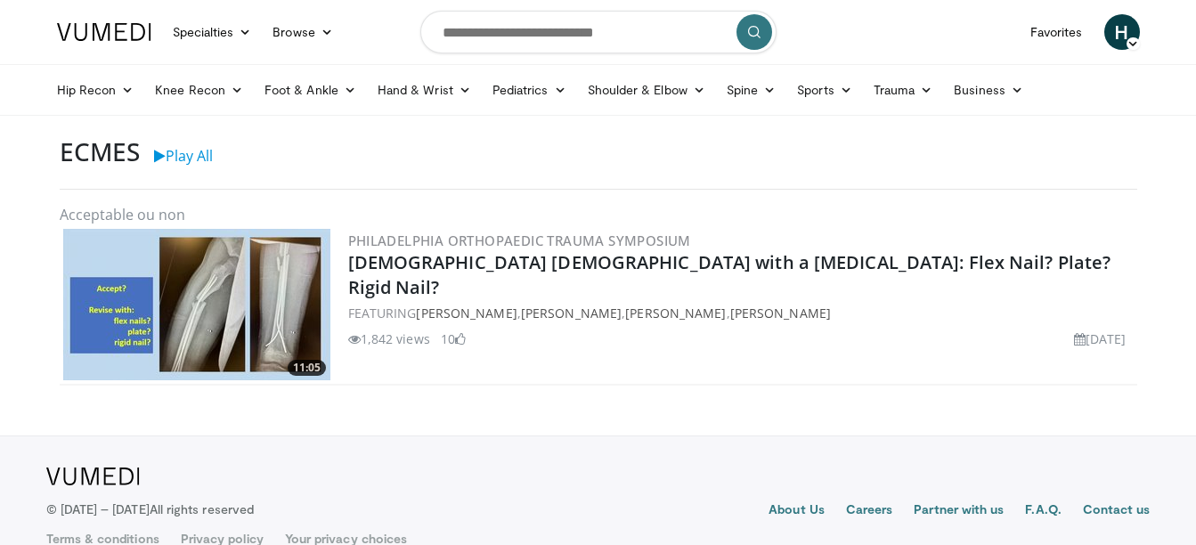
scroll to position [31, 0]
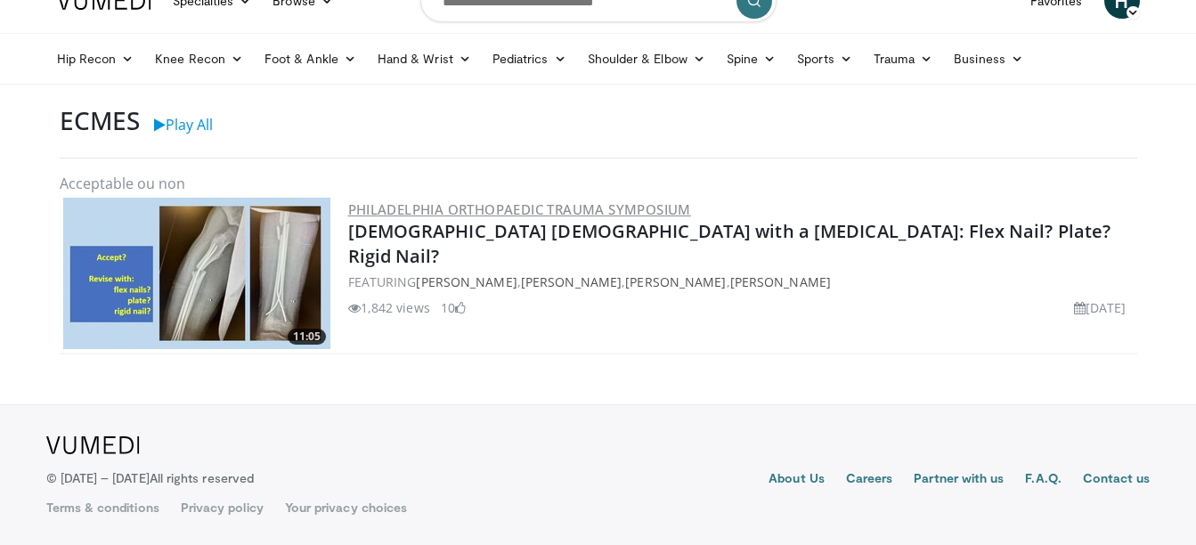
click at [462, 216] on link "Philadelphia Orthopaedic Trauma Symposium" at bounding box center [519, 209] width 343 height 18
click at [264, 245] on img at bounding box center [196, 273] width 267 height 151
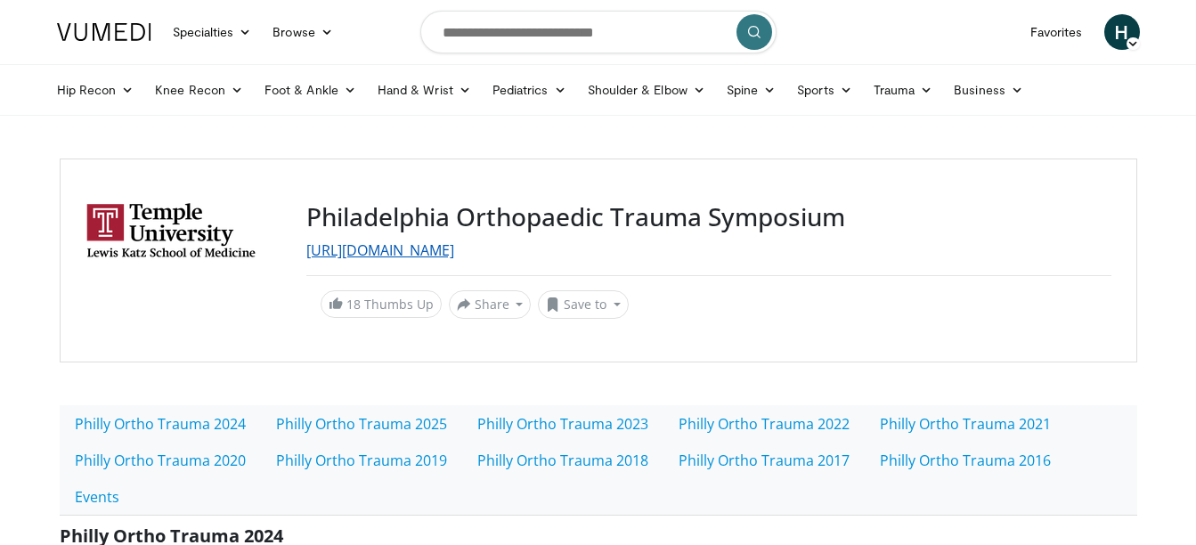
click at [425, 249] on link "[URL][DOMAIN_NAME]" at bounding box center [380, 250] width 148 height 20
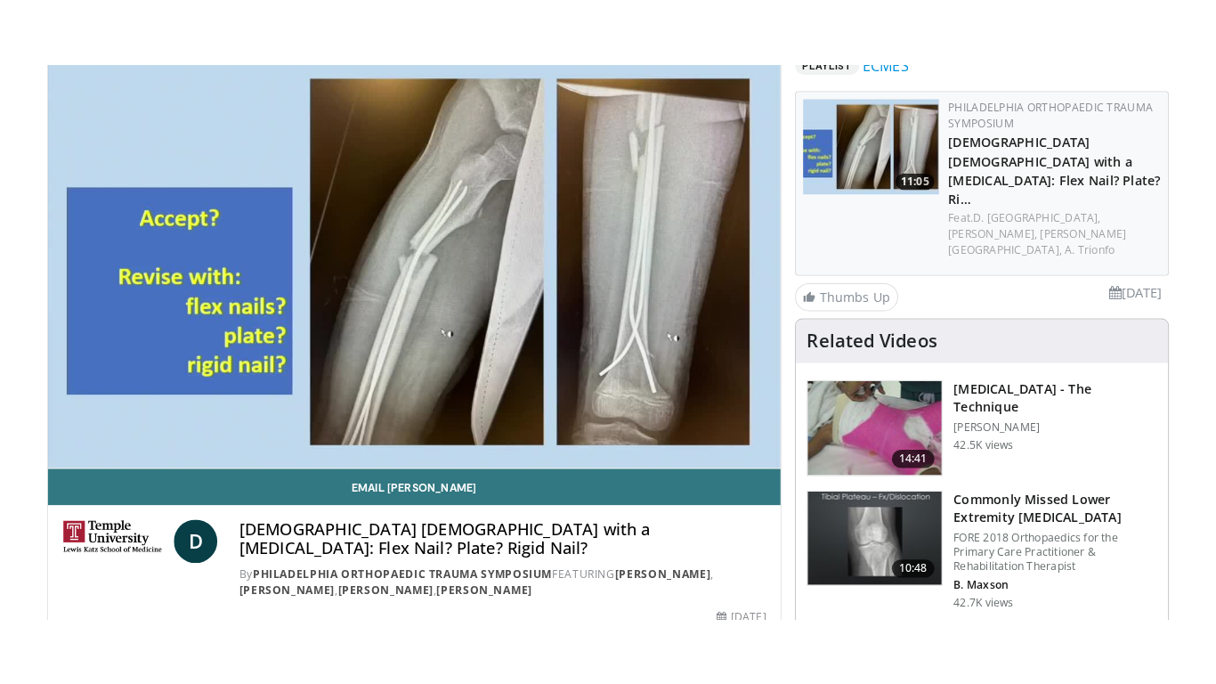
scroll to position [162, 0]
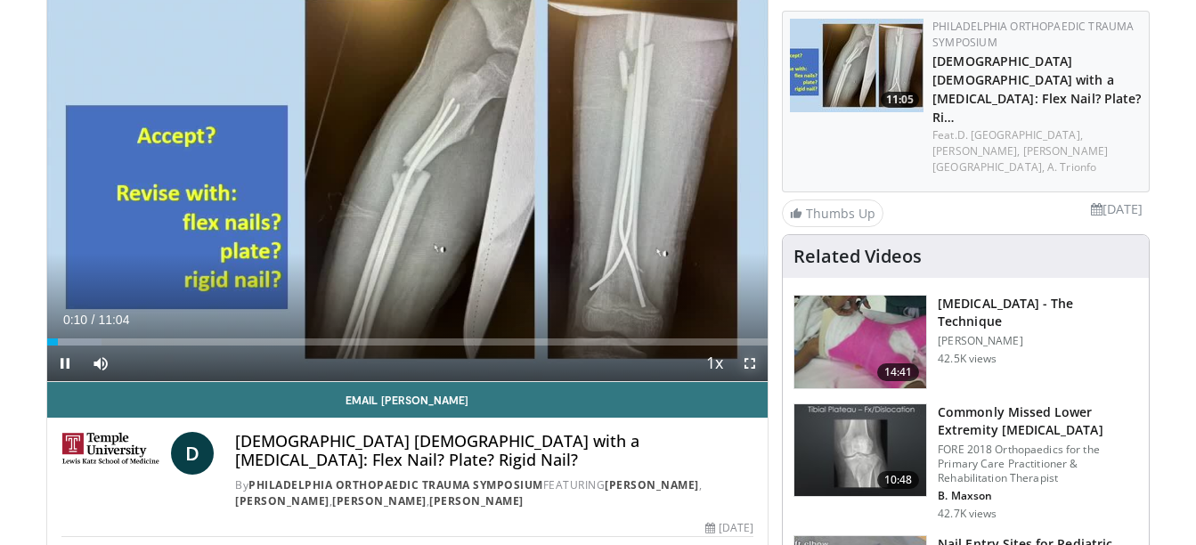
click at [747, 361] on span "Video Player" at bounding box center [750, 364] width 36 height 36
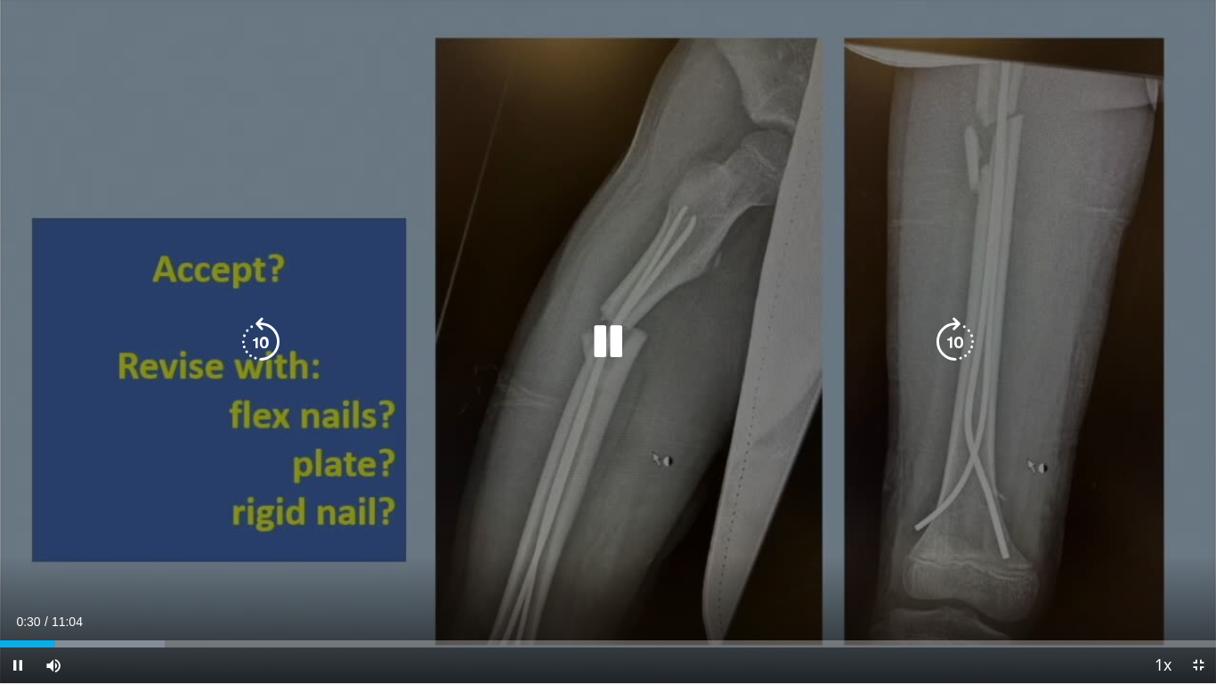
click at [412, 110] on div "10 seconds Tap to unmute" at bounding box center [608, 341] width 1216 height 683
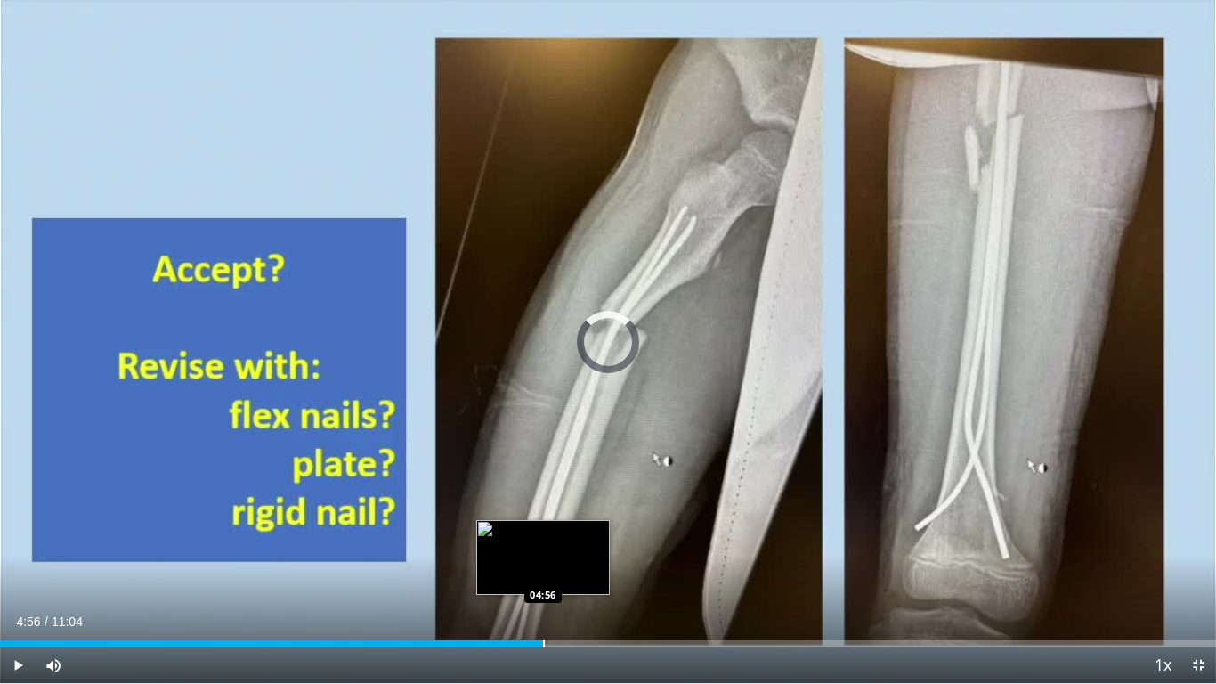
click at [543, 544] on div "Loaded : 16.42% 04:56 04:56" at bounding box center [608, 639] width 1216 height 17
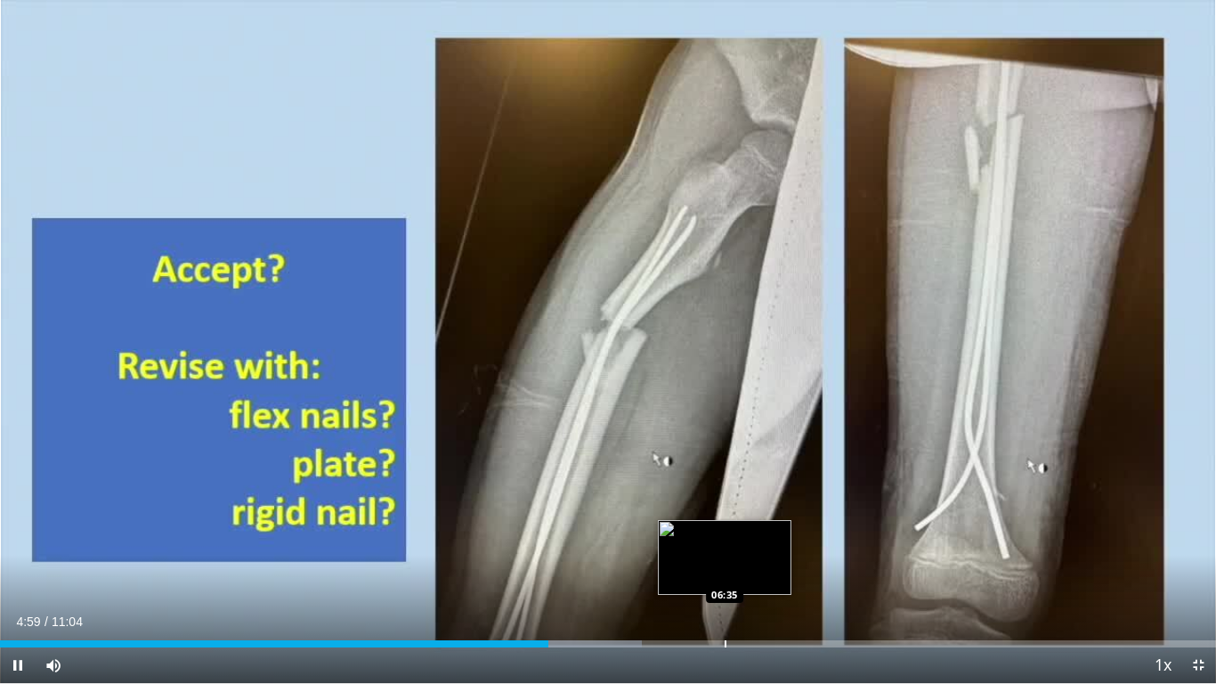
click at [725, 544] on div "Loaded : 52.76% 04:59 06:35" at bounding box center [608, 639] width 1216 height 17
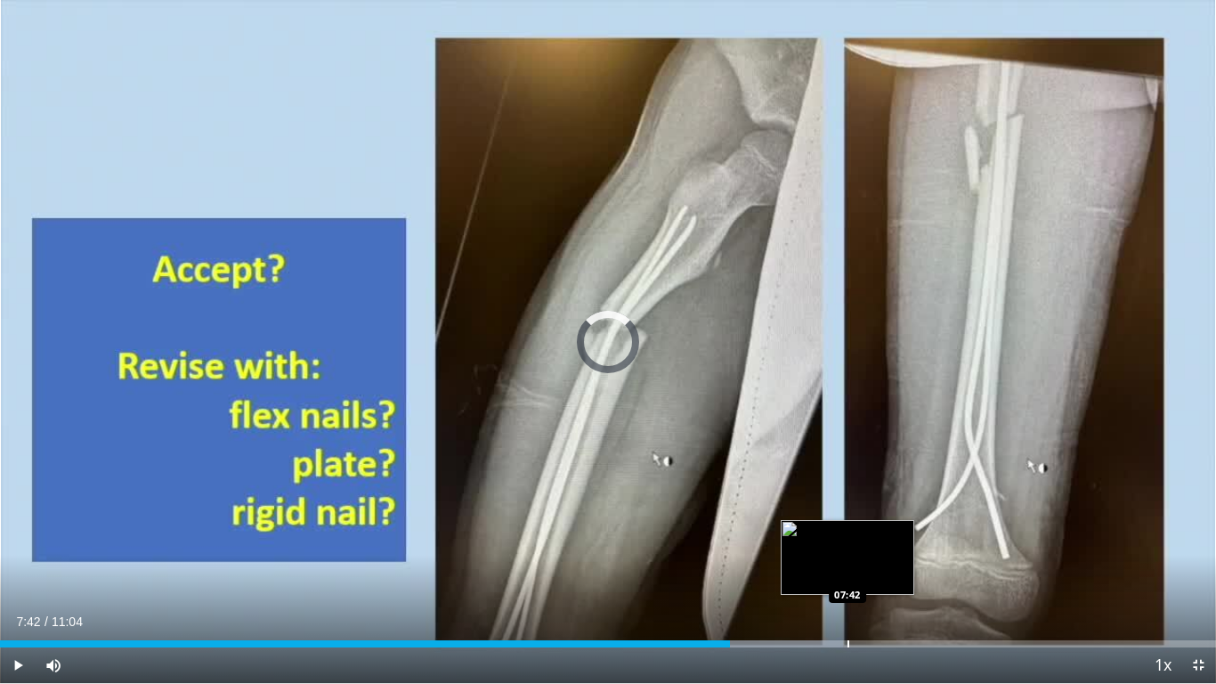
click at [848, 544] on div "Loaded : 69.34% 06:38 07:42" at bounding box center [608, 639] width 1216 height 17
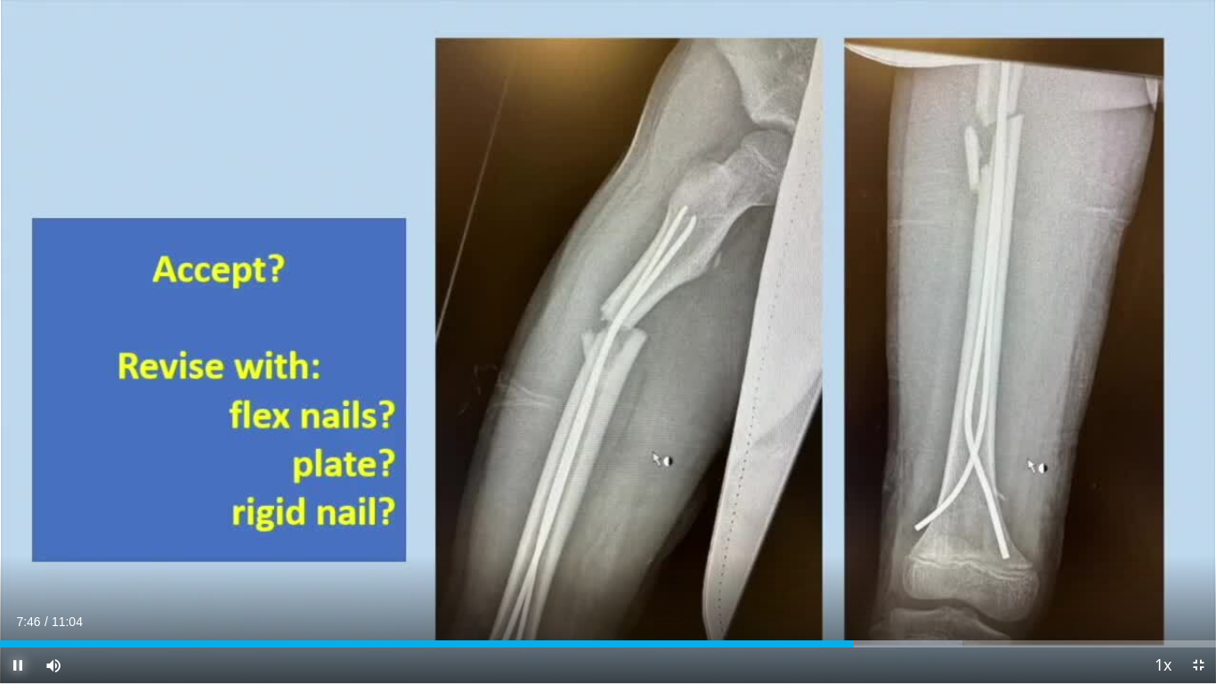
click at [20, 544] on span "Lecteur vidéo" at bounding box center [18, 665] width 36 height 36
click at [1092, 544] on div "Loaded : 79.89% 07:46 09:55" at bounding box center [608, 639] width 1216 height 17
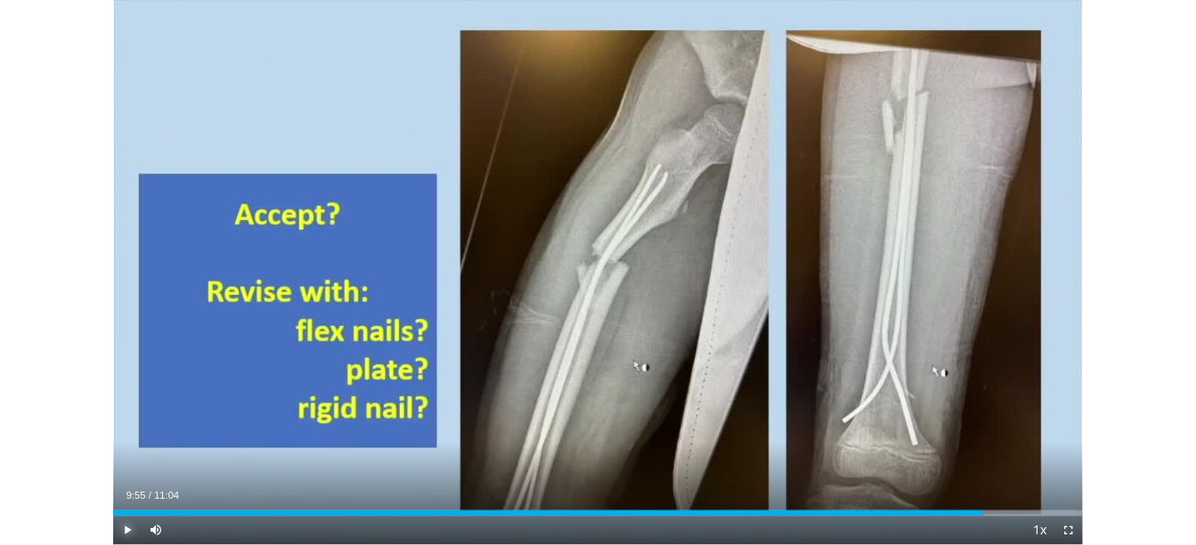
scroll to position [568, 0]
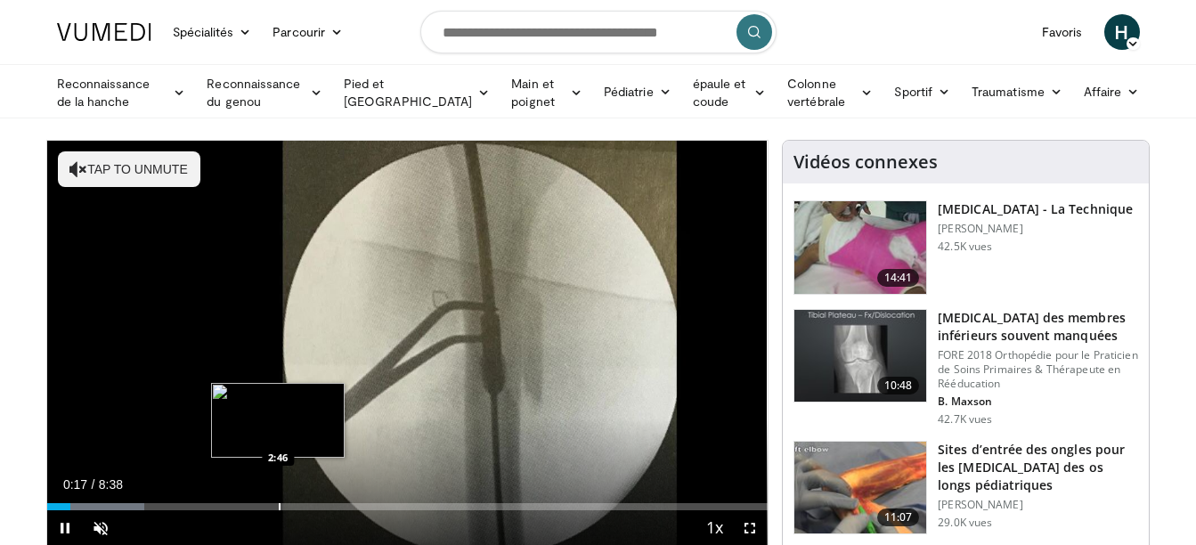
click at [278, 501] on div "Loaded : 13.47% 0:17 2:46" at bounding box center [407, 501] width 721 height 17
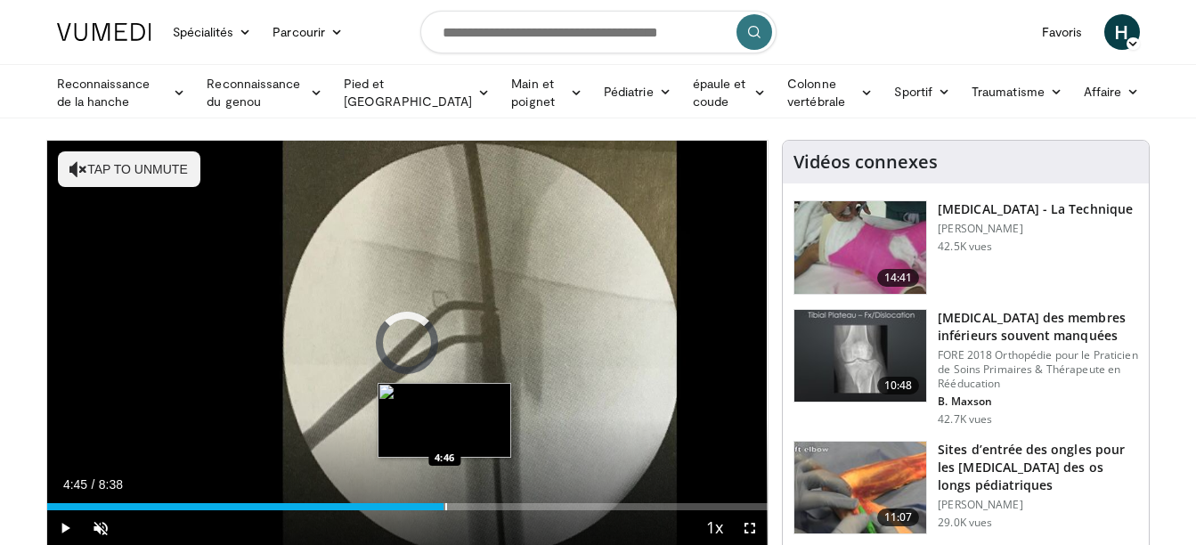
click at [445, 505] on div "Progress Bar" at bounding box center [446, 506] width 2 height 7
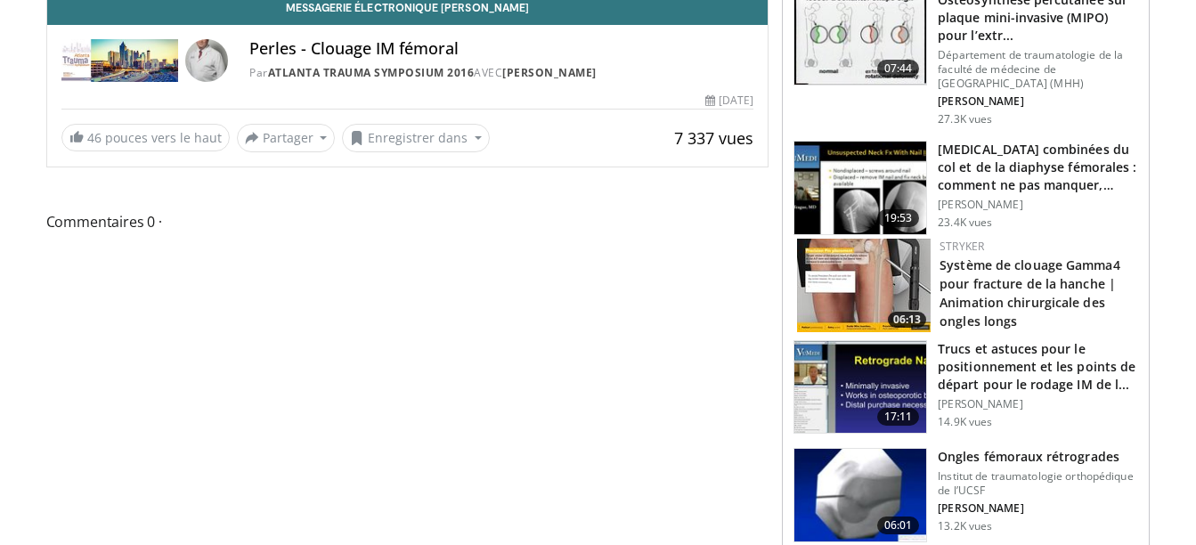
scroll to position [570, 0]
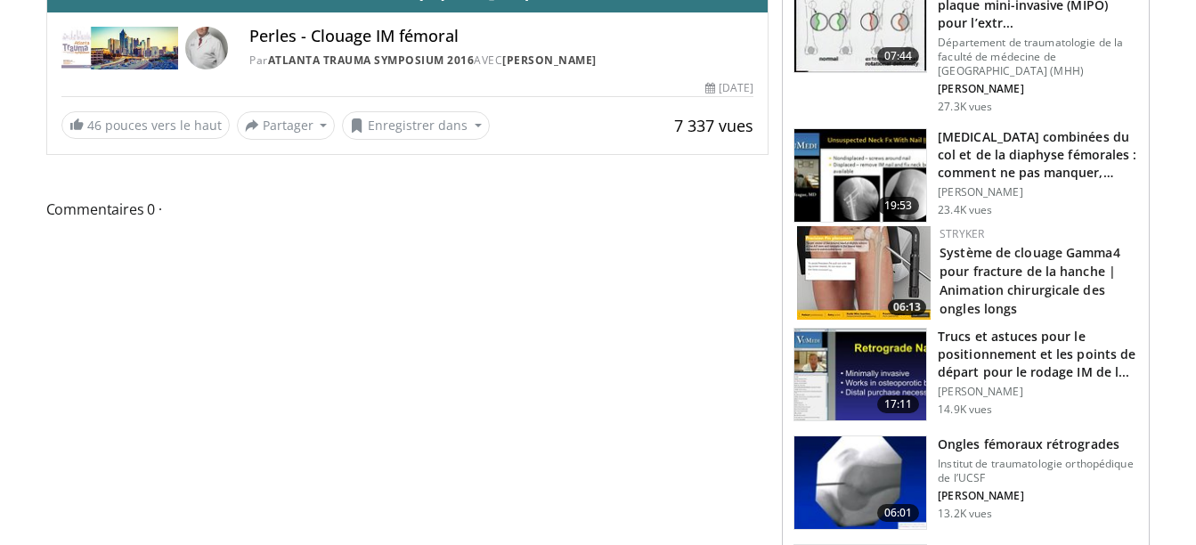
click at [883, 235] on img at bounding box center [864, 273] width 134 height 94
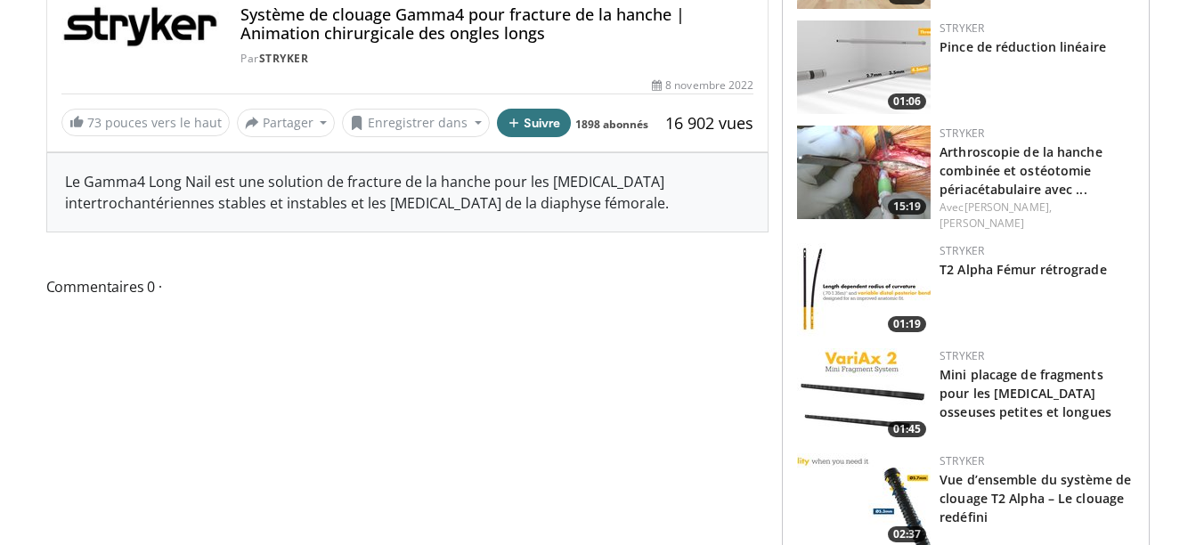
scroll to position [606, 0]
